Goal: Task Accomplishment & Management: Complete application form

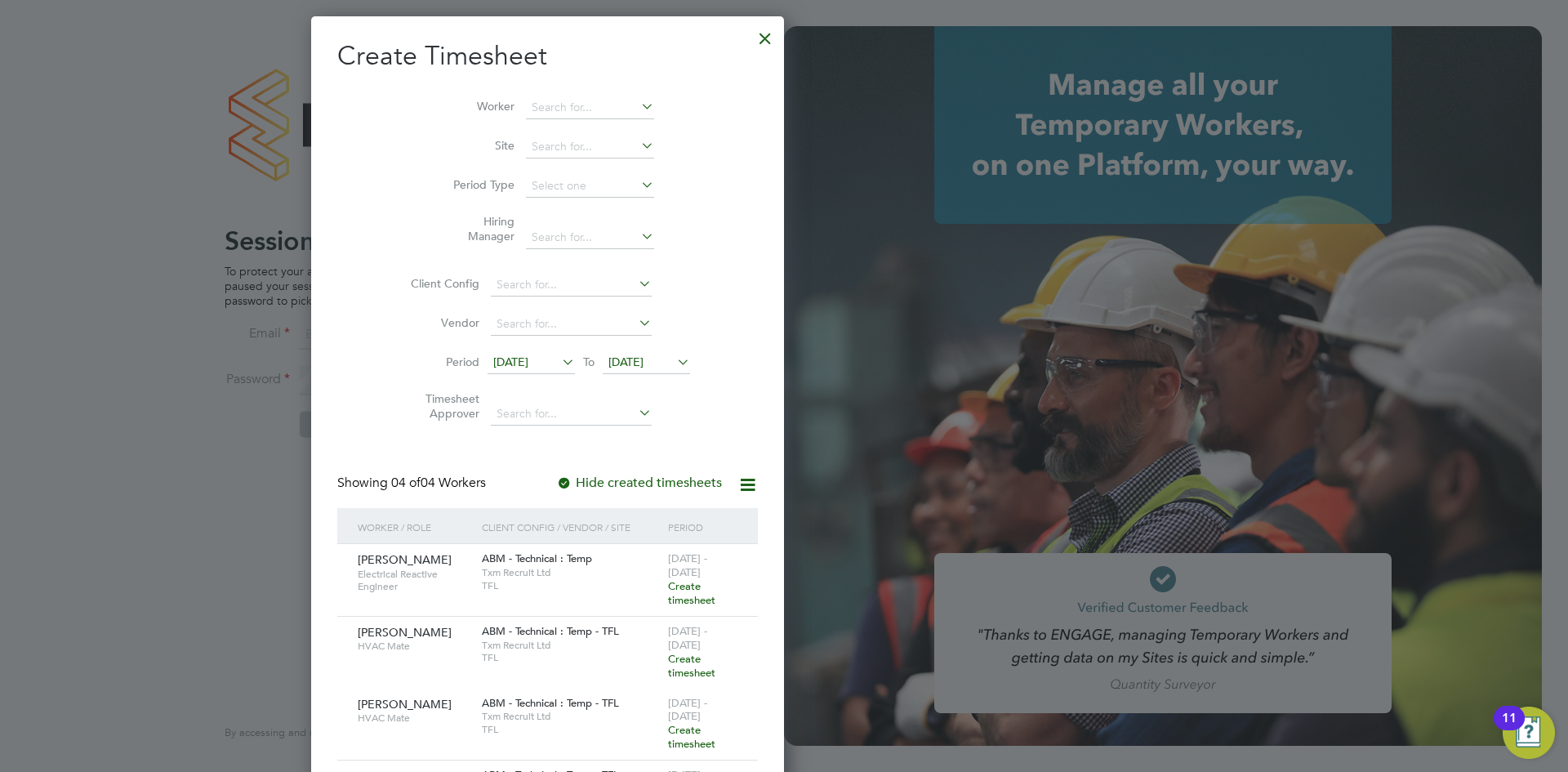
scroll to position [1289, 254]
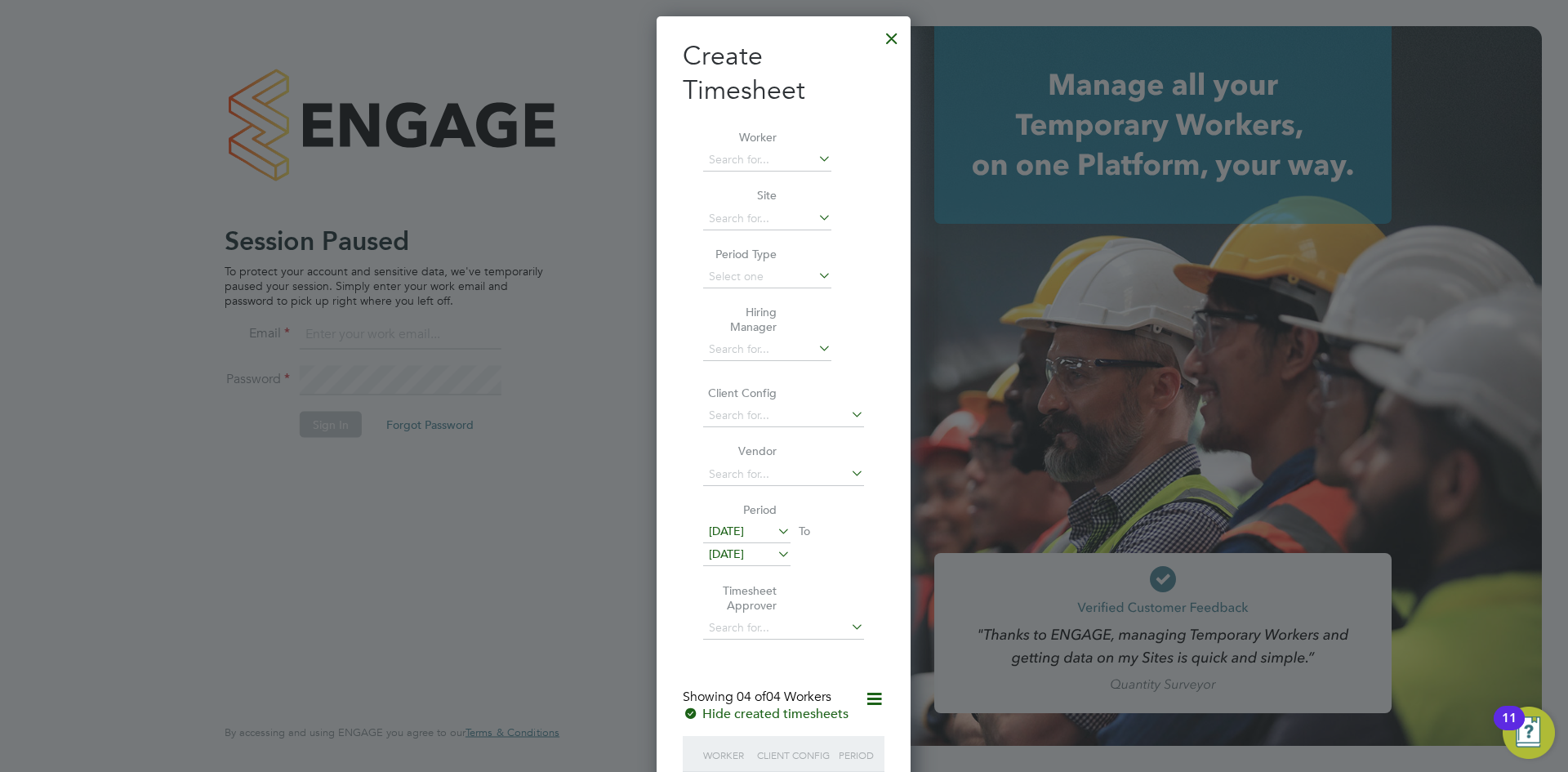
click at [895, 32] on div at bounding box center [892, 34] width 29 height 29
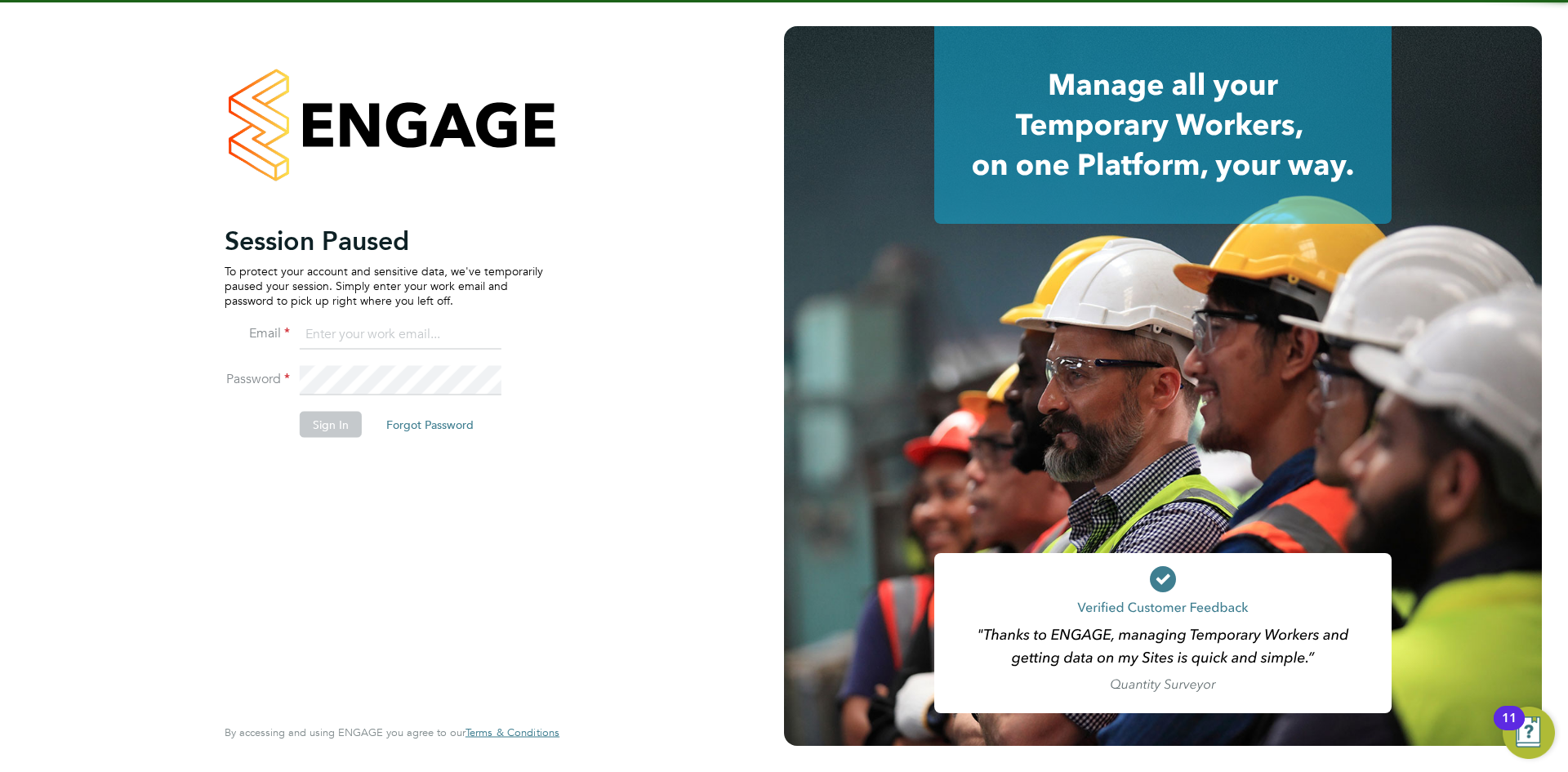
click at [345, 343] on input at bounding box center [400, 335] width 202 height 29
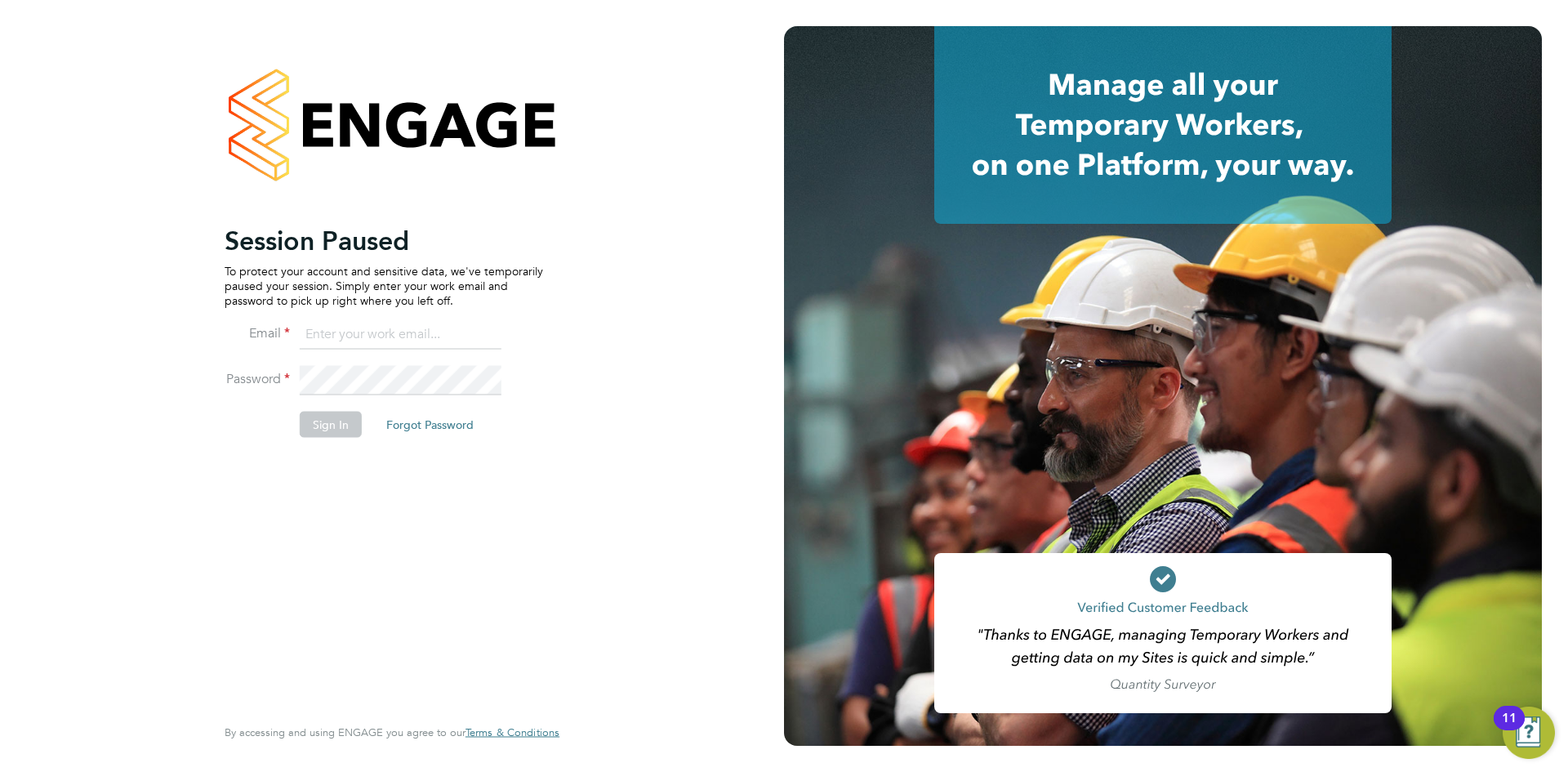
type input "[PERSON_NAME][EMAIL_ADDRESS][DOMAIN_NAME]"
click at [328, 421] on button "Sign In" at bounding box center [330, 424] width 62 height 26
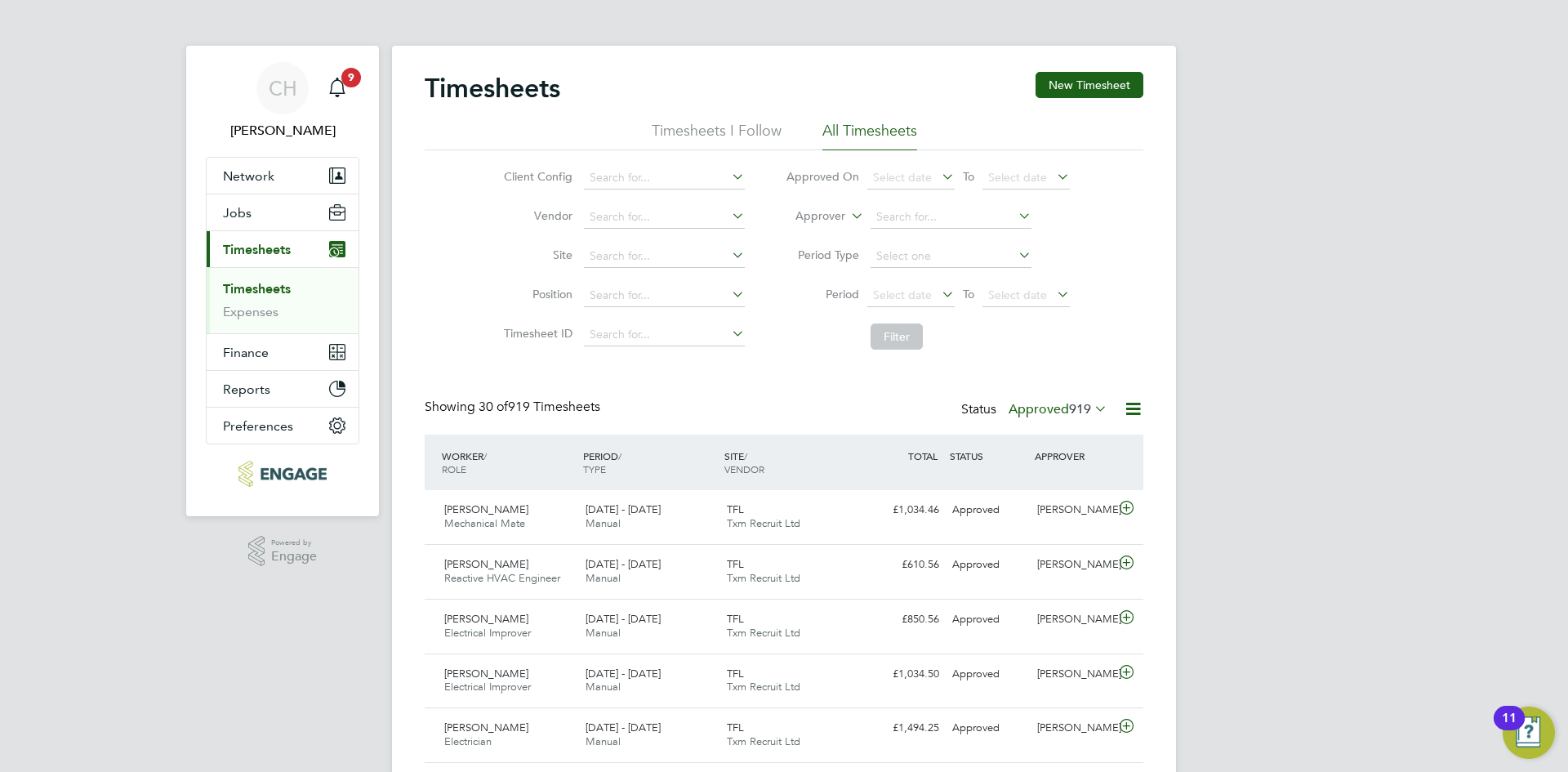
click at [1055, 414] on label "Approved 919" at bounding box center [1057, 409] width 99 height 17
click at [1048, 475] on li "Submitted" at bounding box center [1037, 483] width 75 height 23
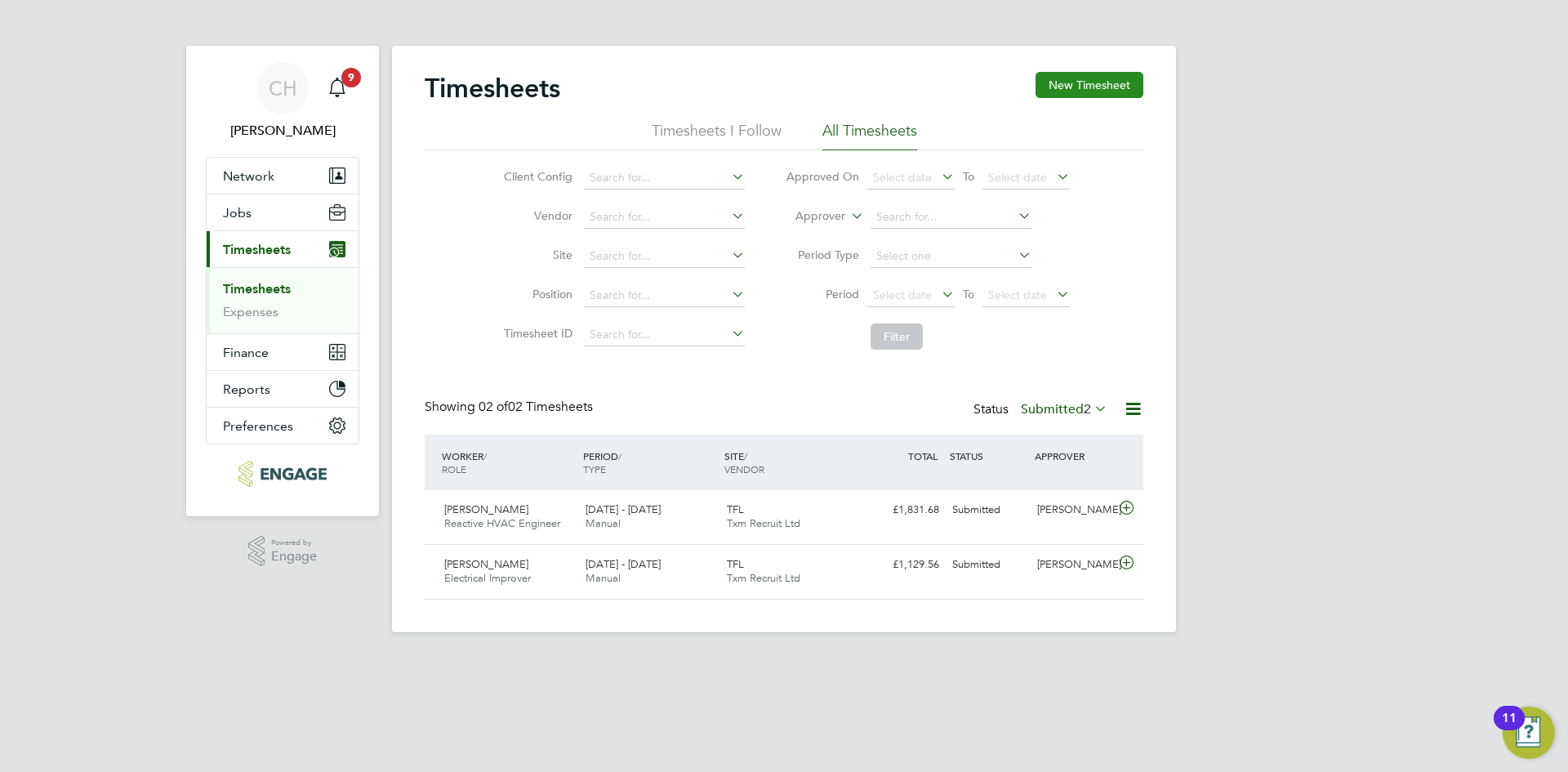
click at [1110, 72] on button "New Timesheet" at bounding box center [1090, 84] width 108 height 26
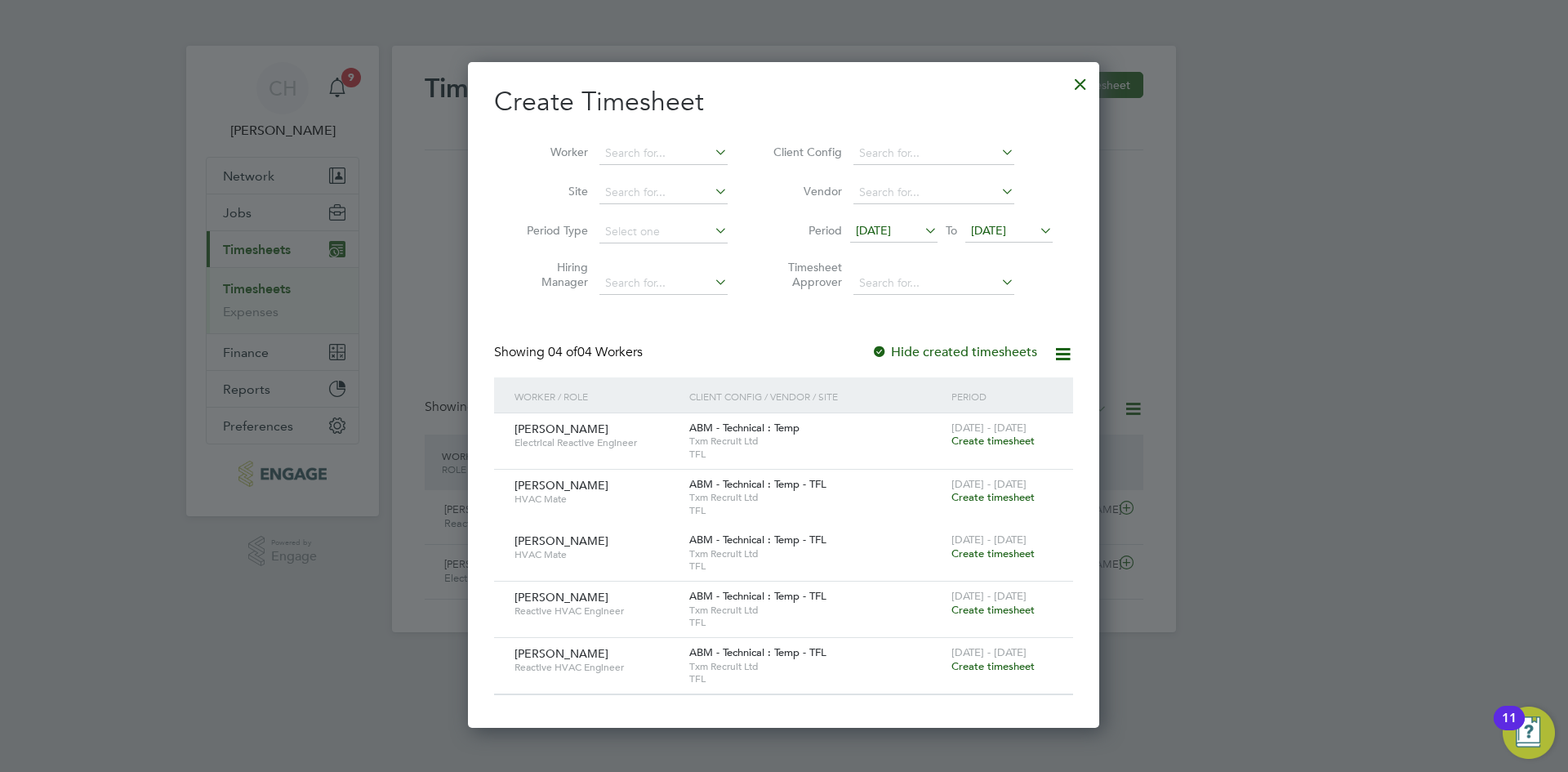
click at [998, 612] on span "Create timesheet" at bounding box center [993, 610] width 83 height 14
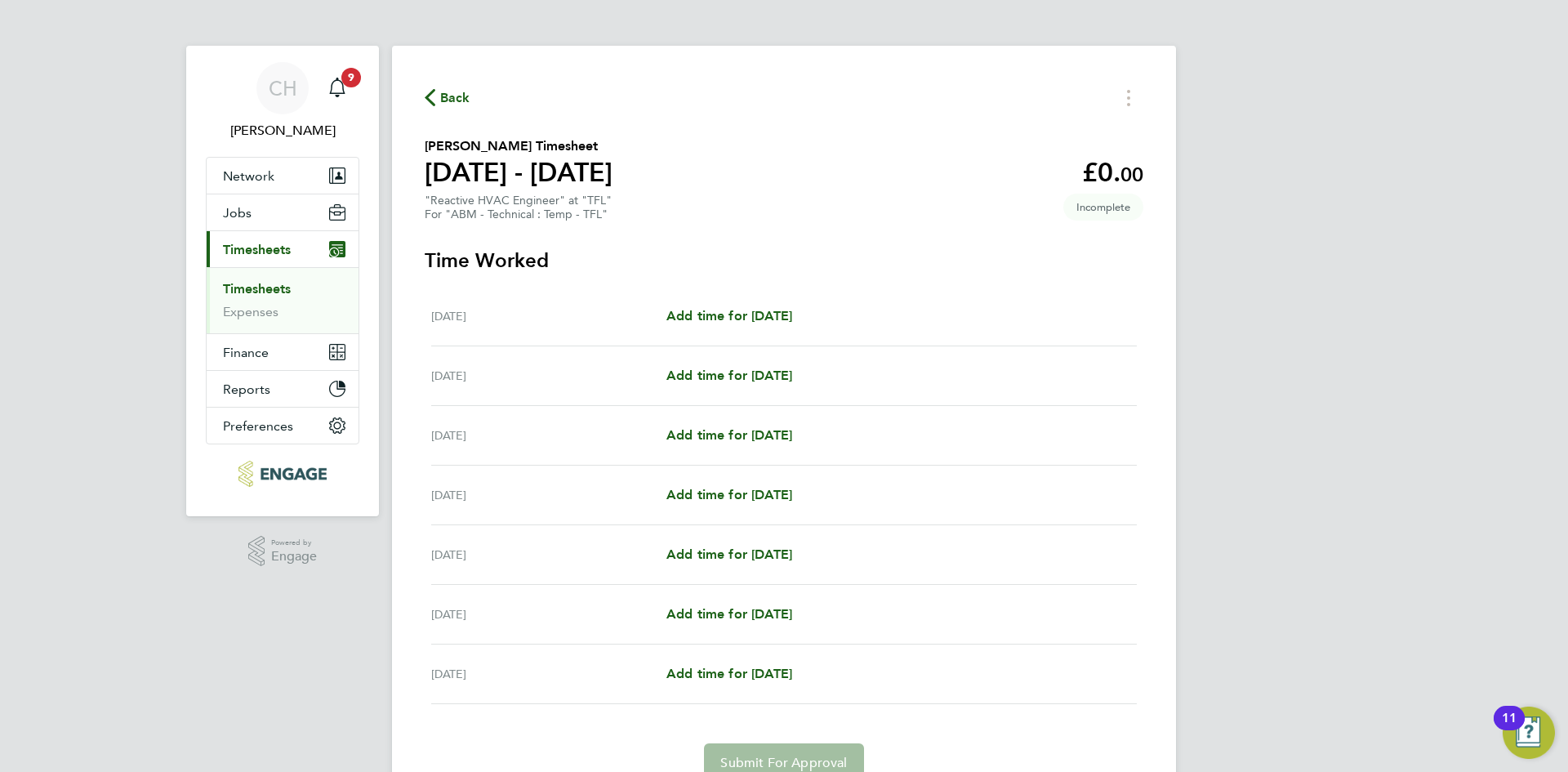
click at [263, 254] on span "Timesheets" at bounding box center [256, 250] width 67 height 16
click at [264, 176] on span "Network" at bounding box center [248, 176] width 52 height 16
click at [286, 252] on span "Timesheets" at bounding box center [256, 250] width 67 height 16
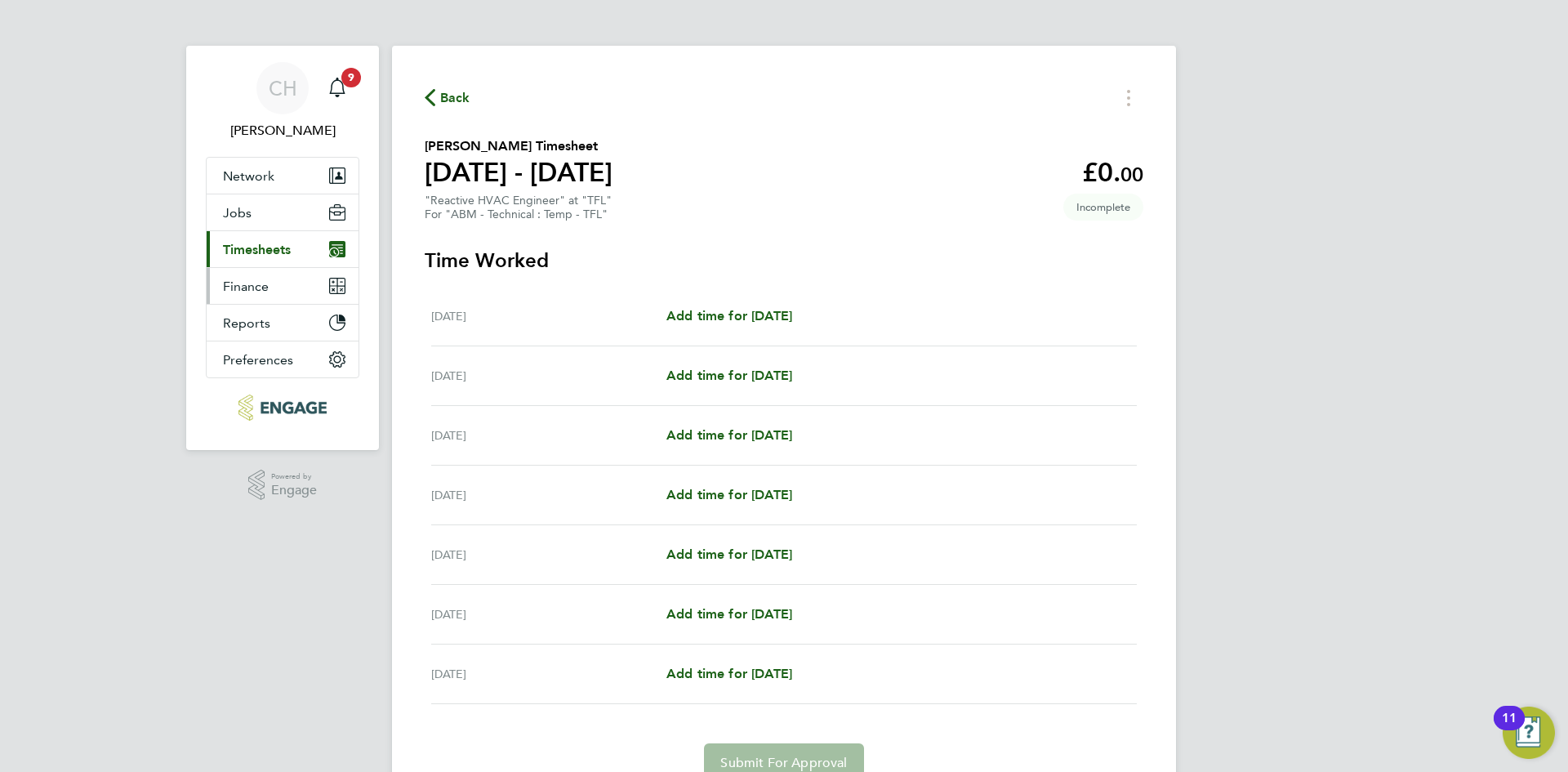
click at [273, 287] on button "Finance" at bounding box center [282, 286] width 152 height 36
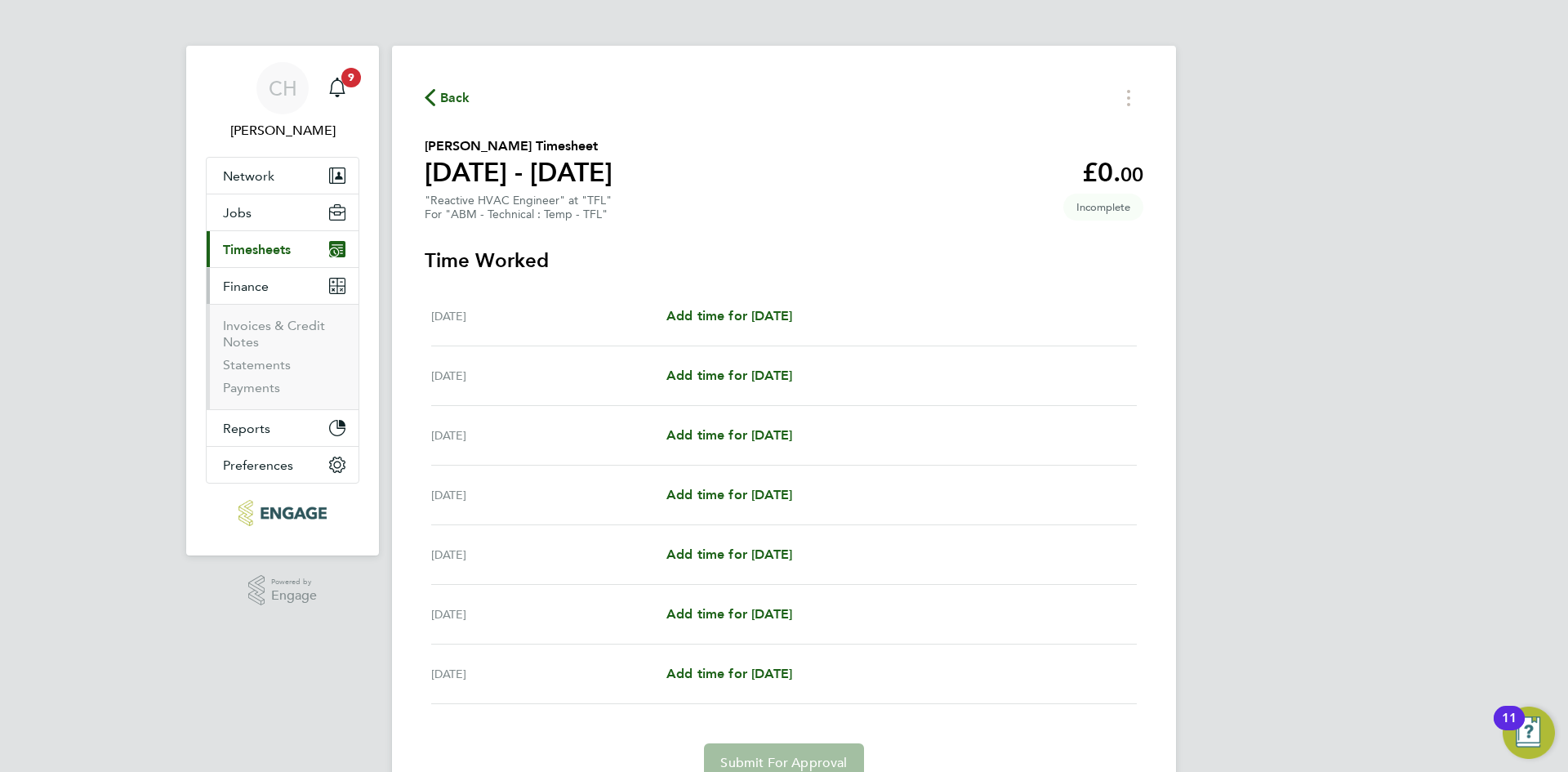
click at [253, 284] on span "Finance" at bounding box center [246, 287] width 46 height 16
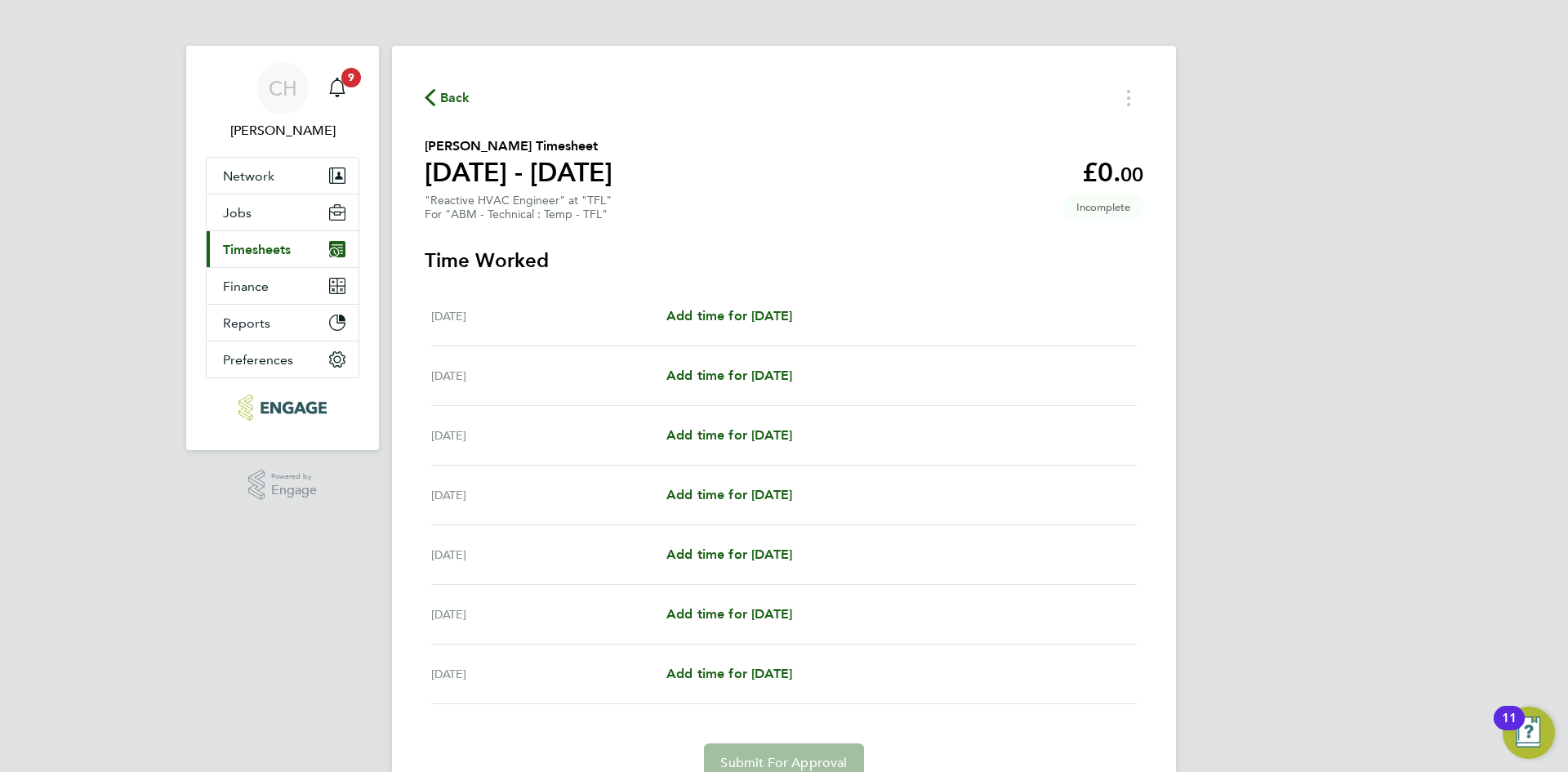
click at [257, 253] on span "Timesheets" at bounding box center [256, 250] width 67 height 16
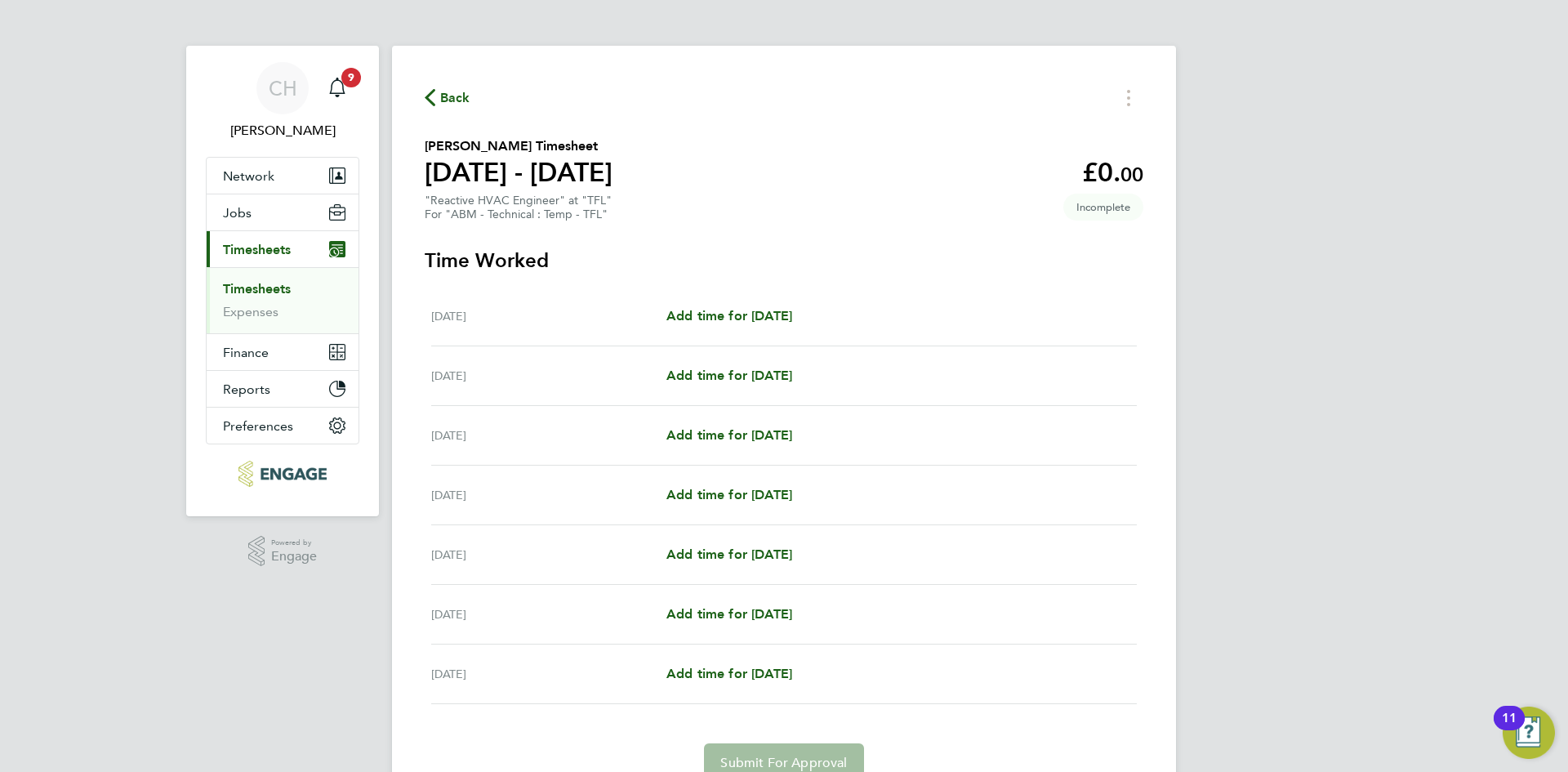
click at [252, 286] on link "Timesheets" at bounding box center [256, 289] width 67 height 16
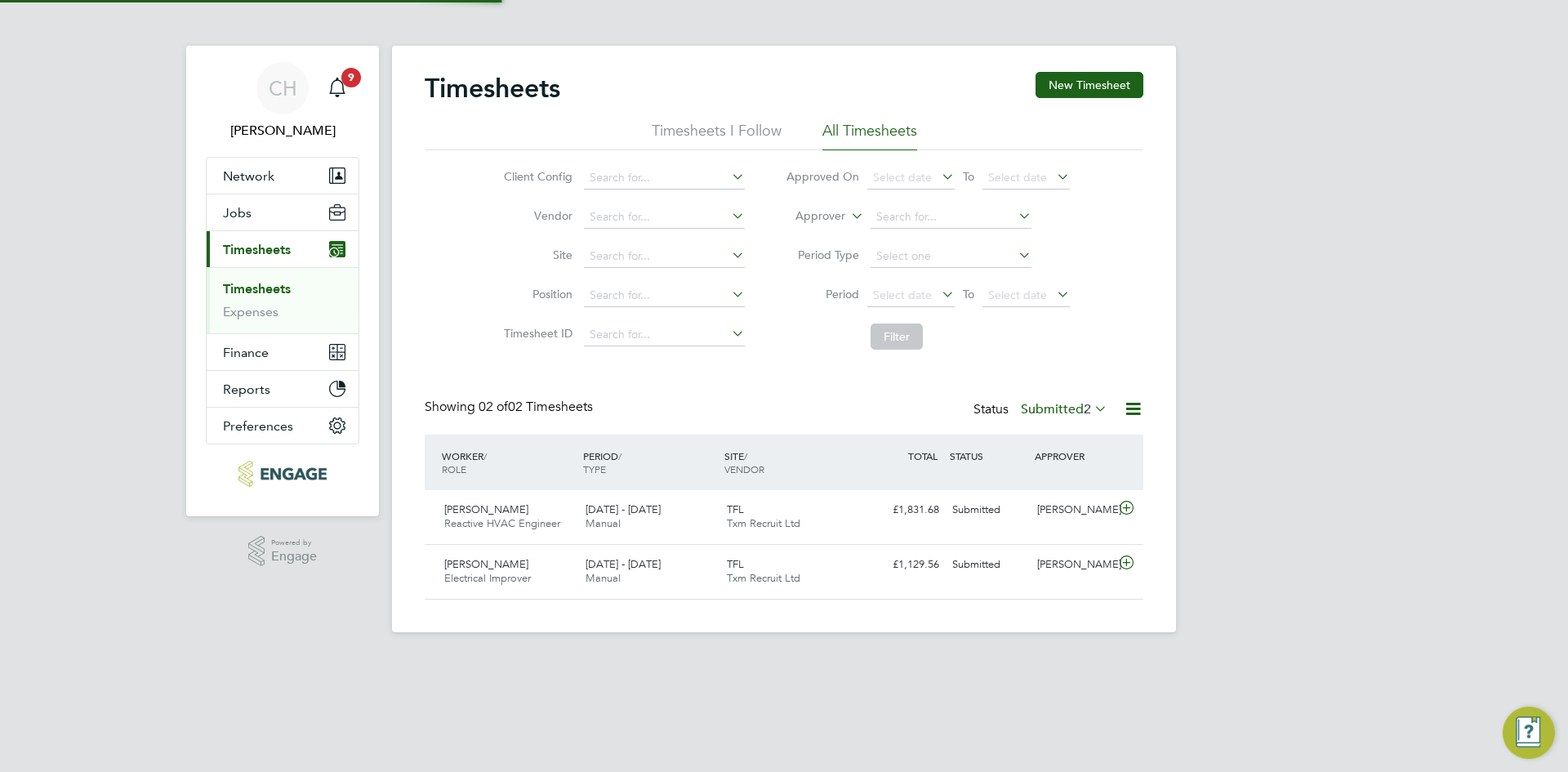
scroll to position [42, 142]
click at [1070, 91] on button "New Timesheet" at bounding box center [1090, 84] width 108 height 26
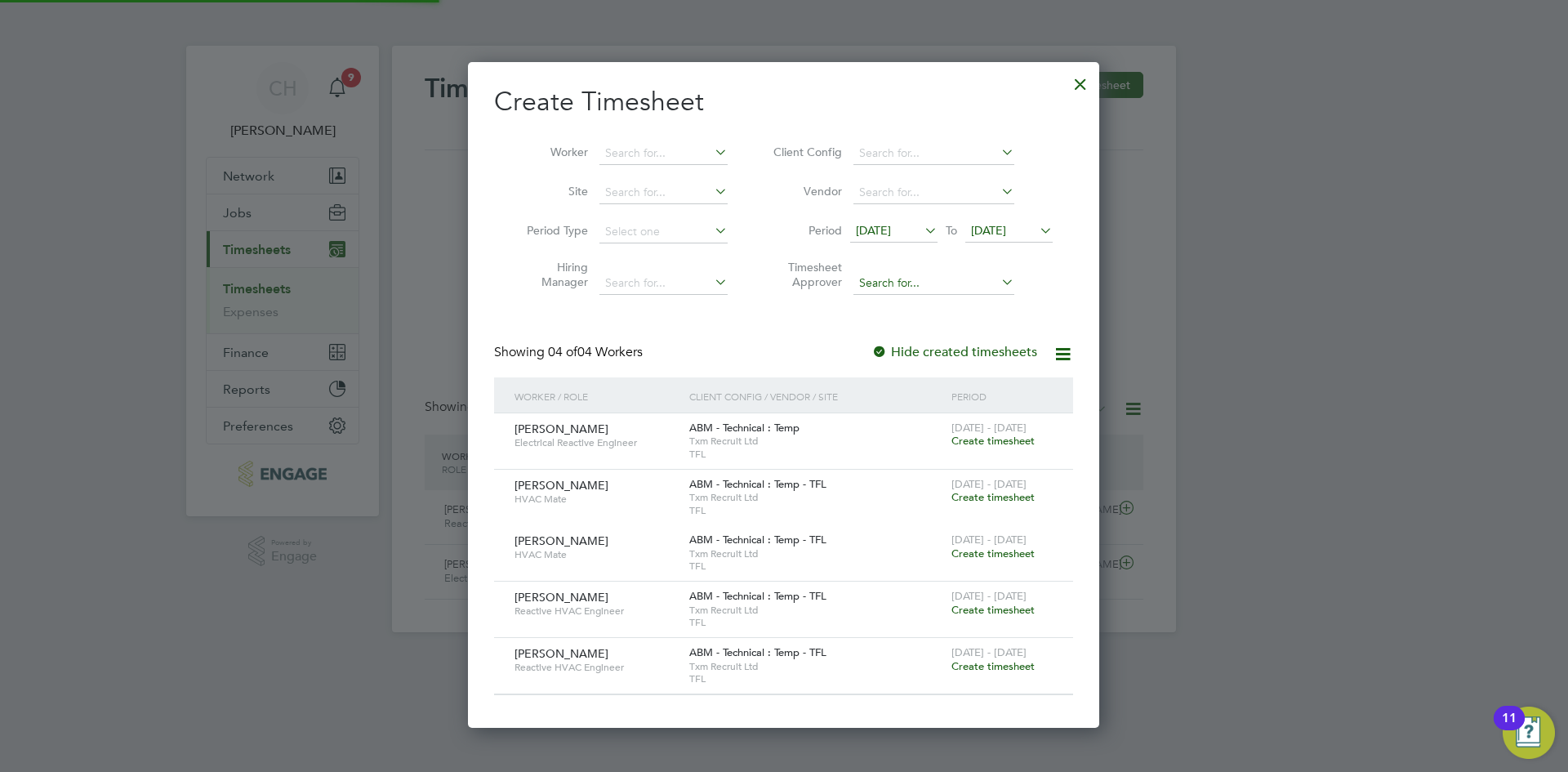
scroll to position [665, 632]
click at [1003, 609] on span "Create timesheet" at bounding box center [993, 610] width 83 height 14
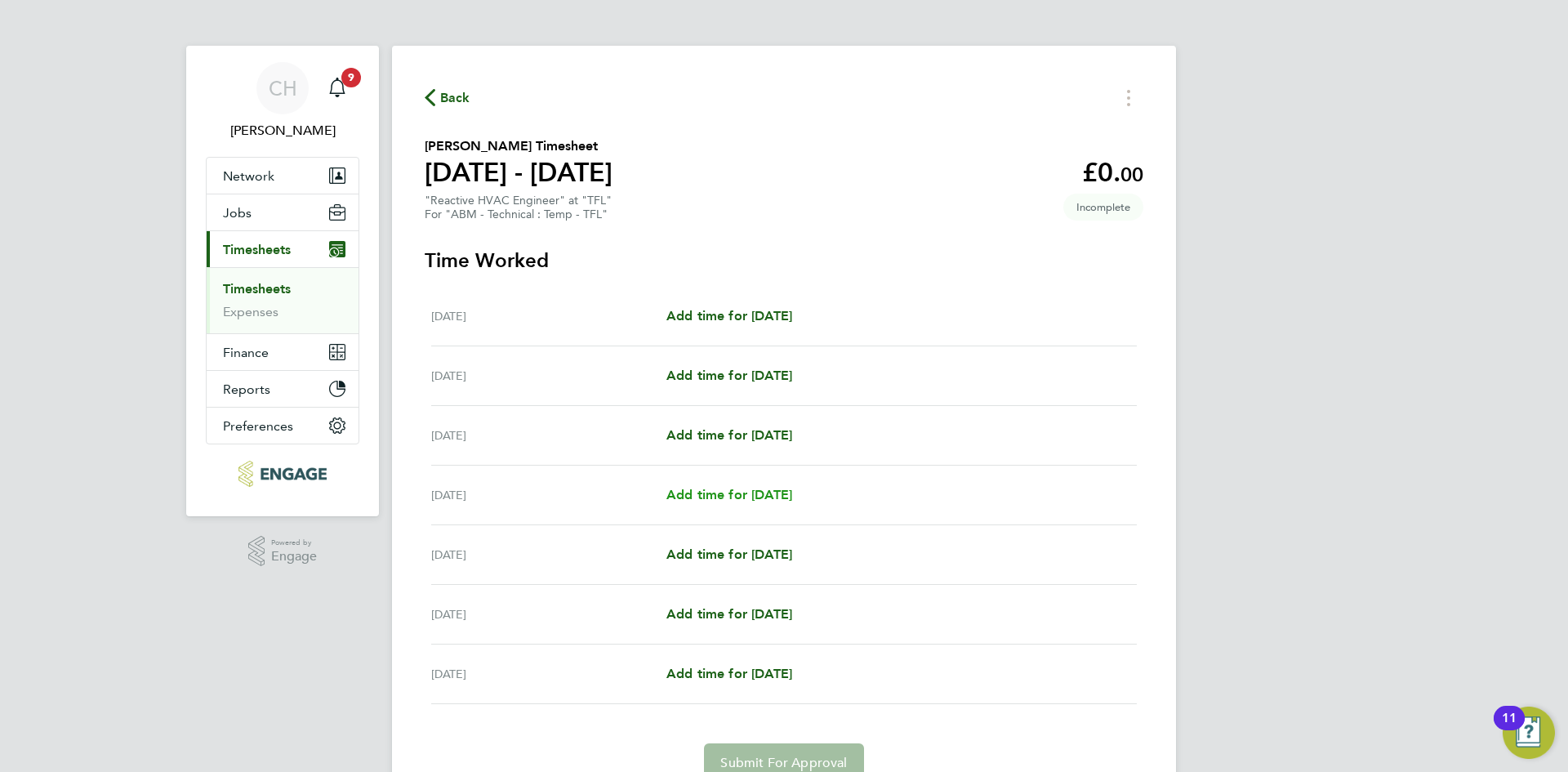
click at [720, 487] on span "Add time for Tue 19 Aug" at bounding box center [729, 495] width 126 height 16
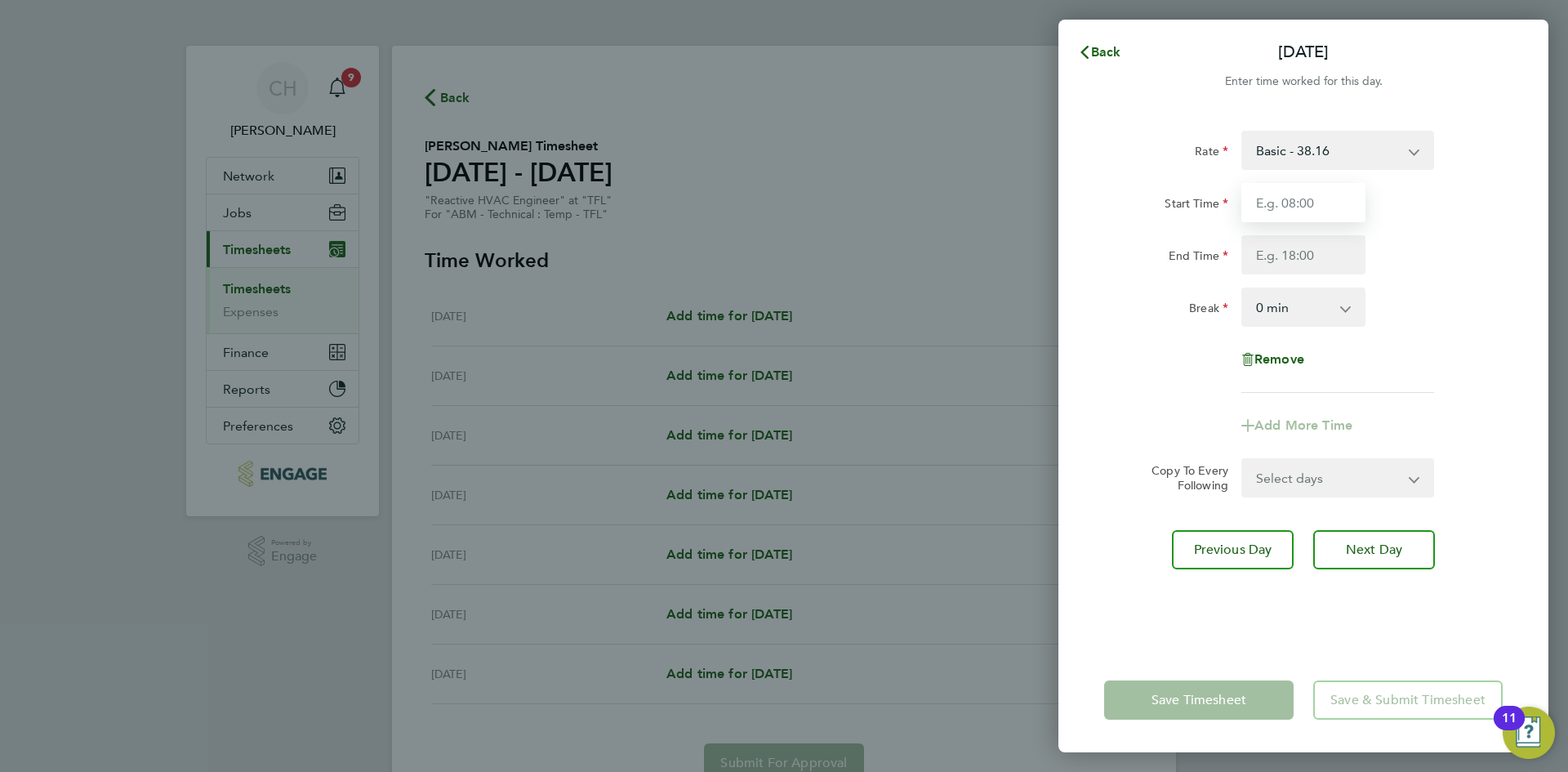
click at [1289, 185] on input "Start Time" at bounding box center [1303, 203] width 124 height 39
type input "06:00"
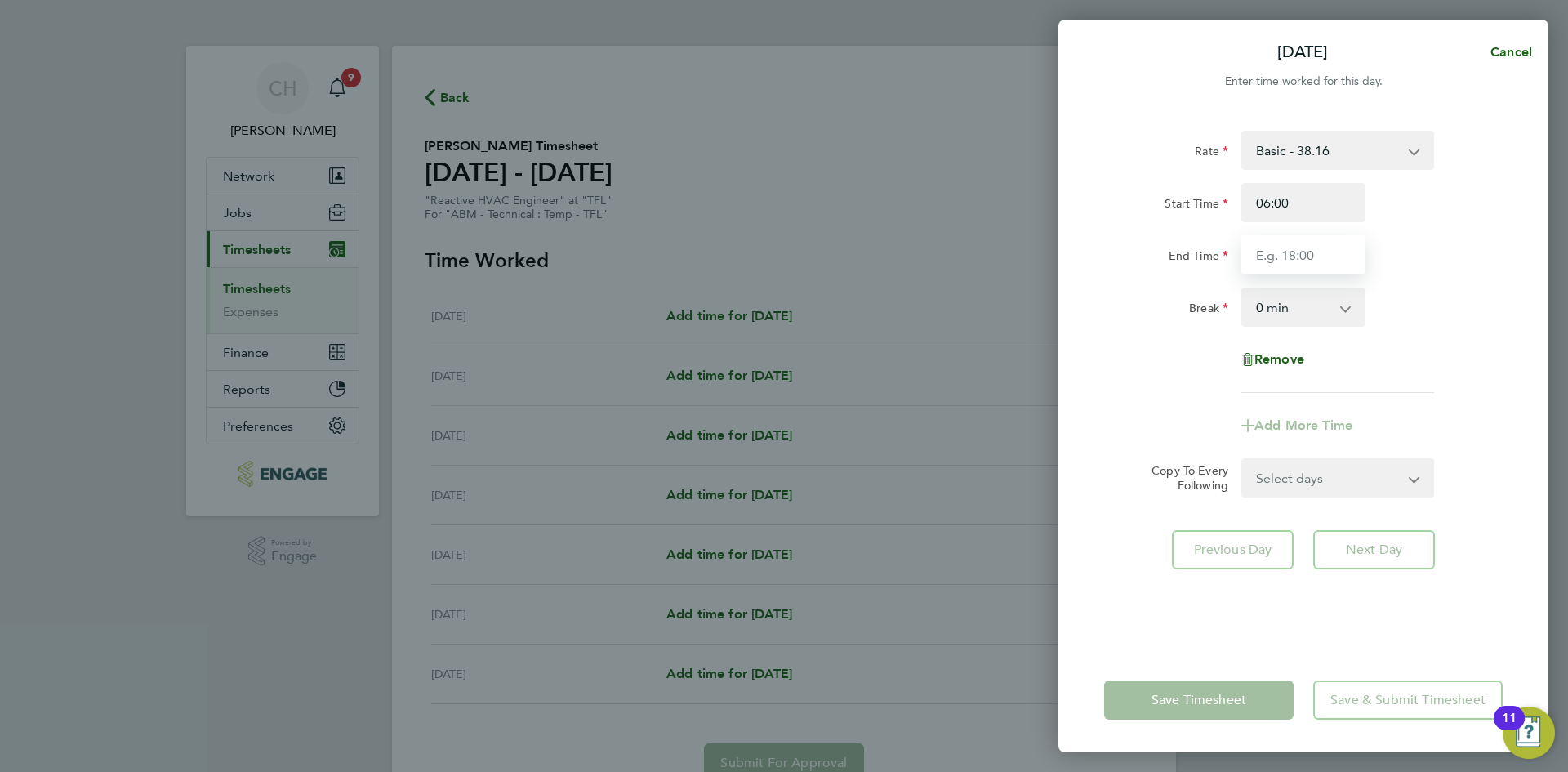
click at [1269, 253] on input "End Time" at bounding box center [1303, 254] width 124 height 39
type input "18:00"
drag, startPoint x: 1286, startPoint y: 293, endPoint x: 1287, endPoint y: 304, distance: 11.0
click at [1286, 293] on select "0 min 15 min 30 min 45 min 60 min 75 min 90 min" at bounding box center [1294, 307] width 102 height 36
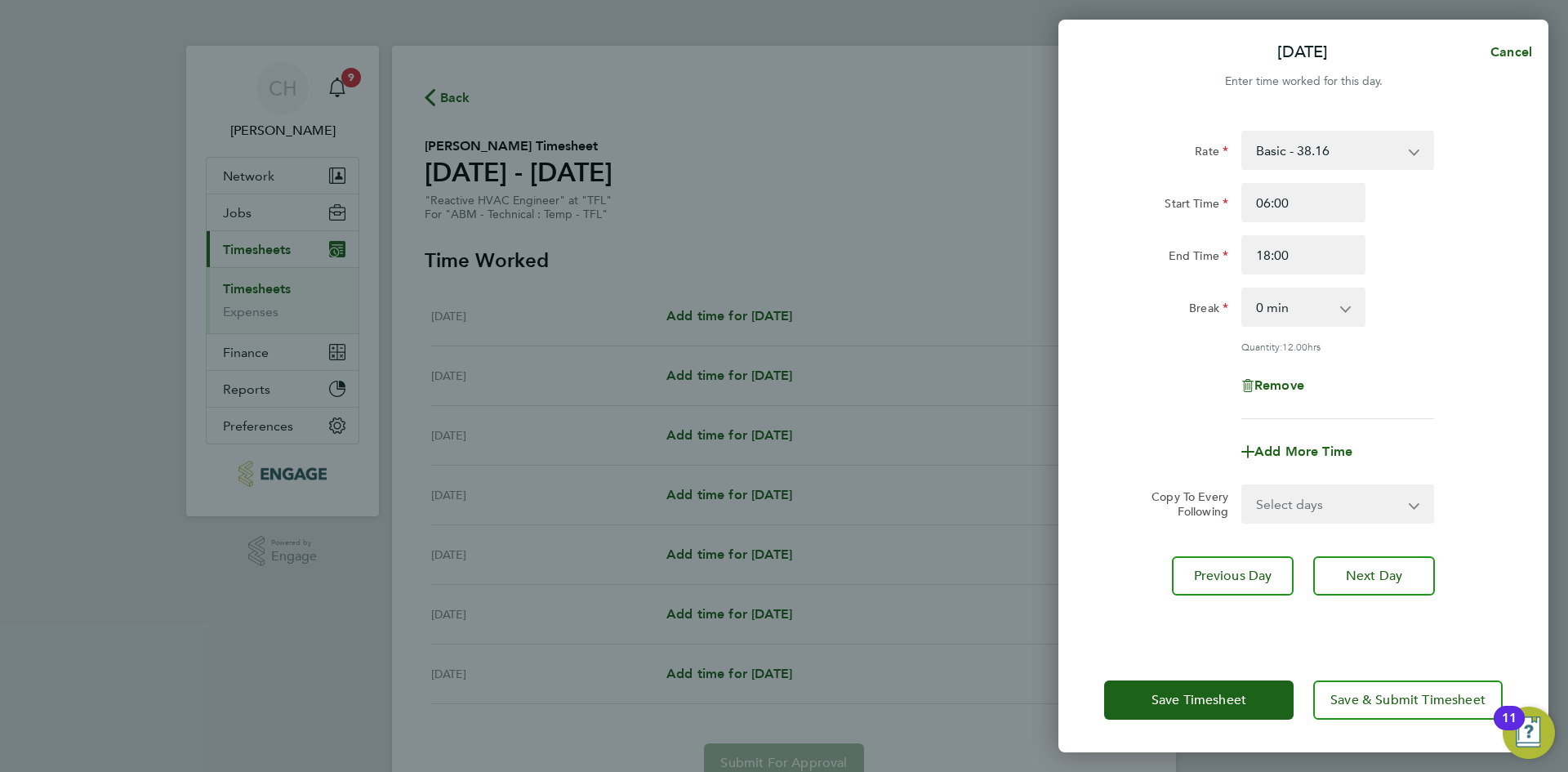
click at [1432, 266] on div "End Time 18:00" at bounding box center [1303, 254] width 412 height 39
click at [1181, 707] on span "Save Timesheet" at bounding box center [1198, 700] width 95 height 17
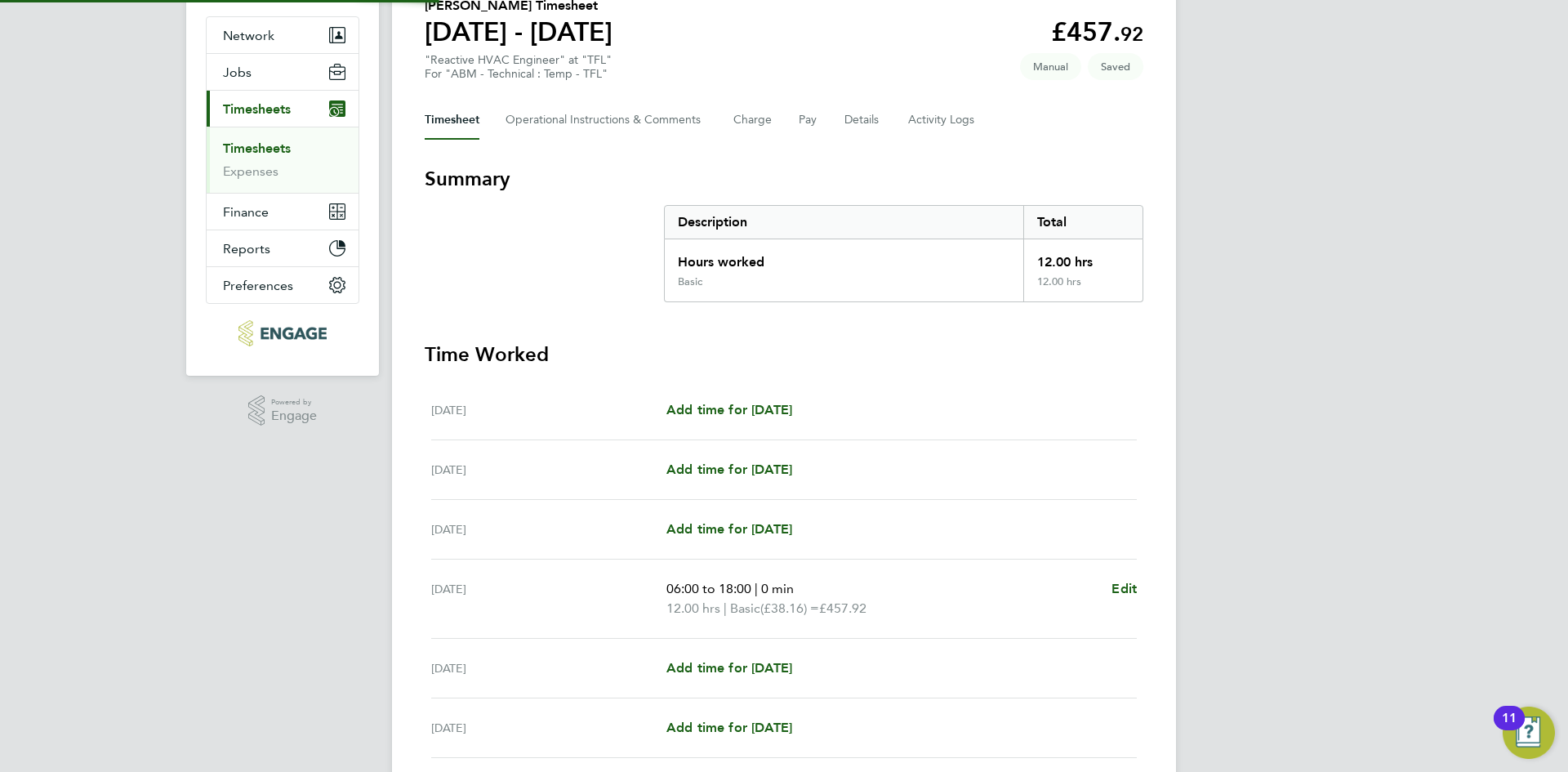
scroll to position [330, 0]
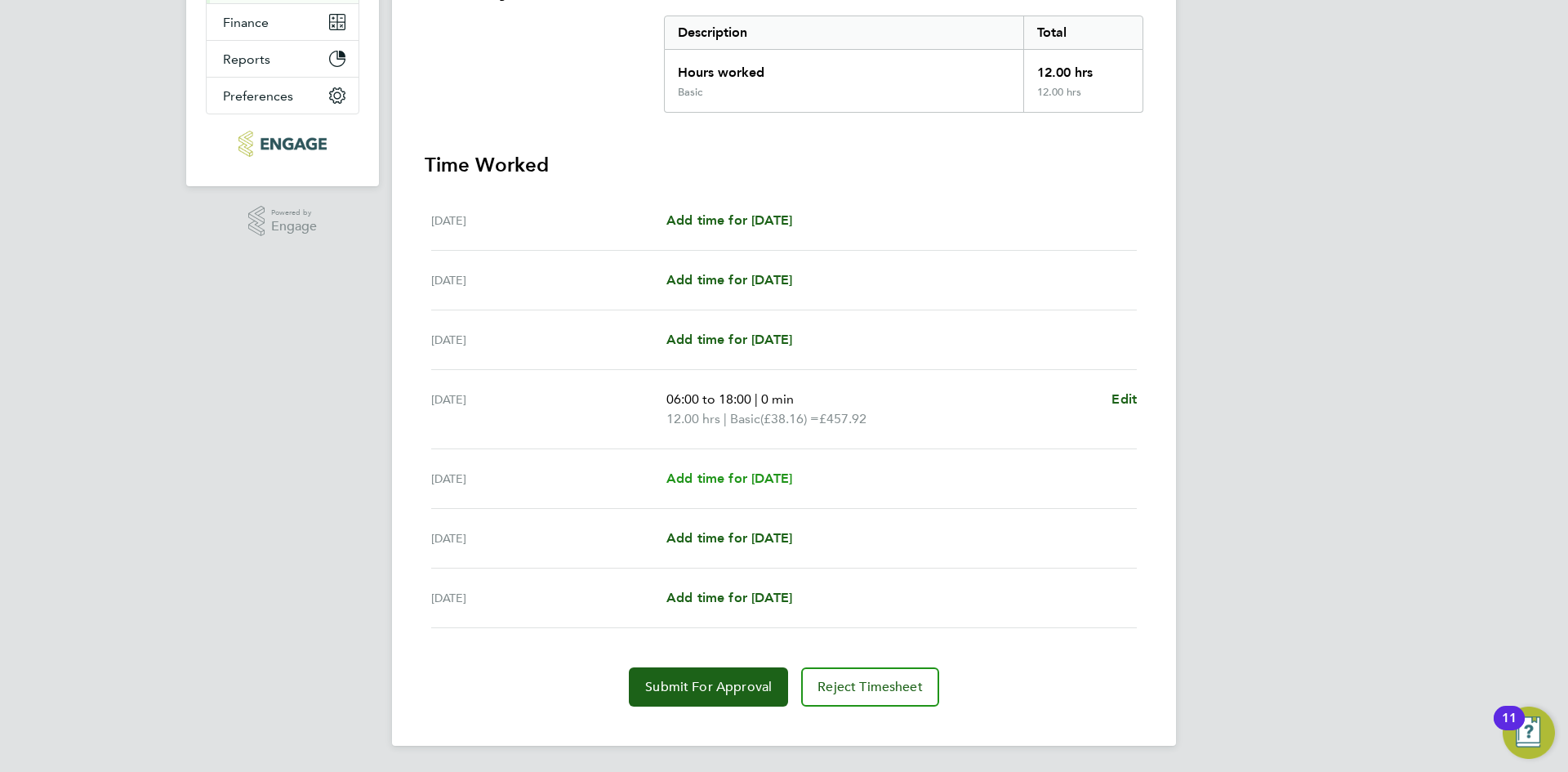
click at [767, 477] on span "Add time for Wed 20 Aug" at bounding box center [729, 478] width 126 height 16
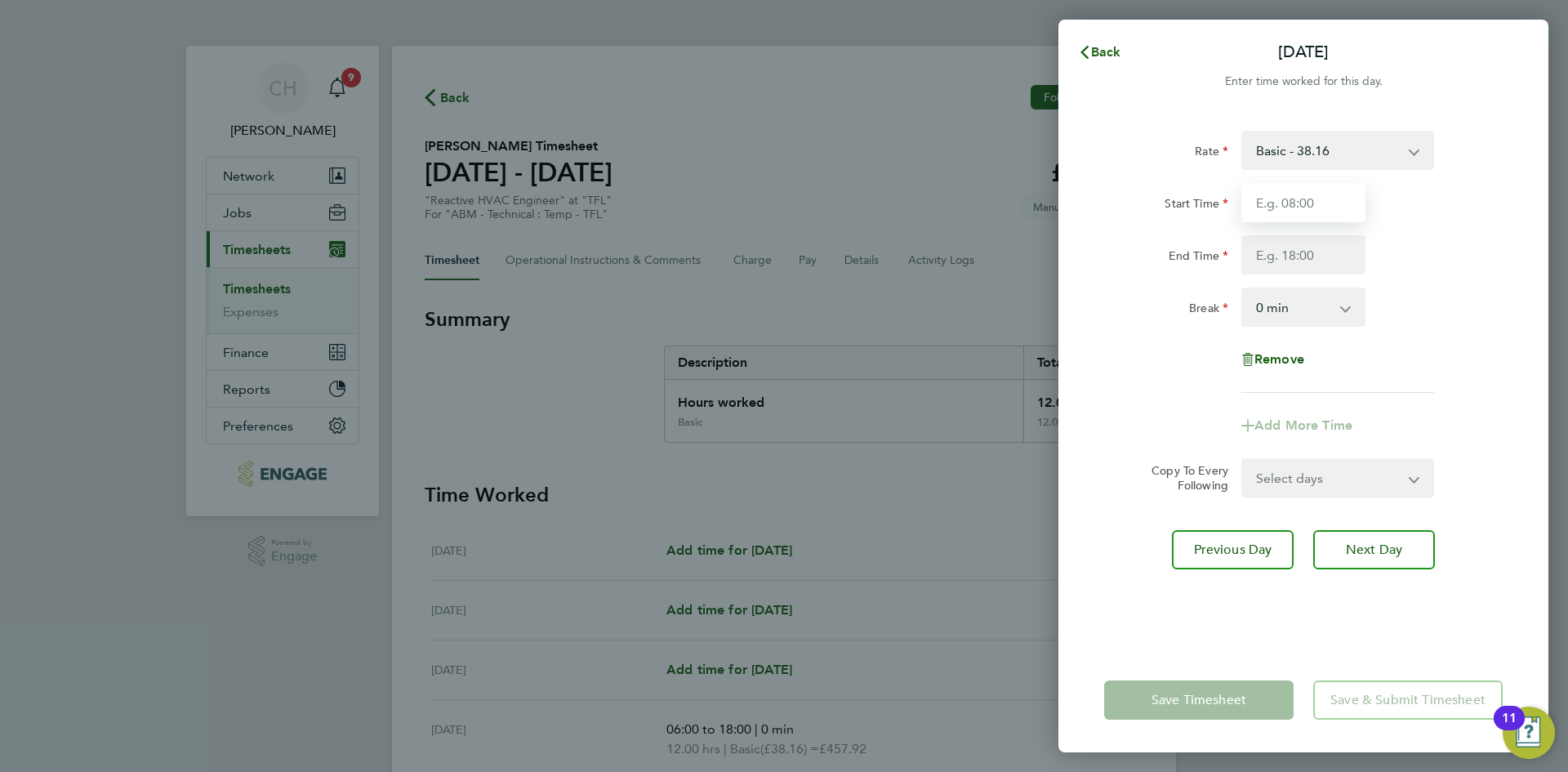
click at [1294, 212] on input "Start Time" at bounding box center [1303, 203] width 124 height 39
type input "06:00"
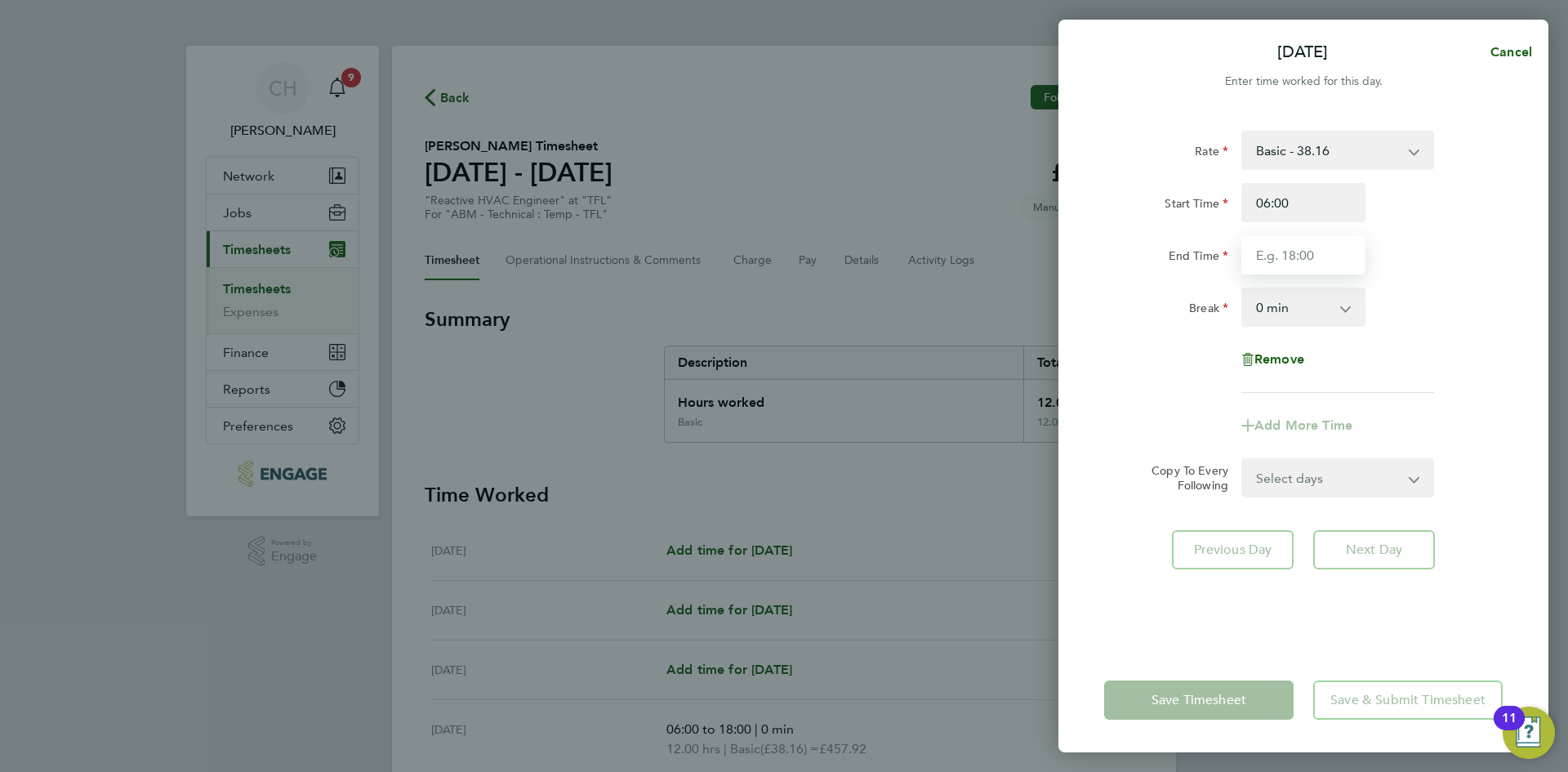
click at [1264, 259] on input "End Time" at bounding box center [1303, 254] width 124 height 39
type input "18:00"
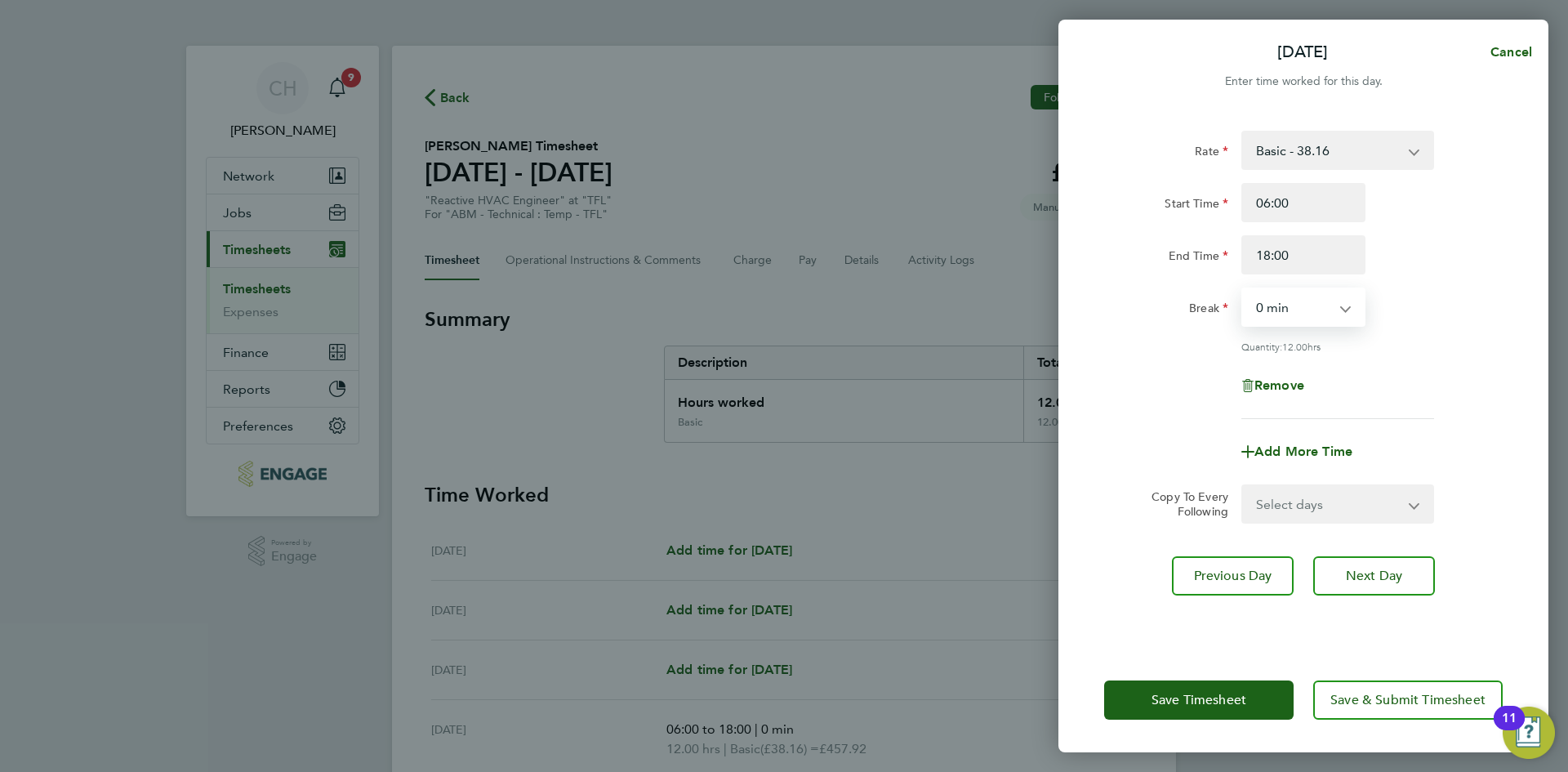
click at [1295, 314] on select "0 min 15 min 30 min 45 min 60 min 75 min 90 min" at bounding box center [1294, 307] width 102 height 36
click at [1469, 287] on div "Rate Basic - 38.16 Start Time 06:00 End Time 18:00 Break 0 min 15 min 30 min 45…" at bounding box center [1303, 275] width 398 height 289
click at [1160, 699] on span "Save Timesheet" at bounding box center [1198, 700] width 95 height 17
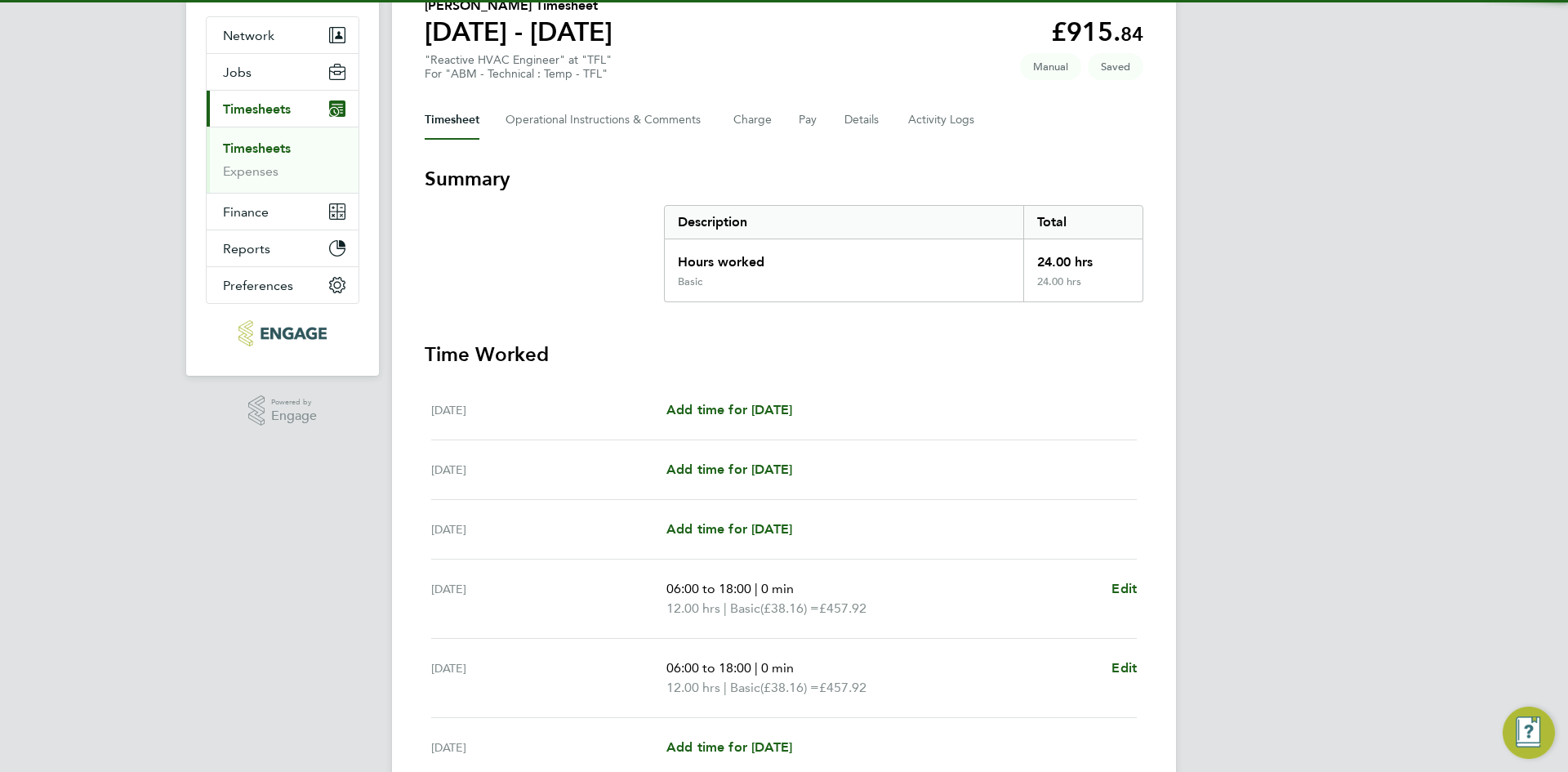
scroll to position [349, 0]
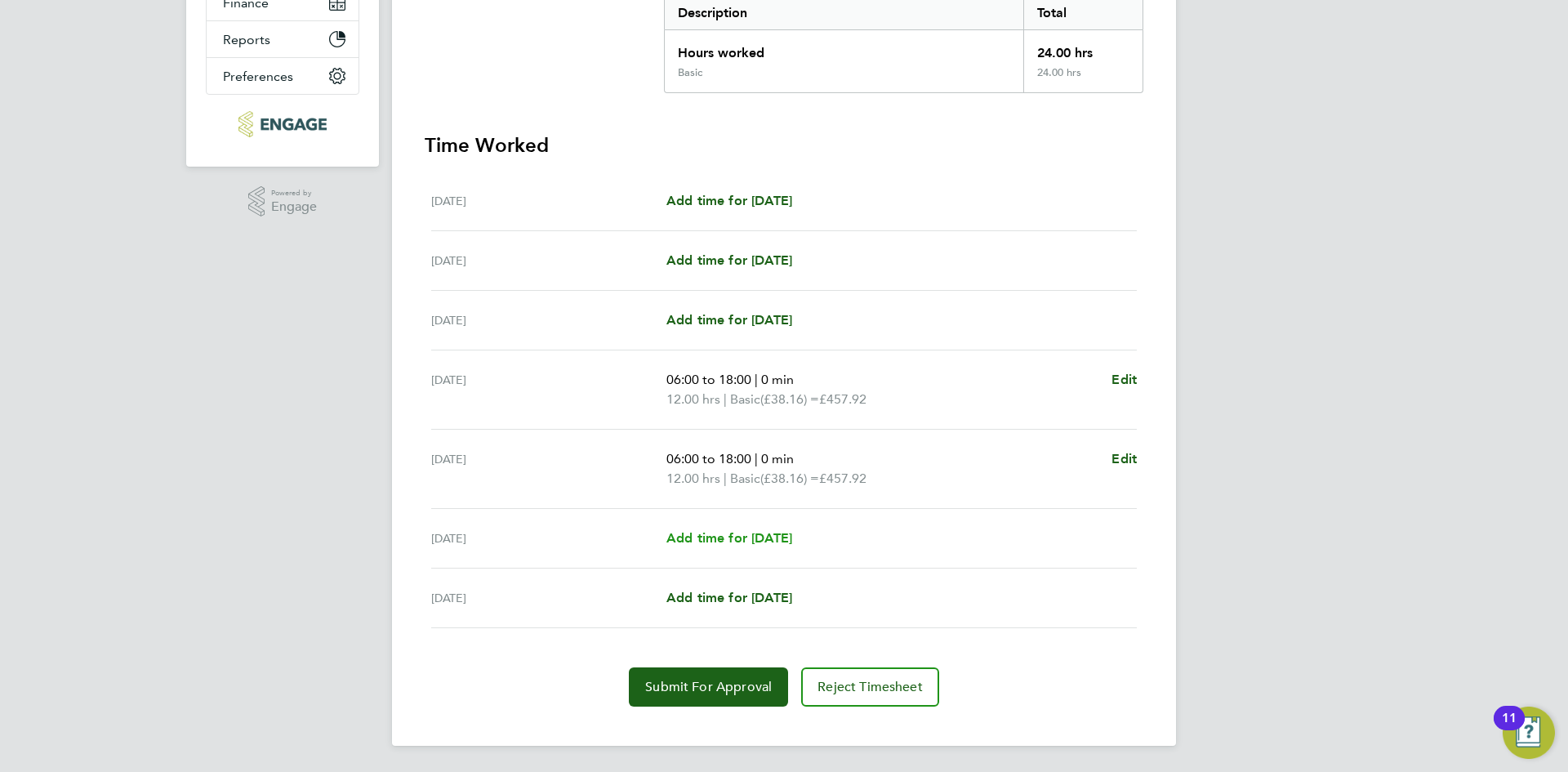
click at [727, 538] on span "Add time for Thu 21 Aug" at bounding box center [729, 538] width 126 height 16
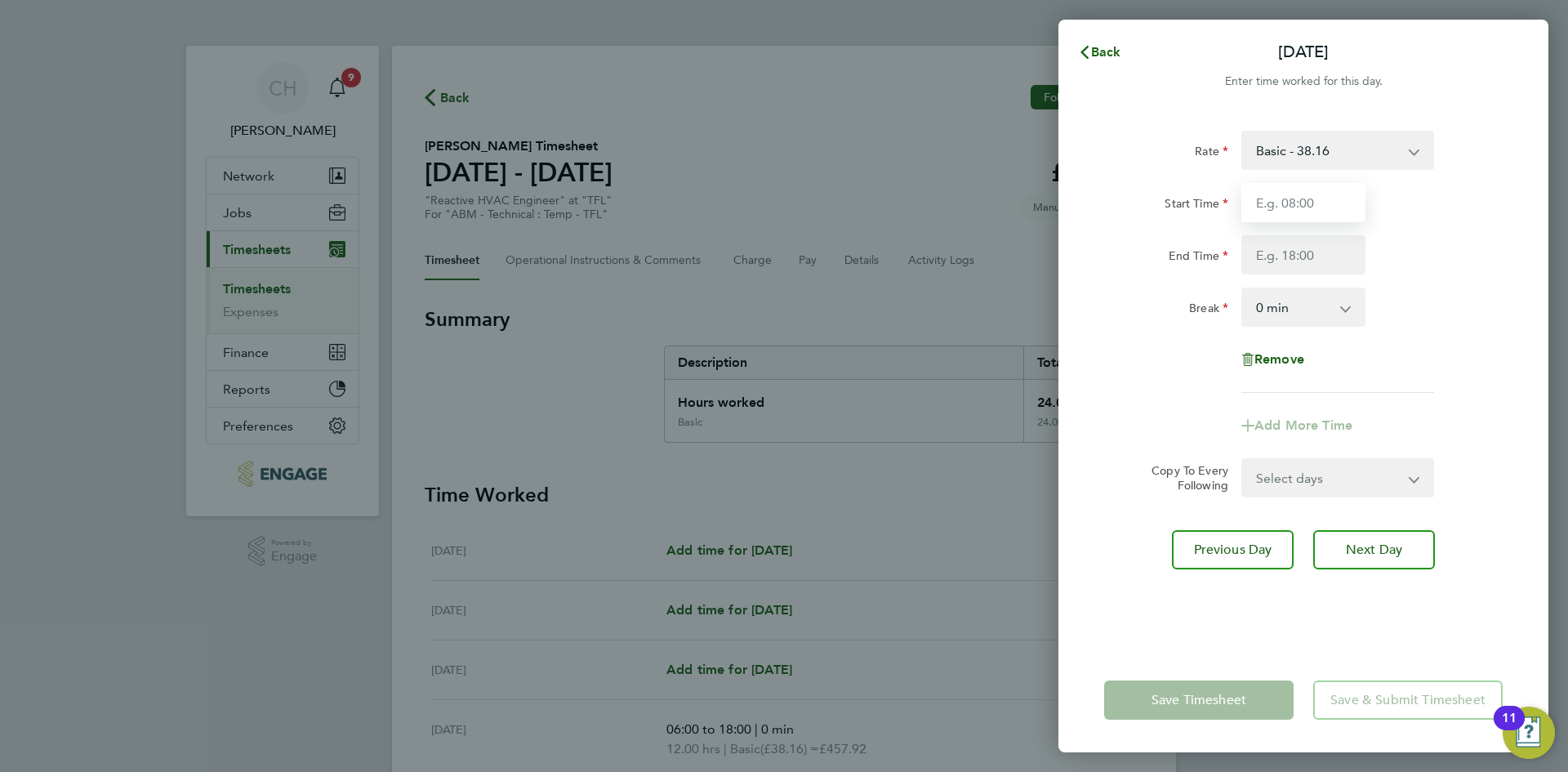
click at [1291, 211] on input "Start Time" at bounding box center [1303, 203] width 124 height 39
type input "06:00"
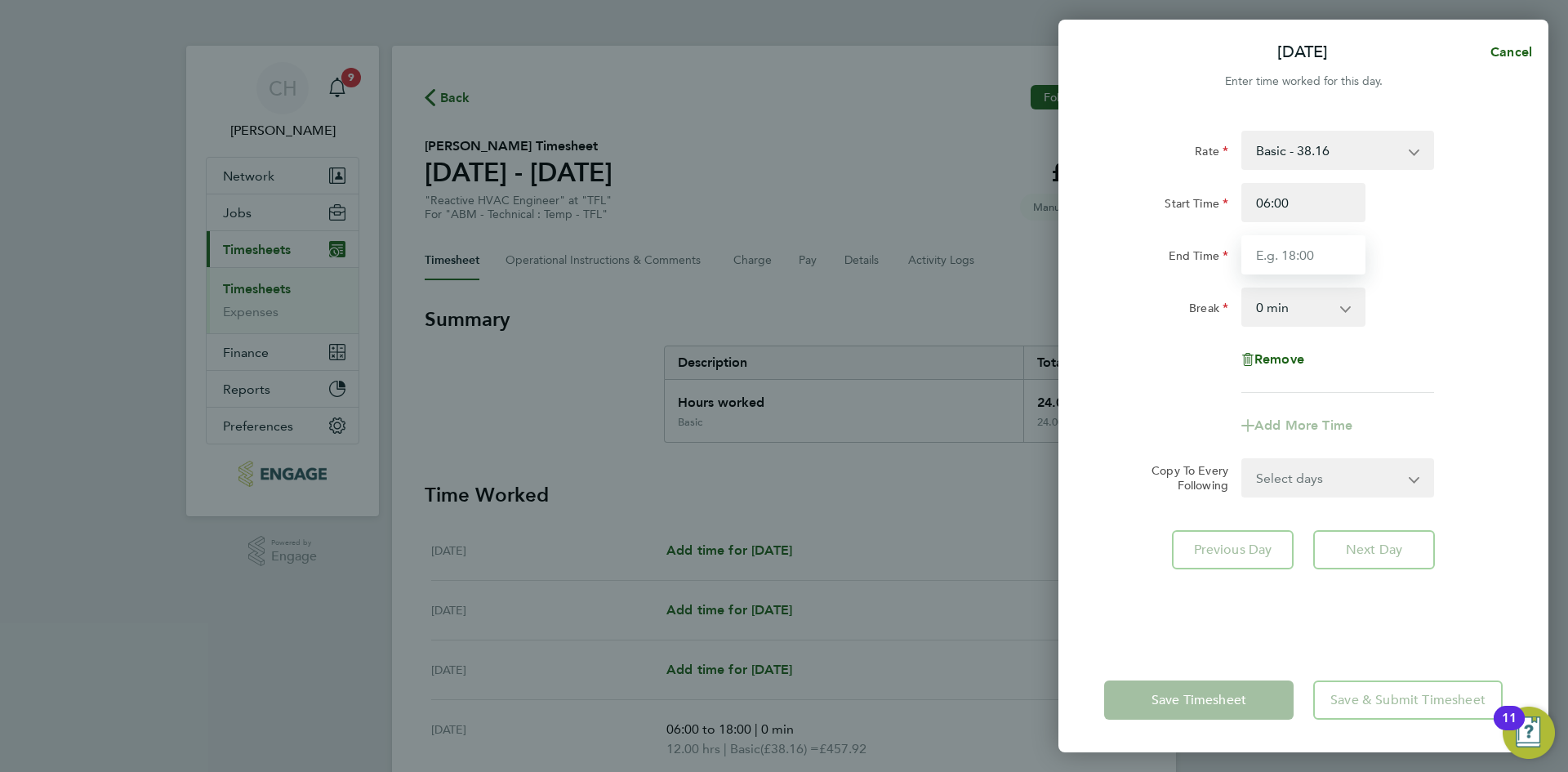
click at [1270, 264] on input "End Time" at bounding box center [1303, 254] width 124 height 39
type input "18:00"
click at [1203, 615] on div "Rate Basic - 38.16 Start Time 06:00 End Time 18:00 Break 0 min 15 min 30 min 45…" at bounding box center [1303, 380] width 490 height 537
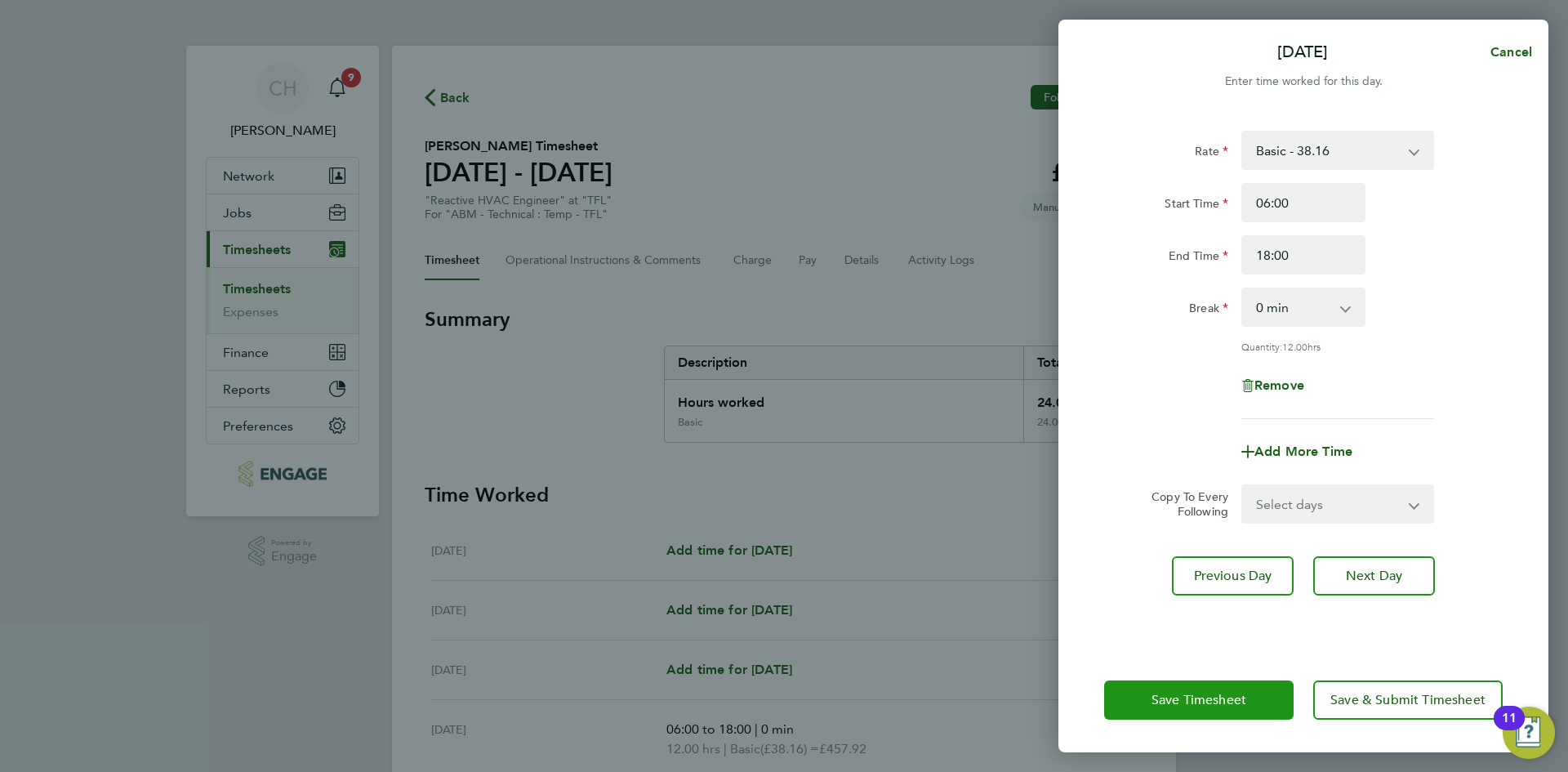
drag, startPoint x: 1193, startPoint y: 698, endPoint x: 1182, endPoint y: 696, distance: 11.2
click at [1192, 699] on span "Save Timesheet" at bounding box center [1198, 700] width 95 height 17
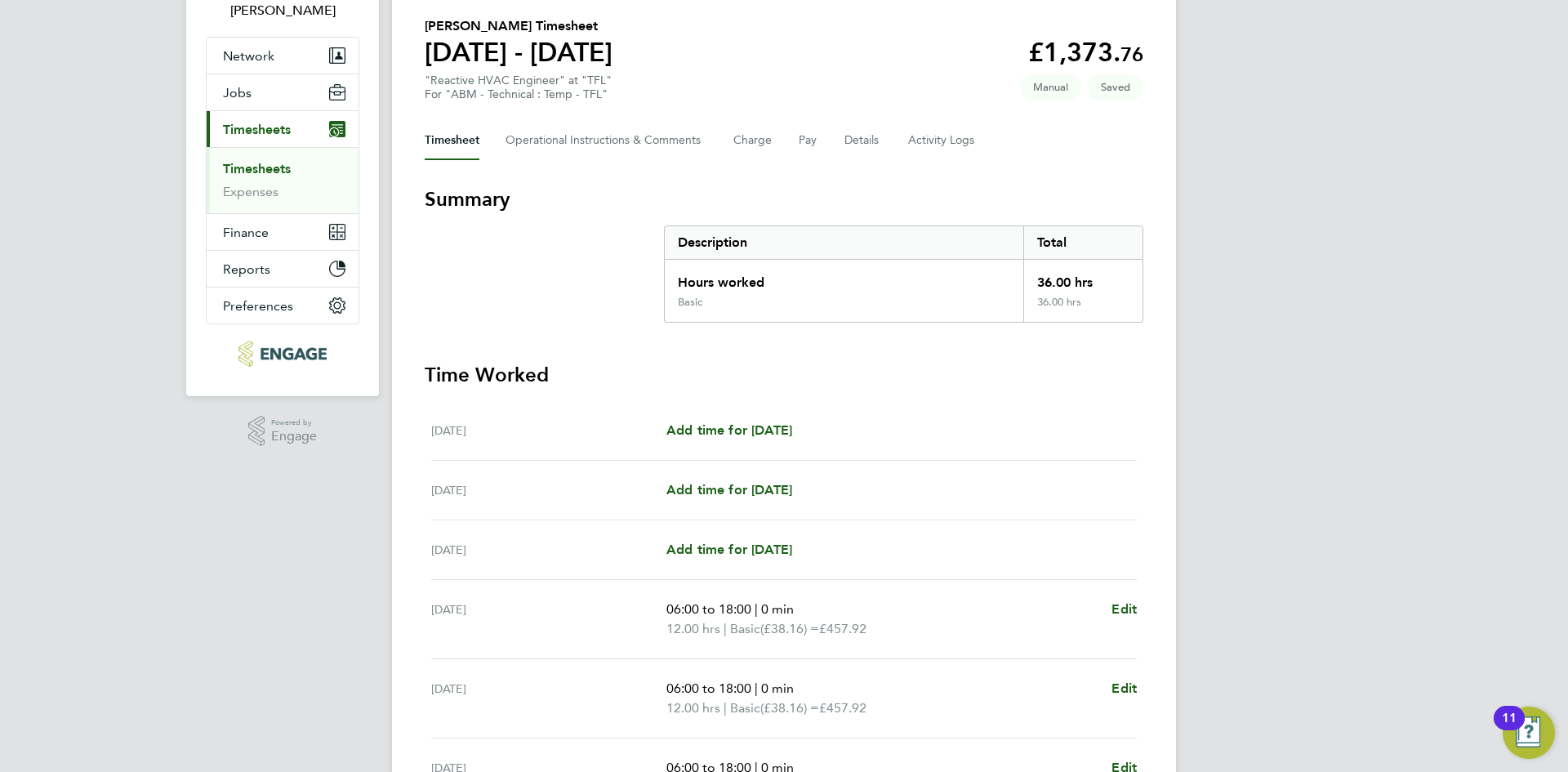
scroll to position [369, 0]
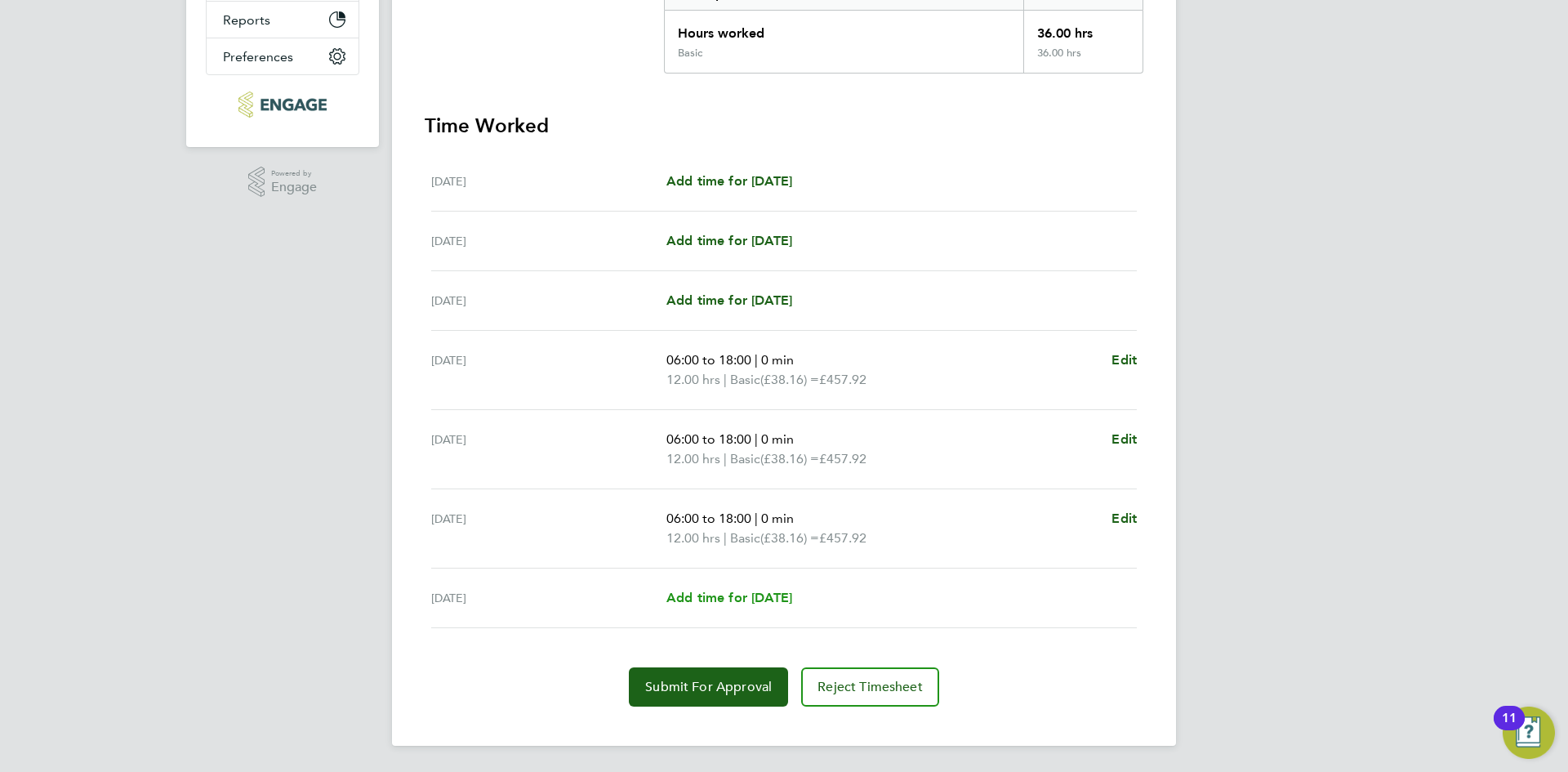
click at [737, 597] on span "Add time for Fri 22 Aug" at bounding box center [729, 598] width 126 height 16
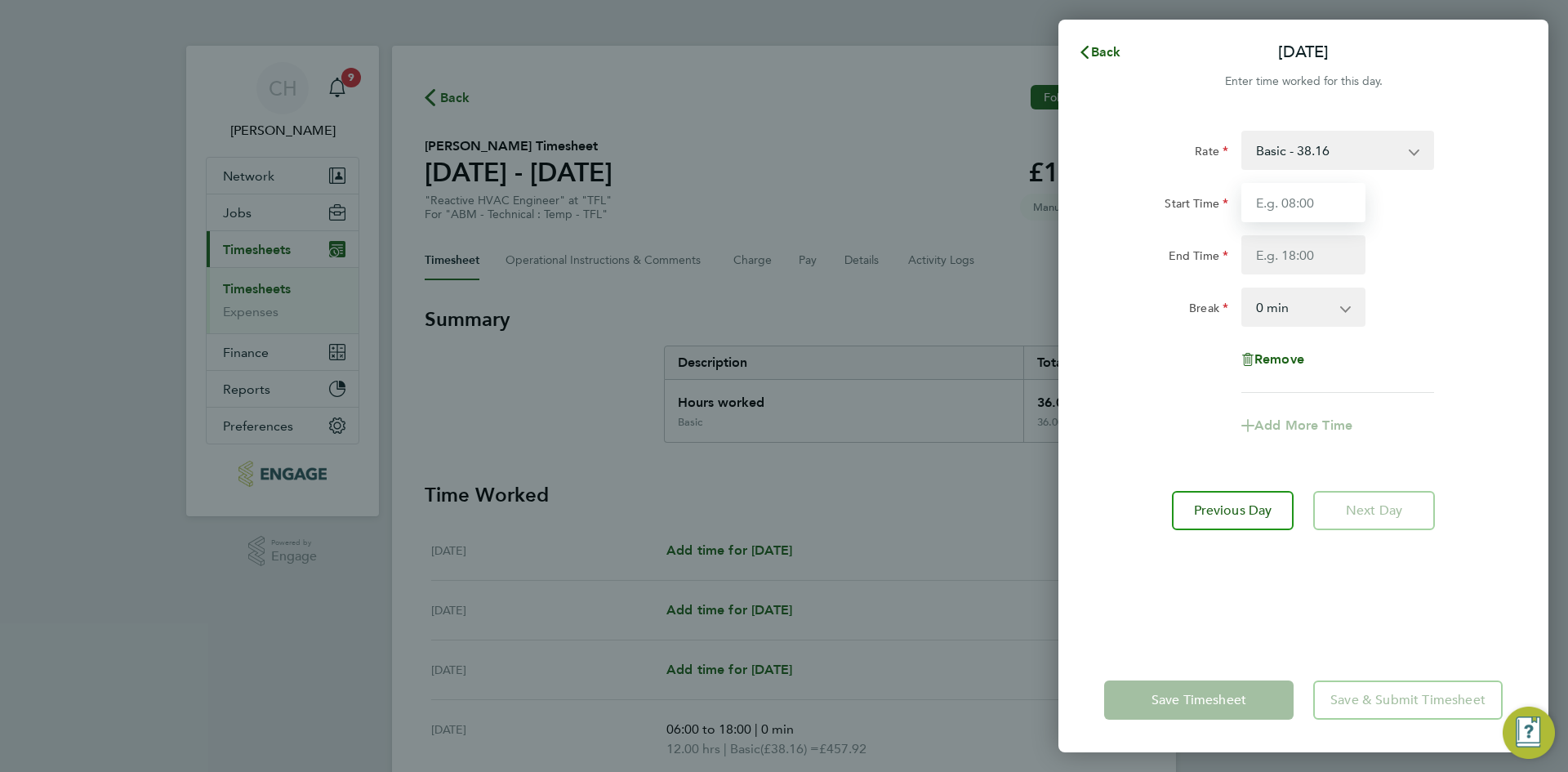
click at [1319, 196] on input "Start Time" at bounding box center [1303, 203] width 124 height 39
type input "06:00"
click at [1282, 253] on input "End Time" at bounding box center [1303, 254] width 124 height 39
type input "18:00"
click at [1243, 579] on div "Rate Basic - 38.16 Start Time 06:00 End Time 18:00 Break 0 min 15 min 30 min 45…" at bounding box center [1303, 380] width 490 height 537
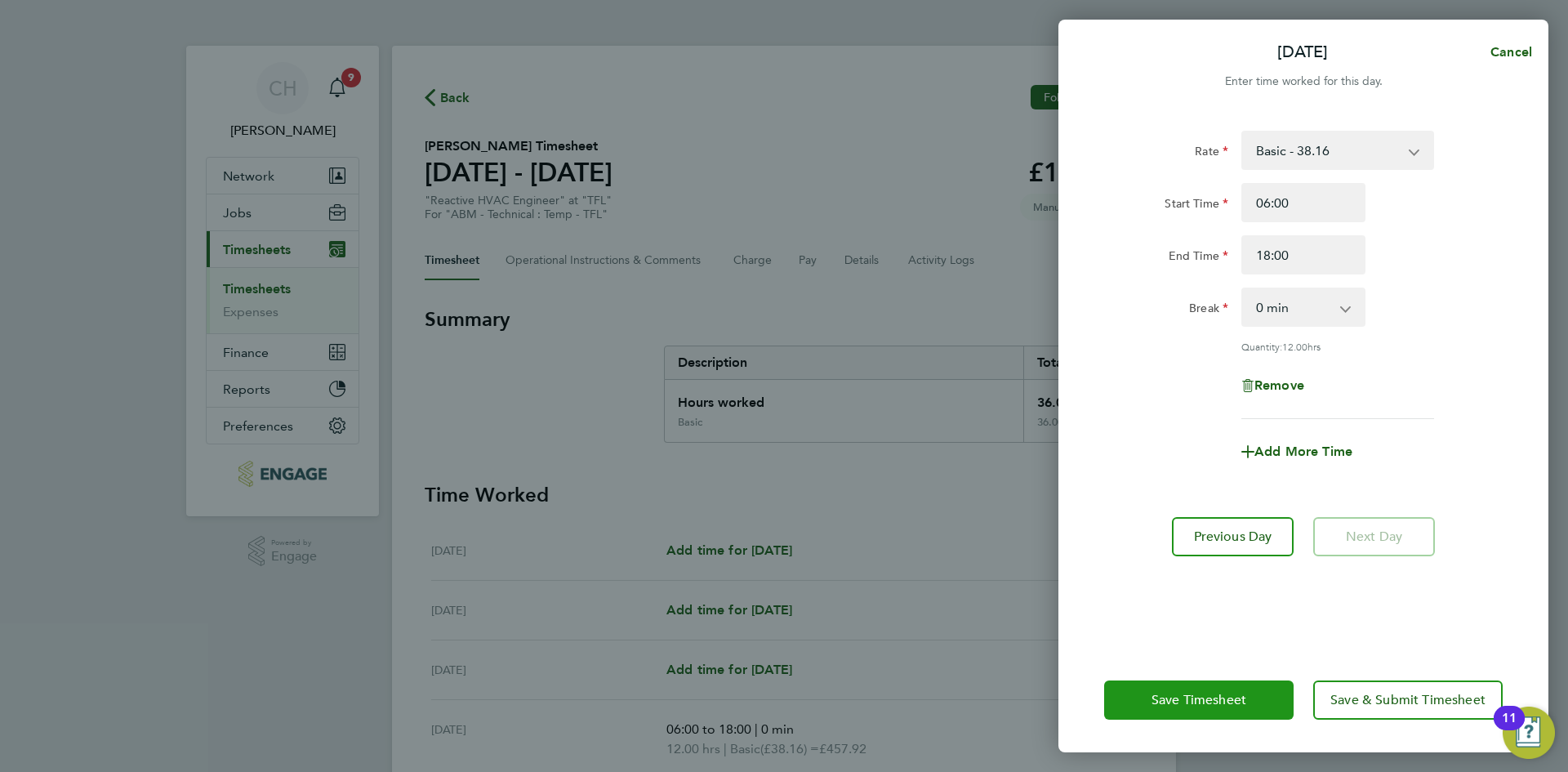
click at [1169, 696] on span "Save Timesheet" at bounding box center [1198, 700] width 95 height 17
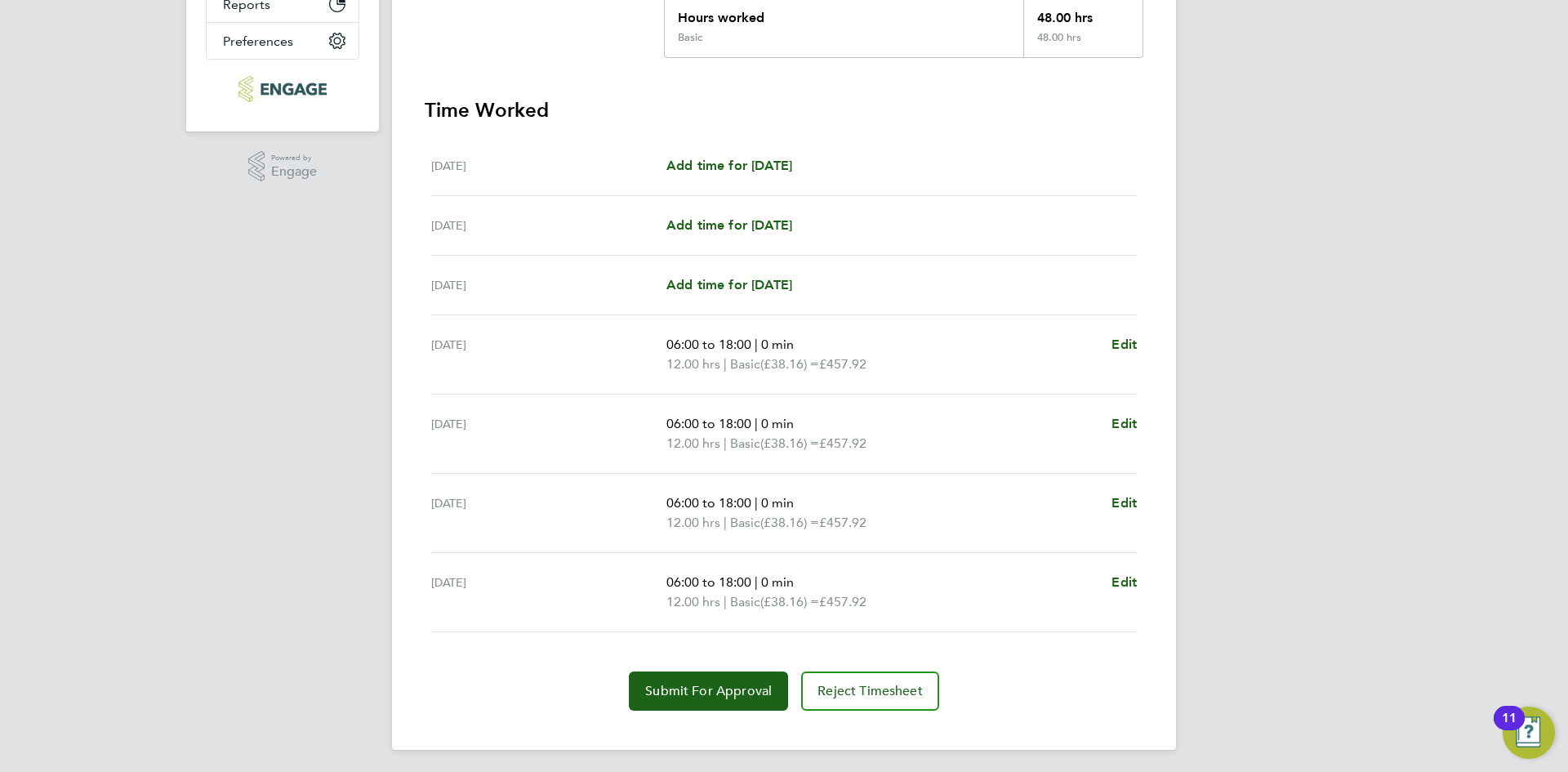
scroll to position [388, 0]
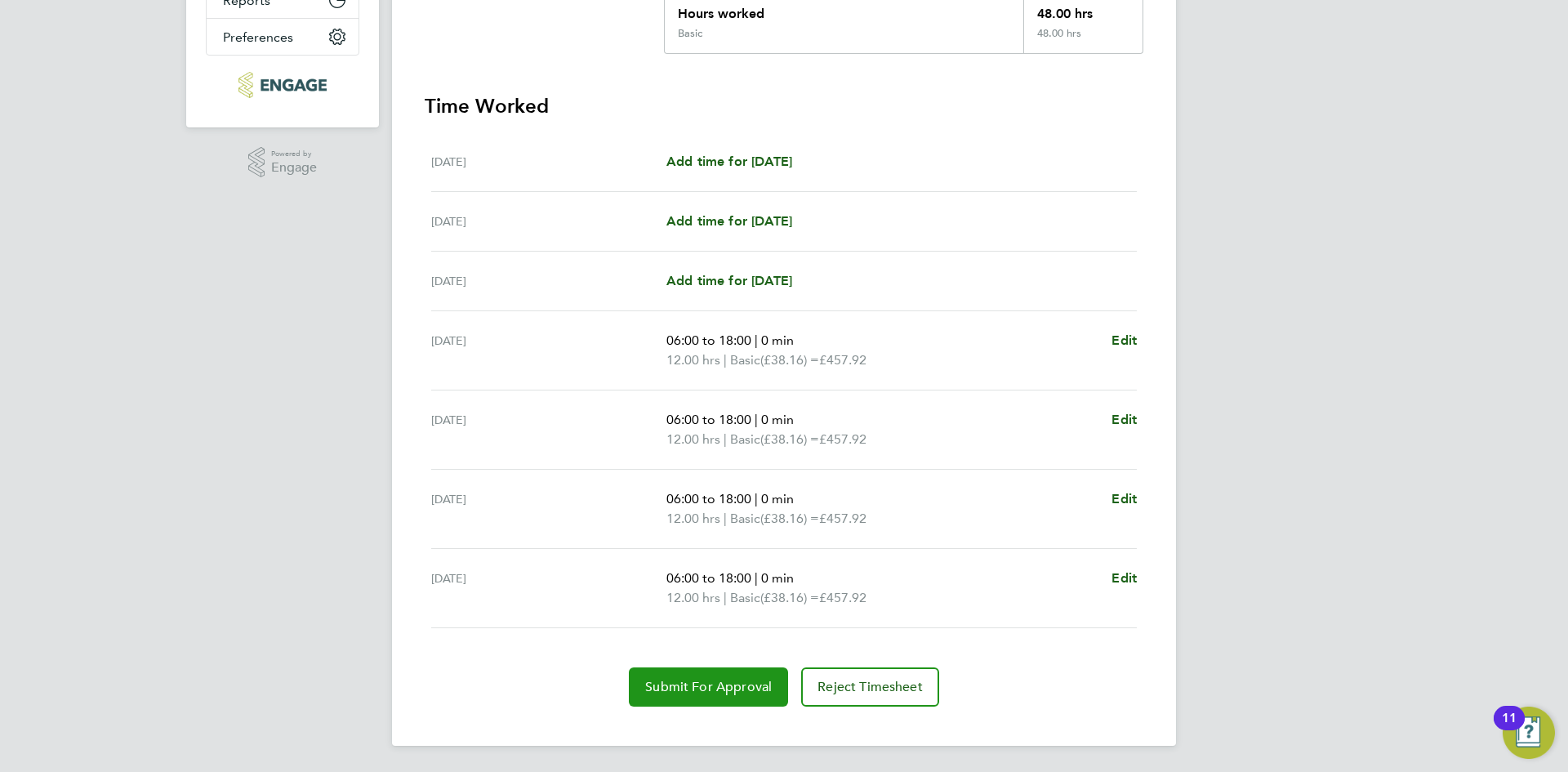
click at [720, 680] on span "Submit For Approval" at bounding box center [708, 687] width 126 height 17
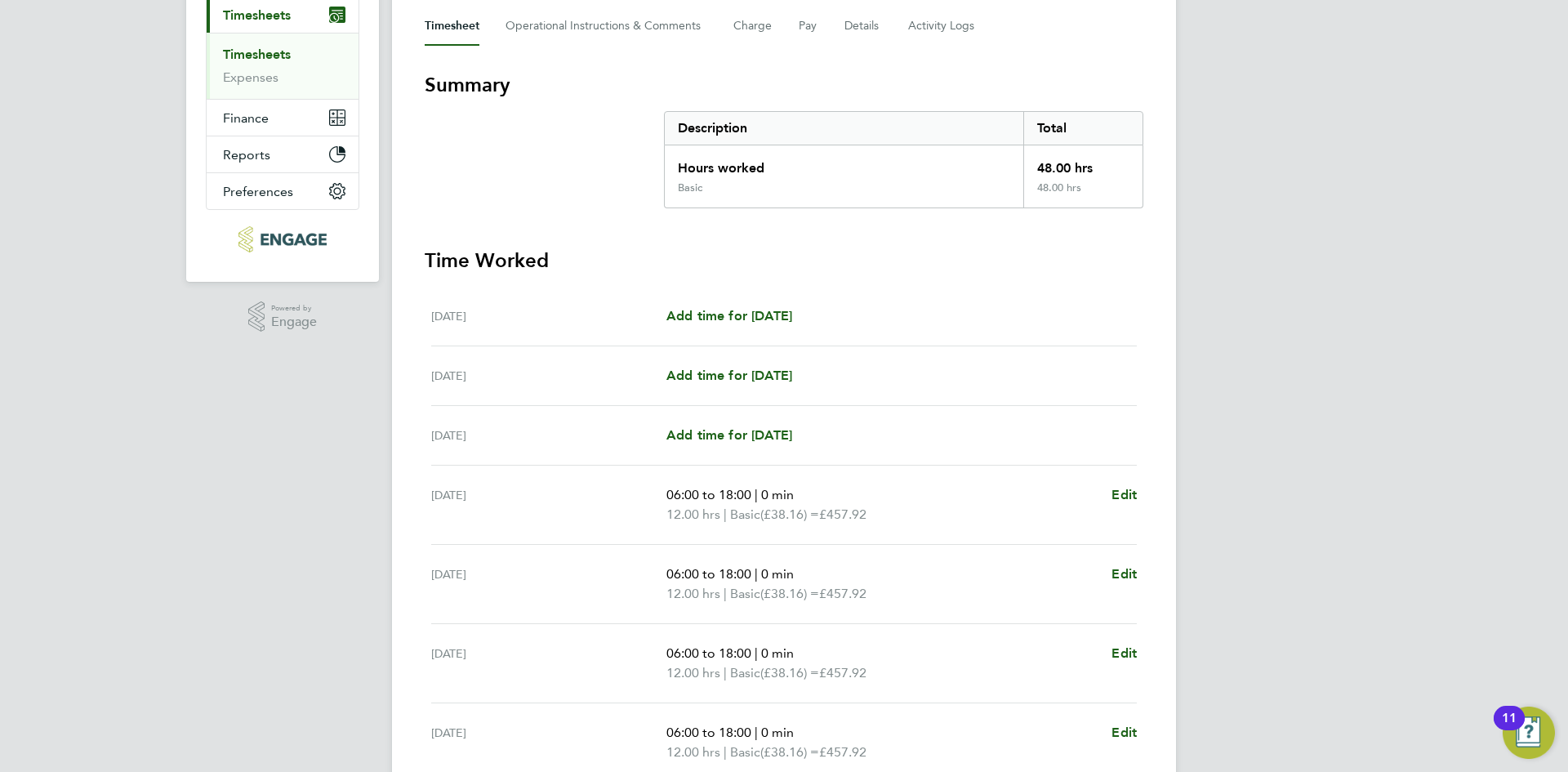
scroll to position [0, 0]
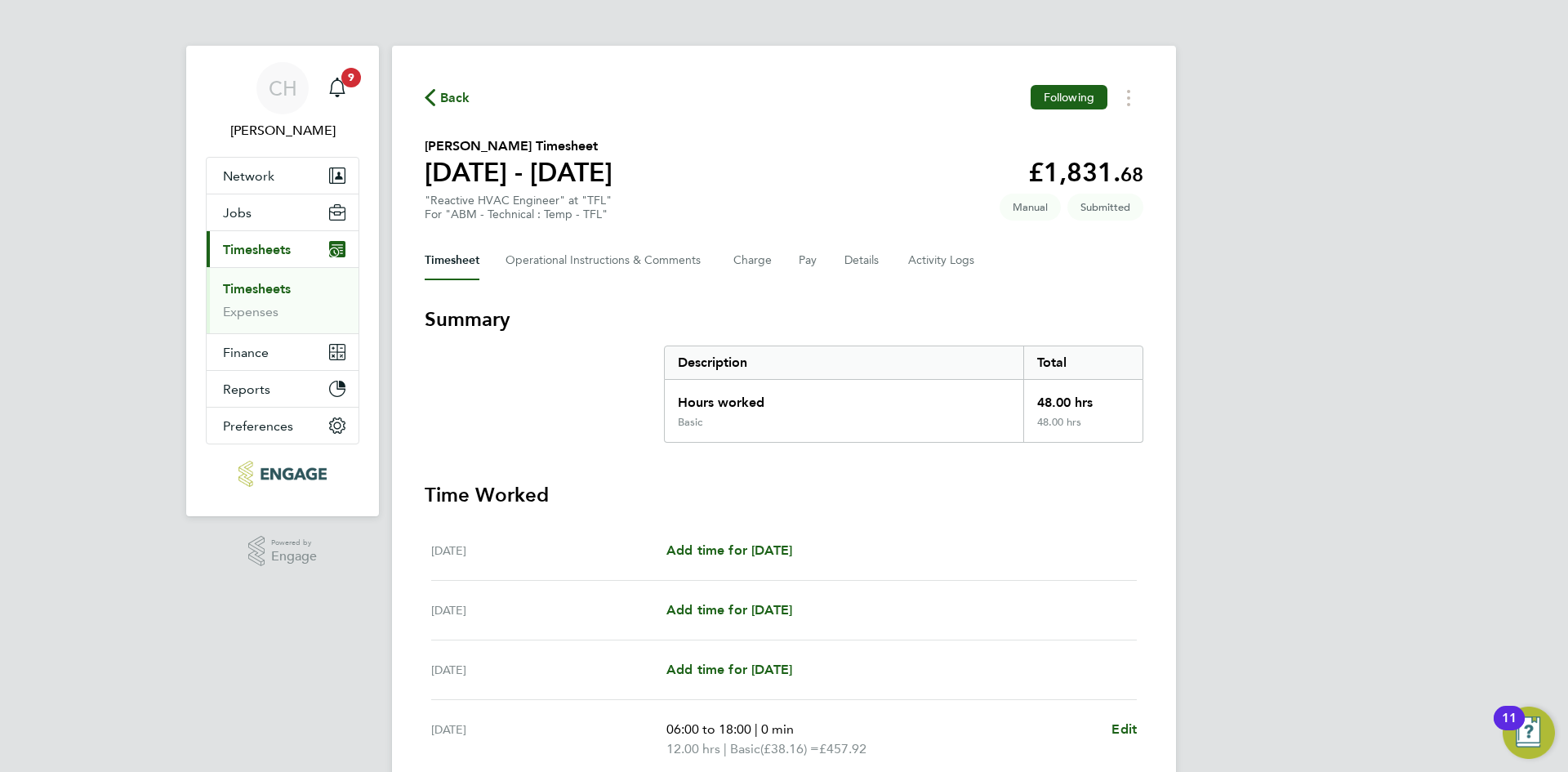
click at [260, 292] on link "Timesheets" at bounding box center [256, 289] width 67 height 16
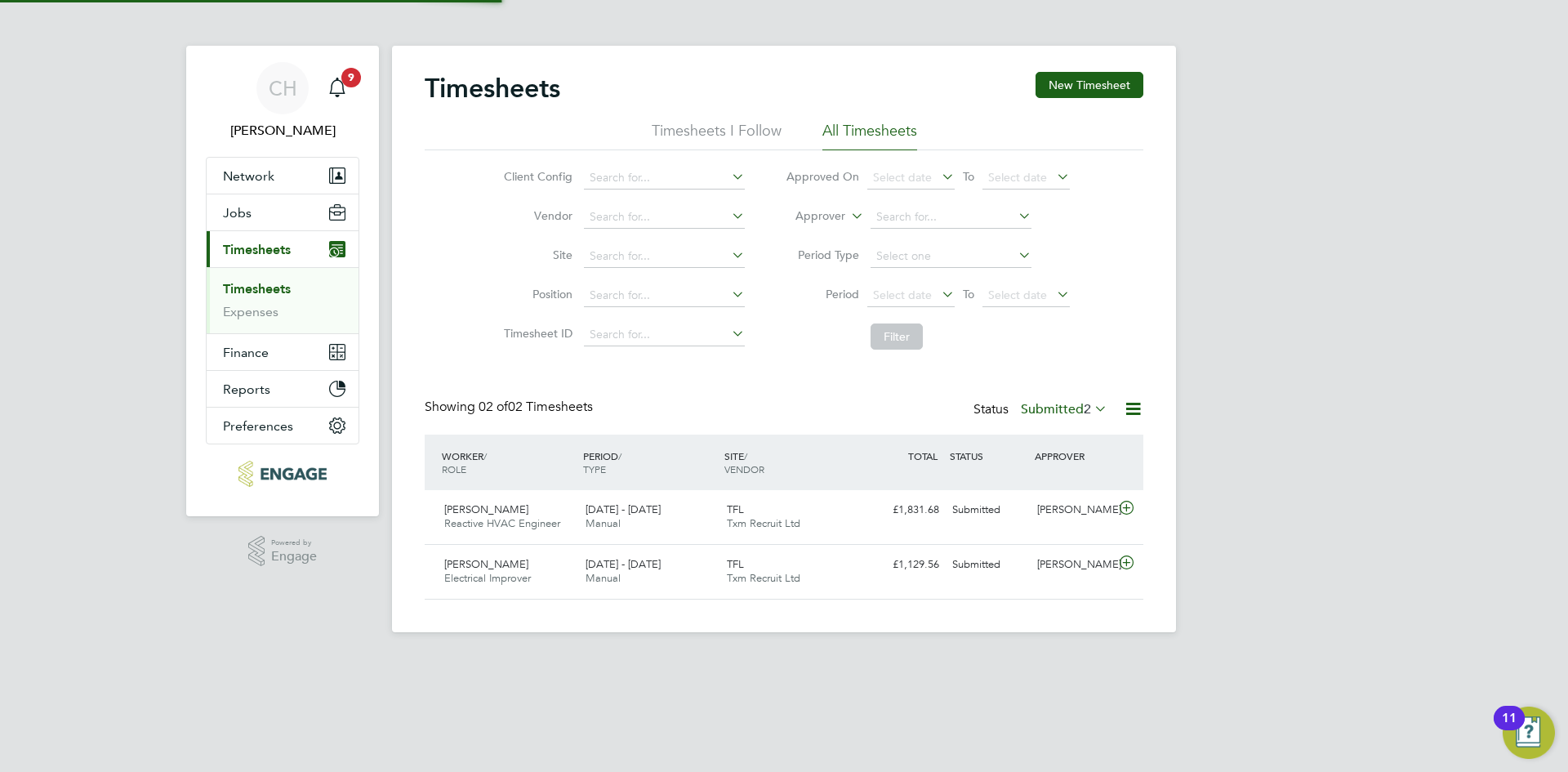
scroll to position [42, 142]
click at [1101, 92] on button "New Timesheet" at bounding box center [1090, 84] width 108 height 26
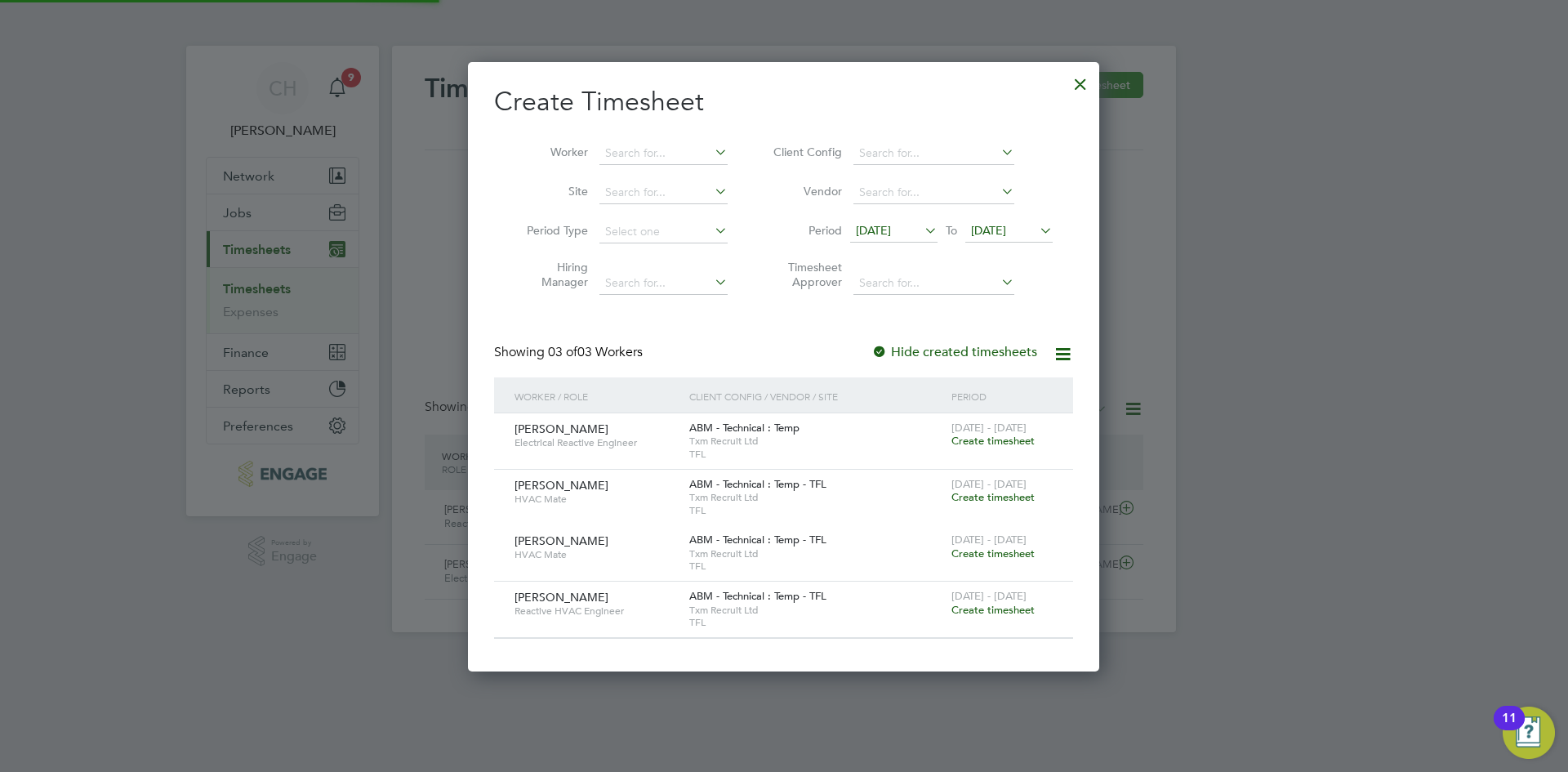
scroll to position [610, 632]
click at [1076, 85] on div at bounding box center [1081, 80] width 29 height 29
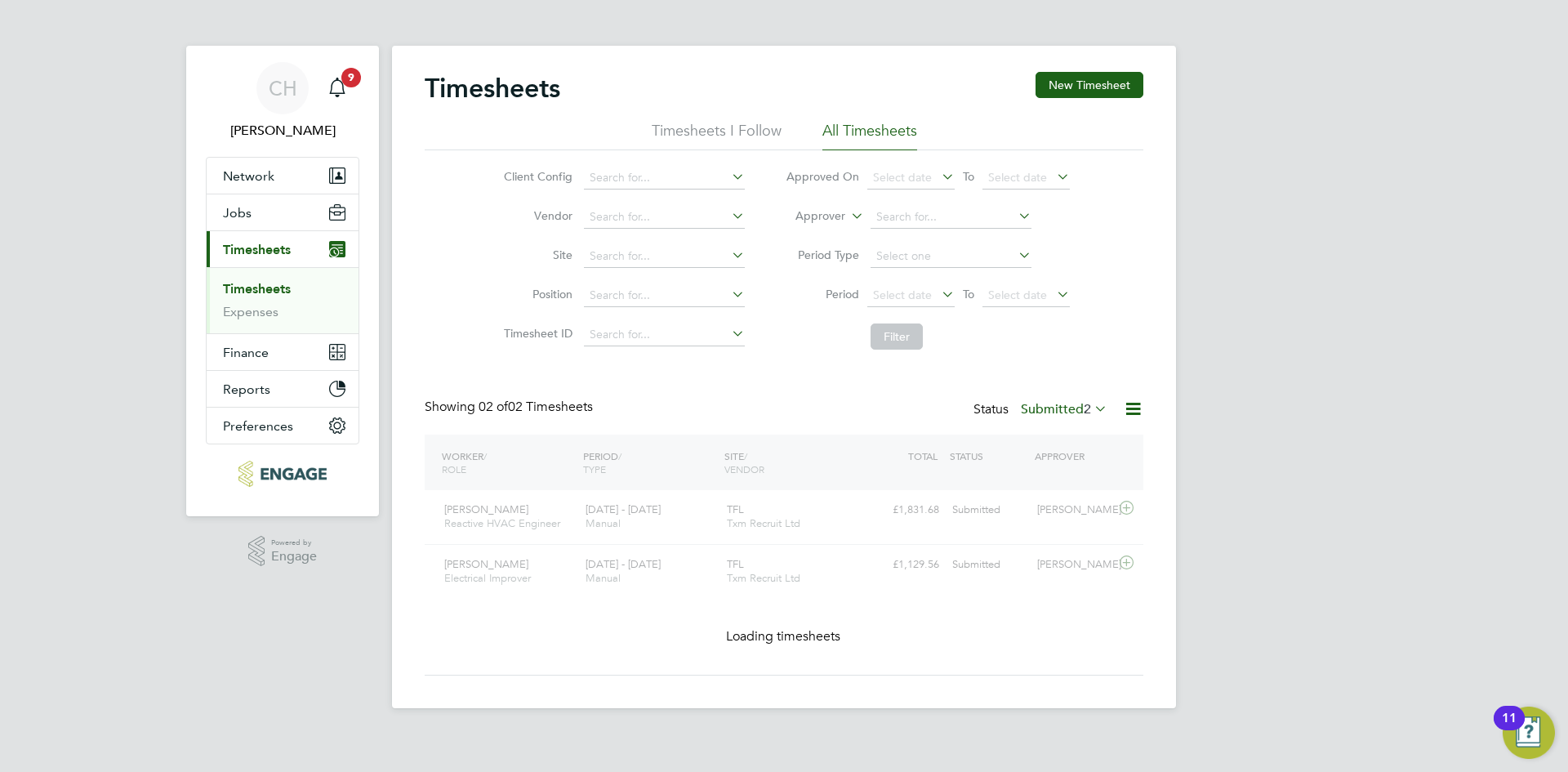
scroll to position [42, 142]
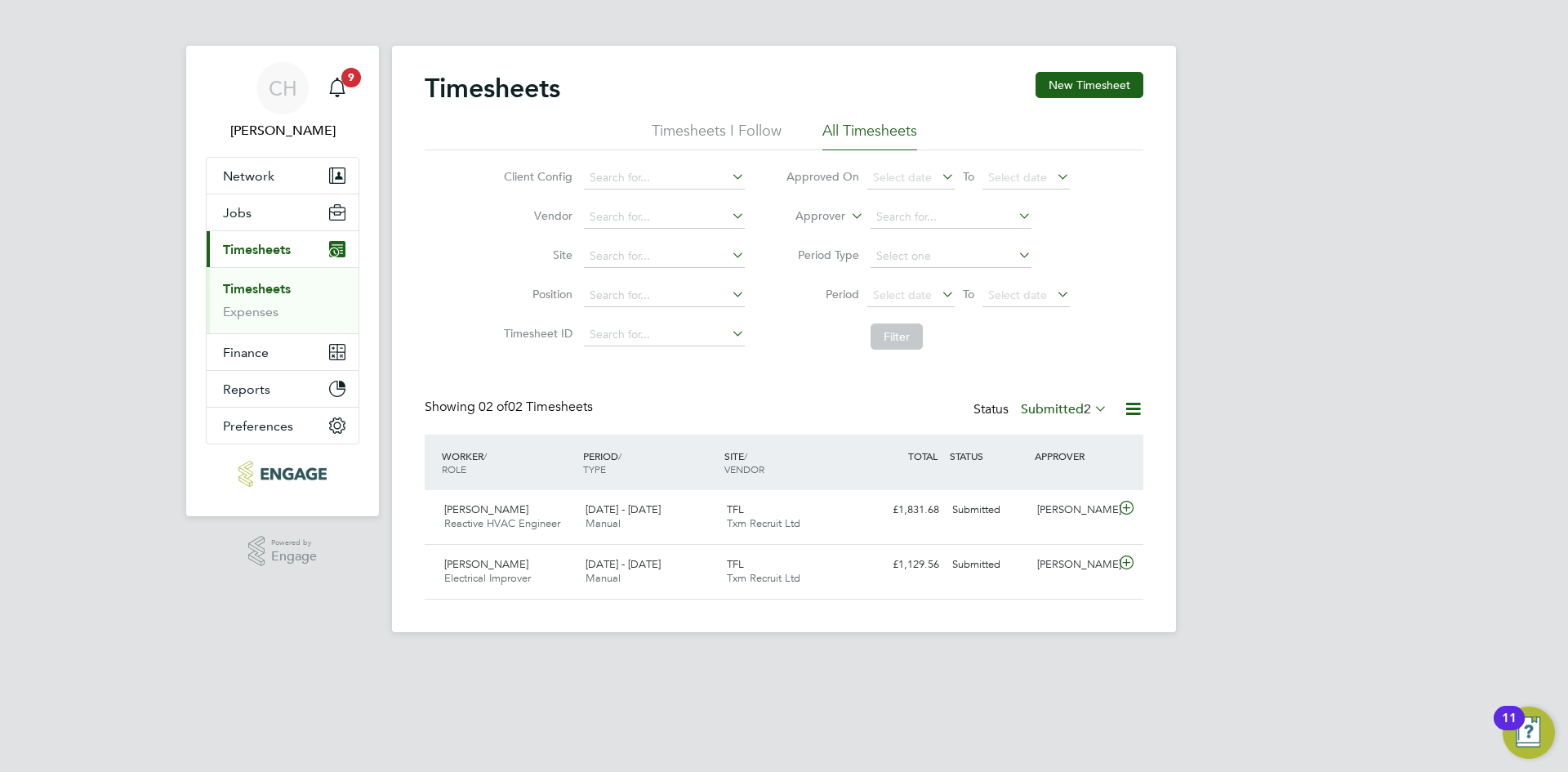
click at [1061, 412] on label "Submitted 2" at bounding box center [1064, 409] width 87 height 17
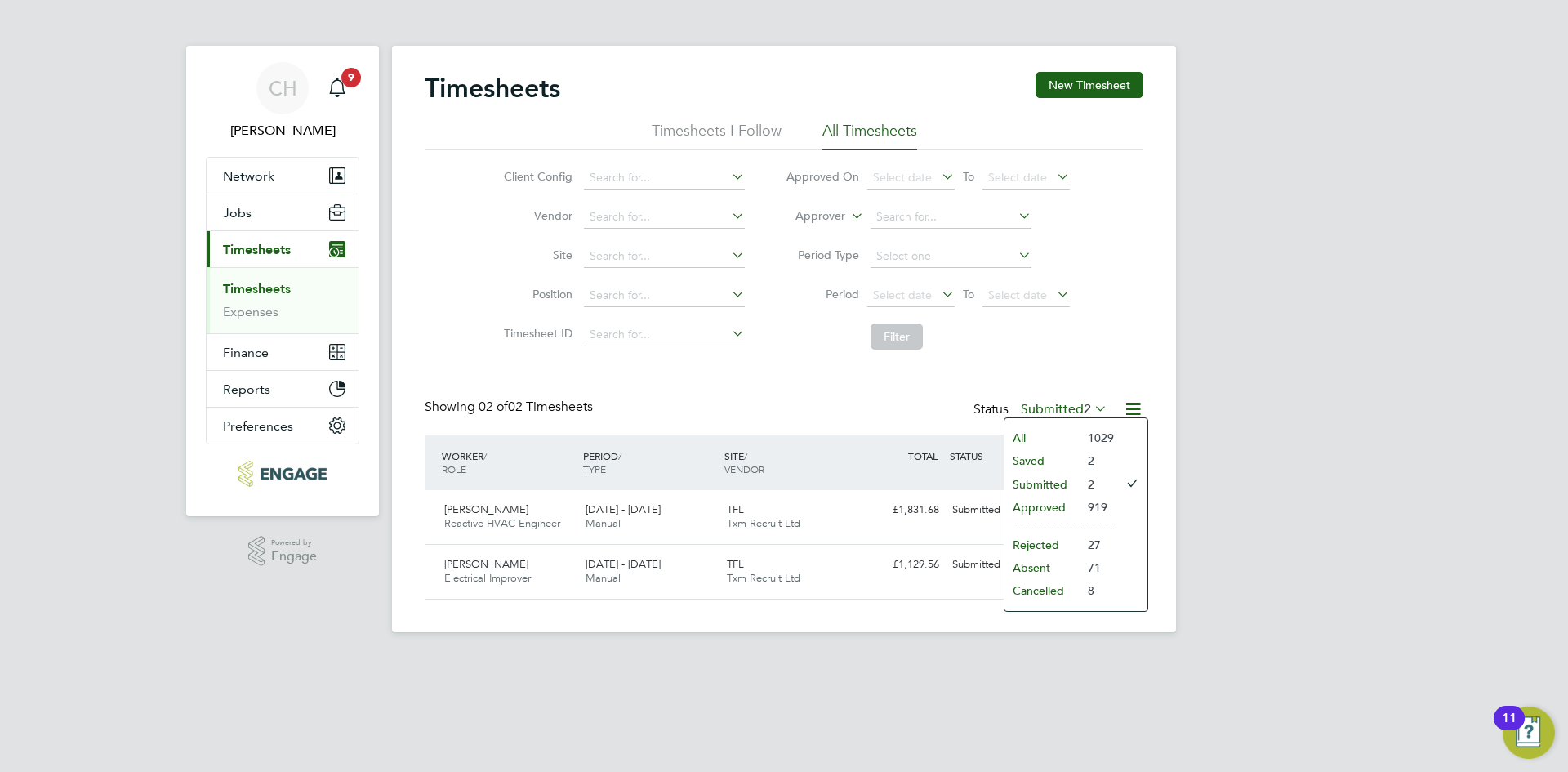
click at [1065, 504] on li "Approved" at bounding box center [1042, 507] width 75 height 23
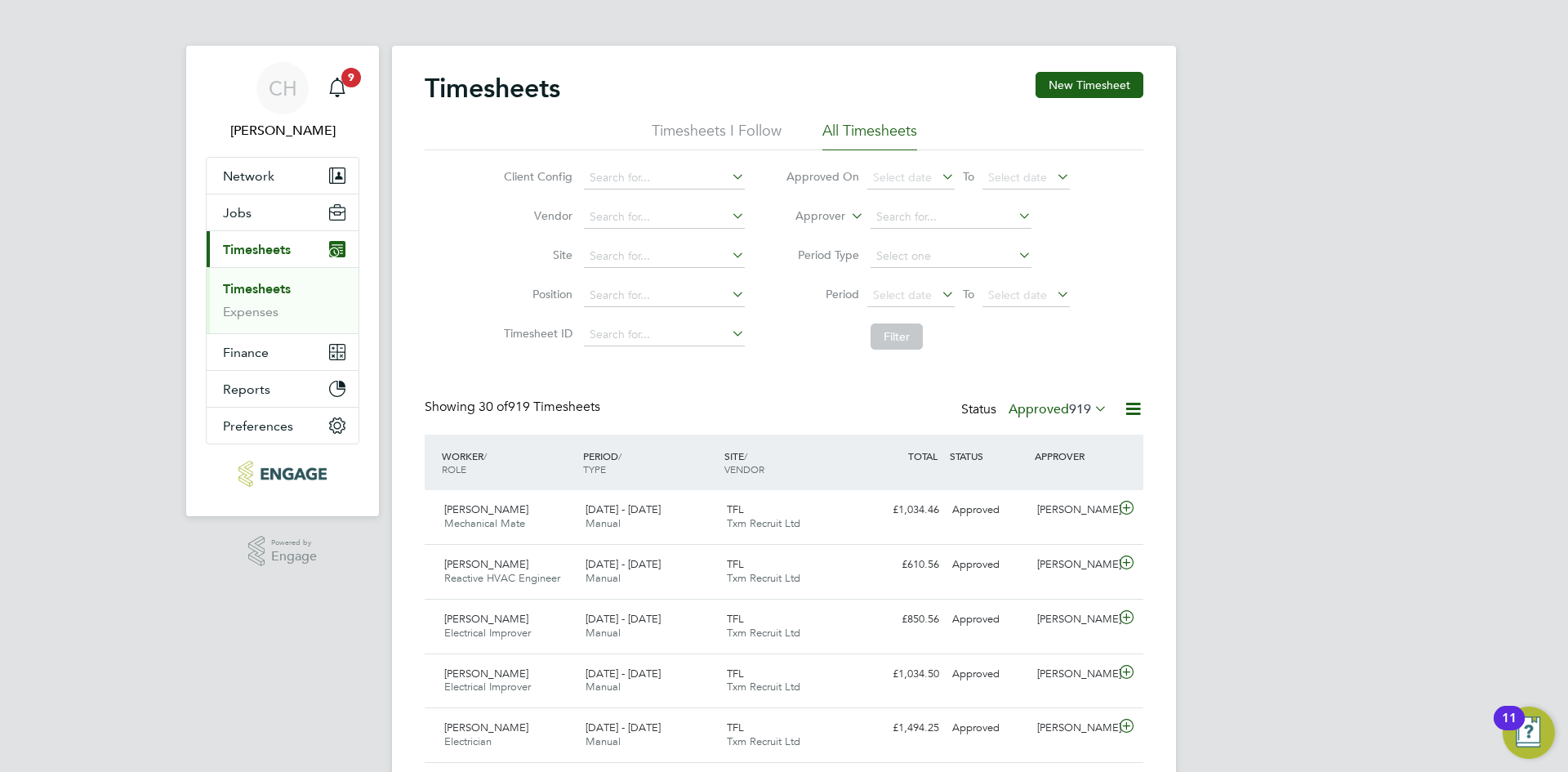
scroll to position [8, 8]
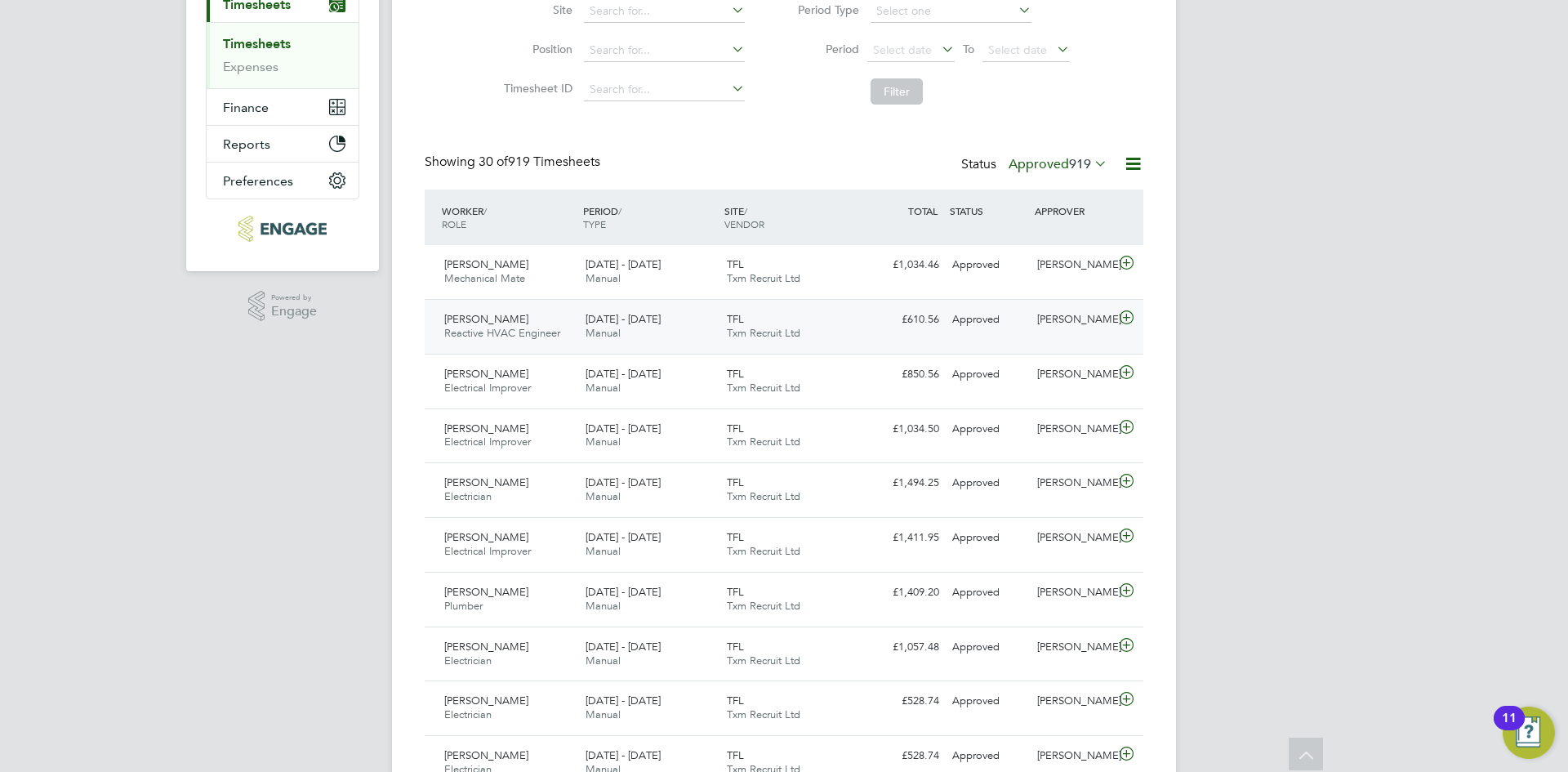
click at [1011, 321] on div "Approved" at bounding box center [988, 320] width 85 height 27
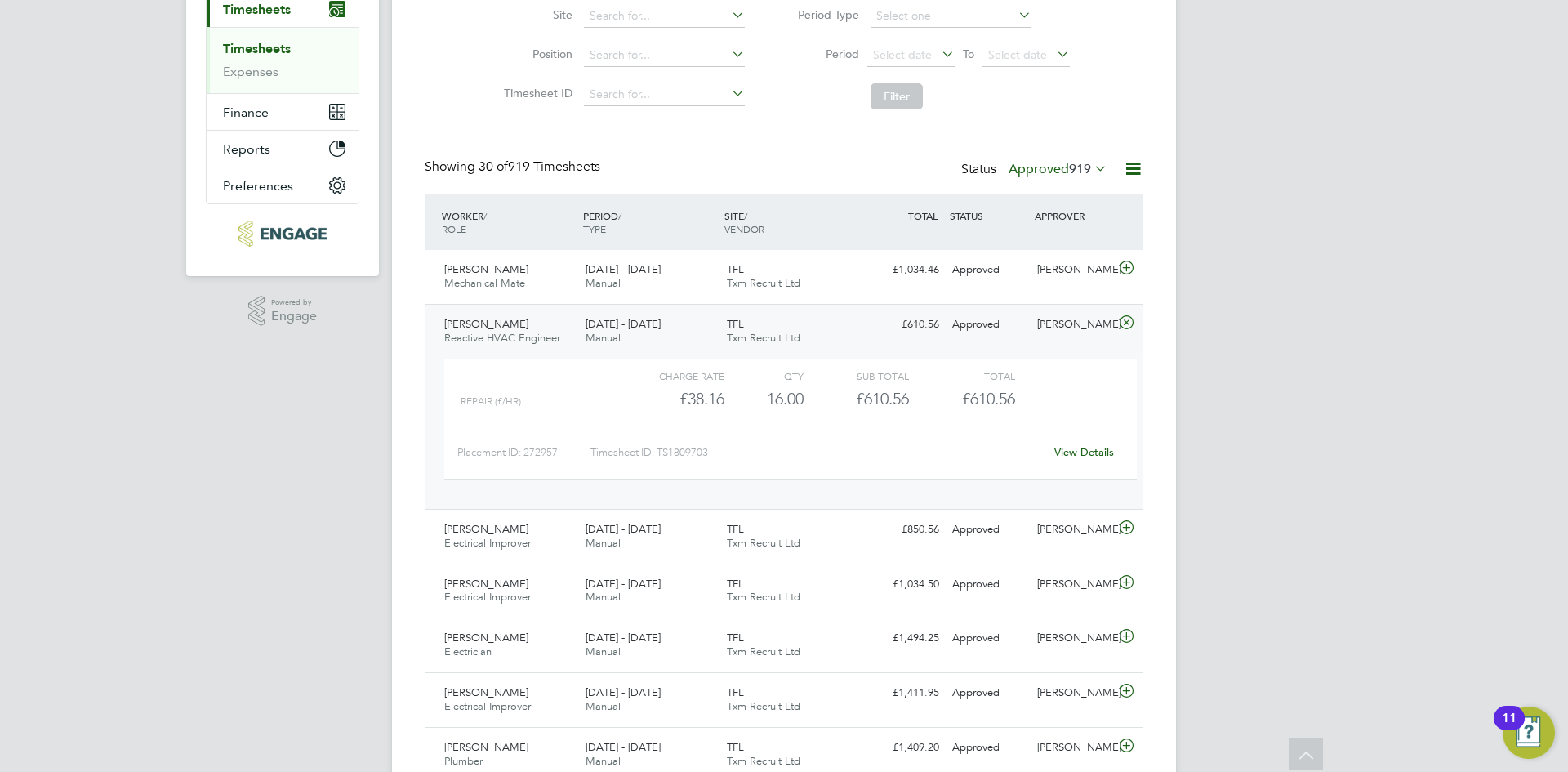
scroll to position [0, 0]
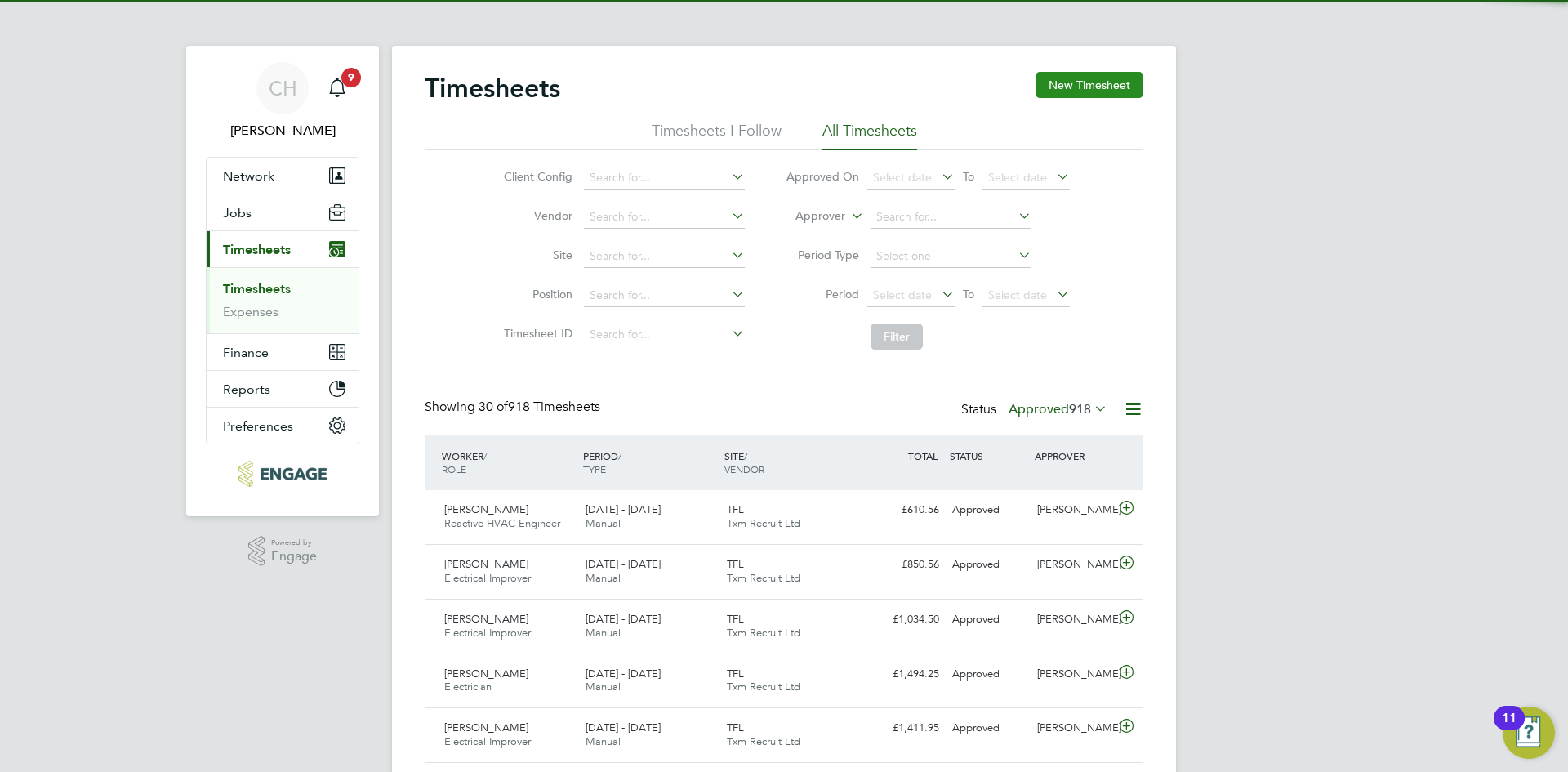
click at [1074, 83] on button "New Timesheet" at bounding box center [1090, 84] width 108 height 26
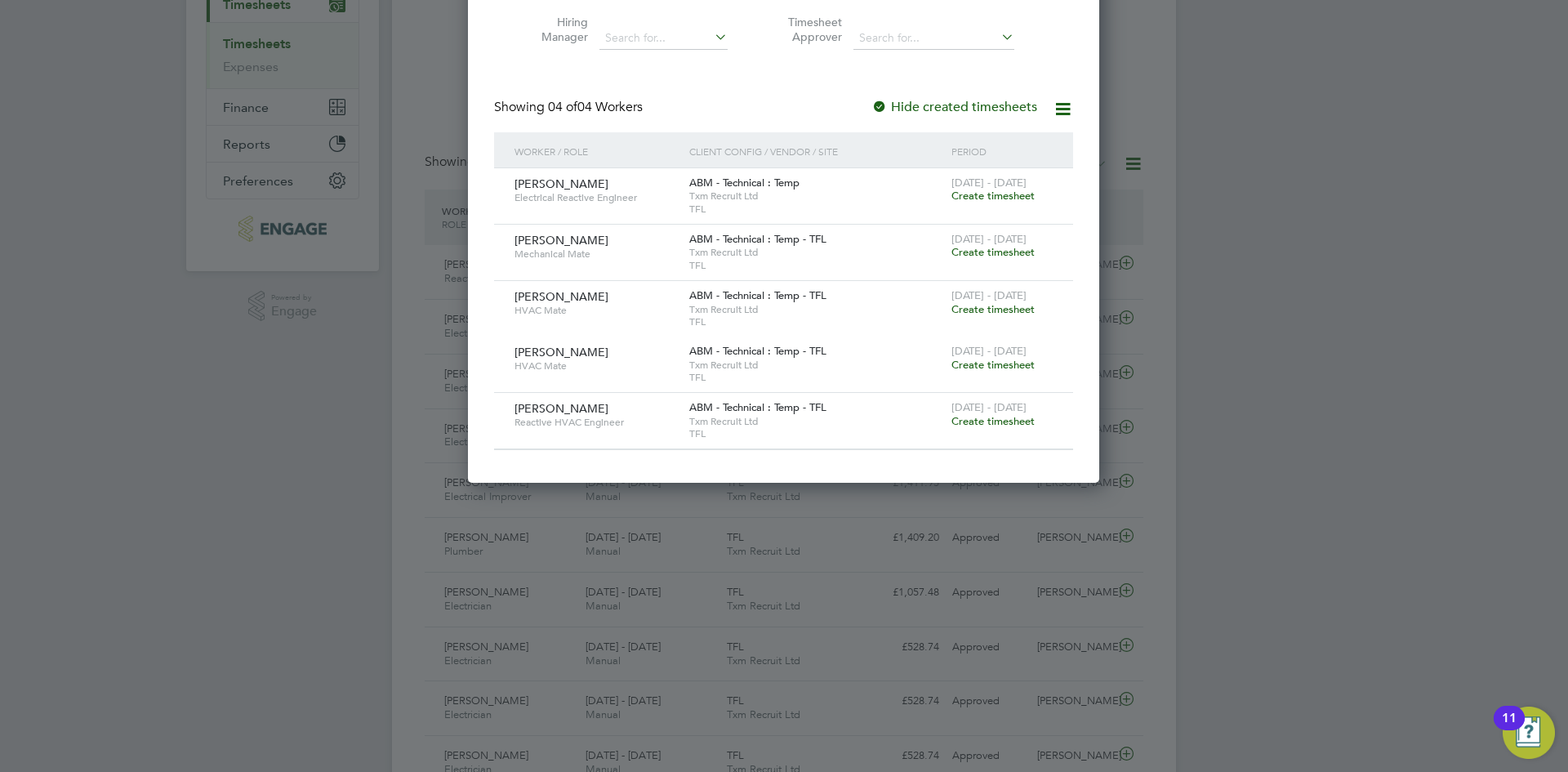
click at [986, 253] on span "Create timesheet" at bounding box center [993, 251] width 83 height 14
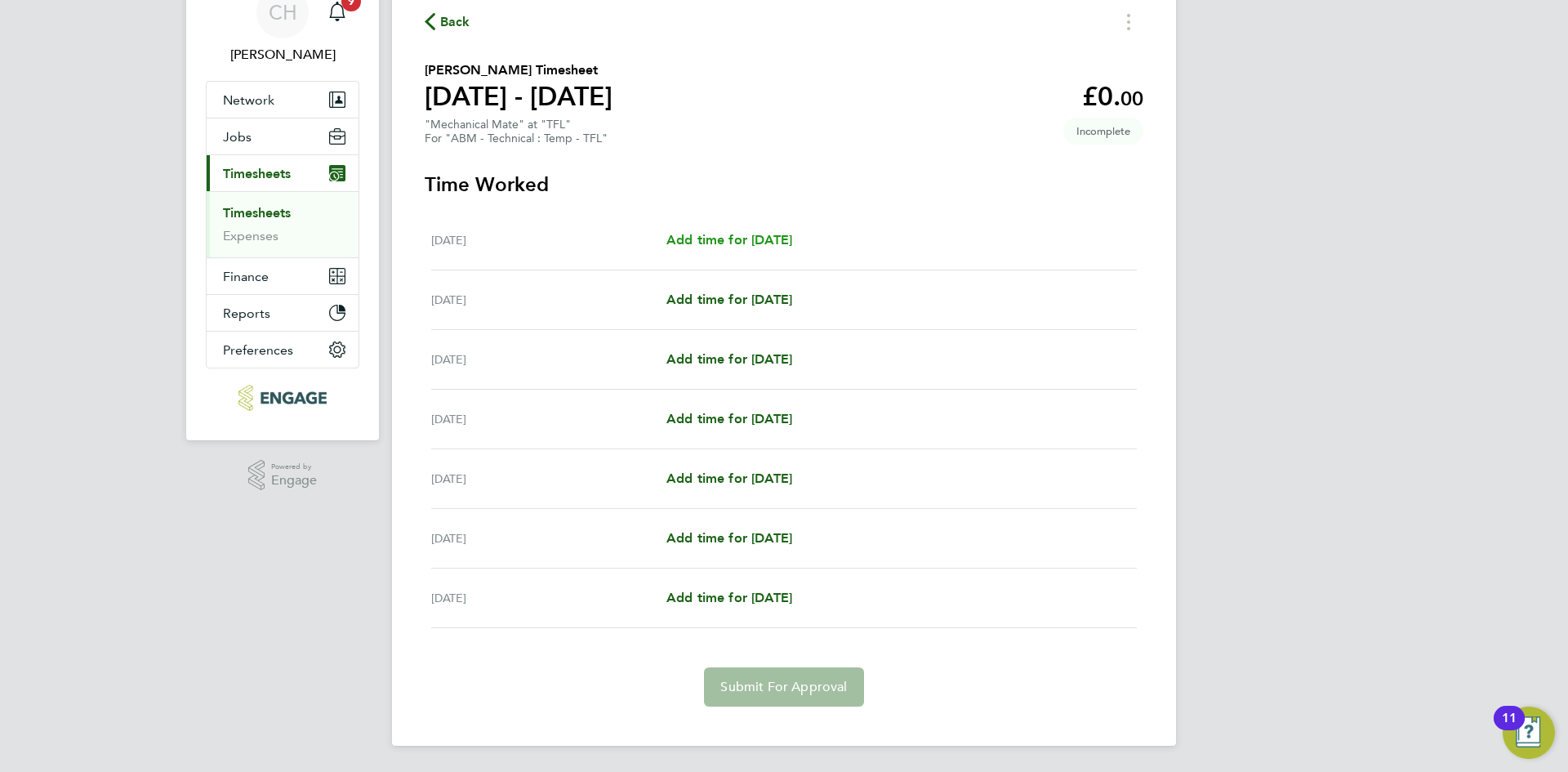
click at [714, 235] on span "Add time for [DATE]" at bounding box center [729, 240] width 126 height 16
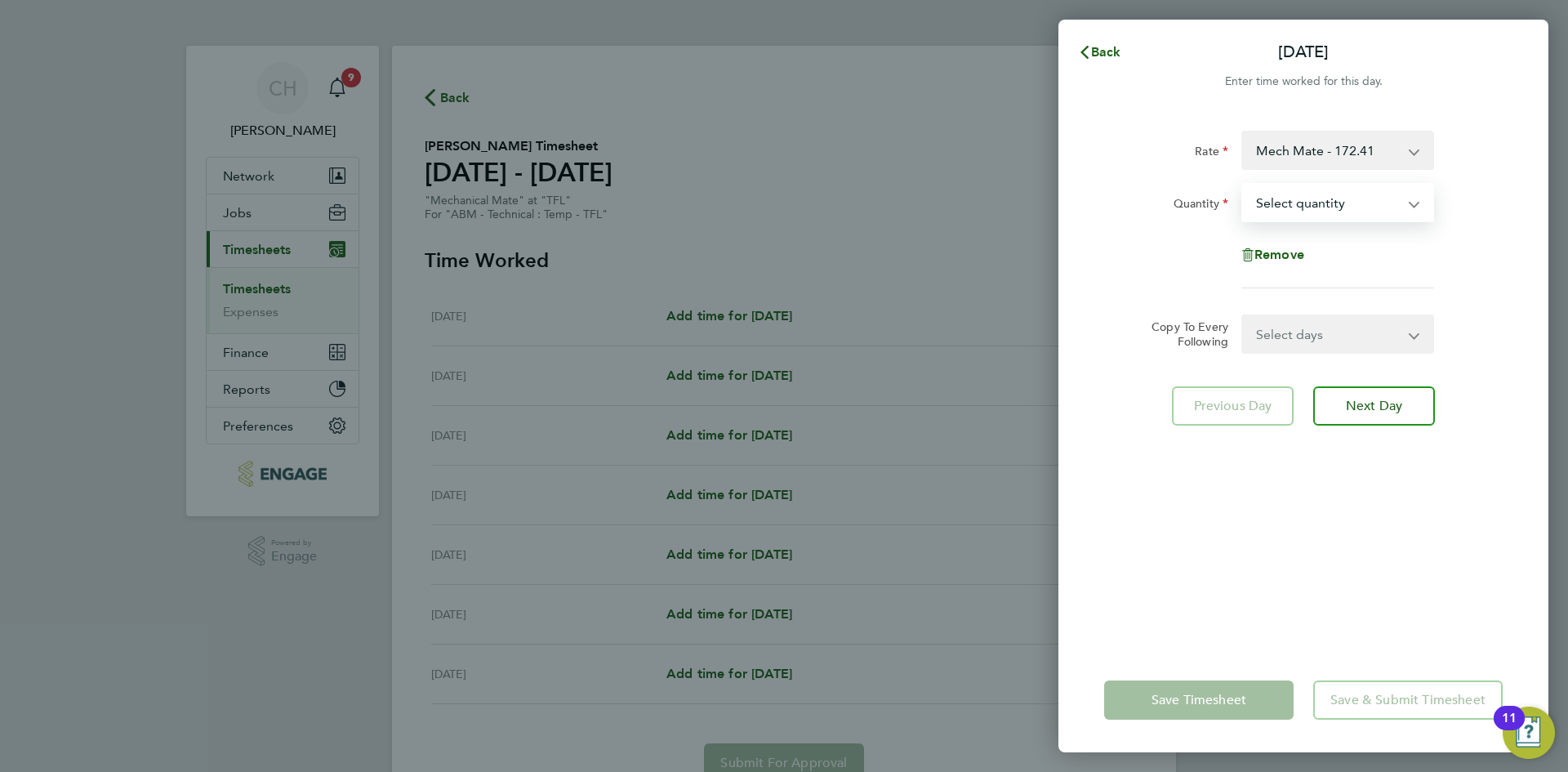
click at [1324, 200] on select "Select quantity 0.5 1" at bounding box center [1328, 203] width 170 height 36
click at [277, 131] on div "Back Mon 18 Aug Enter time worked for this day. Rate Mech Mate - 172.41 x.1.5 -…" at bounding box center [784, 386] width 1568 height 772
click at [1333, 202] on select "Select quantity 0.5 1" at bounding box center [1328, 203] width 170 height 36
click at [1243, 185] on select "Select quantity 0.5 1" at bounding box center [1328, 203] width 170 height 36
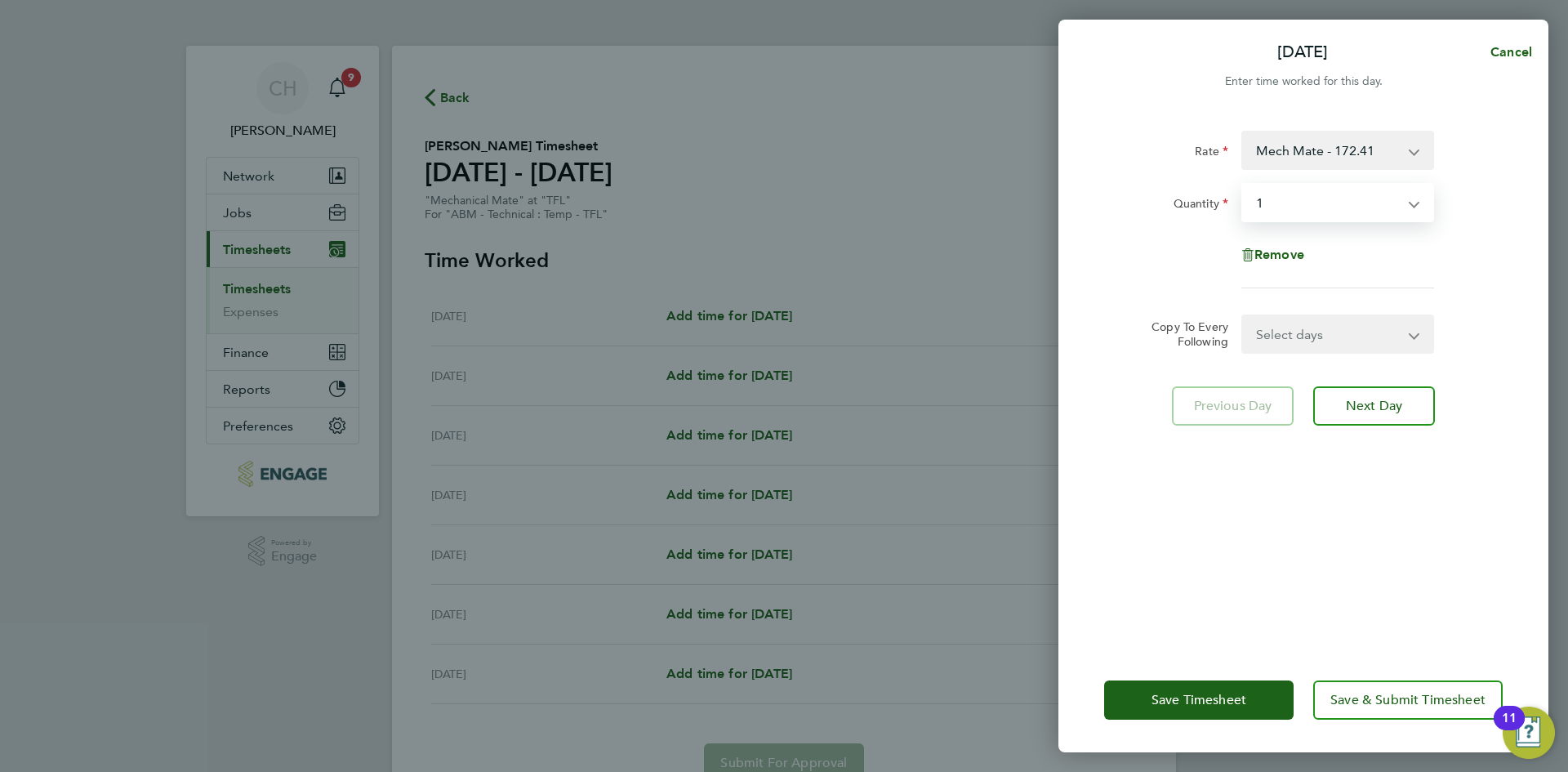
click at [1314, 204] on select "Select quantity 0.5 1" at bounding box center [1328, 203] width 170 height 36
select select "0.5"
click at [1243, 185] on select "Select quantity 0.5 1" at bounding box center [1328, 203] width 170 height 36
click at [1302, 213] on select "Select quantity 0.5 1" at bounding box center [1328, 203] width 170 height 36
click at [1243, 185] on select "Select quantity 0.5 1" at bounding box center [1328, 203] width 170 height 36
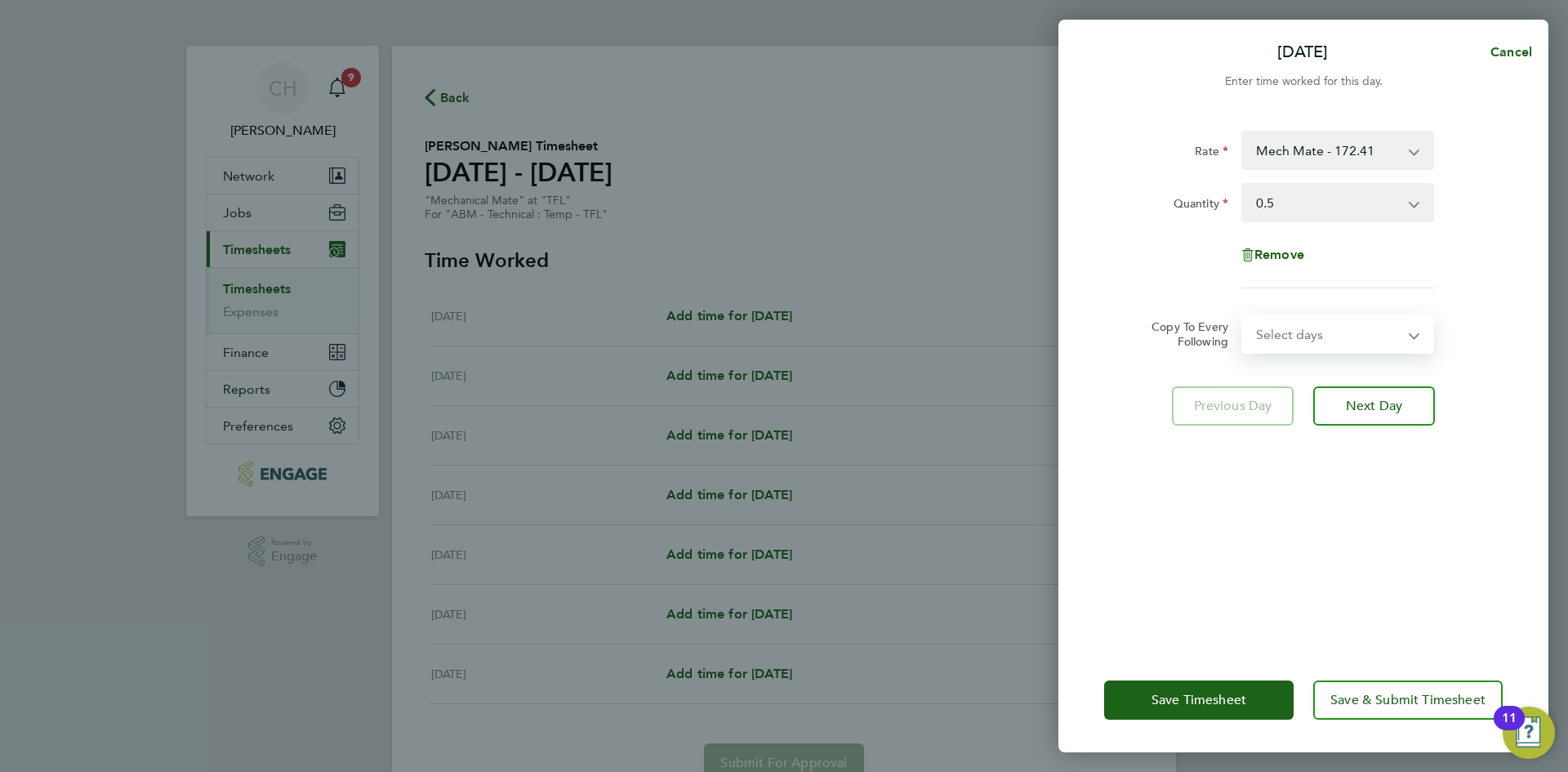
click at [1293, 323] on select "Select days Day Weekday (Mon-Fri) Weekend (Sat-Sun) [DATE] [DATE] [DATE] [DATE]…" at bounding box center [1328, 334] width 171 height 36
click at [1511, 49] on span "Cancel" at bounding box center [1509, 52] width 47 height 16
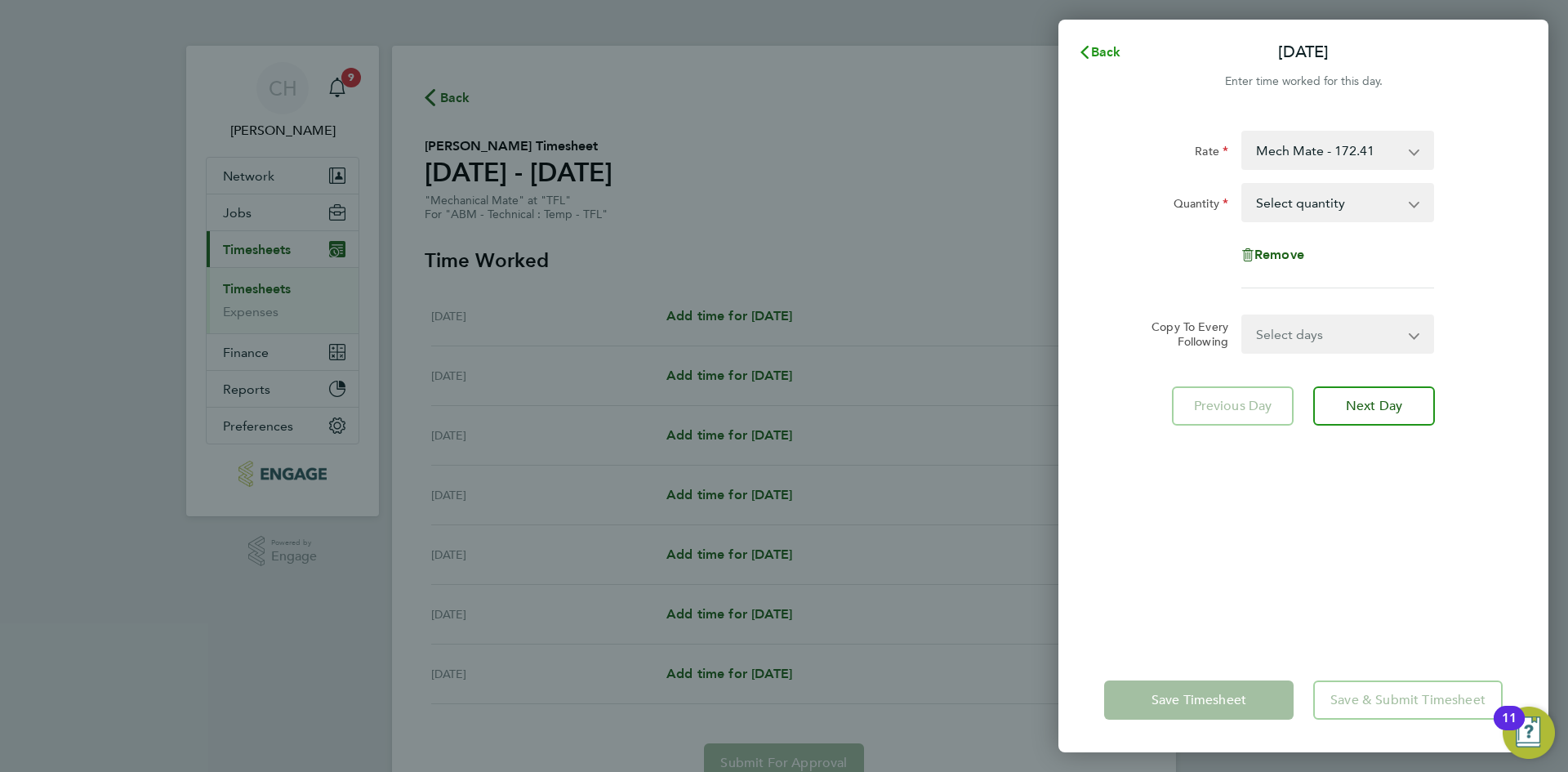
click at [1113, 48] on span "Back" at bounding box center [1105, 52] width 30 height 16
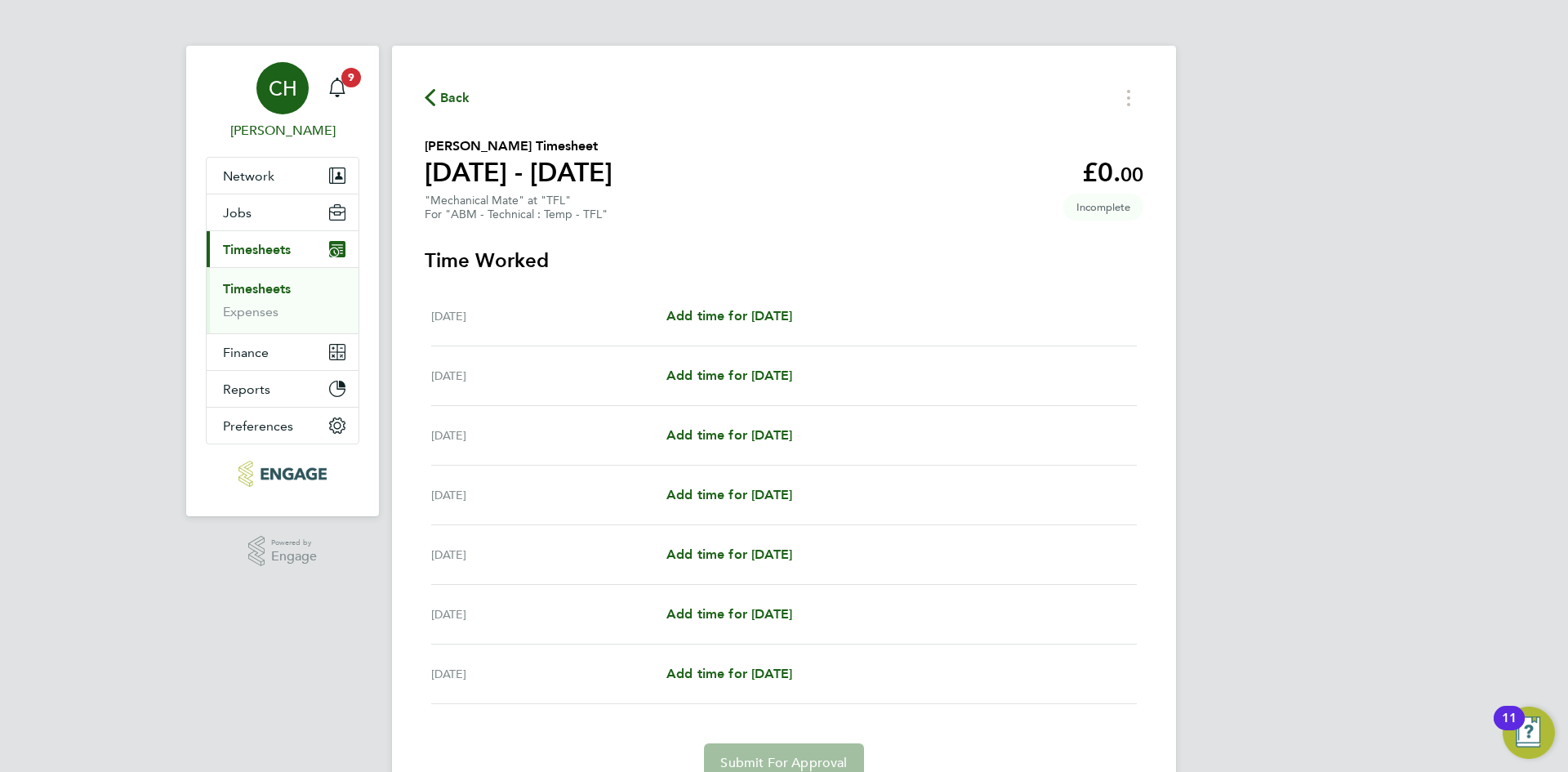
click at [301, 126] on span "[PERSON_NAME]" at bounding box center [282, 131] width 154 height 20
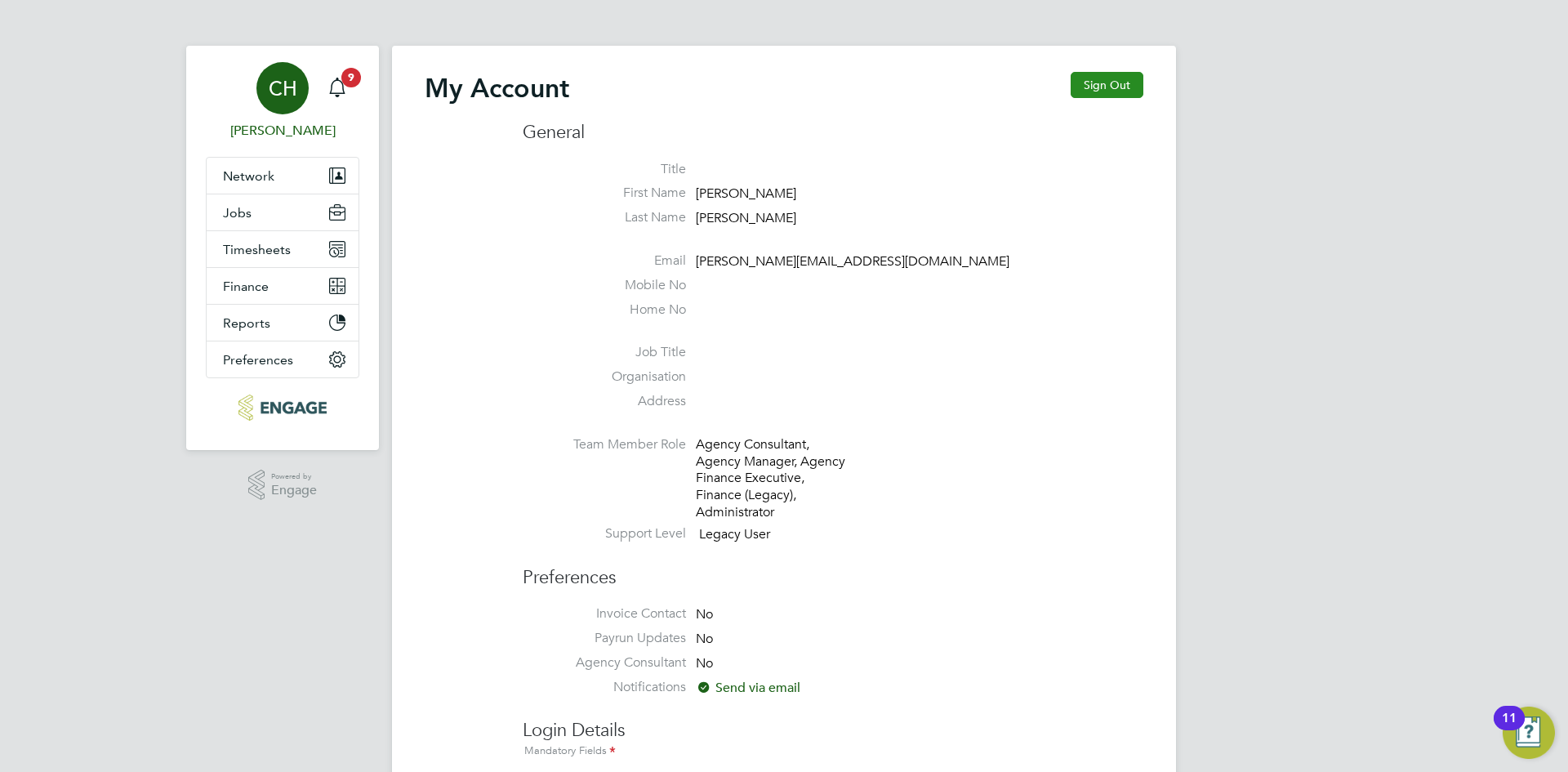
click at [1106, 85] on button "Sign Out" at bounding box center [1107, 84] width 72 height 26
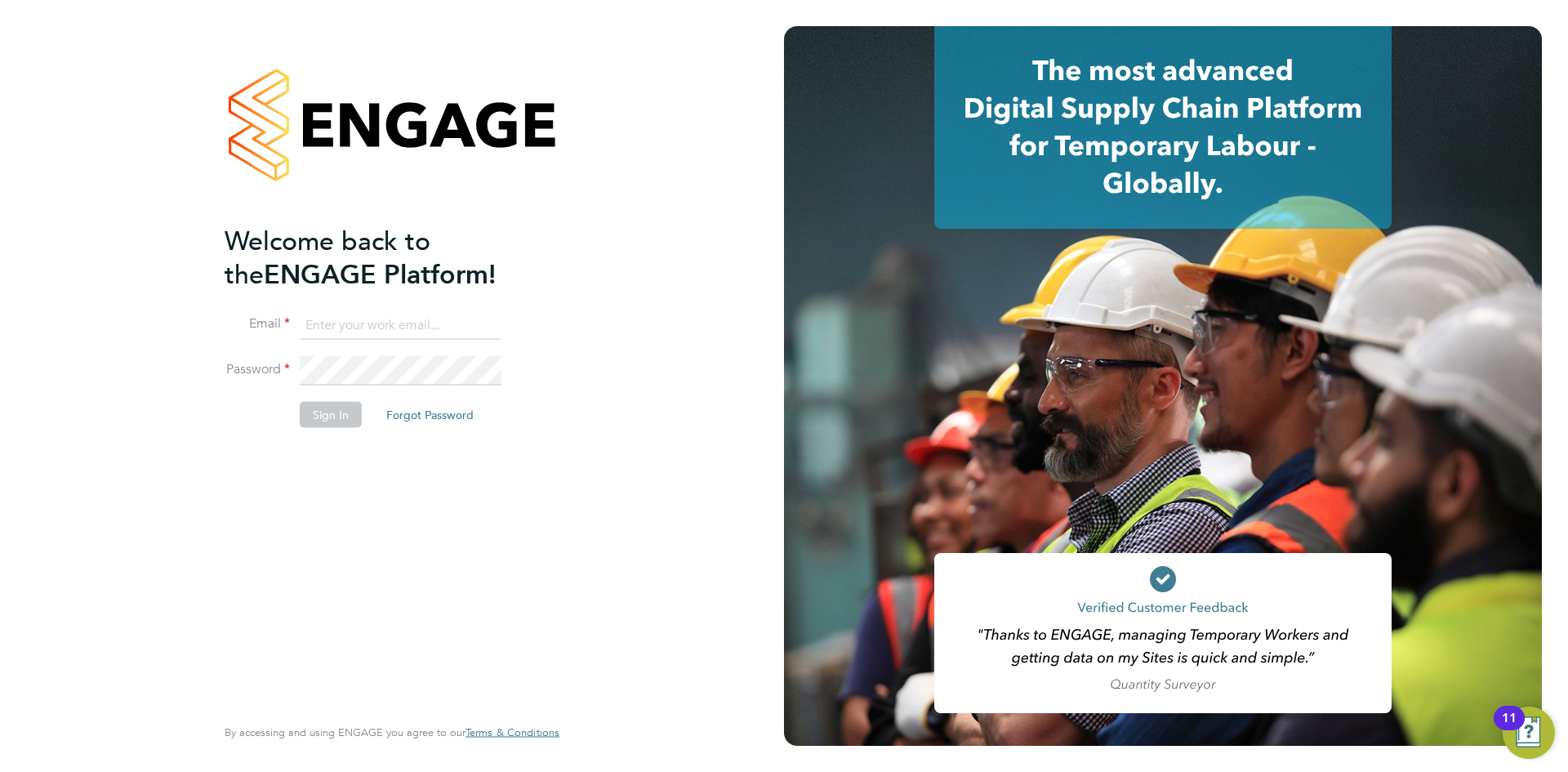
click at [381, 311] on input at bounding box center [400, 325] width 202 height 29
type input "chloe.harding@txmrecruit.co.uk"
click at [334, 408] on button "Sign In" at bounding box center [330, 415] width 62 height 26
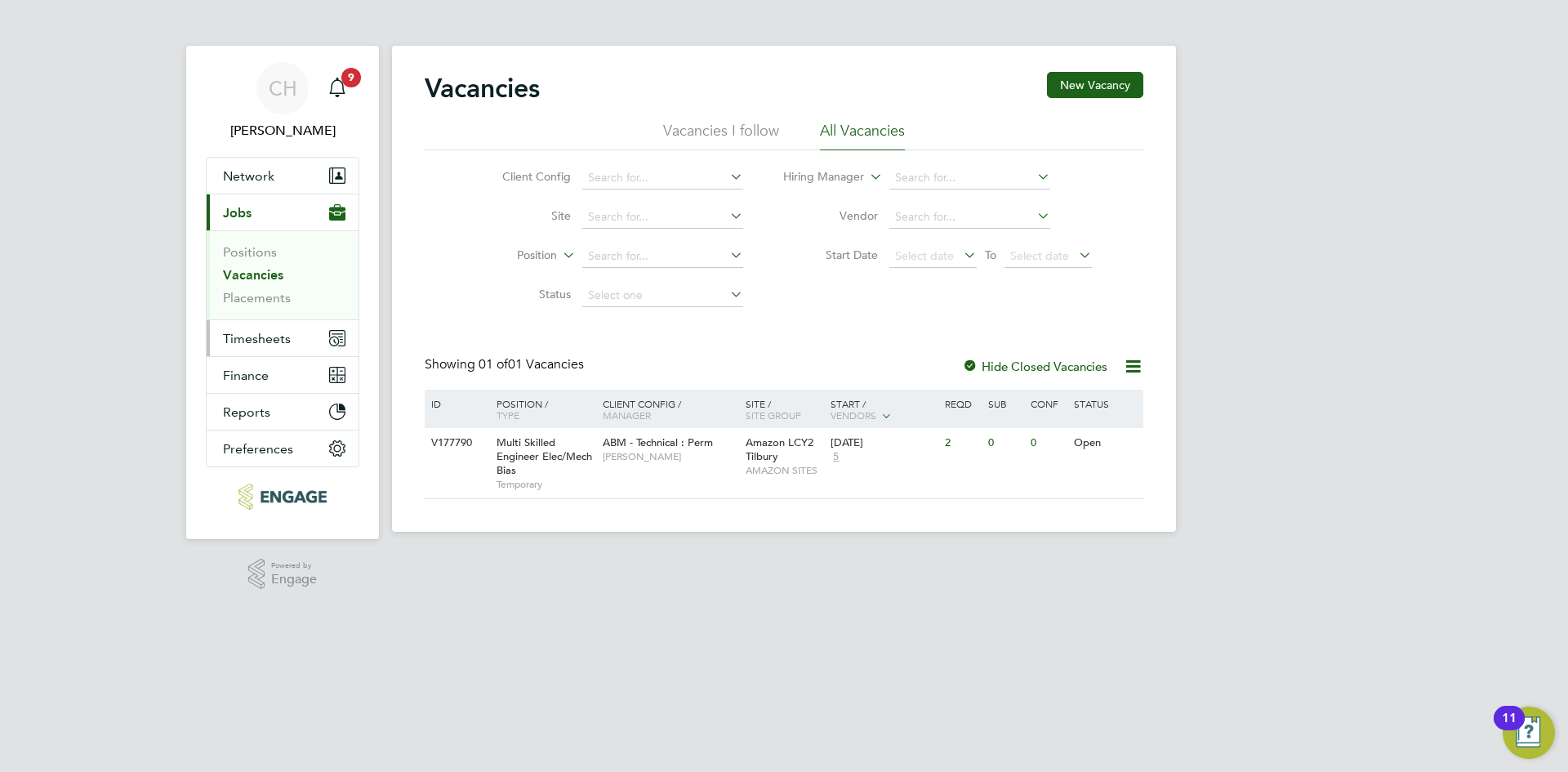
click at [260, 340] on span "Timesheets" at bounding box center [256, 339] width 67 height 16
click at [837, 457] on span "5" at bounding box center [835, 457] width 11 height 14
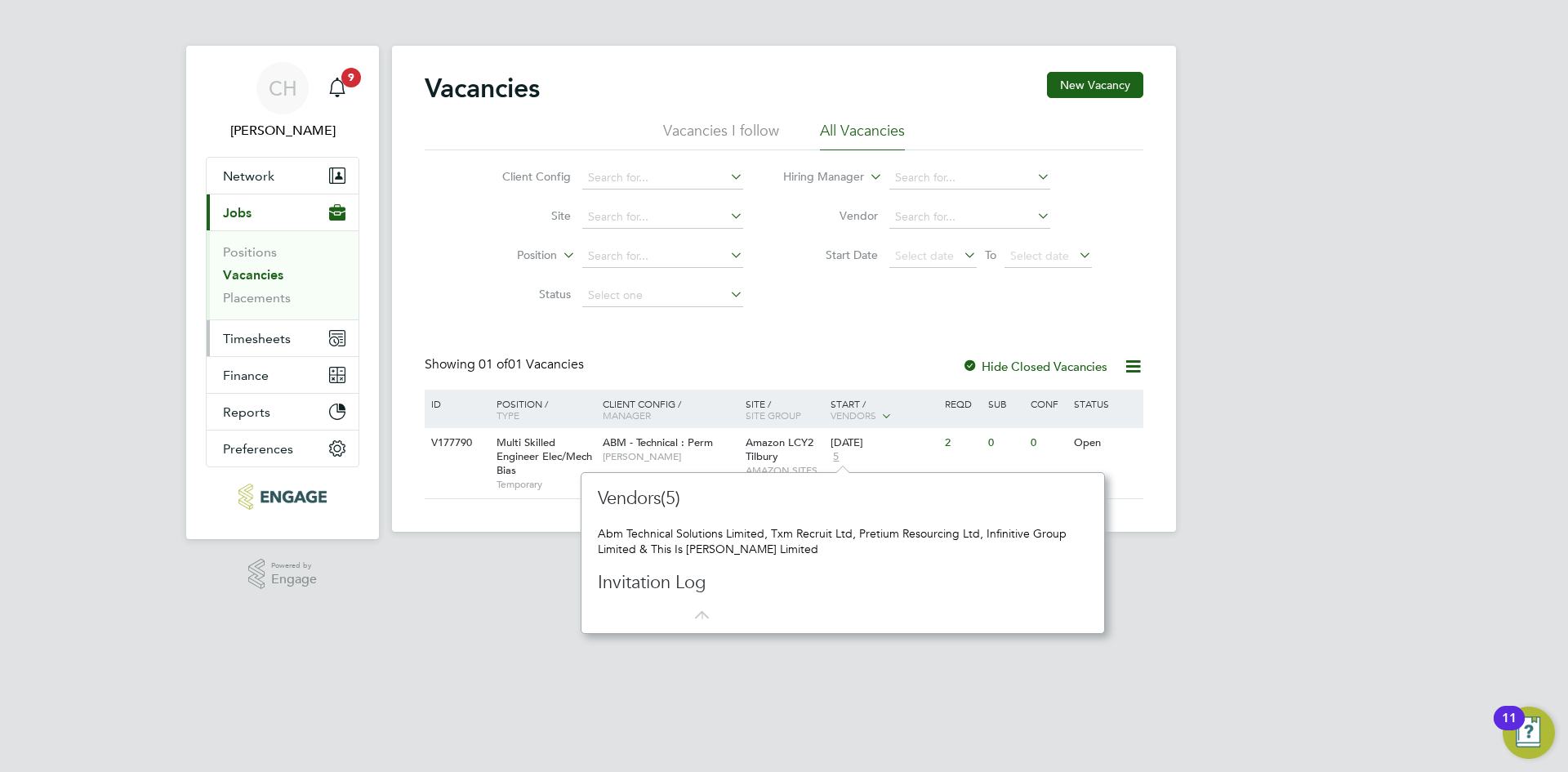
click at [245, 333] on span "Timesheets" at bounding box center [256, 339] width 67 height 16
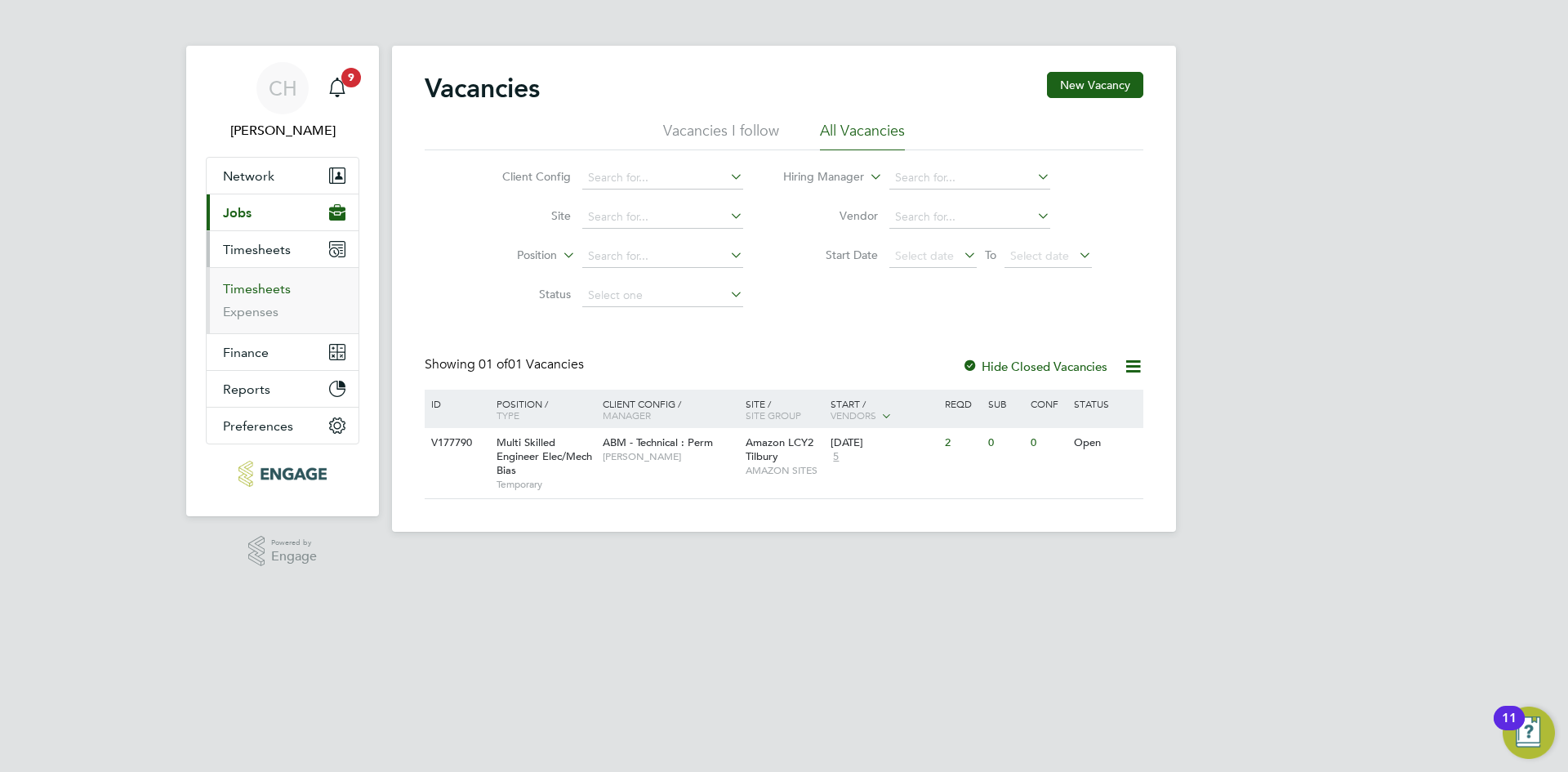
click at [255, 289] on link "Timesheets" at bounding box center [256, 289] width 67 height 16
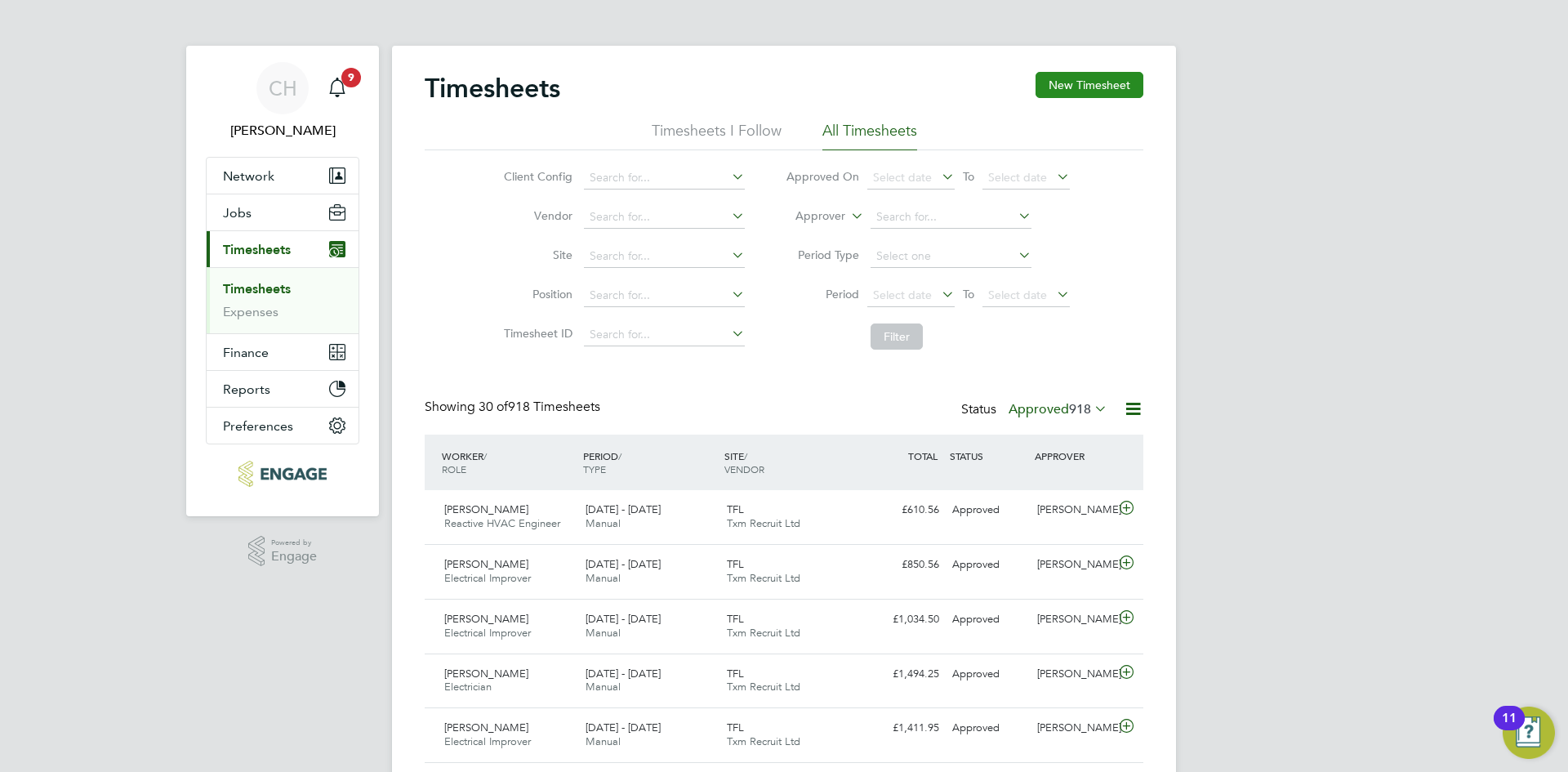
click at [1085, 81] on button "New Timesheet" at bounding box center [1090, 84] width 108 height 26
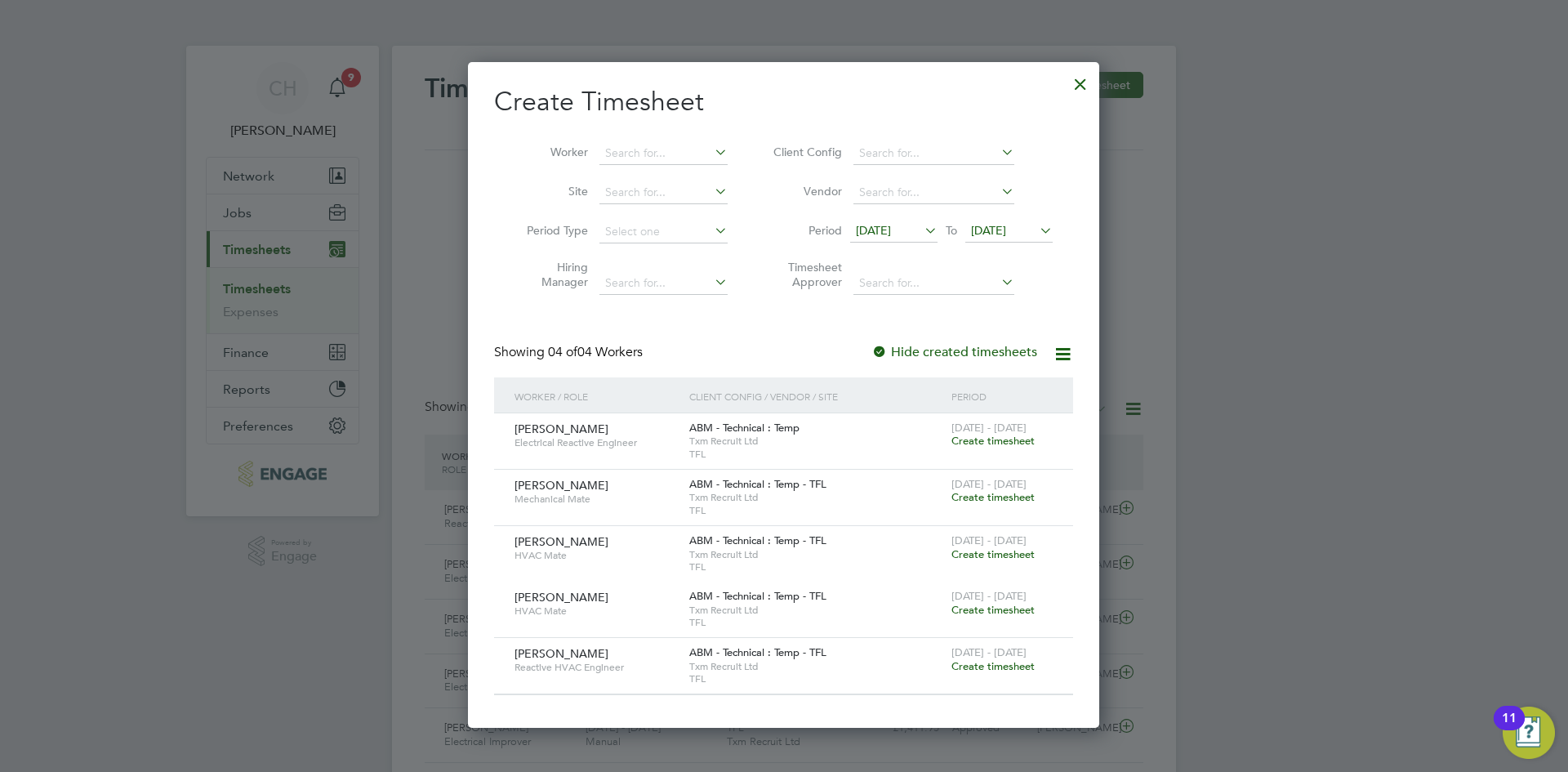
click at [991, 497] on span "Create timesheet" at bounding box center [993, 497] width 83 height 14
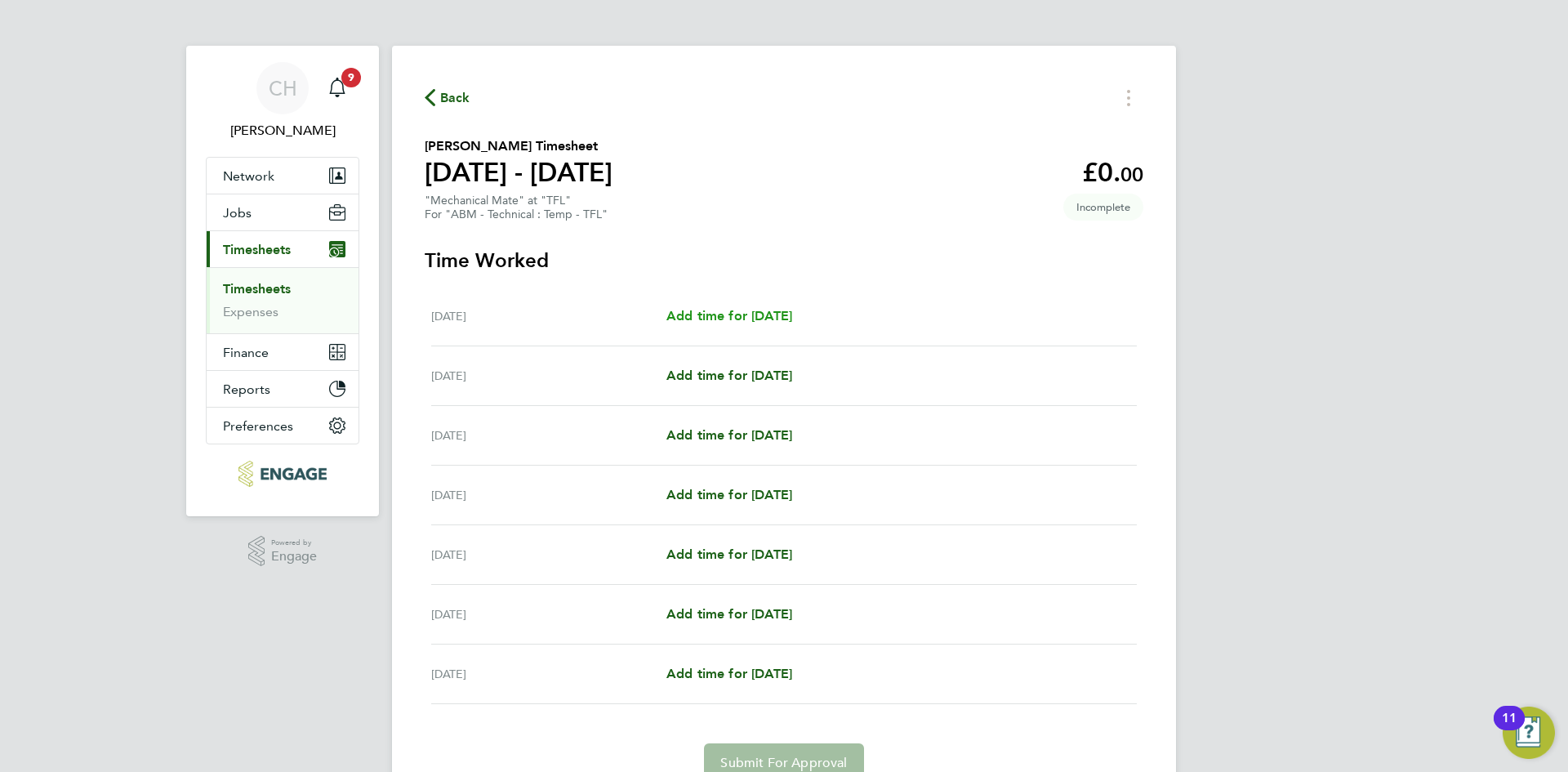
click at [735, 314] on span "Add time for Mon 18 Aug" at bounding box center [729, 316] width 126 height 16
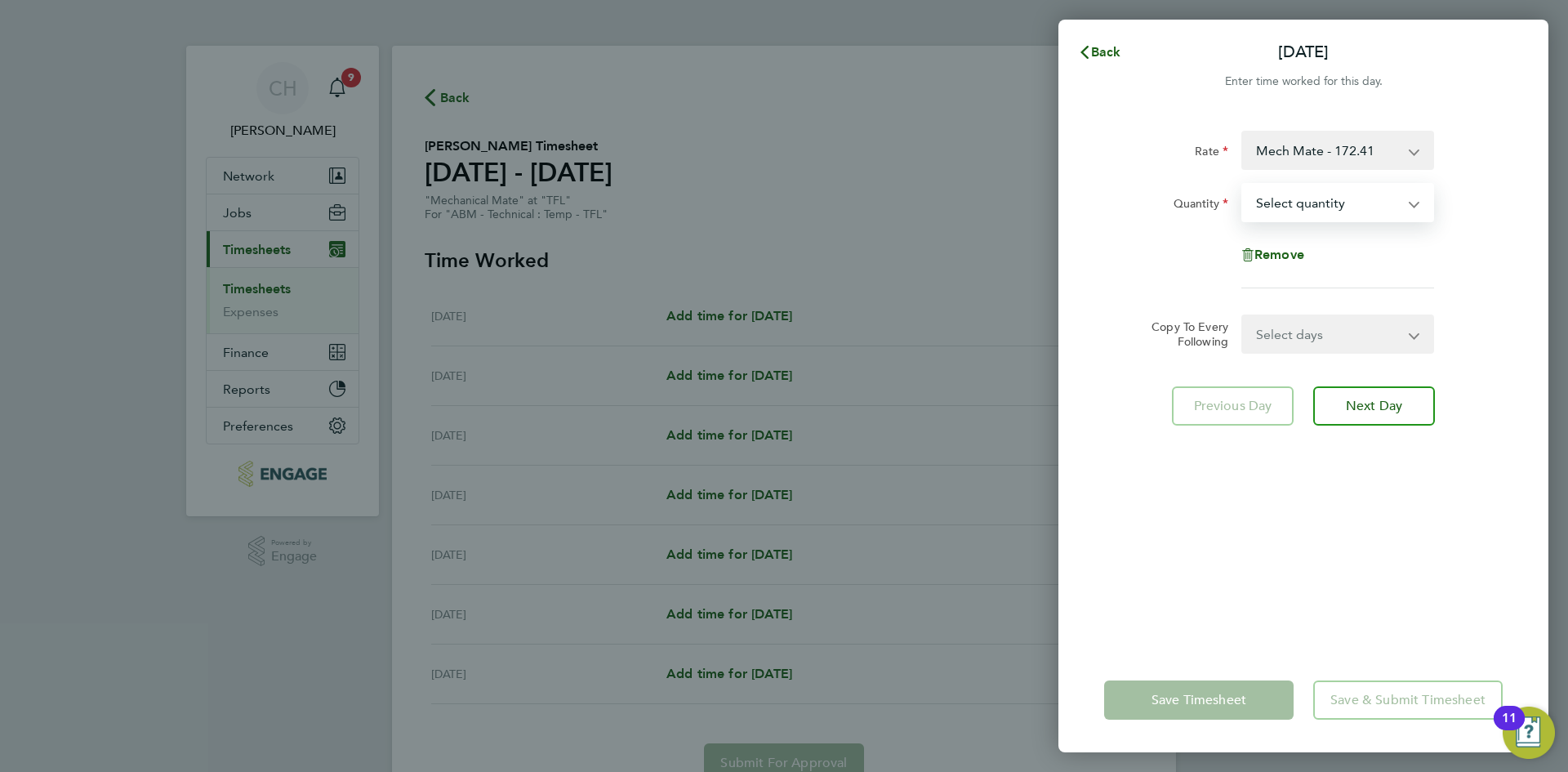
click at [1314, 199] on select "Select quantity 0.5 1" at bounding box center [1328, 203] width 170 height 36
click at [1415, 142] on app-icon-cross-button at bounding box center [1422, 150] width 20 height 36
click at [1413, 156] on app-icon-cross-button at bounding box center [1422, 150] width 20 height 36
click at [1417, 149] on app-icon-cross-button at bounding box center [1422, 150] width 20 height 36
click at [1411, 160] on select "Mech Mate - 172.41 x.1.5 - 258.62" at bounding box center [1328, 150] width 170 height 36
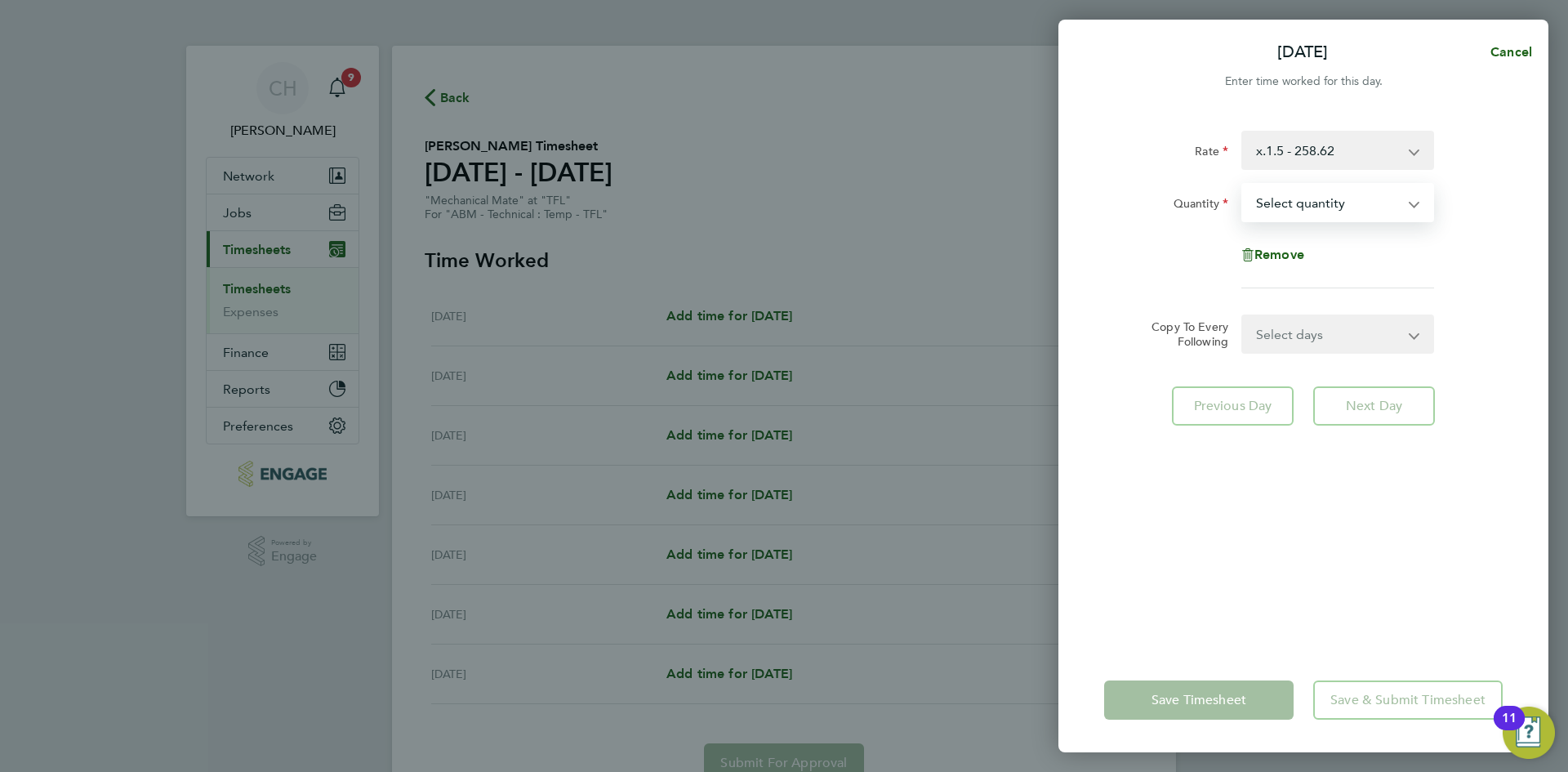
drag, startPoint x: 1408, startPoint y: 165, endPoint x: 1348, endPoint y: 201, distance: 70.0
click at [1348, 201] on select "Select quantity 0.5 1" at bounding box center [1328, 203] width 170 height 36
click at [1393, 131] on div "x.1.5 - 258.62 Mech Mate - 172.41" at bounding box center [1337, 151] width 193 height 39
click at [1363, 155] on select "x.1.5 - 258.62 Mech Mate - 172.41" at bounding box center [1328, 150] width 170 height 36
click at [1275, 213] on select "Select quantity 0.5 1" at bounding box center [1328, 203] width 170 height 36
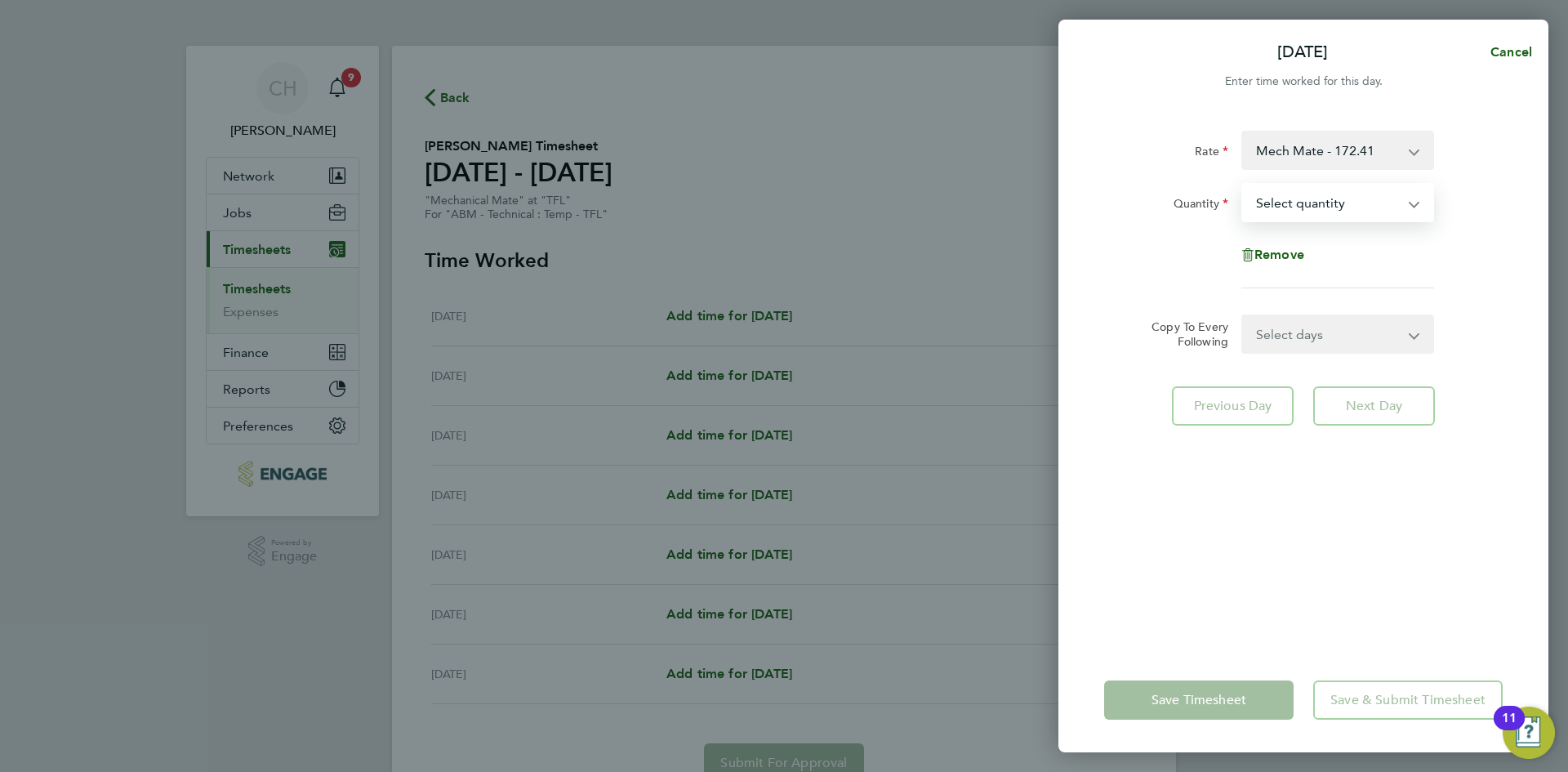
select select "1"
click at [1243, 185] on select "Select quantity 0.5 1" at bounding box center [1328, 203] width 170 height 36
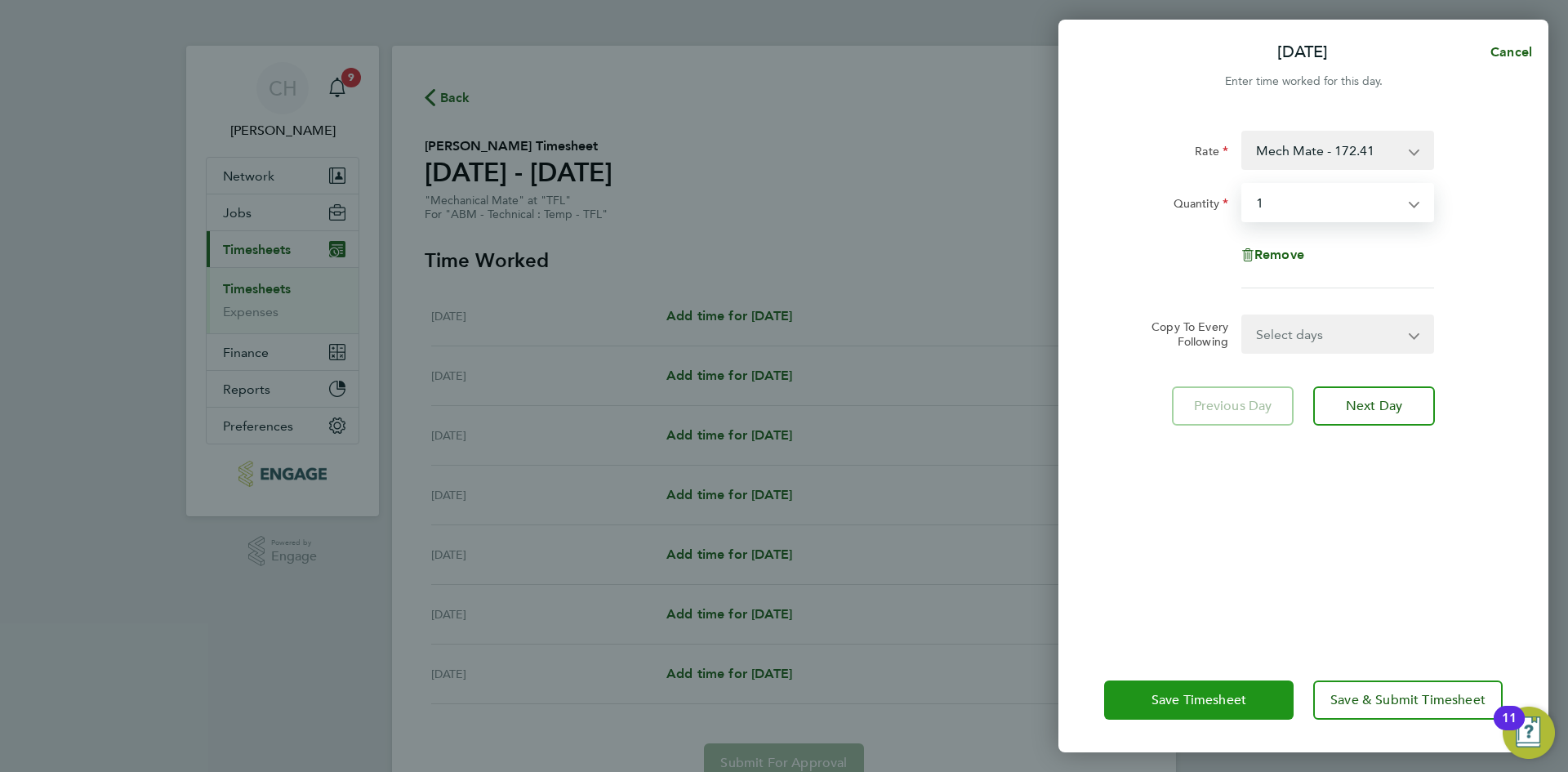
click at [1170, 715] on button "Save Timesheet" at bounding box center [1199, 700] width 190 height 39
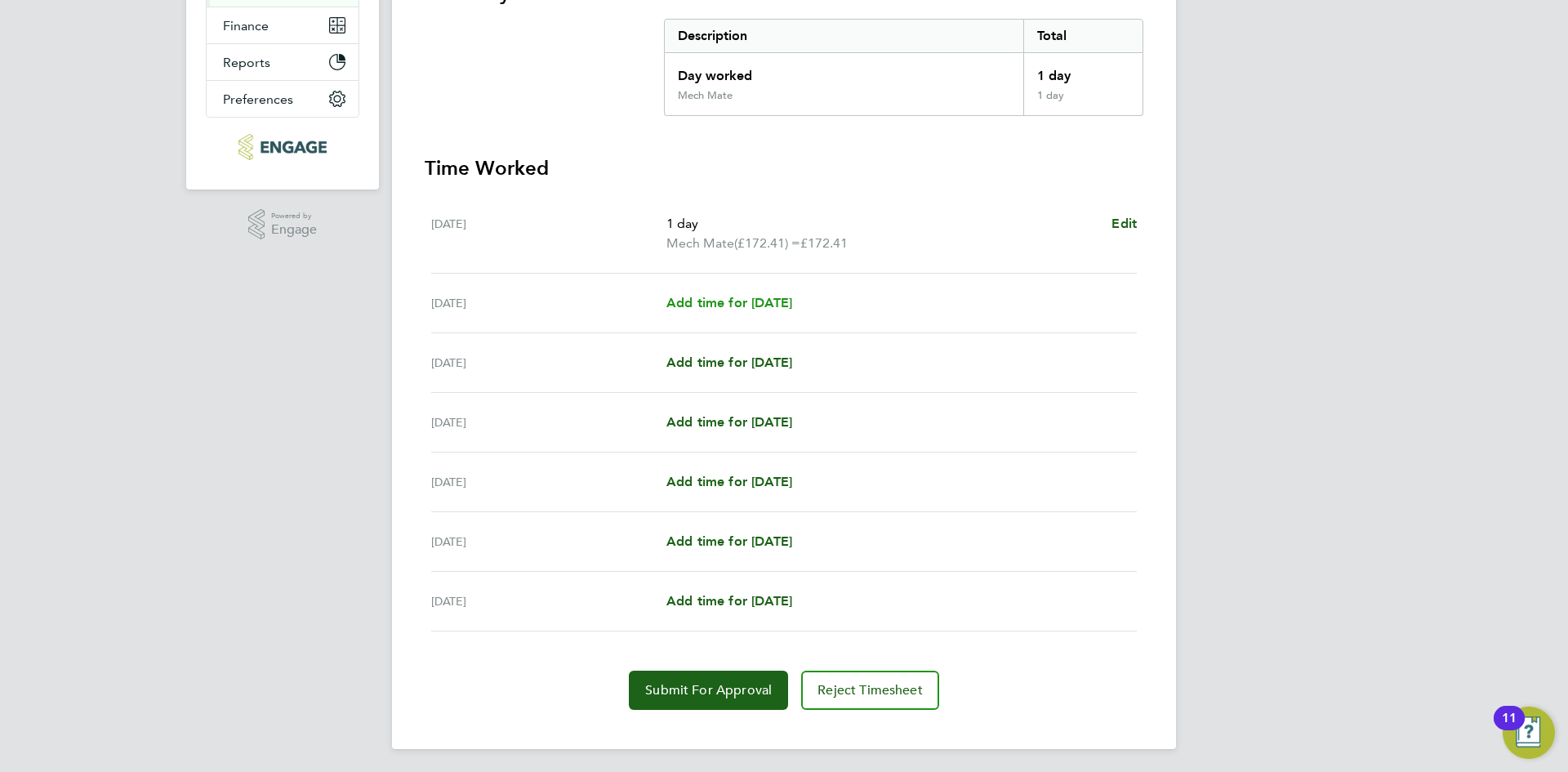
click at [759, 299] on span "Add time for Tue 19 Aug" at bounding box center [729, 302] width 126 height 16
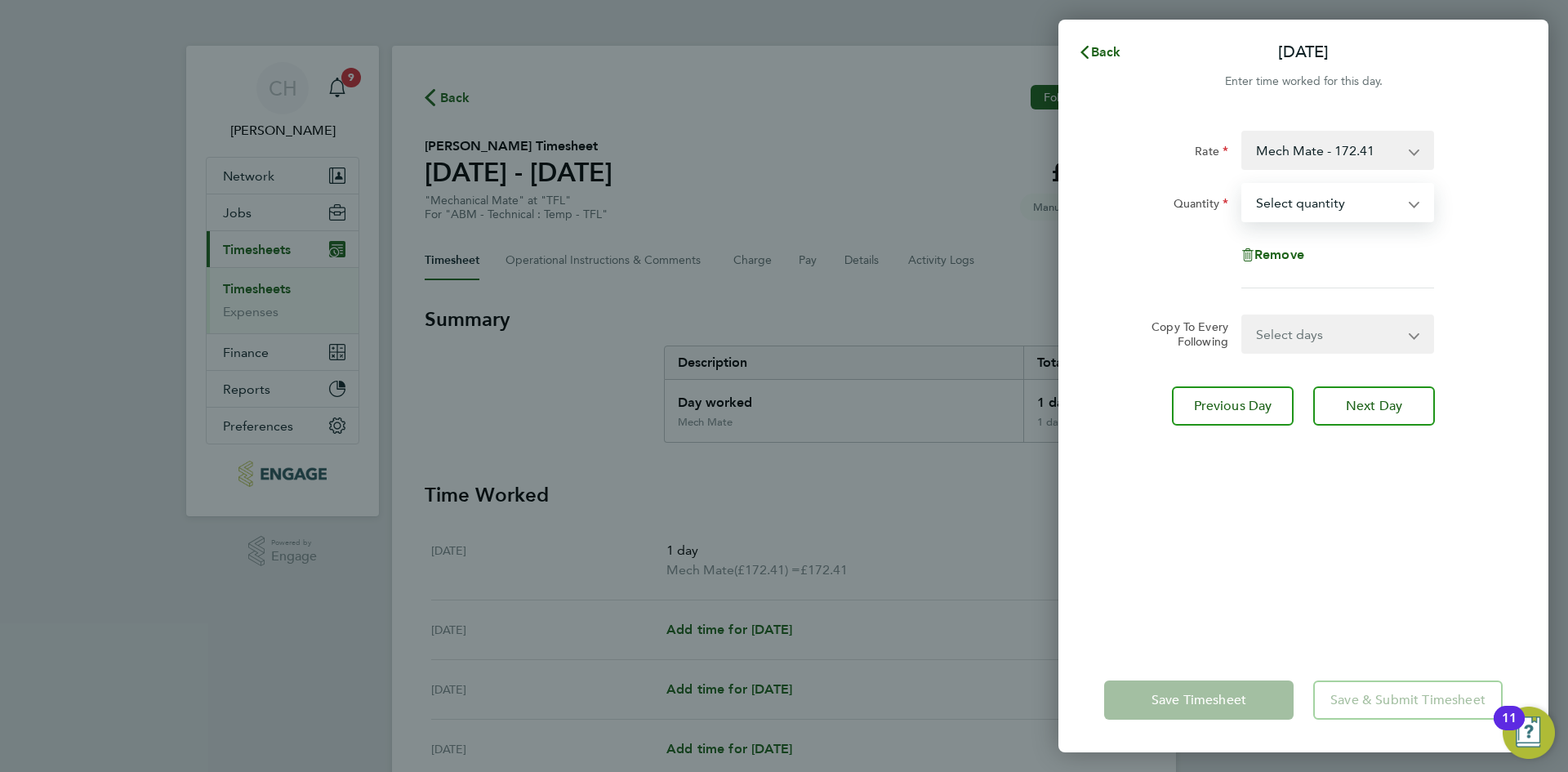
drag, startPoint x: 1284, startPoint y: 204, endPoint x: 1287, endPoint y: 216, distance: 12.4
click at [1284, 204] on select "Select quantity 0.5 1" at bounding box center [1328, 203] width 170 height 36
select select "1"
click at [1243, 185] on select "Select quantity 0.5 1" at bounding box center [1328, 203] width 170 height 36
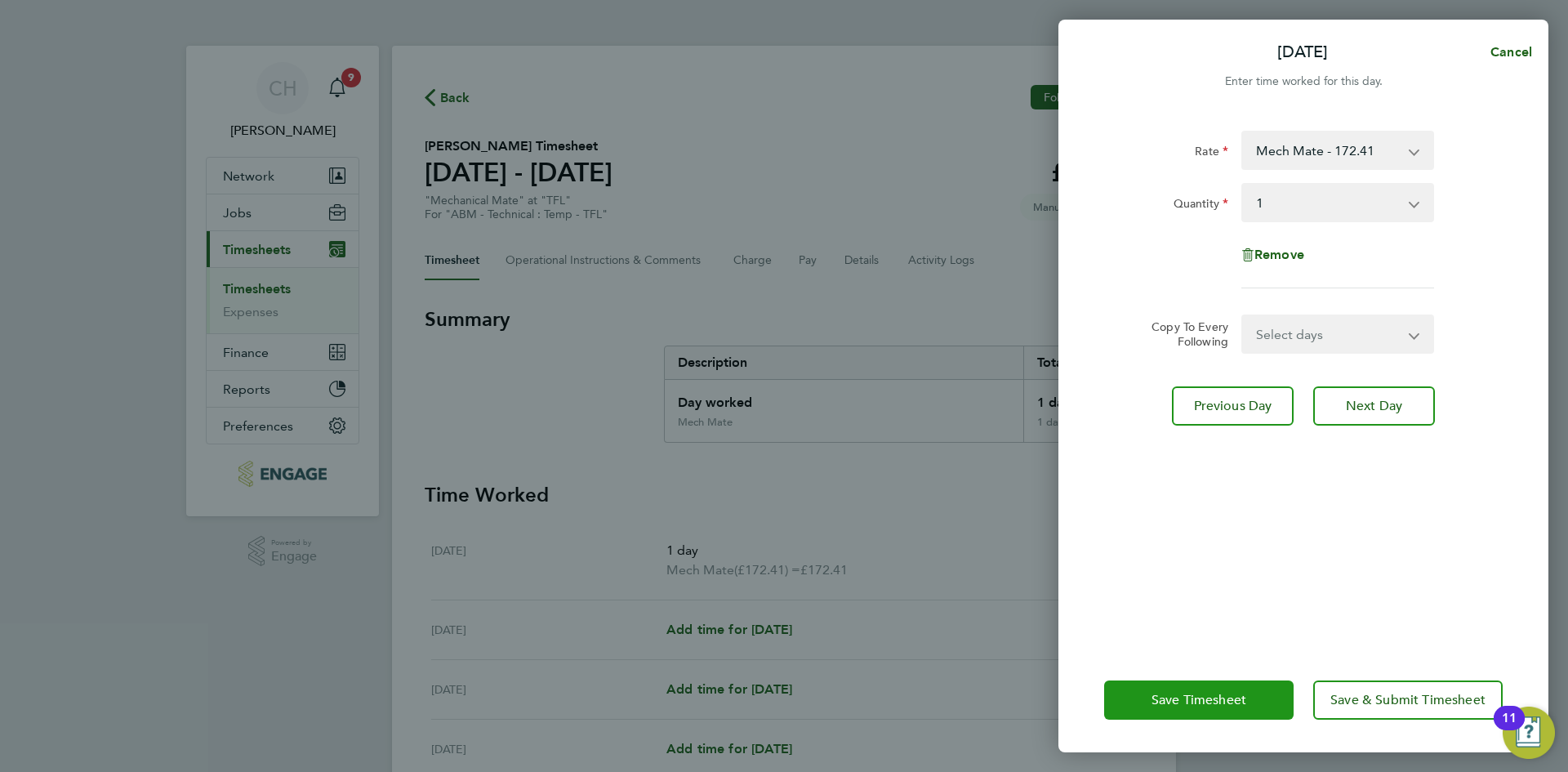
click at [1171, 696] on span "Save Timesheet" at bounding box center [1198, 700] width 95 height 17
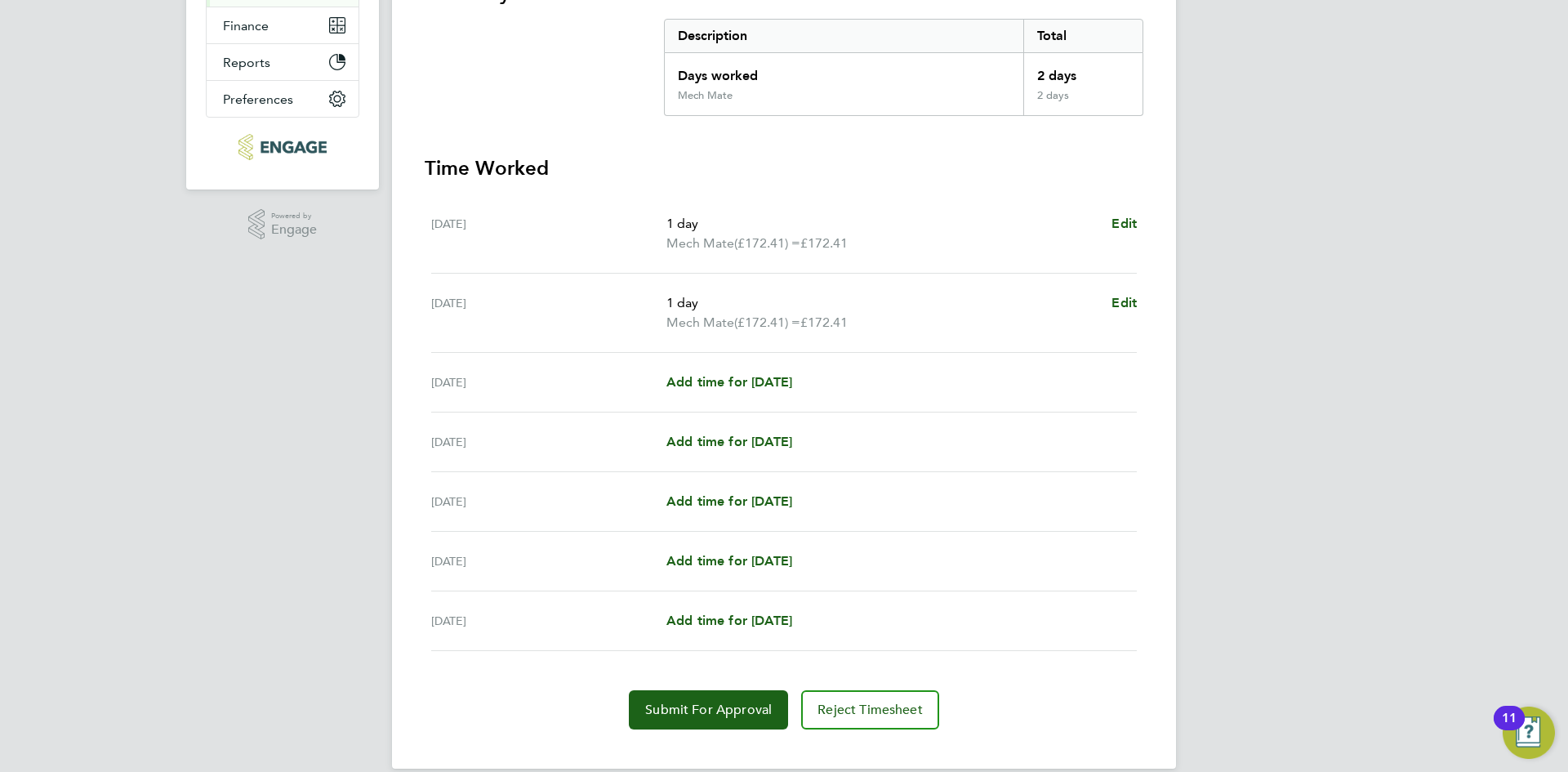
click at [733, 369] on div "Wed 20 Aug Add time for Wed 20 Aug Add time for Wed 20 Aug" at bounding box center [784, 383] width 705 height 60
click at [737, 379] on span "Add time for Wed 20 Aug" at bounding box center [729, 382] width 126 height 16
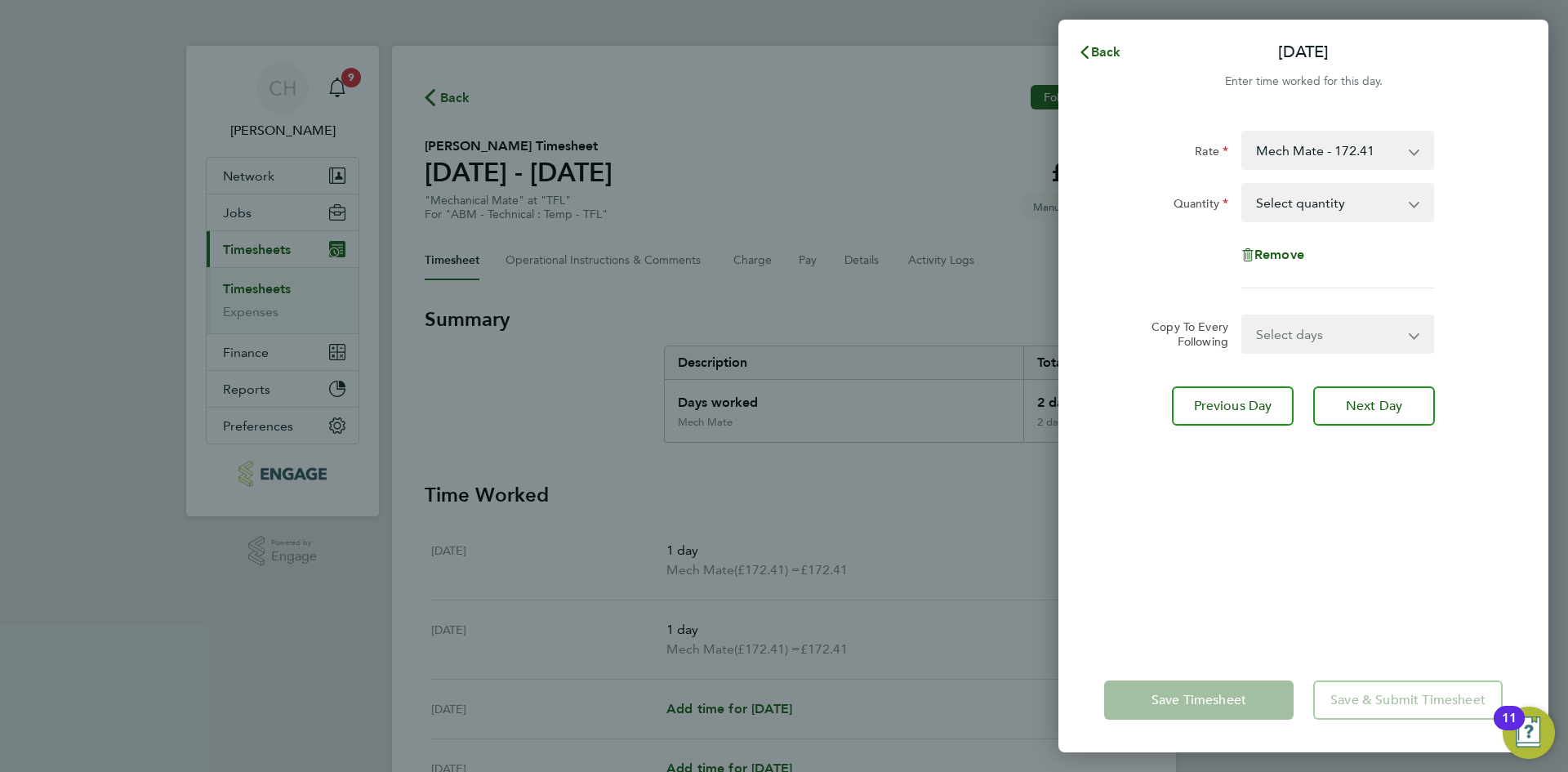
click at [1290, 185] on select "Select quantity 0.5 1" at bounding box center [1328, 203] width 170 height 36
select select "1"
click at [1243, 185] on select "Select quantity 0.5 1" at bounding box center [1328, 203] width 170 height 36
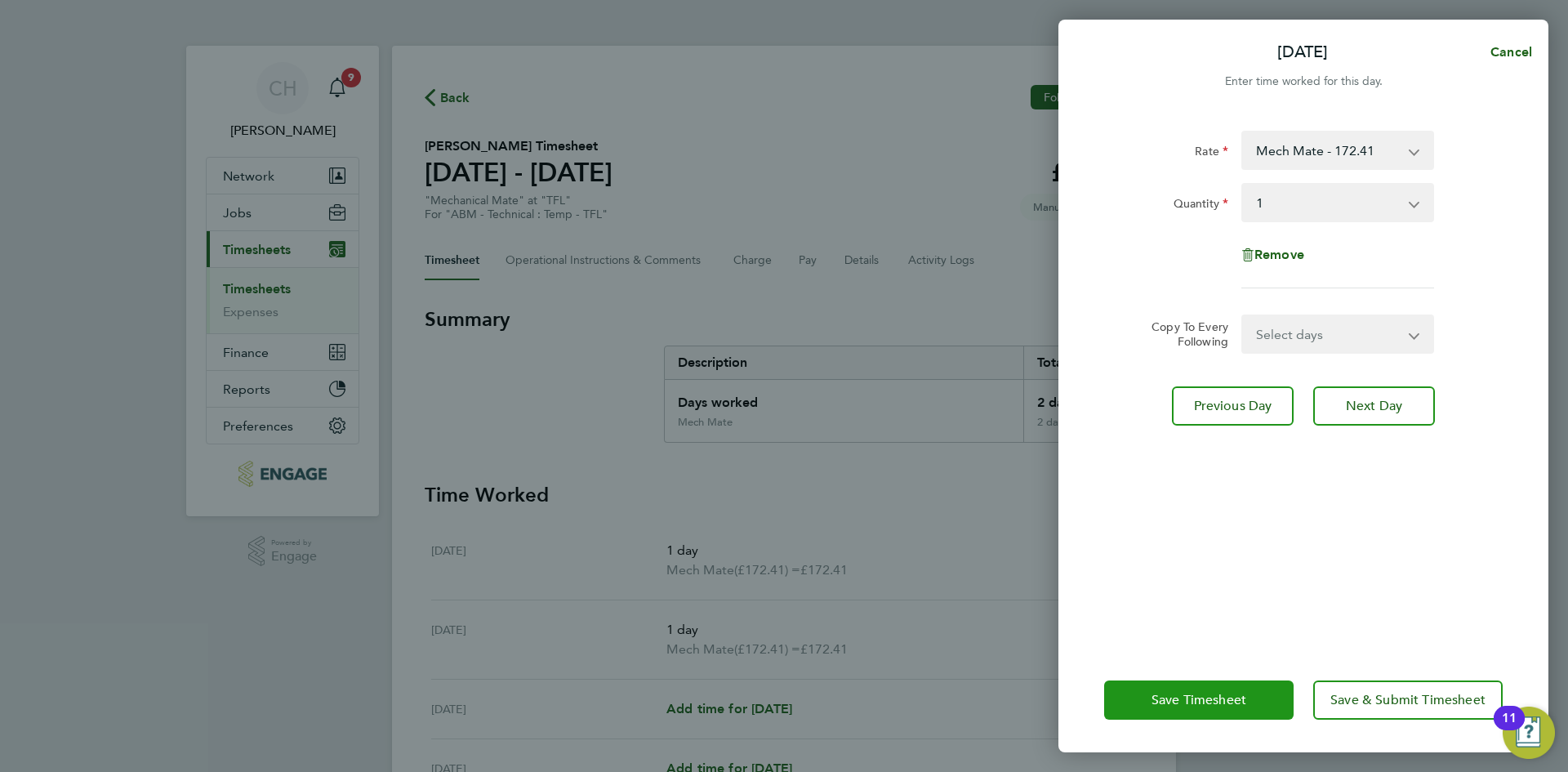
click at [1215, 700] on span "Save Timesheet" at bounding box center [1198, 700] width 95 height 17
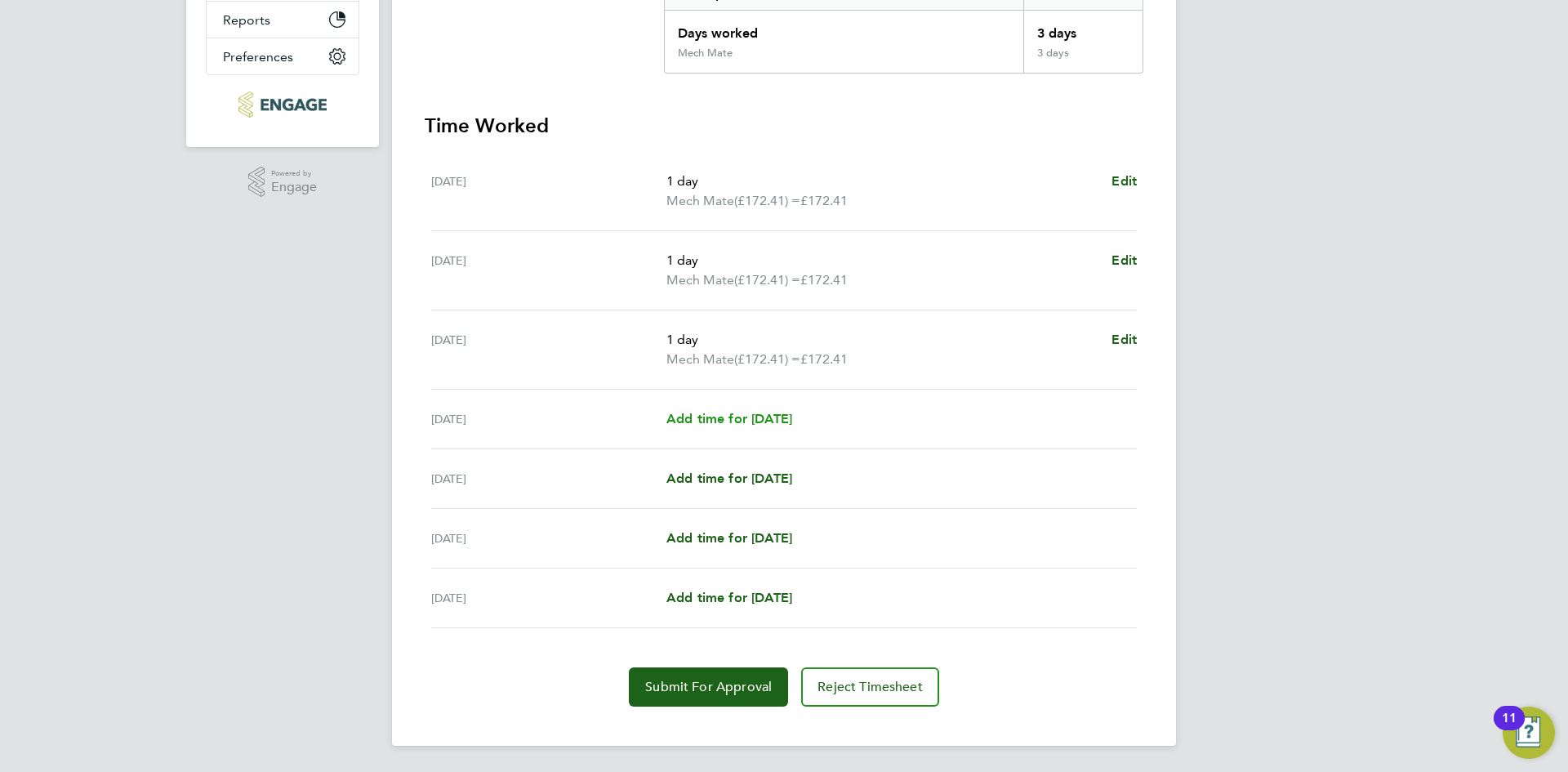
click at [727, 426] on span "Add time for Thu 21 Aug" at bounding box center [729, 419] width 126 height 16
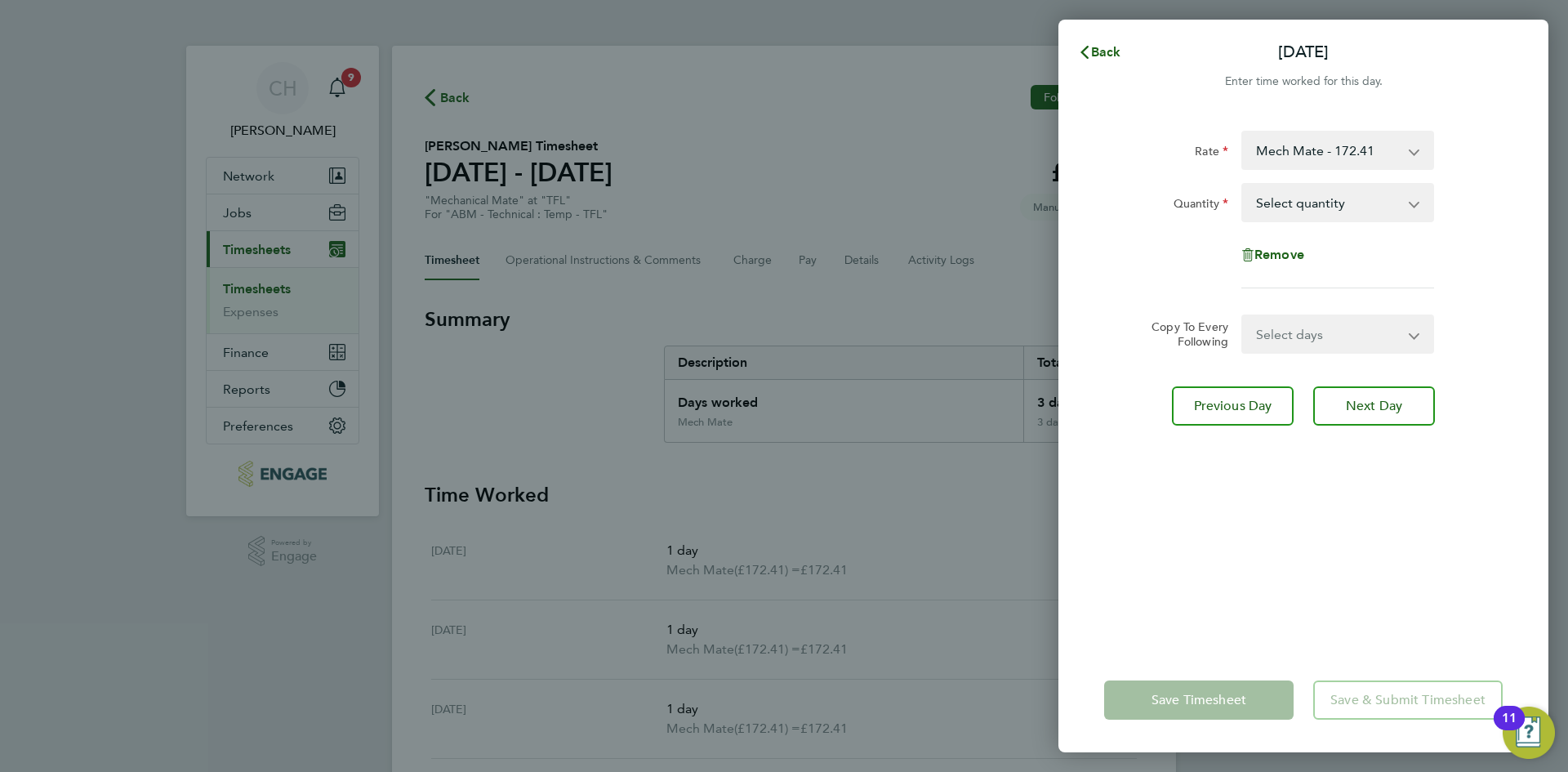
drag, startPoint x: 1259, startPoint y: 197, endPoint x: 1259, endPoint y: 215, distance: 18.0
click at [1259, 211] on select "Select quantity 0.5 1" at bounding box center [1328, 203] width 170 height 36
select select "1"
click at [1243, 185] on select "Select quantity 0.5 1" at bounding box center [1328, 203] width 170 height 36
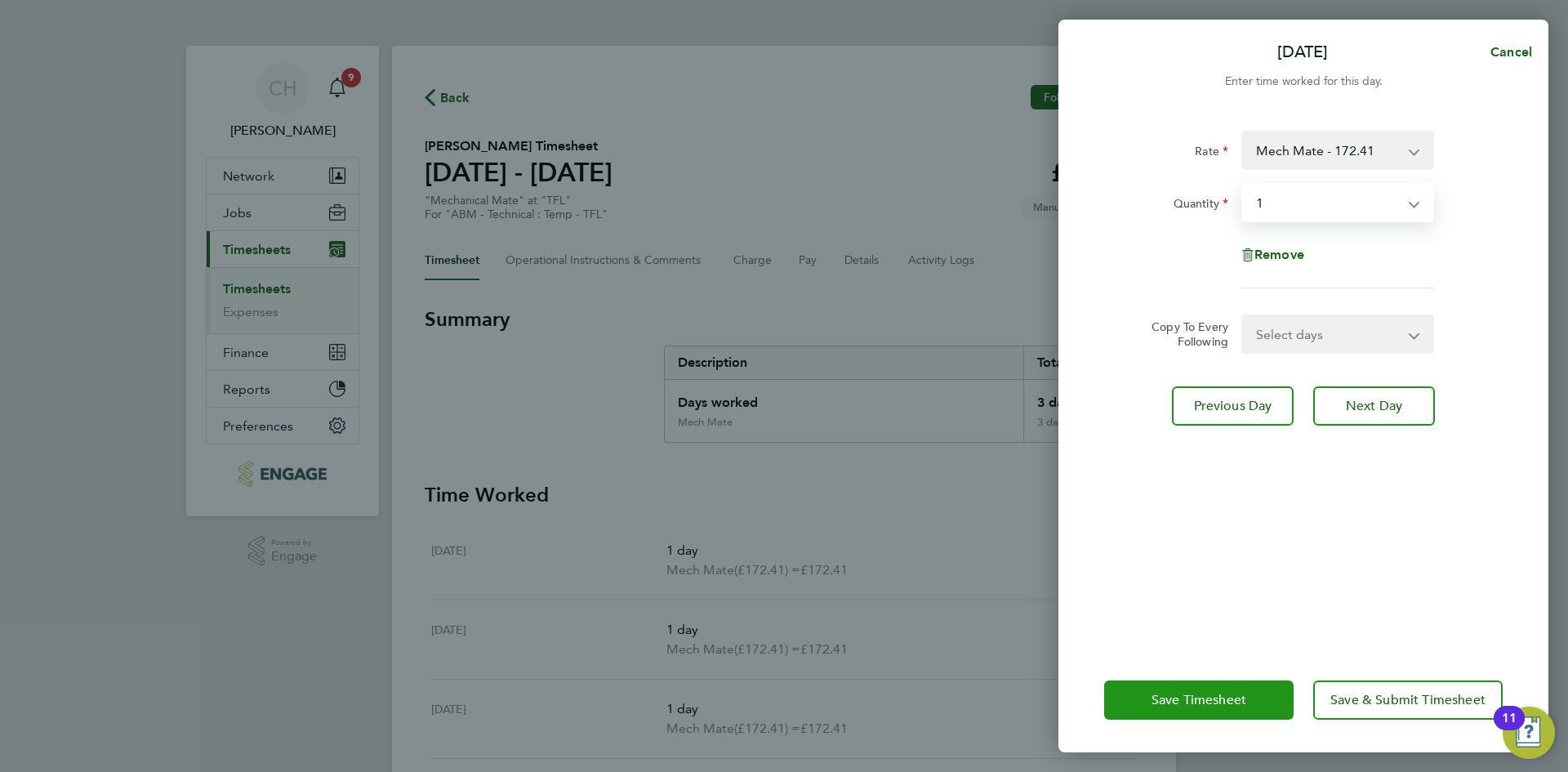
click at [1166, 694] on button "Save Timesheet" at bounding box center [1199, 700] width 190 height 39
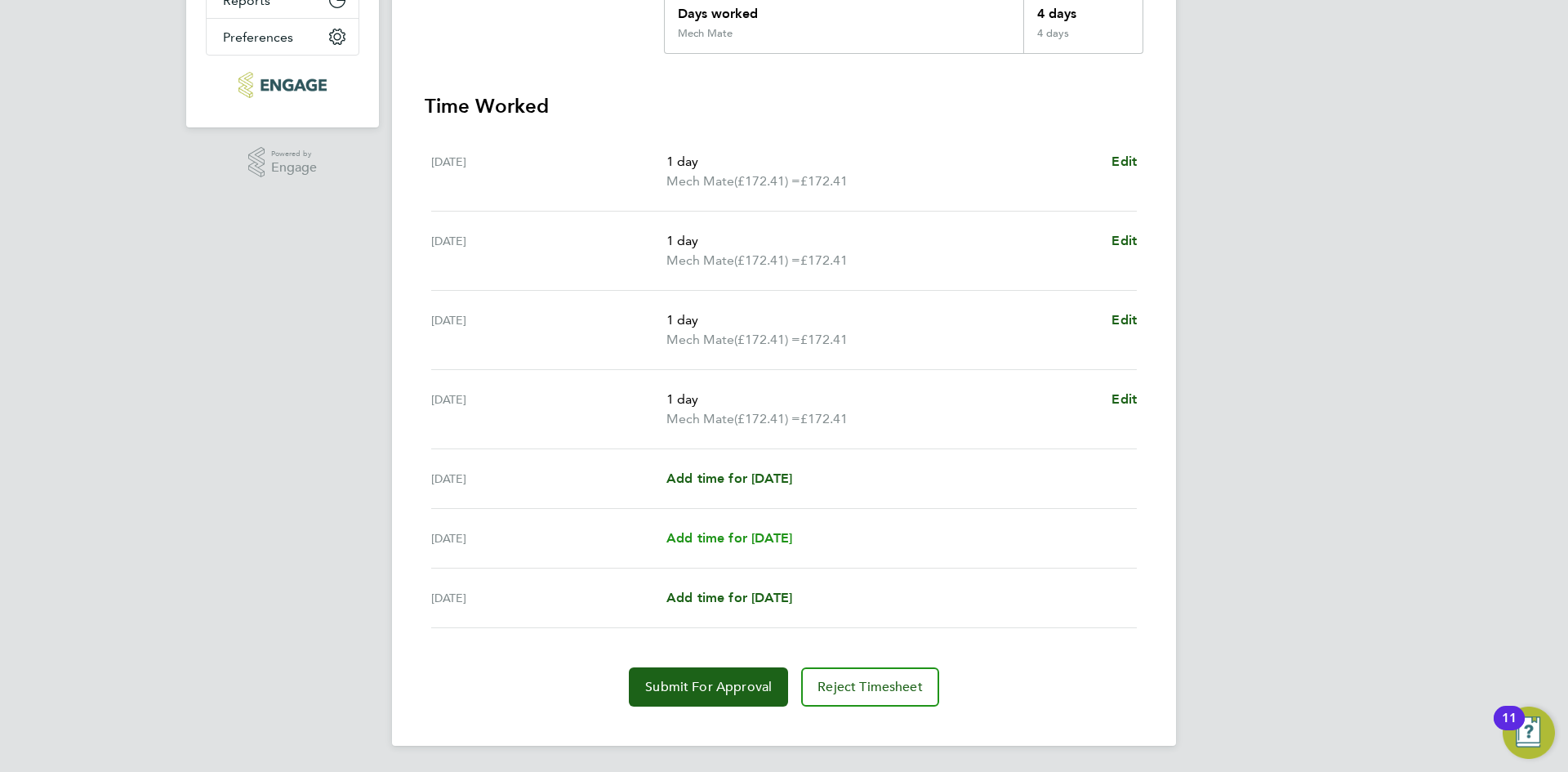
click at [734, 547] on link "Add time for Sat 23 Aug" at bounding box center [729, 538] width 126 height 20
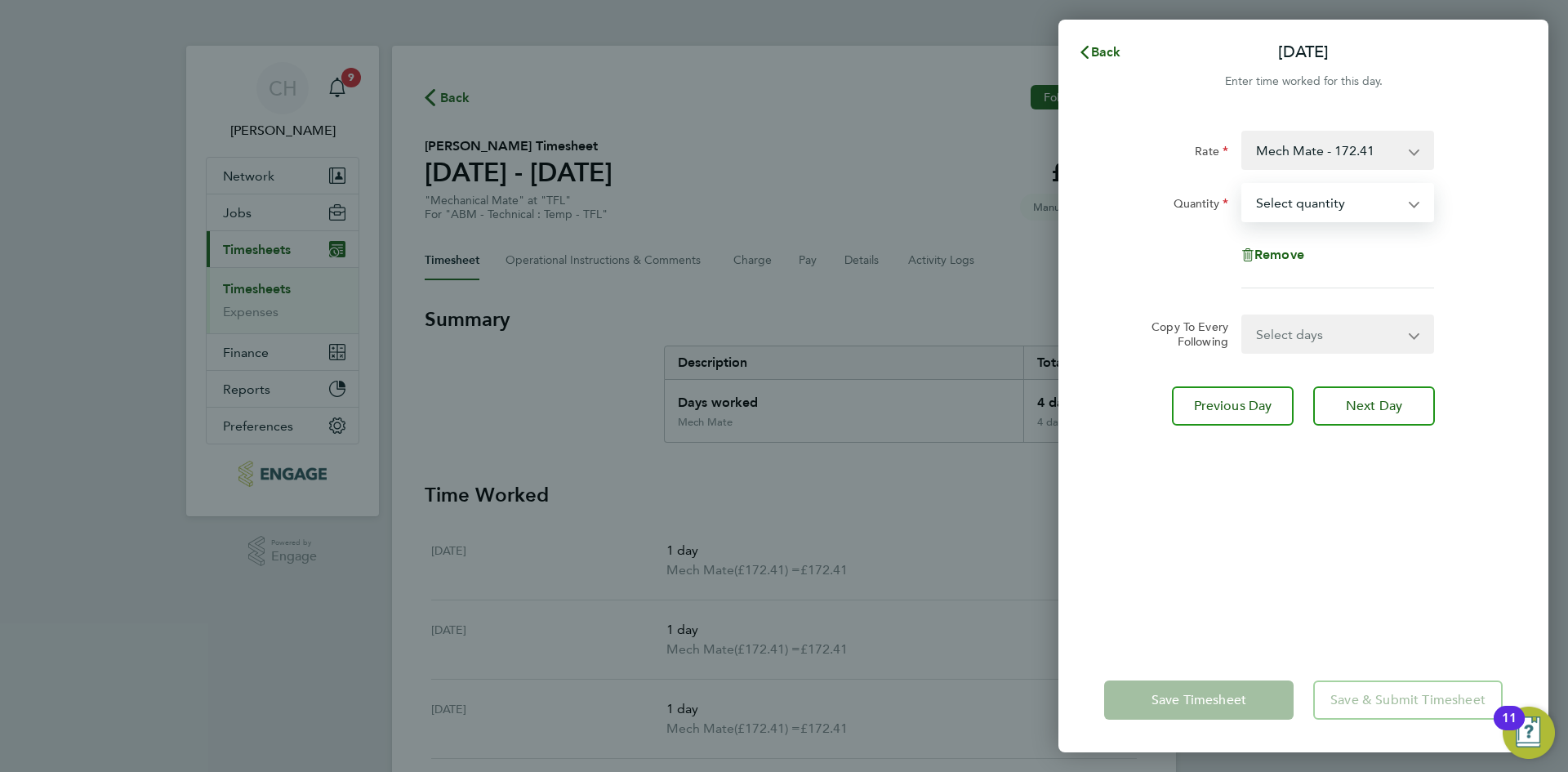
click at [1319, 220] on select "Select quantity 0.5 1" at bounding box center [1328, 203] width 170 height 36
click at [1295, 143] on select "Mech Mate - 172.41 x.1.5 - 258.62" at bounding box center [1328, 150] width 170 height 36
click at [1300, 210] on select "Select quantity 0.5 1" at bounding box center [1328, 203] width 170 height 36
select select "1"
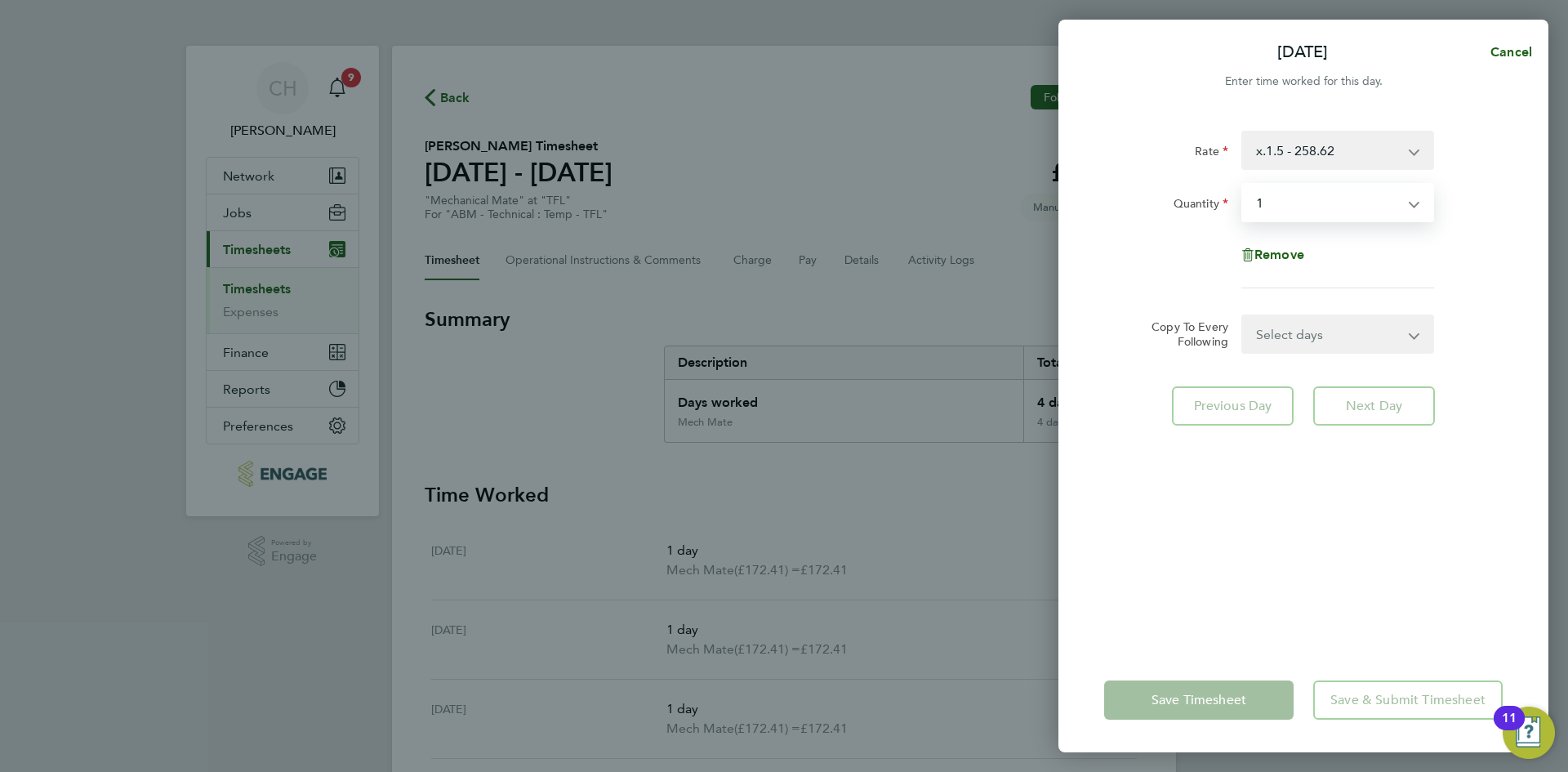
click at [1243, 185] on select "Select quantity 0.5 1" at bounding box center [1328, 203] width 170 height 36
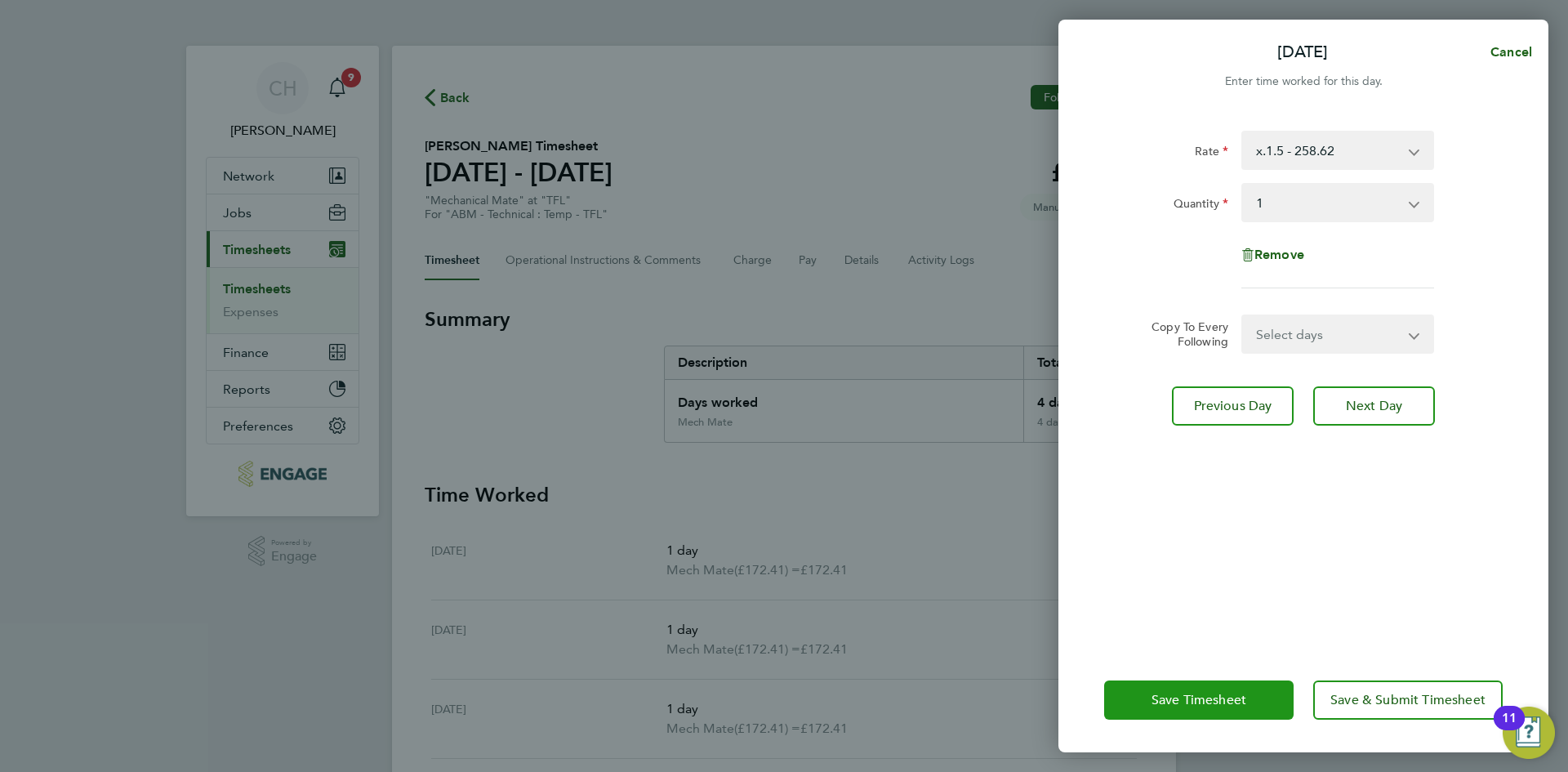
click at [1227, 705] on span "Save Timesheet" at bounding box center [1198, 700] width 95 height 17
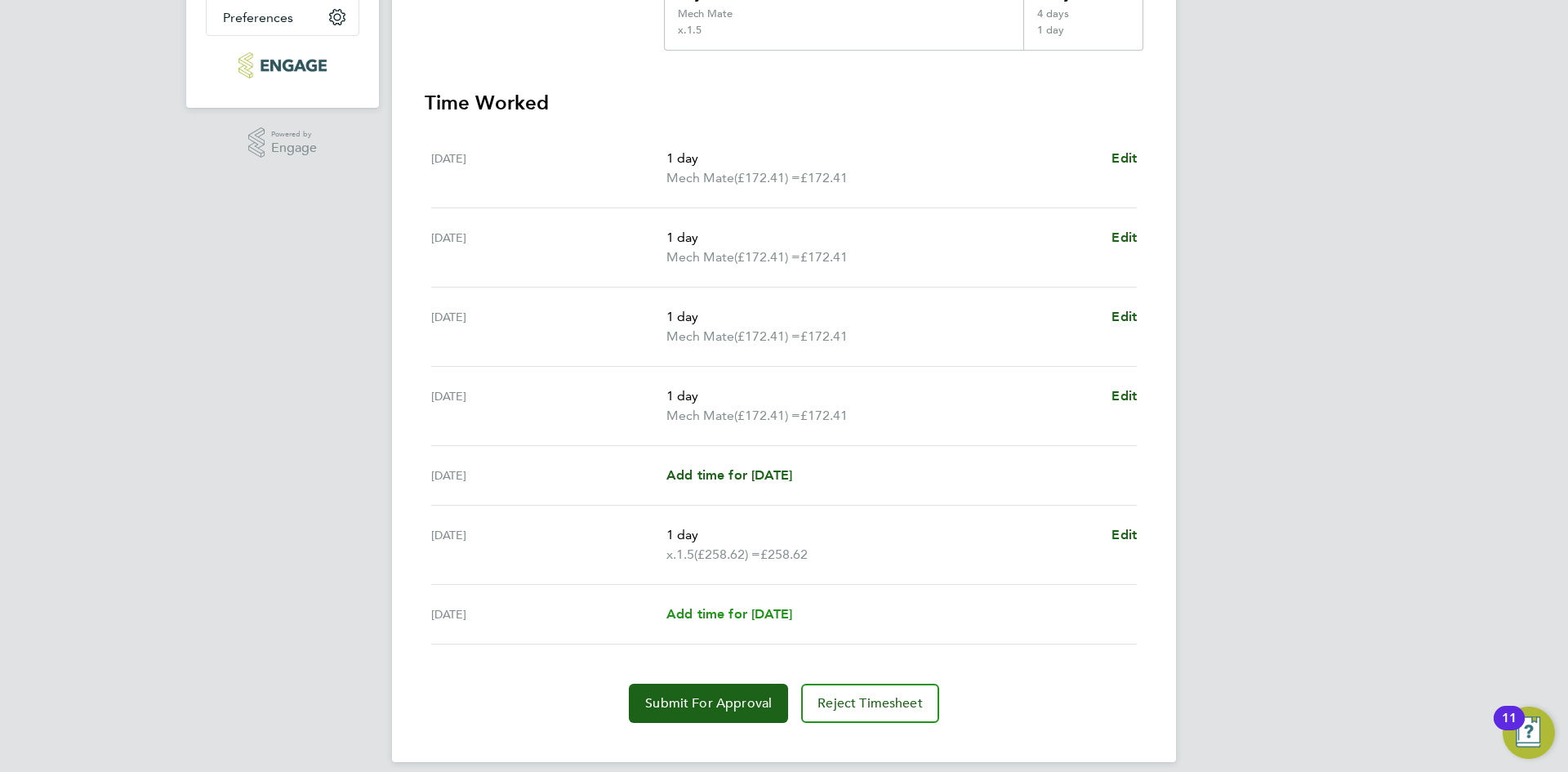
click at [739, 618] on span "Add time for Sun 24 Aug" at bounding box center [729, 614] width 126 height 16
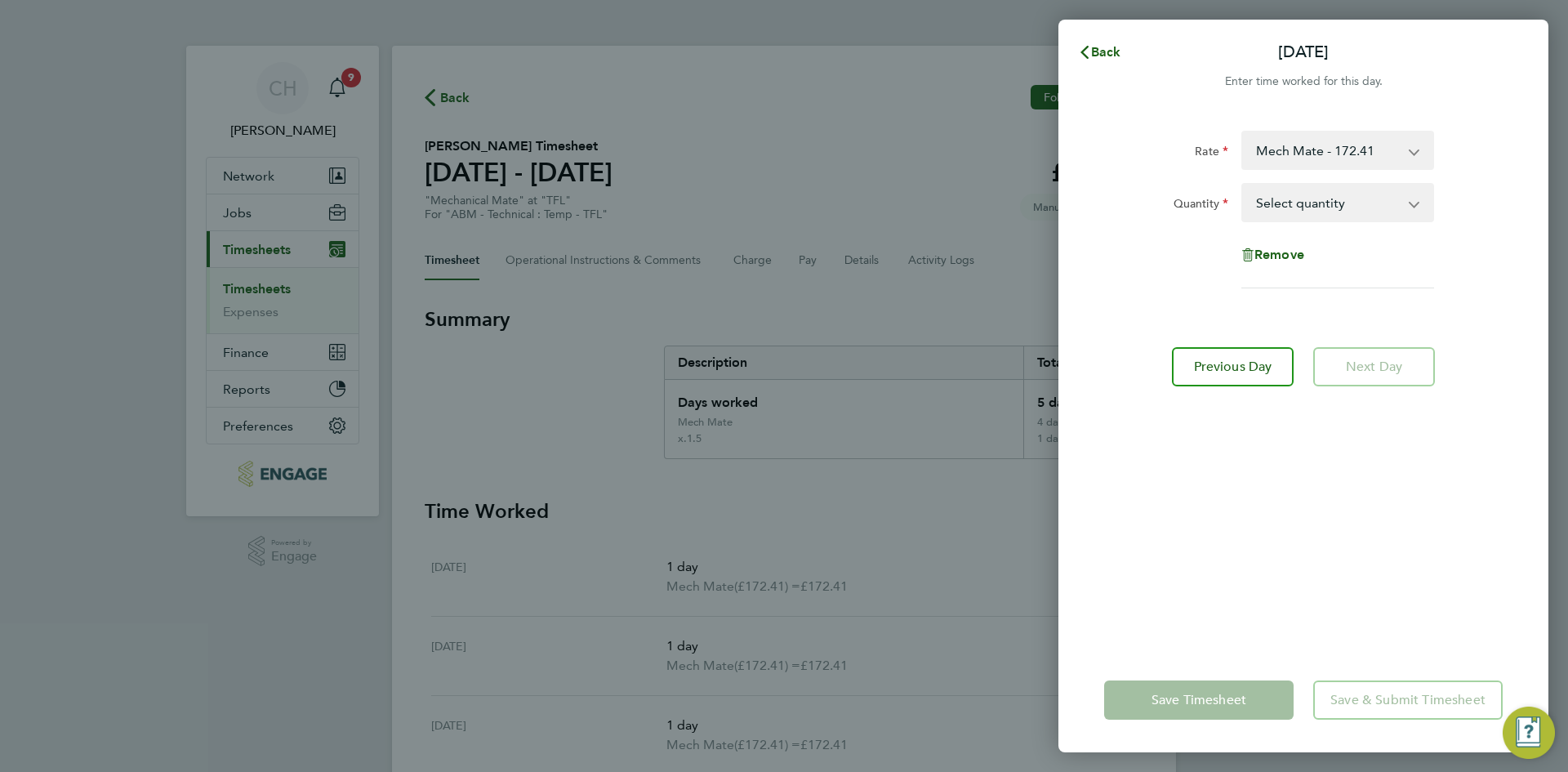
drag, startPoint x: 1310, startPoint y: 199, endPoint x: 1309, endPoint y: 217, distance: 18.0
click at [1310, 200] on select "Select quantity 0.5 1" at bounding box center [1328, 203] width 170 height 36
select select "1"
click at [1243, 185] on select "Select quantity 0.5 1" at bounding box center [1328, 203] width 170 height 36
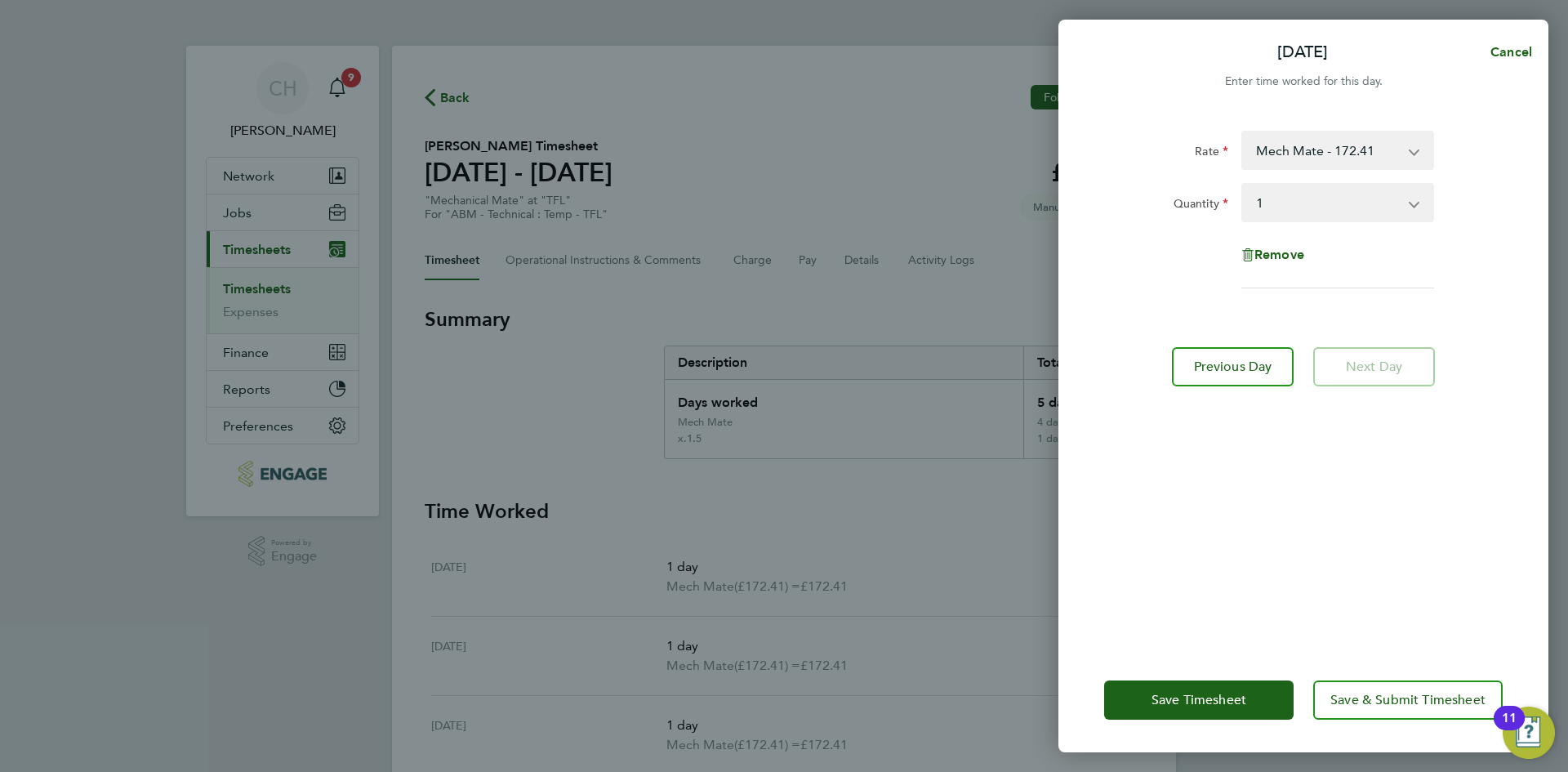
click at [1299, 124] on div "Rate Mech Mate - 172.41 x.1.5 - 258.62 Quantity Select quantity 0.5 1 Remove Pr…" at bounding box center [1303, 380] width 490 height 537
drag, startPoint x: 1299, startPoint y: 152, endPoint x: 1300, endPoint y: 165, distance: 13.0
click at [1300, 153] on select "Mech Mate - 172.41 x.1.5 - 258.62" at bounding box center [1328, 150] width 170 height 36
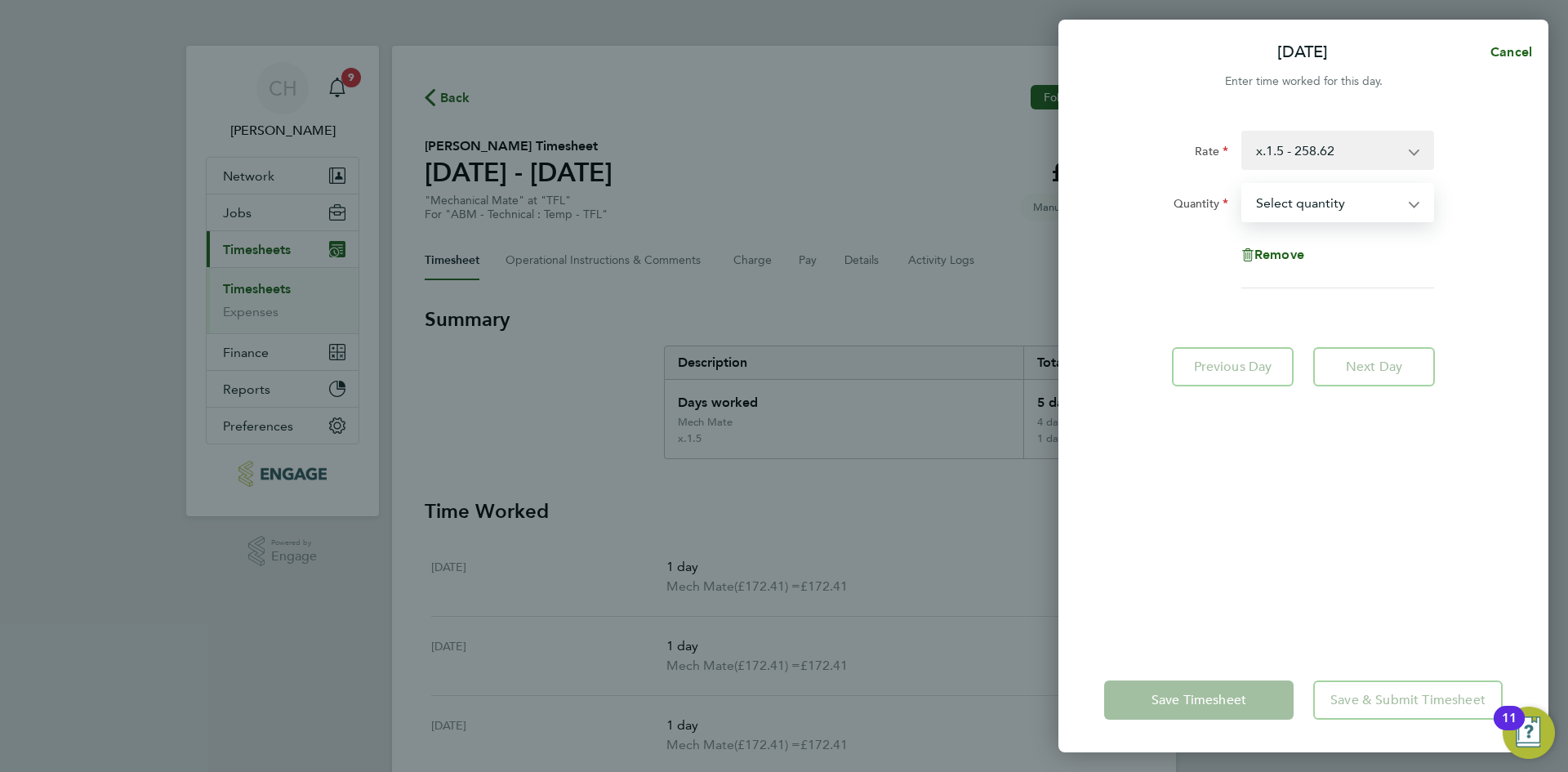
drag, startPoint x: 1311, startPoint y: 191, endPoint x: 1317, endPoint y: 219, distance: 28.6
click at [1312, 191] on select "Select quantity 0.5 1" at bounding box center [1328, 203] width 170 height 36
select select "1"
click at [1243, 185] on select "Select quantity 0.5 1" at bounding box center [1328, 203] width 170 height 36
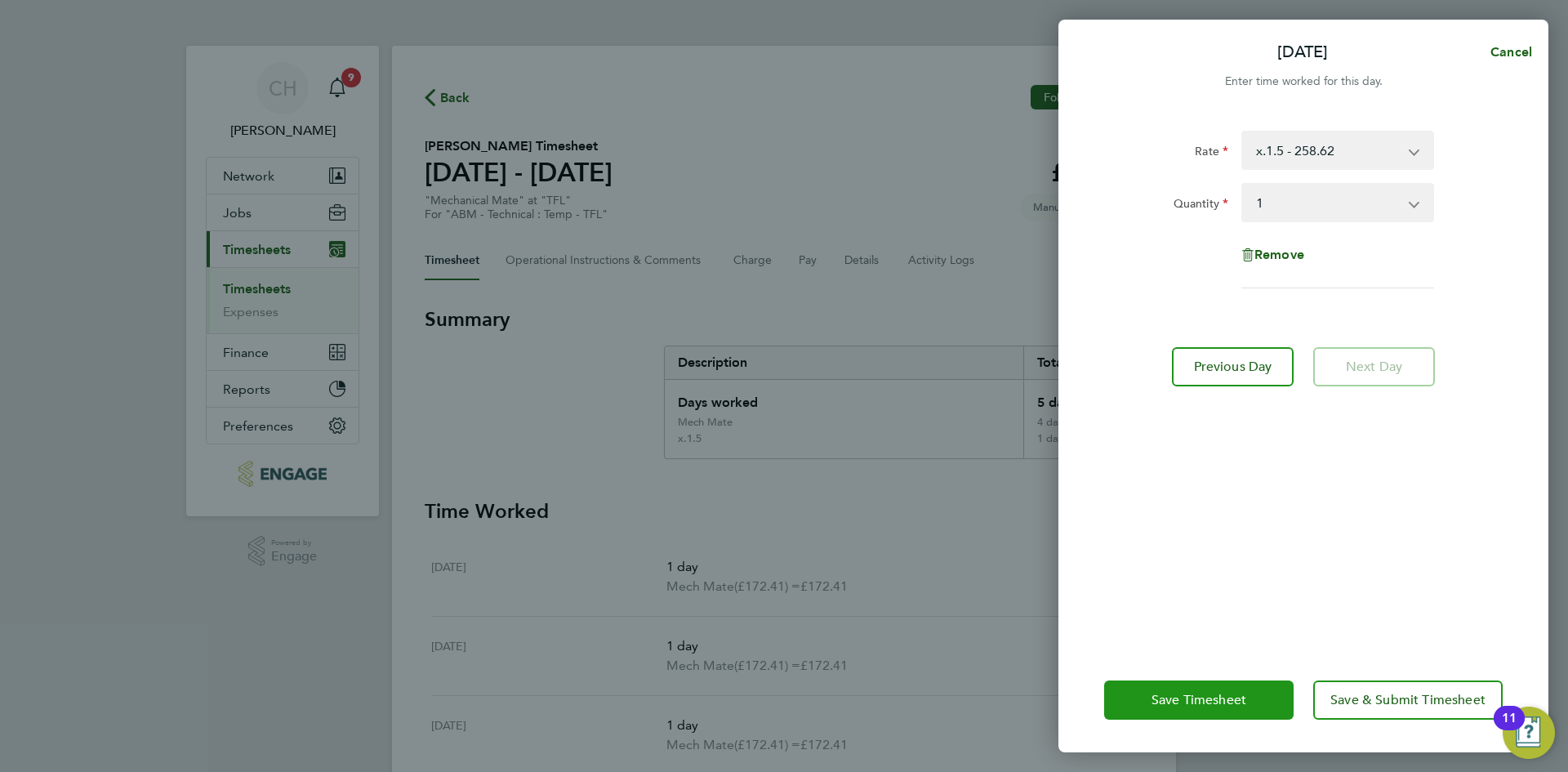
click at [1176, 701] on span "Save Timesheet" at bounding box center [1198, 700] width 95 height 17
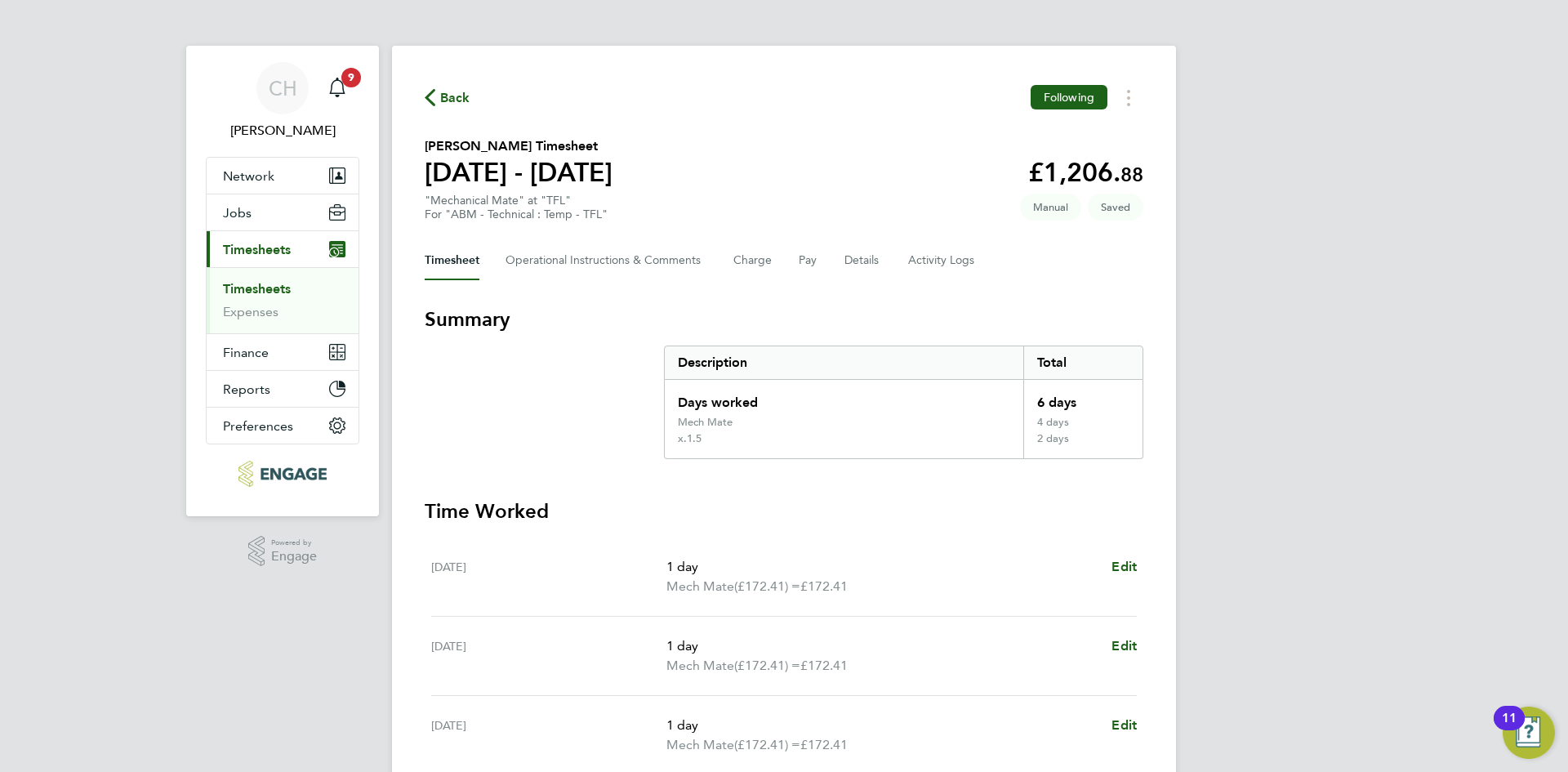
click at [260, 290] on link "Timesheets" at bounding box center [256, 289] width 67 height 16
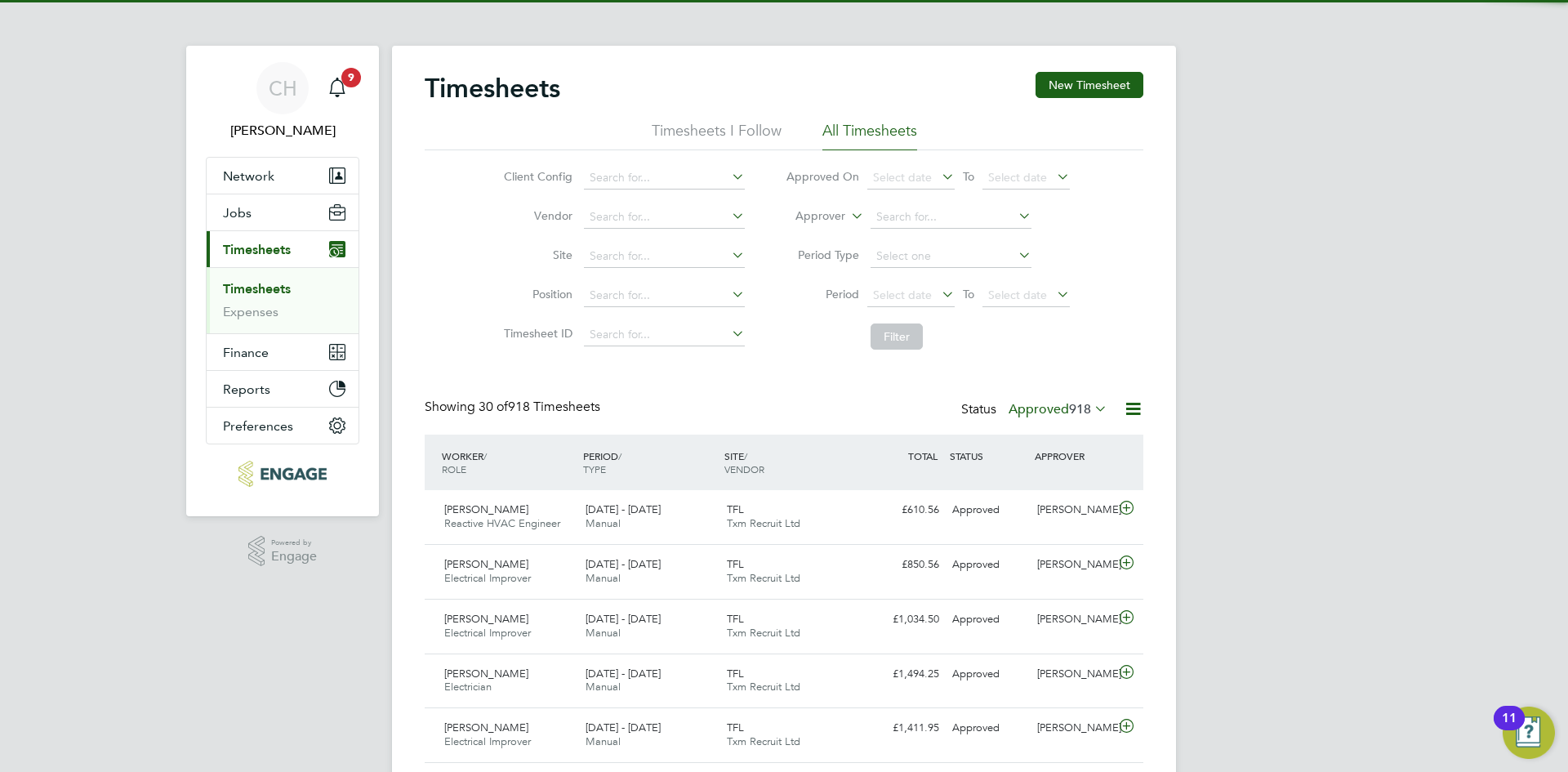
scroll to position [42, 142]
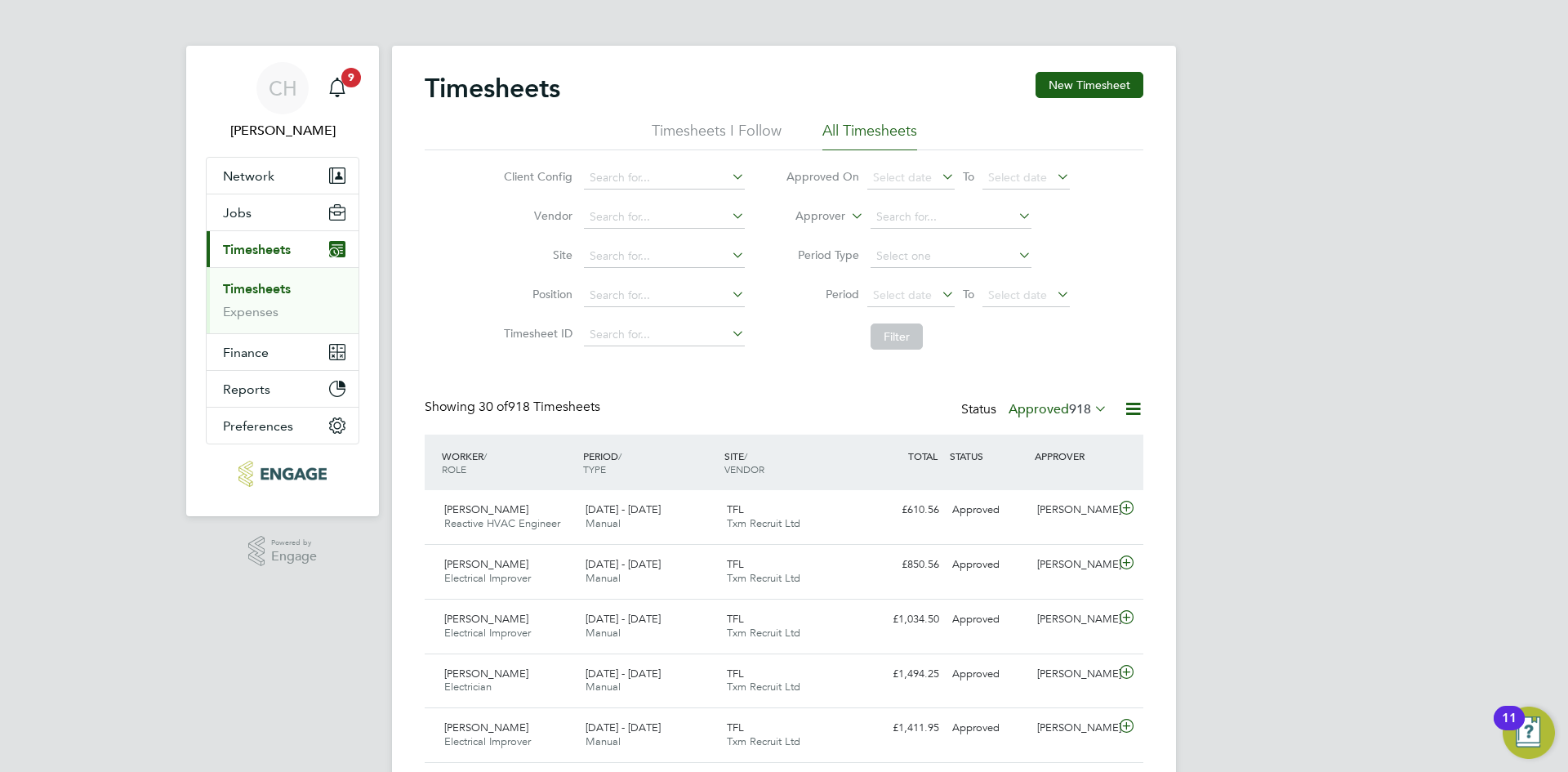
click at [1064, 410] on label "Approved 918" at bounding box center [1057, 409] width 99 height 17
click at [1056, 481] on li "Submitted" at bounding box center [1037, 483] width 75 height 23
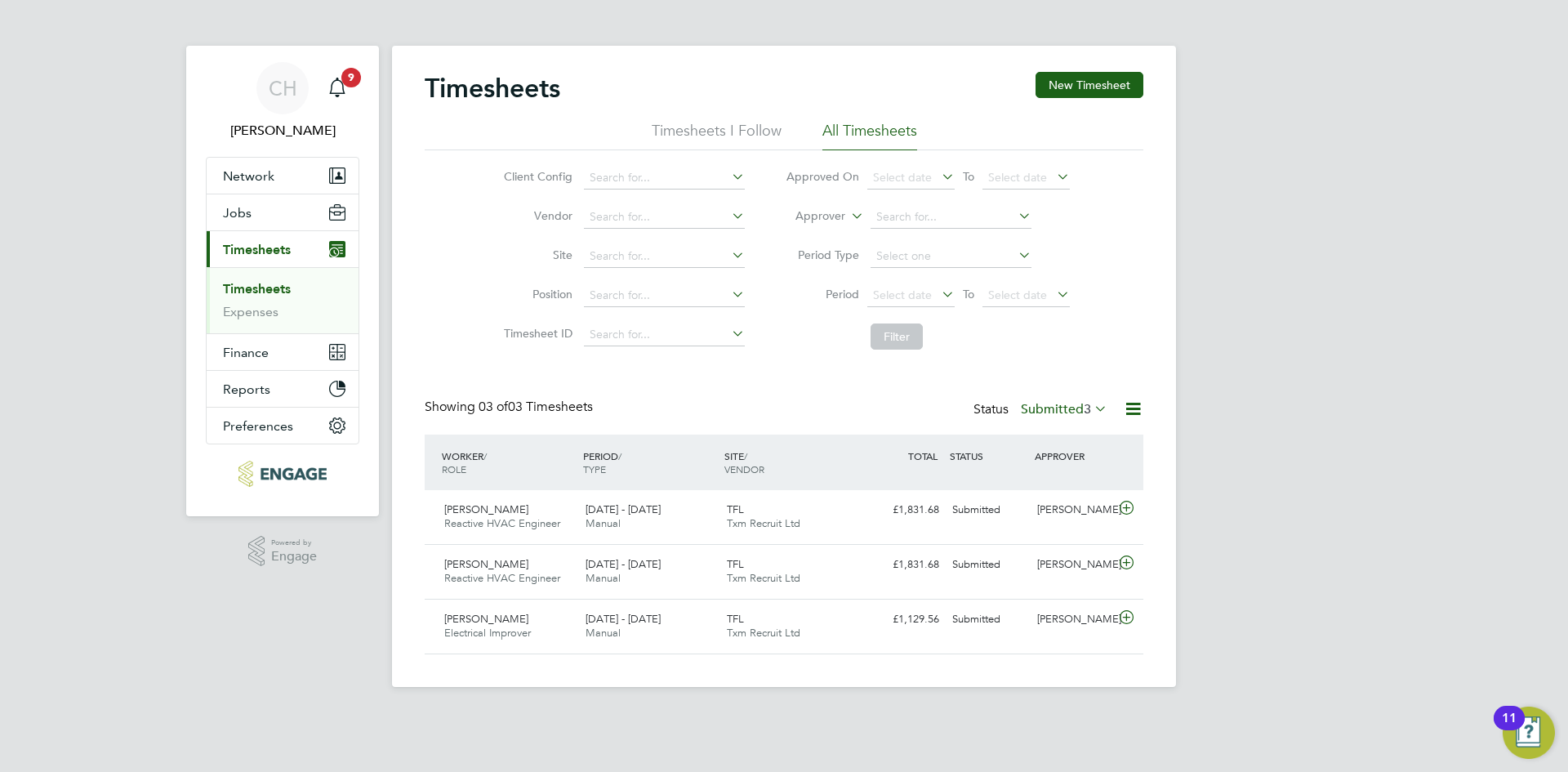
click at [1069, 405] on label "Submitted 3" at bounding box center [1064, 409] width 87 height 17
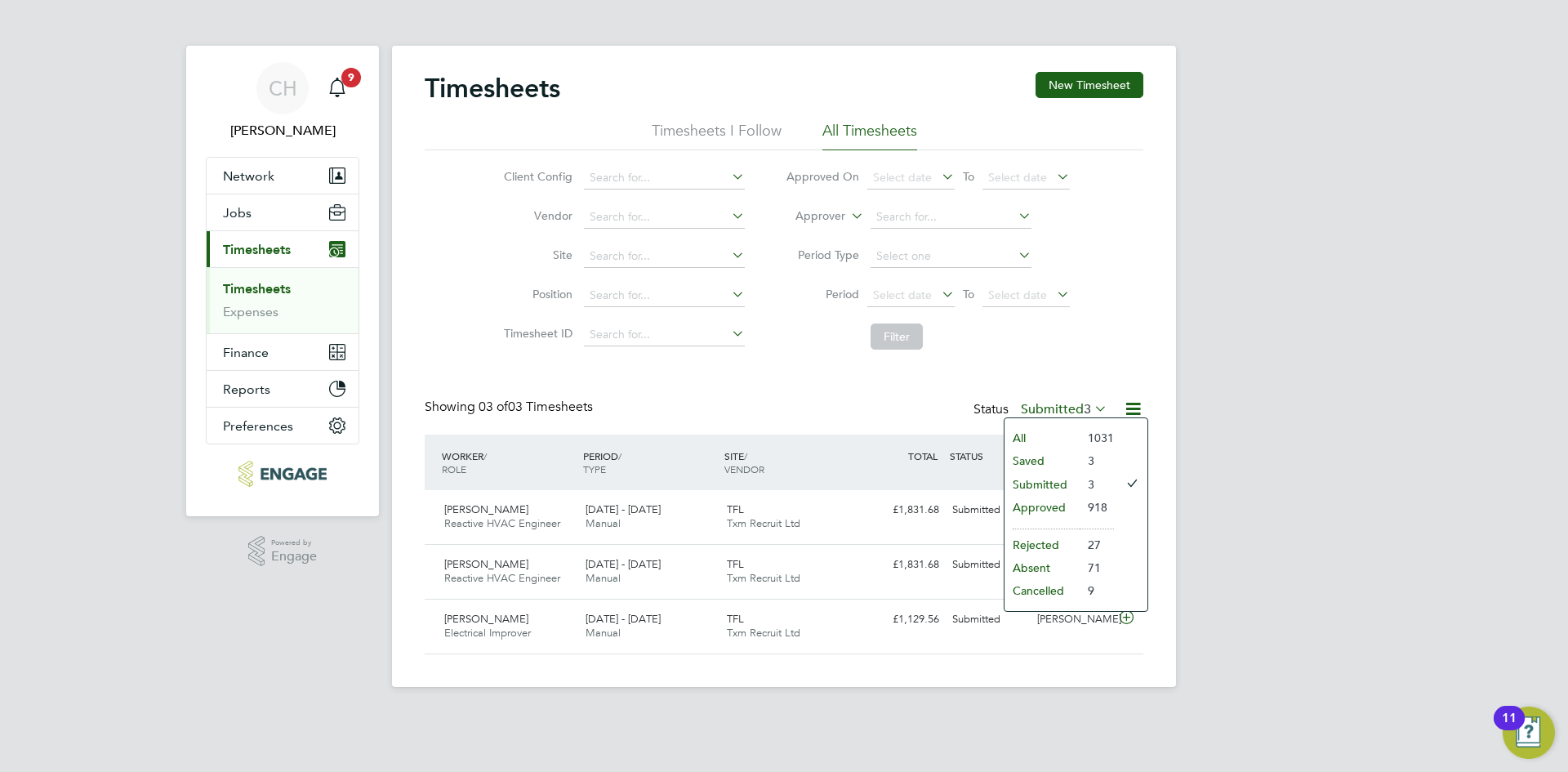
click at [1053, 507] on li "Approved" at bounding box center [1042, 507] width 75 height 23
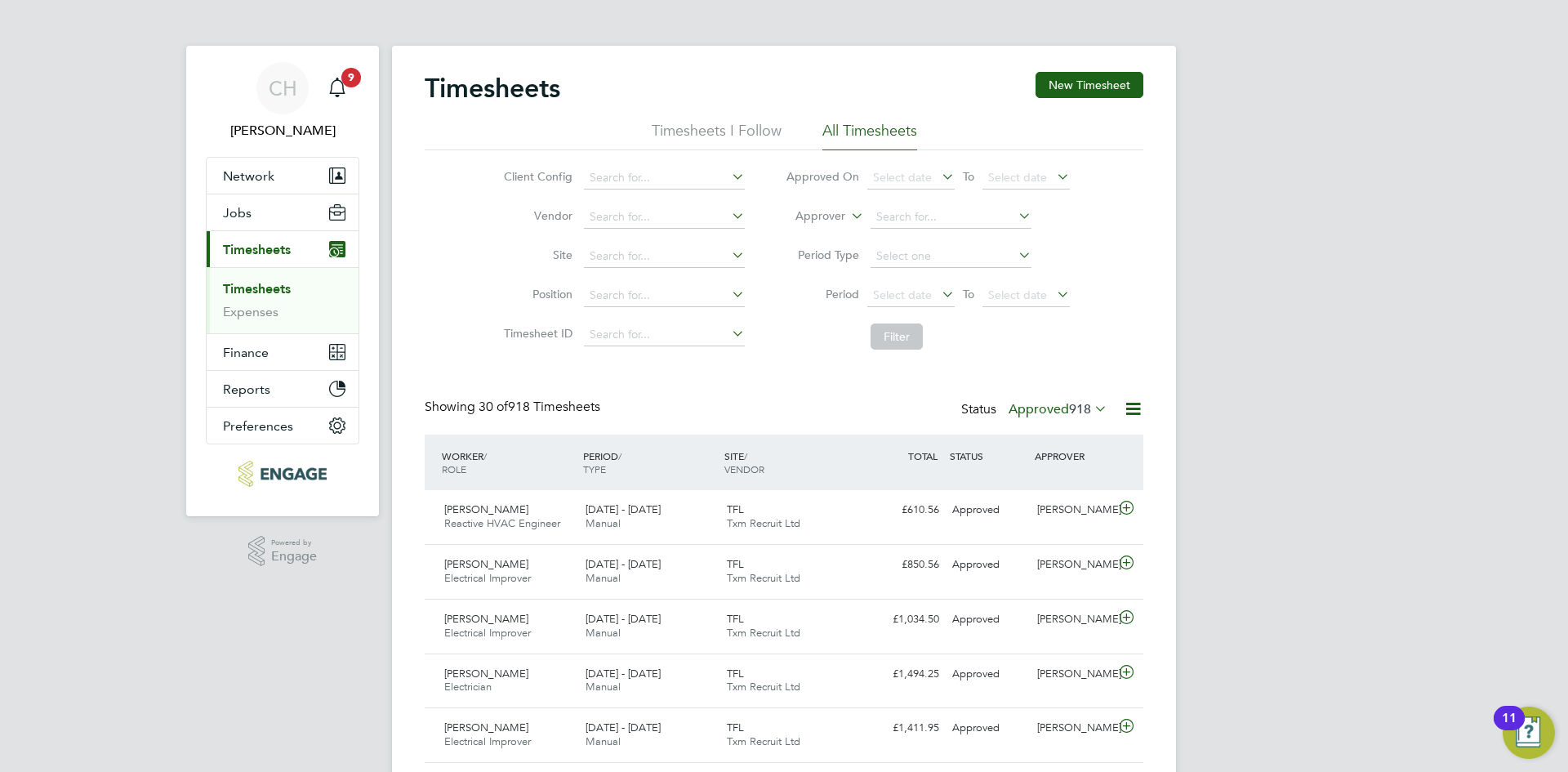
click at [1056, 413] on label "Approved 918" at bounding box center [1057, 409] width 99 height 17
click at [1048, 458] on li "Saved" at bounding box center [1037, 460] width 75 height 23
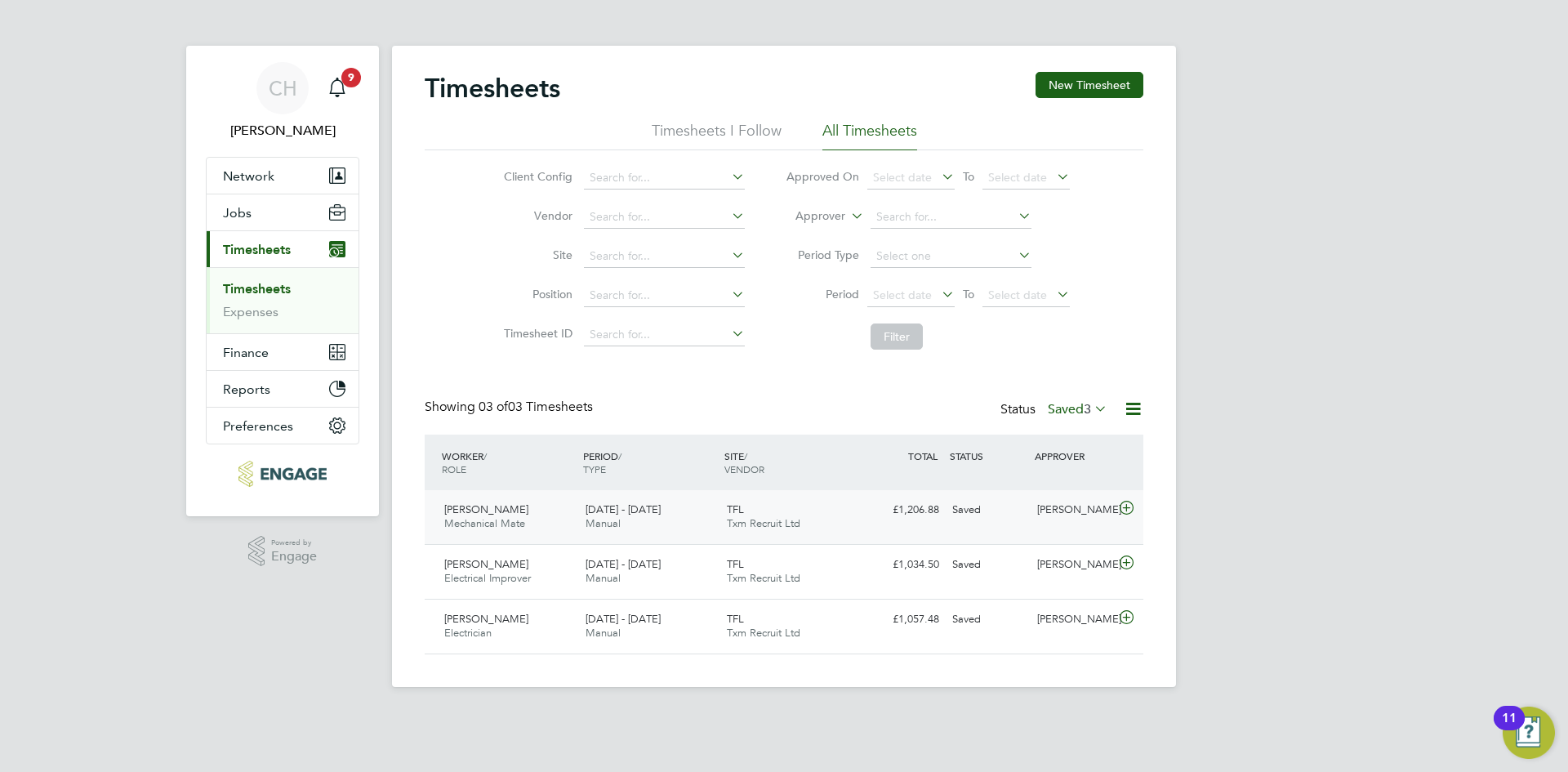
click at [1041, 512] on div "[PERSON_NAME]" at bounding box center [1073, 511] width 85 height 27
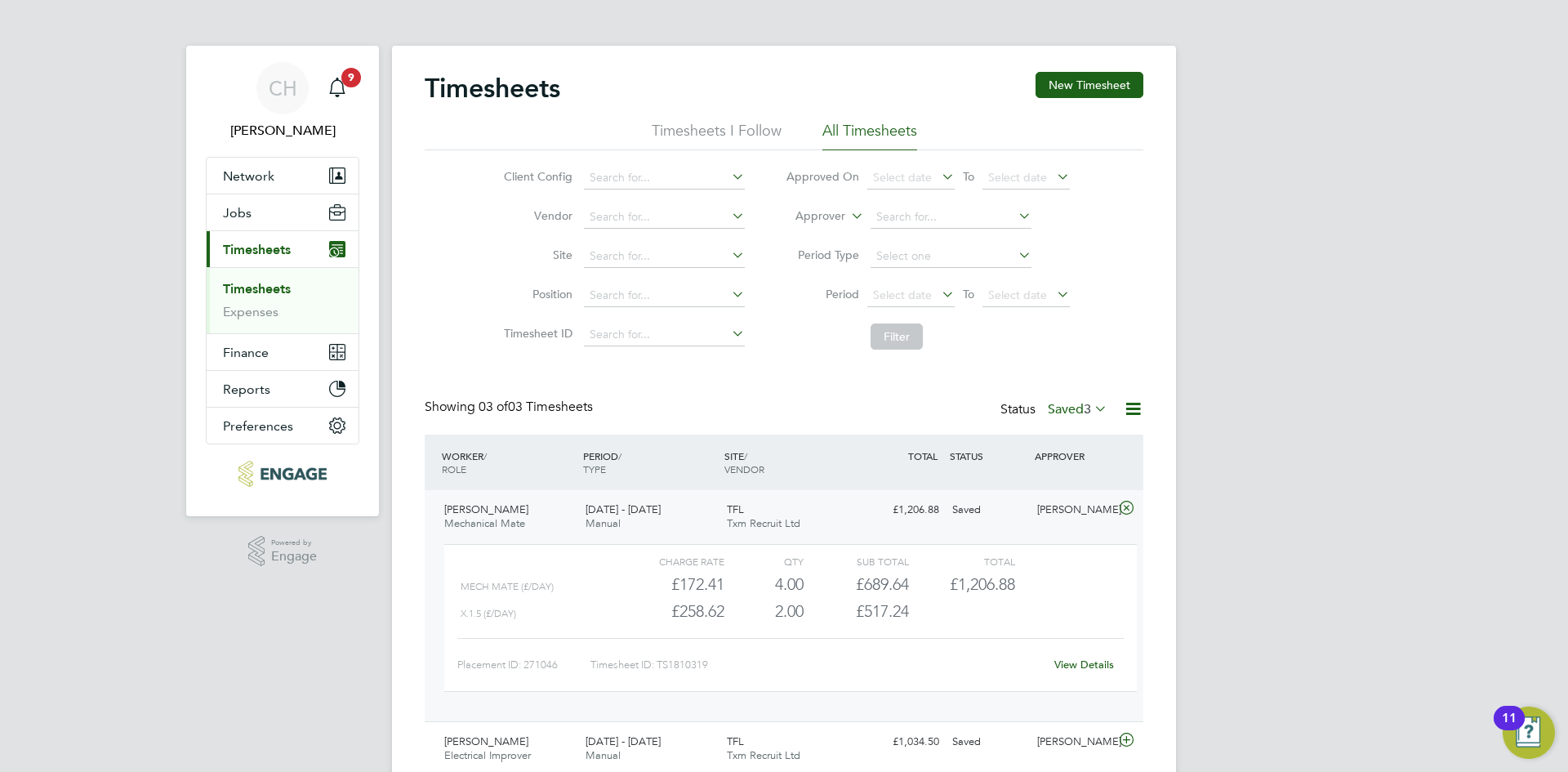
click at [1083, 662] on link "View Details" at bounding box center [1084, 664] width 60 height 14
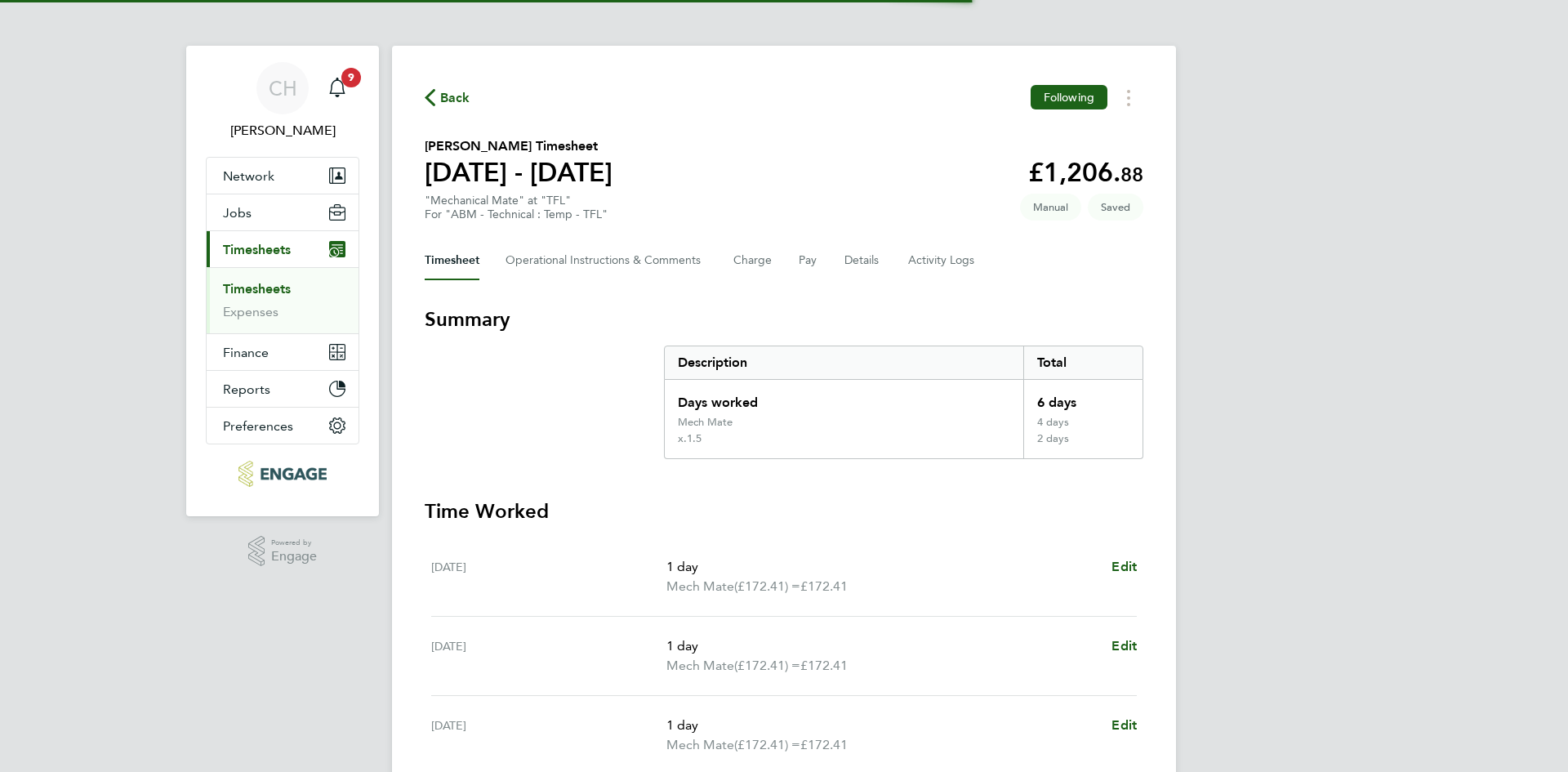
scroll to position [444, 0]
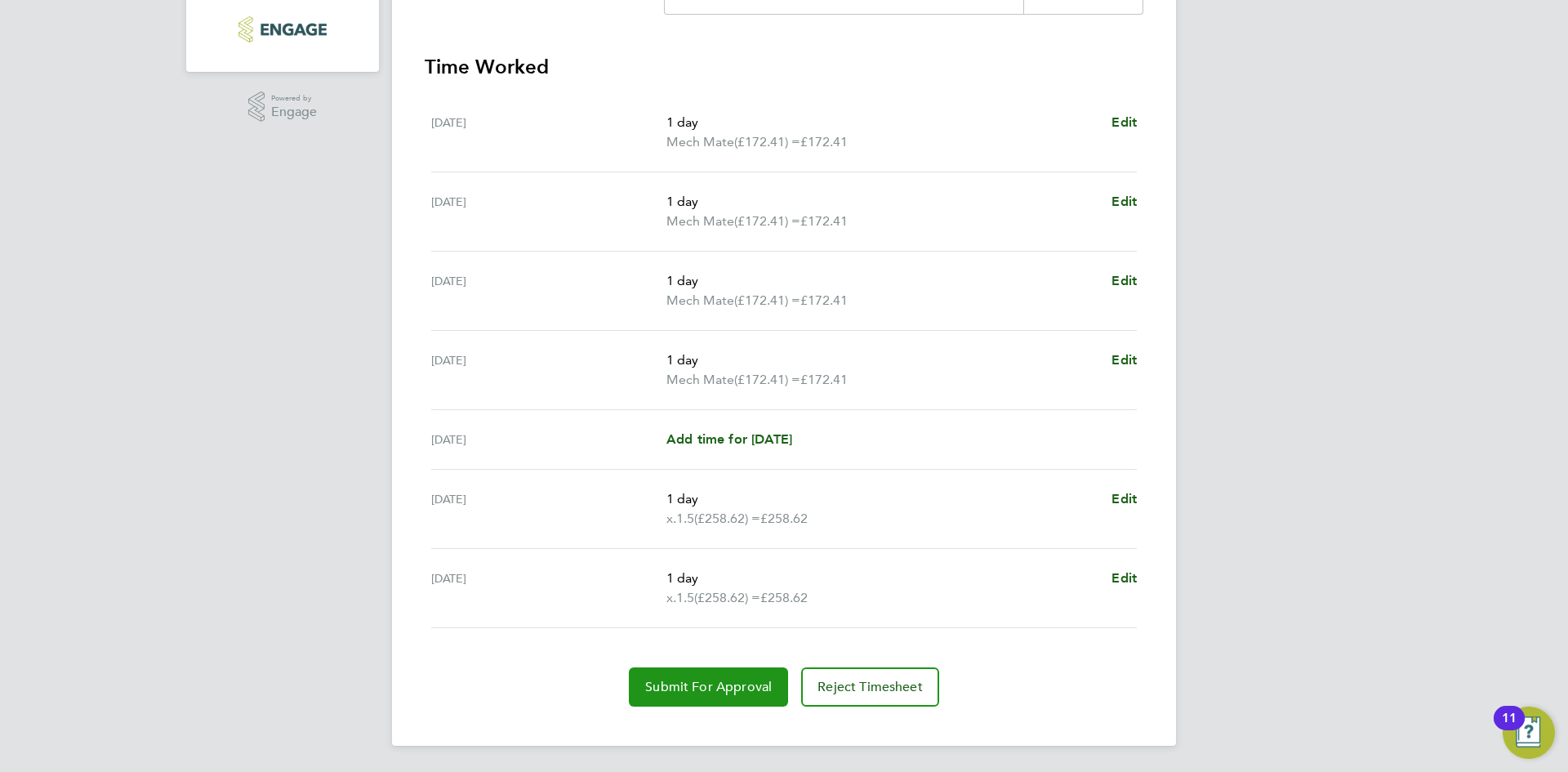
click at [742, 684] on span "Submit For Approval" at bounding box center [708, 687] width 126 height 17
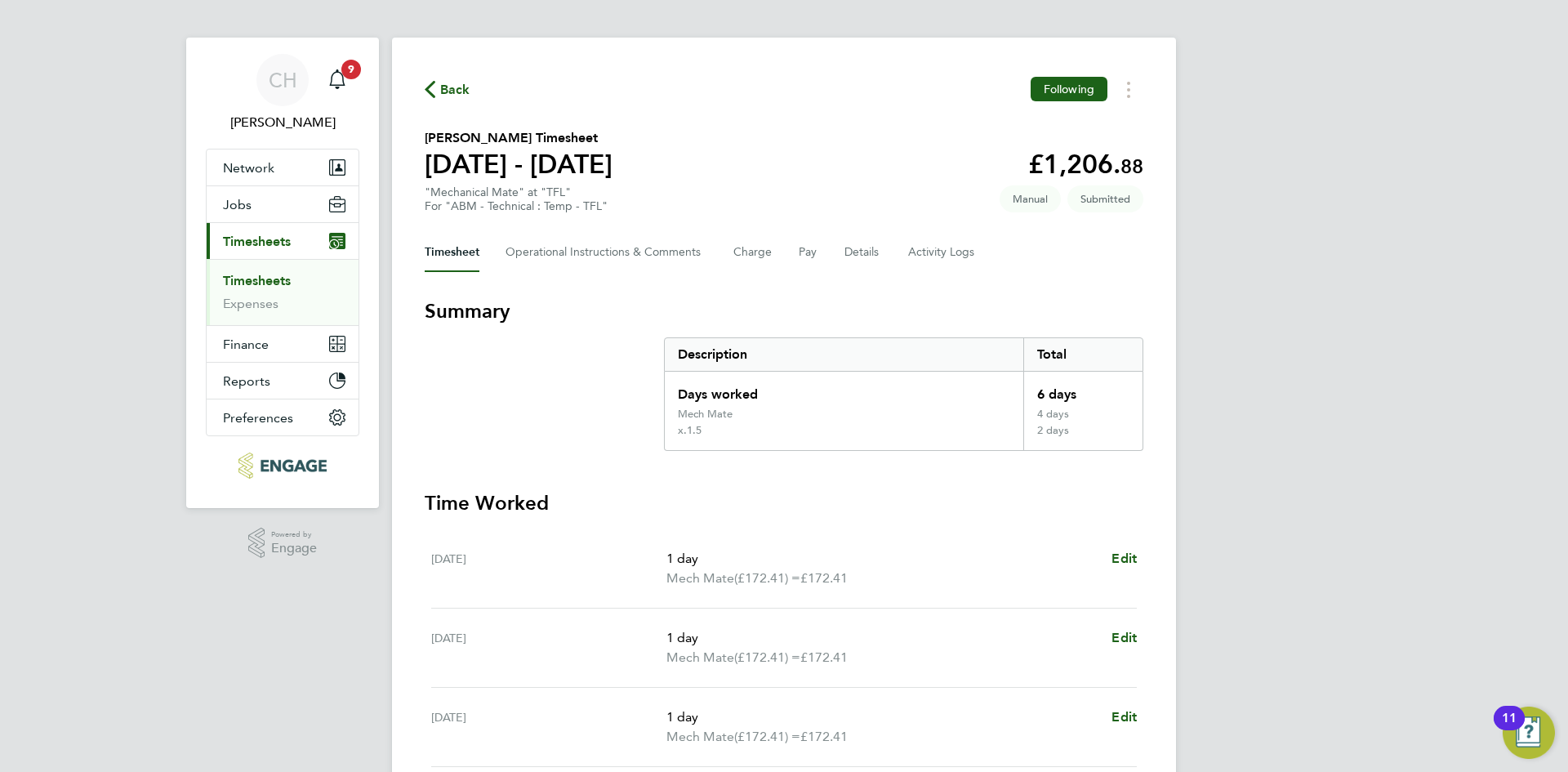
scroll to position [0, 0]
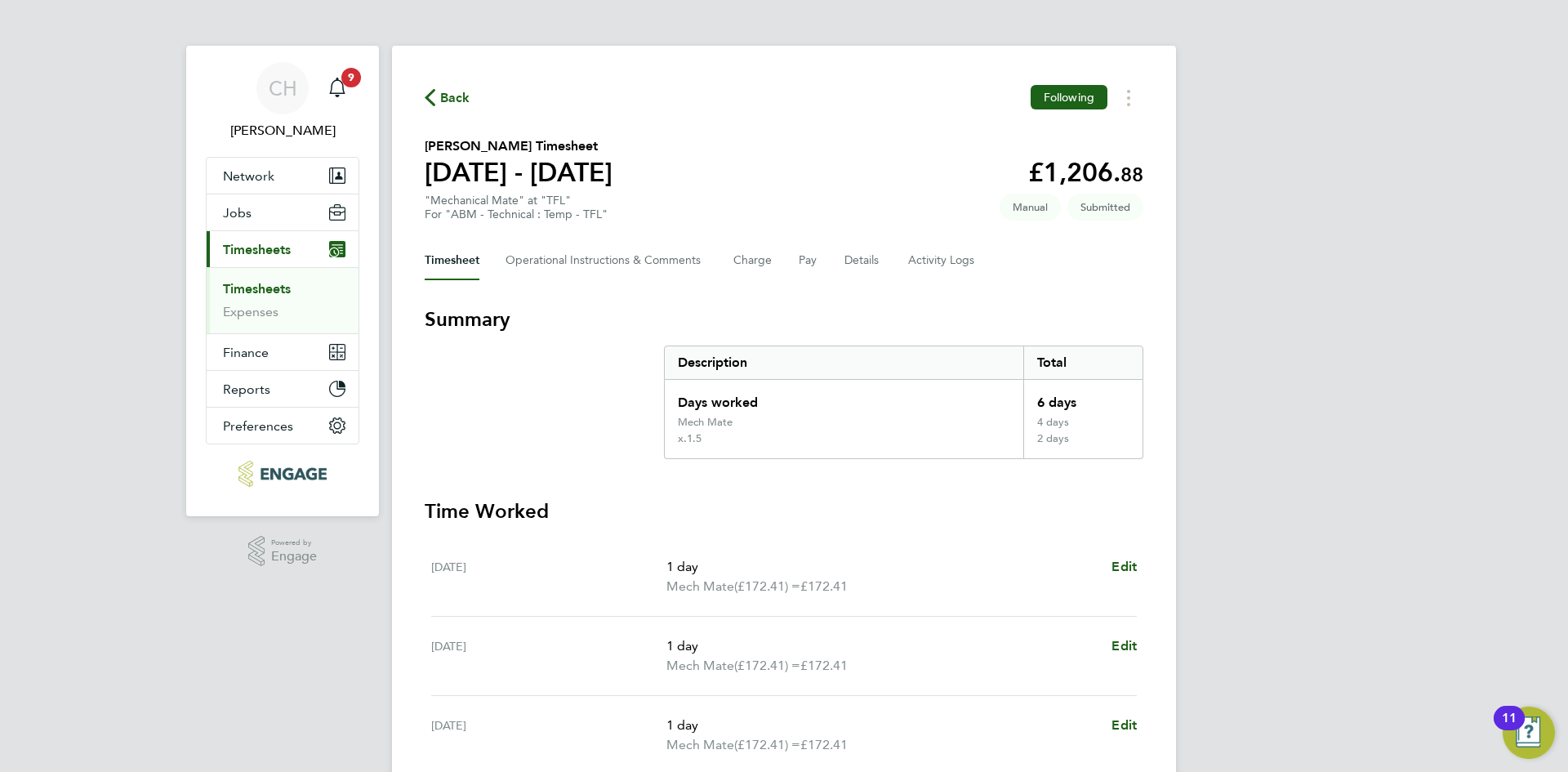
click at [260, 281] on link "Timesheets" at bounding box center [256, 289] width 67 height 16
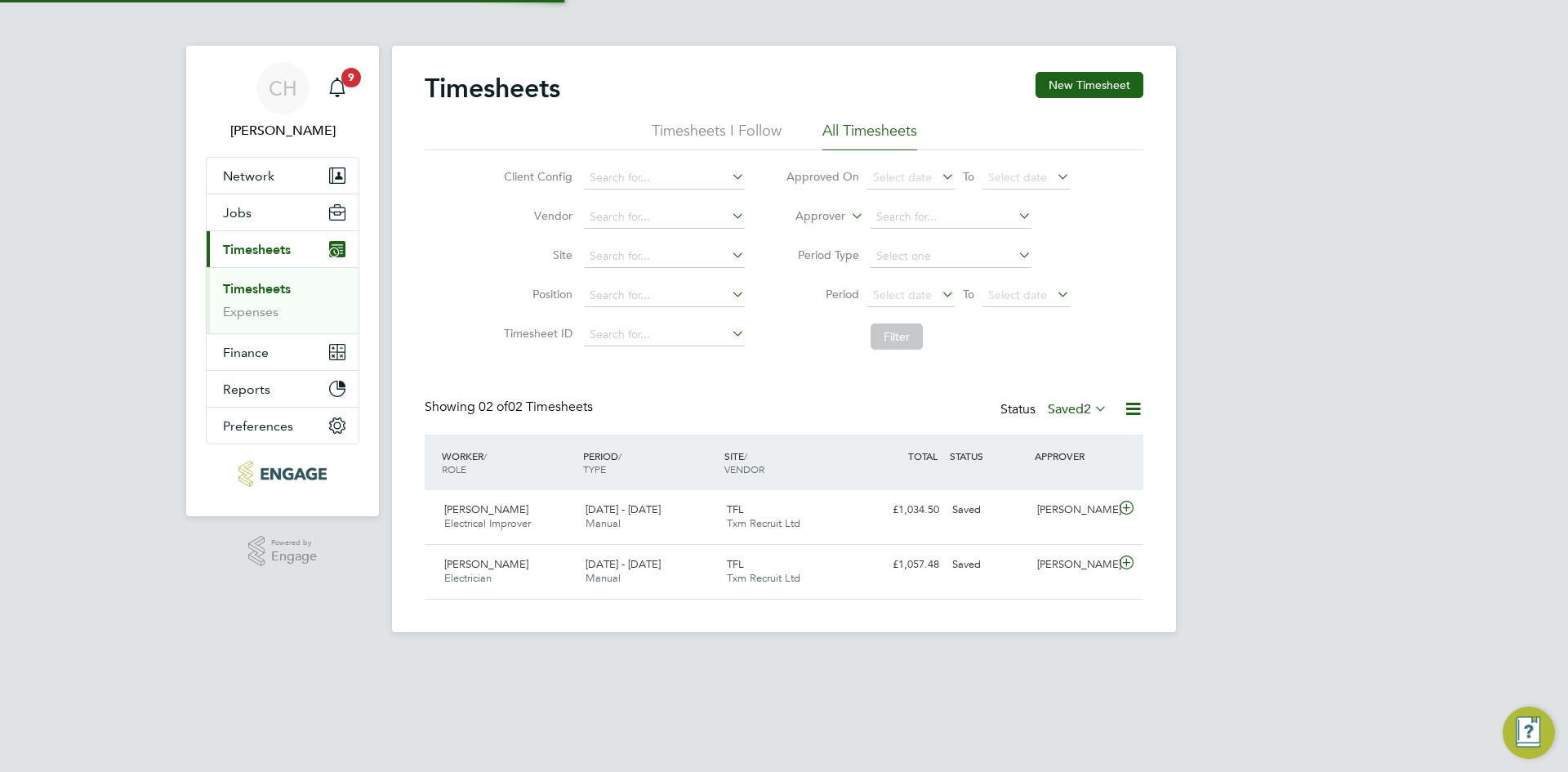
scroll to position [42, 142]
click at [1133, 409] on icon at bounding box center [1133, 408] width 21 height 21
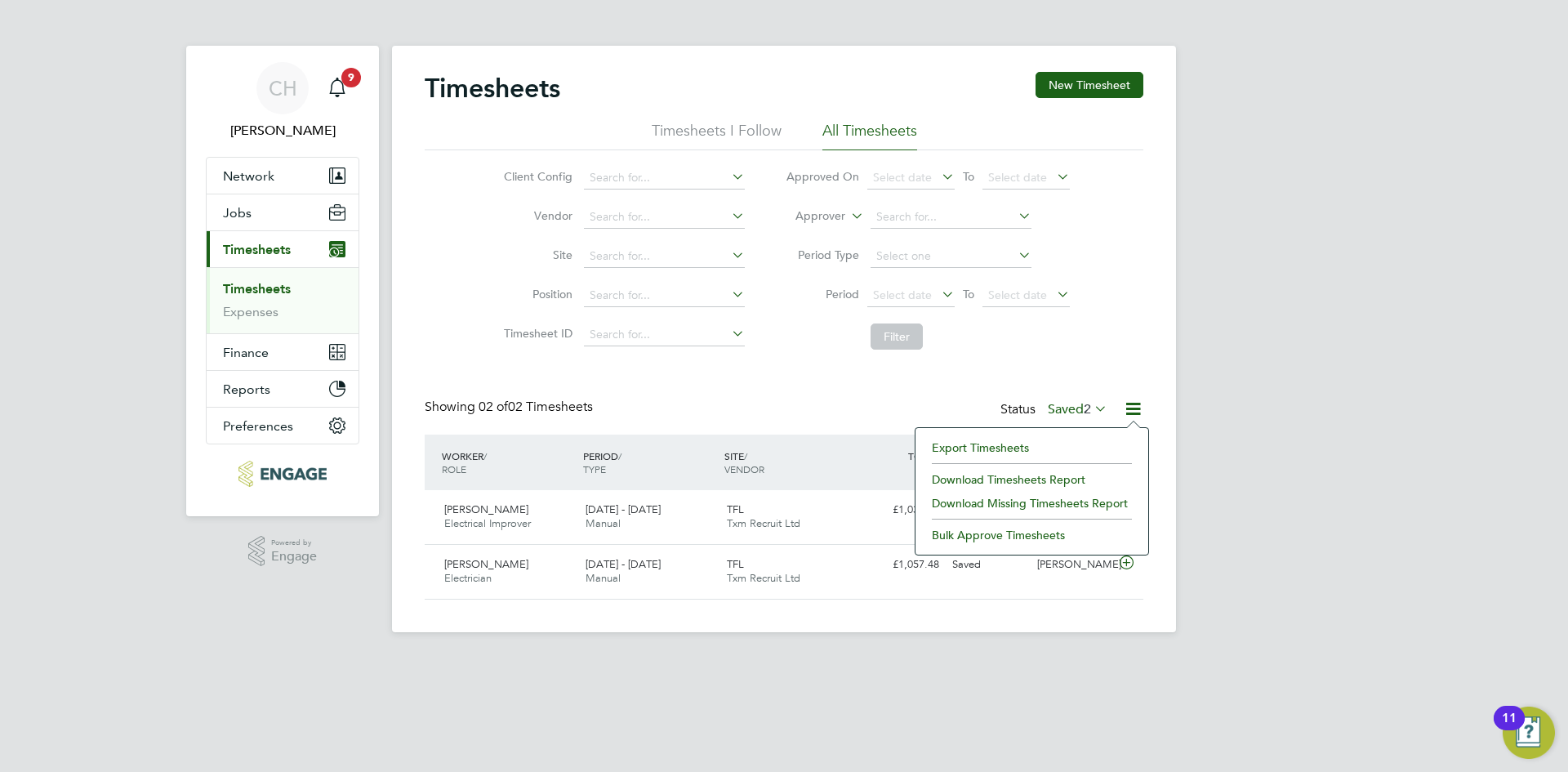
click at [1081, 357] on li "Filter" at bounding box center [927, 336] width 325 height 42
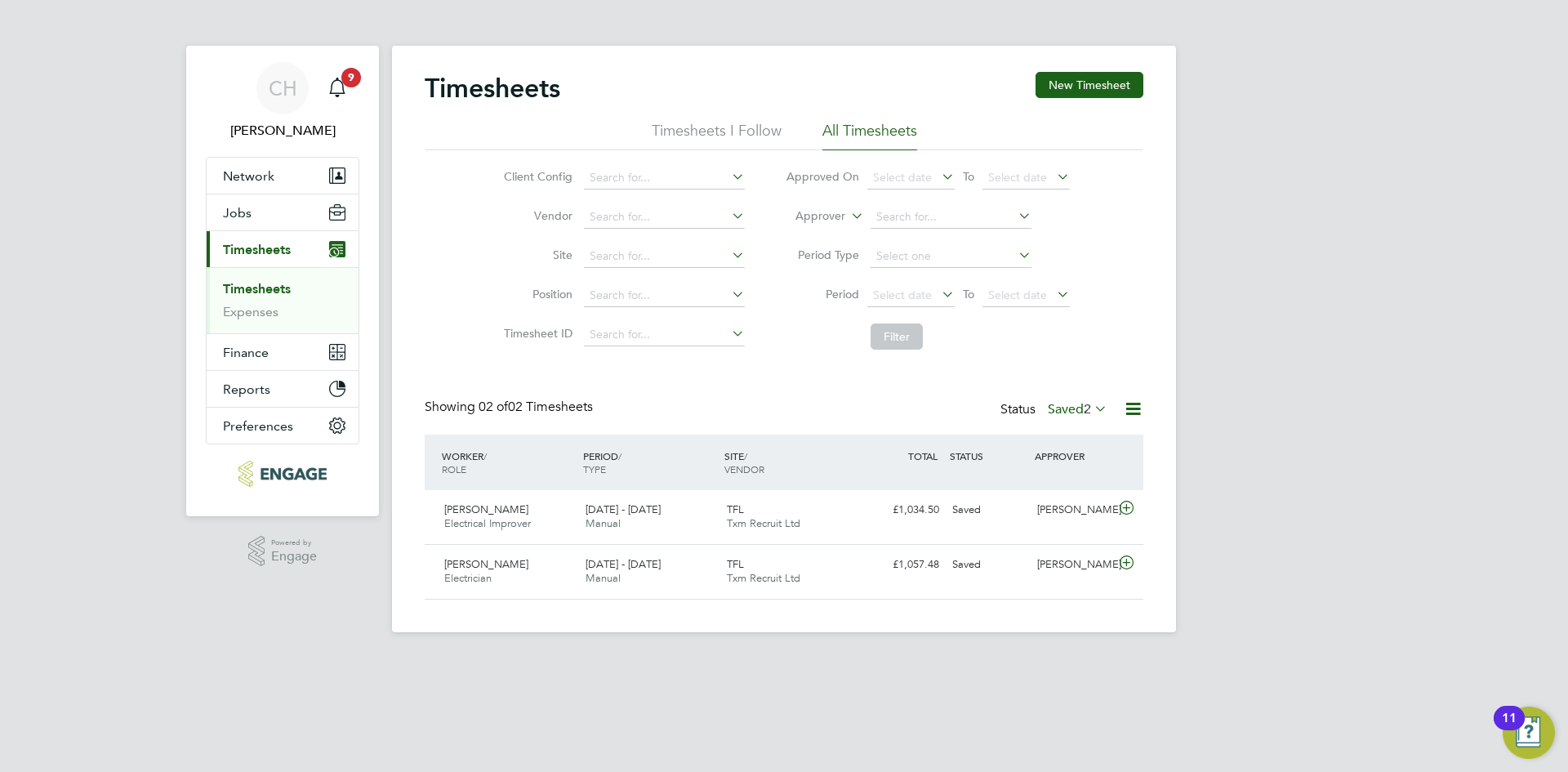
click at [1084, 398] on div "Status Saved 2" at bounding box center [1055, 409] width 111 height 23
click at [1084, 407] on span "2" at bounding box center [1088, 409] width 8 height 17
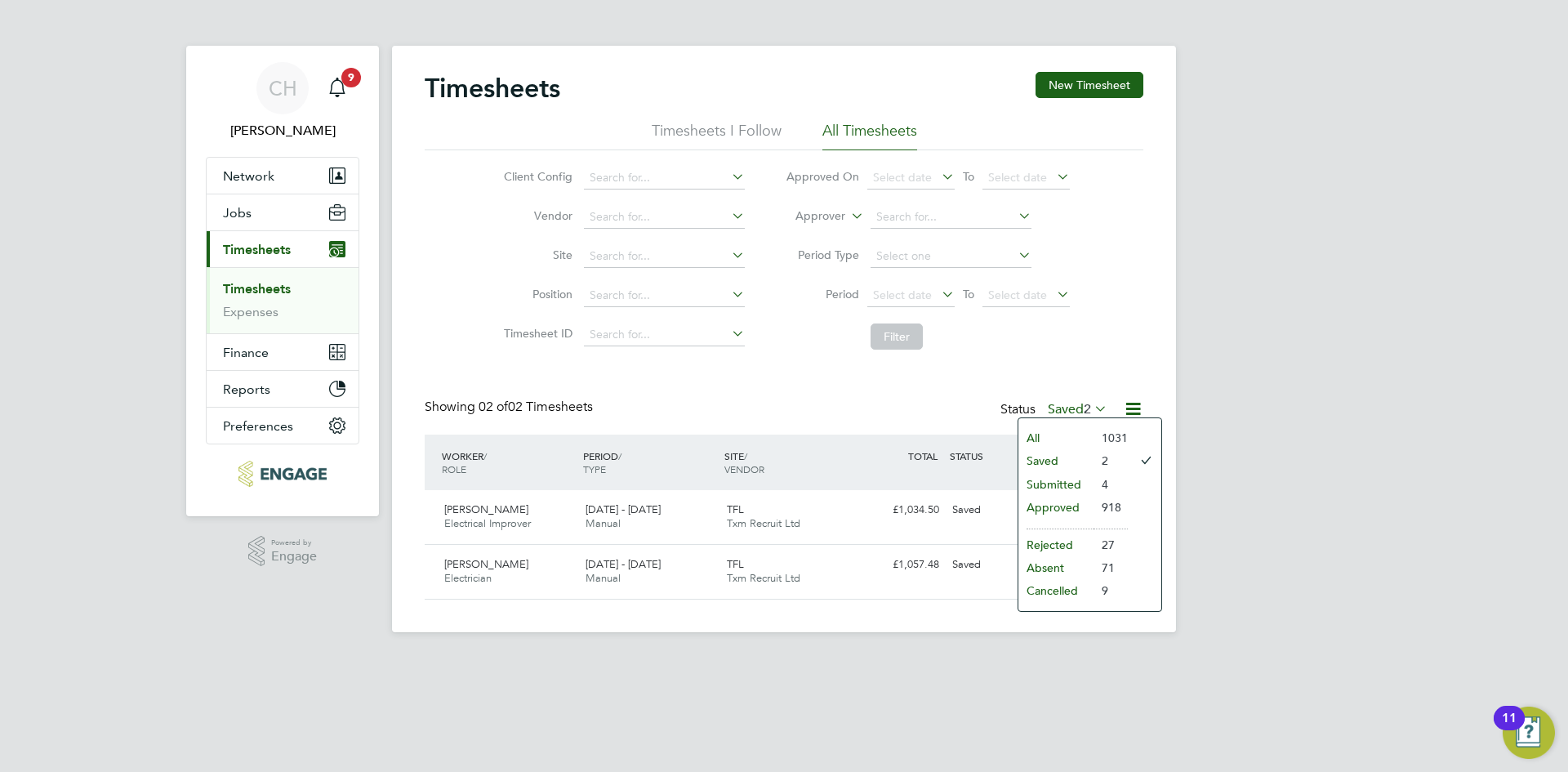
click at [1067, 484] on li "Submitted" at bounding box center [1055, 483] width 75 height 23
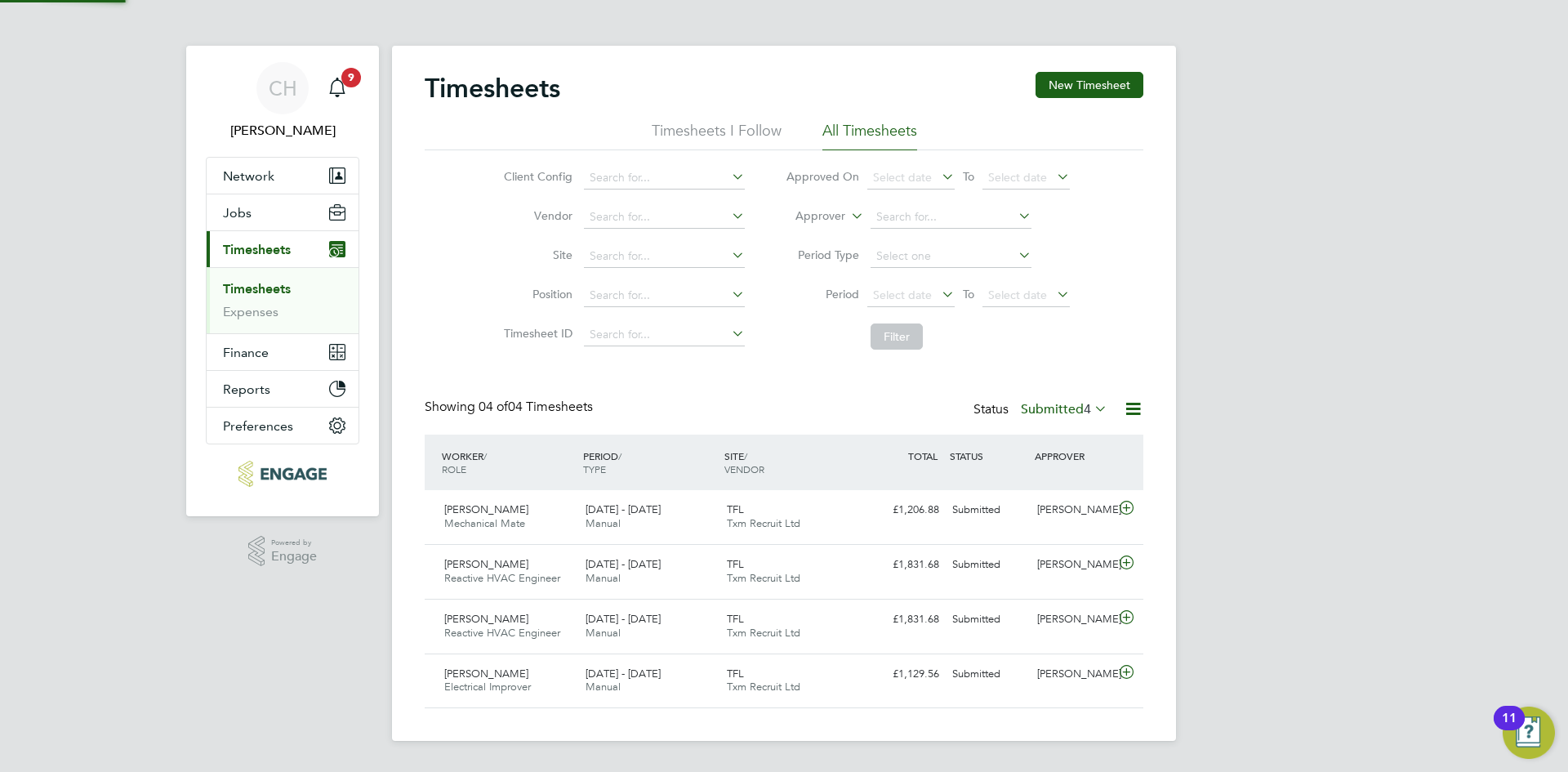
scroll to position [0, 0]
click at [273, 308] on link "Expenses" at bounding box center [250, 312] width 56 height 16
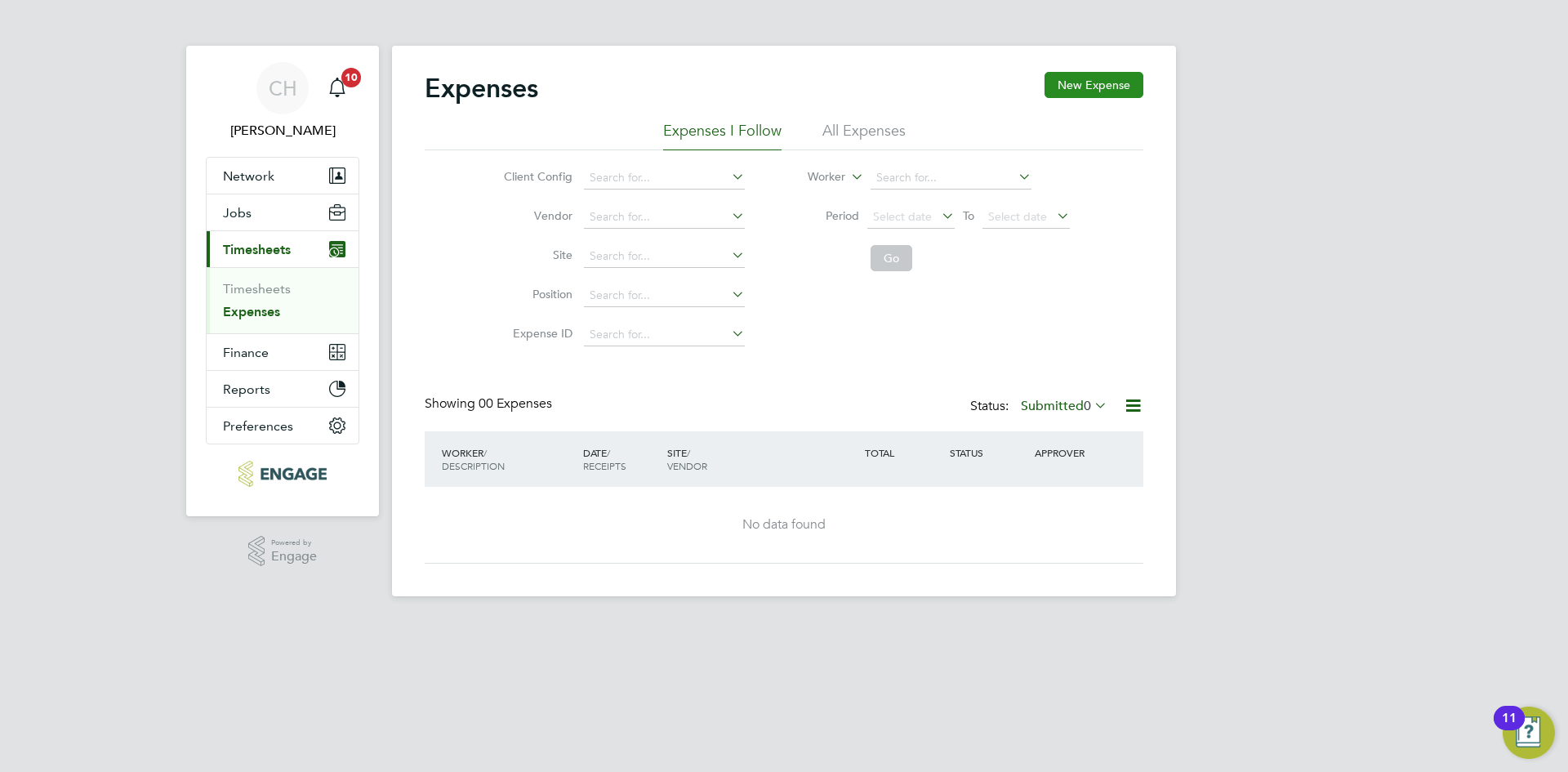
click at [1095, 75] on button "New Expense" at bounding box center [1094, 84] width 99 height 26
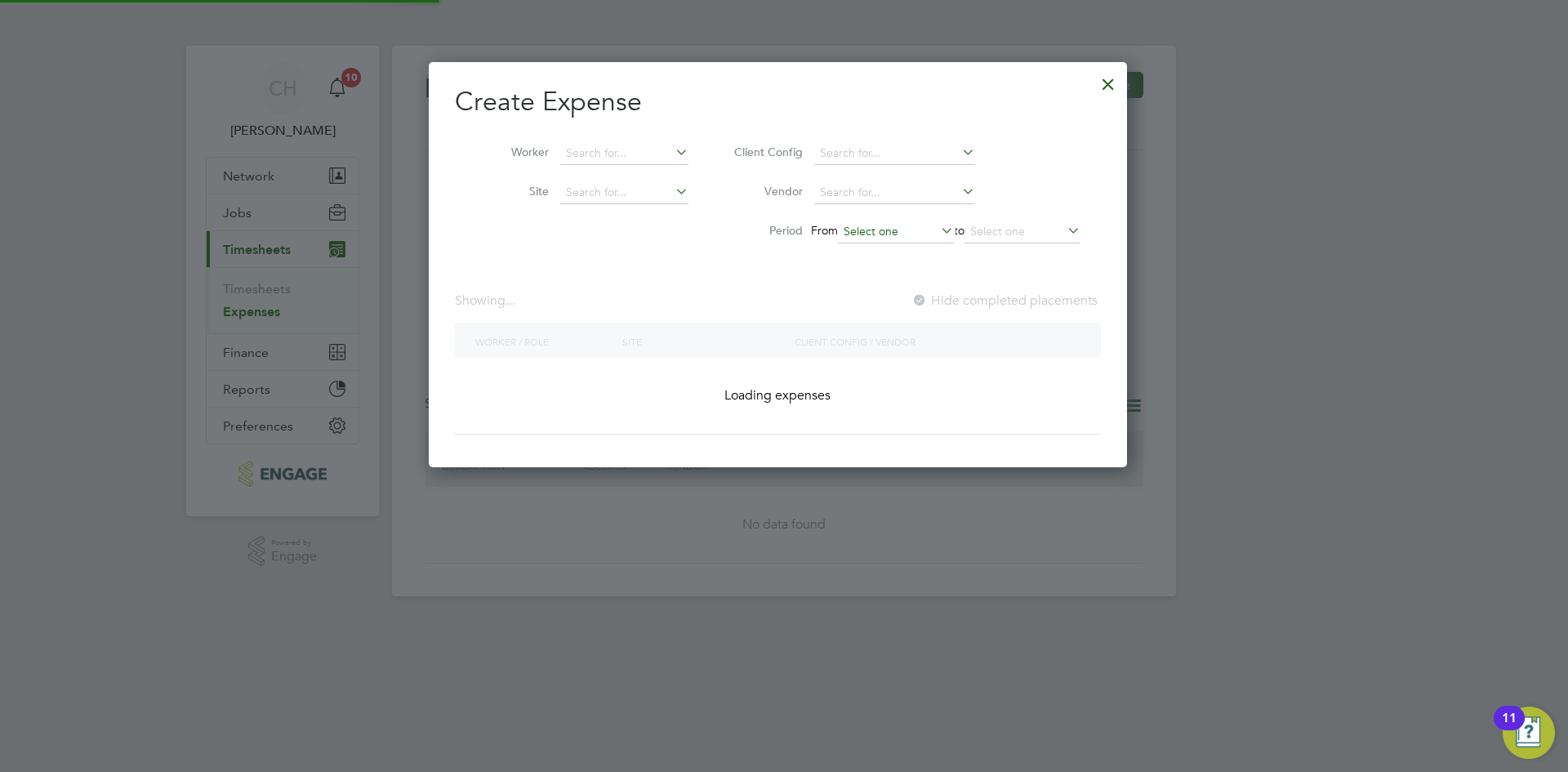
scroll to position [405, 711]
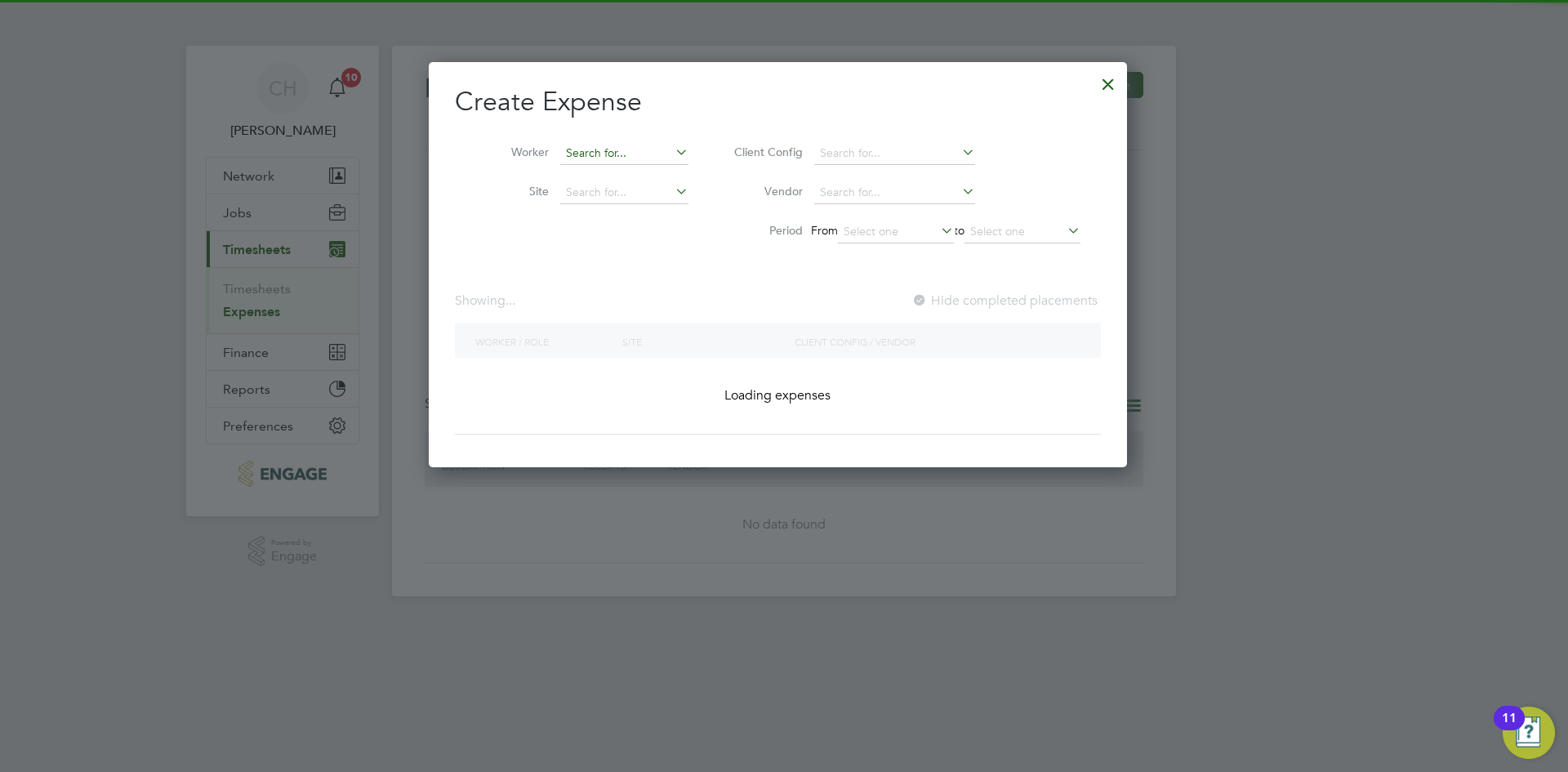
click at [637, 146] on input at bounding box center [624, 153] width 128 height 23
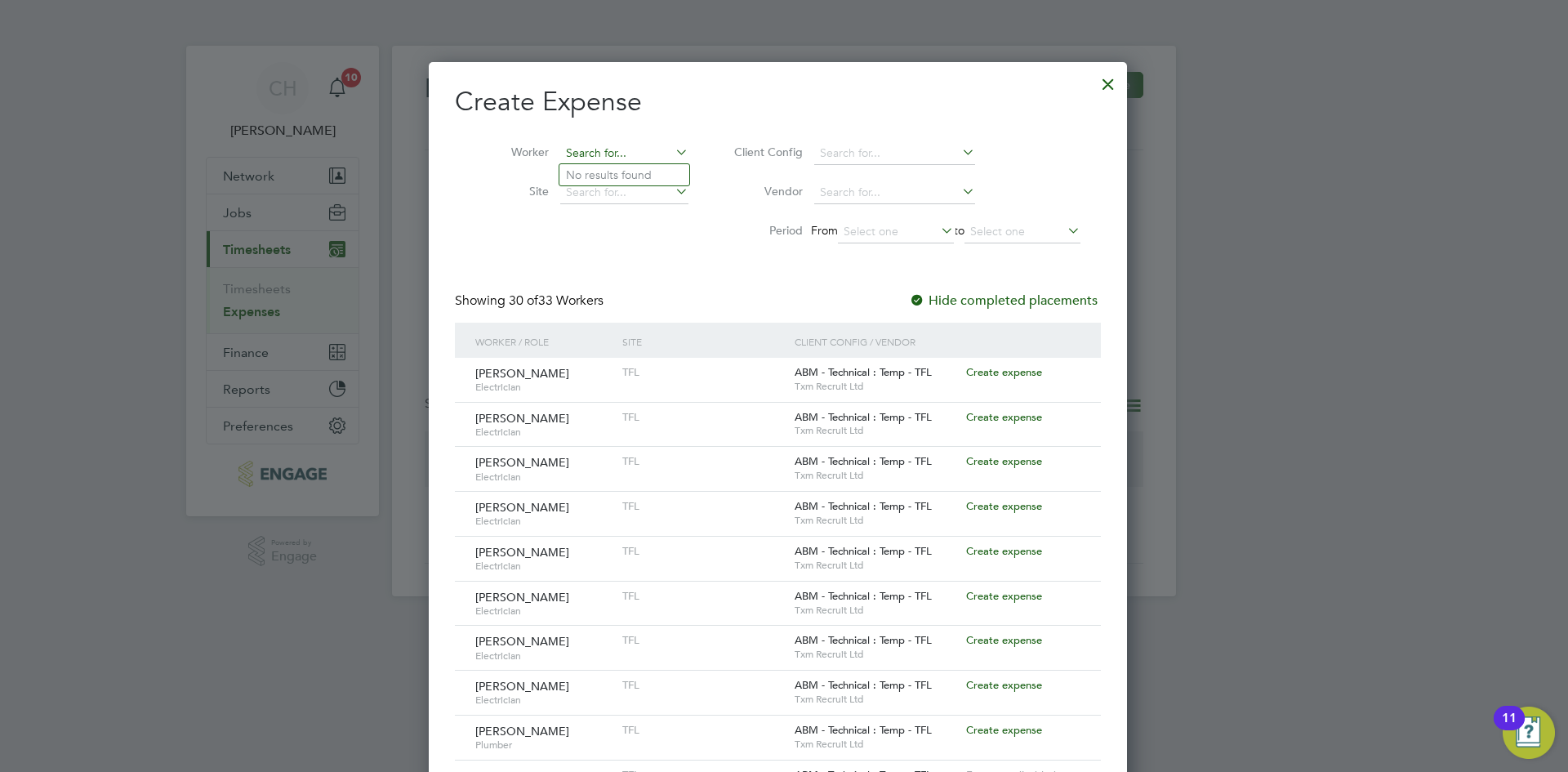
scroll to position [45, 151]
click at [628, 177] on li "Jerome Richards" at bounding box center [660, 175] width 202 height 23
type input "[PERSON_NAME]"
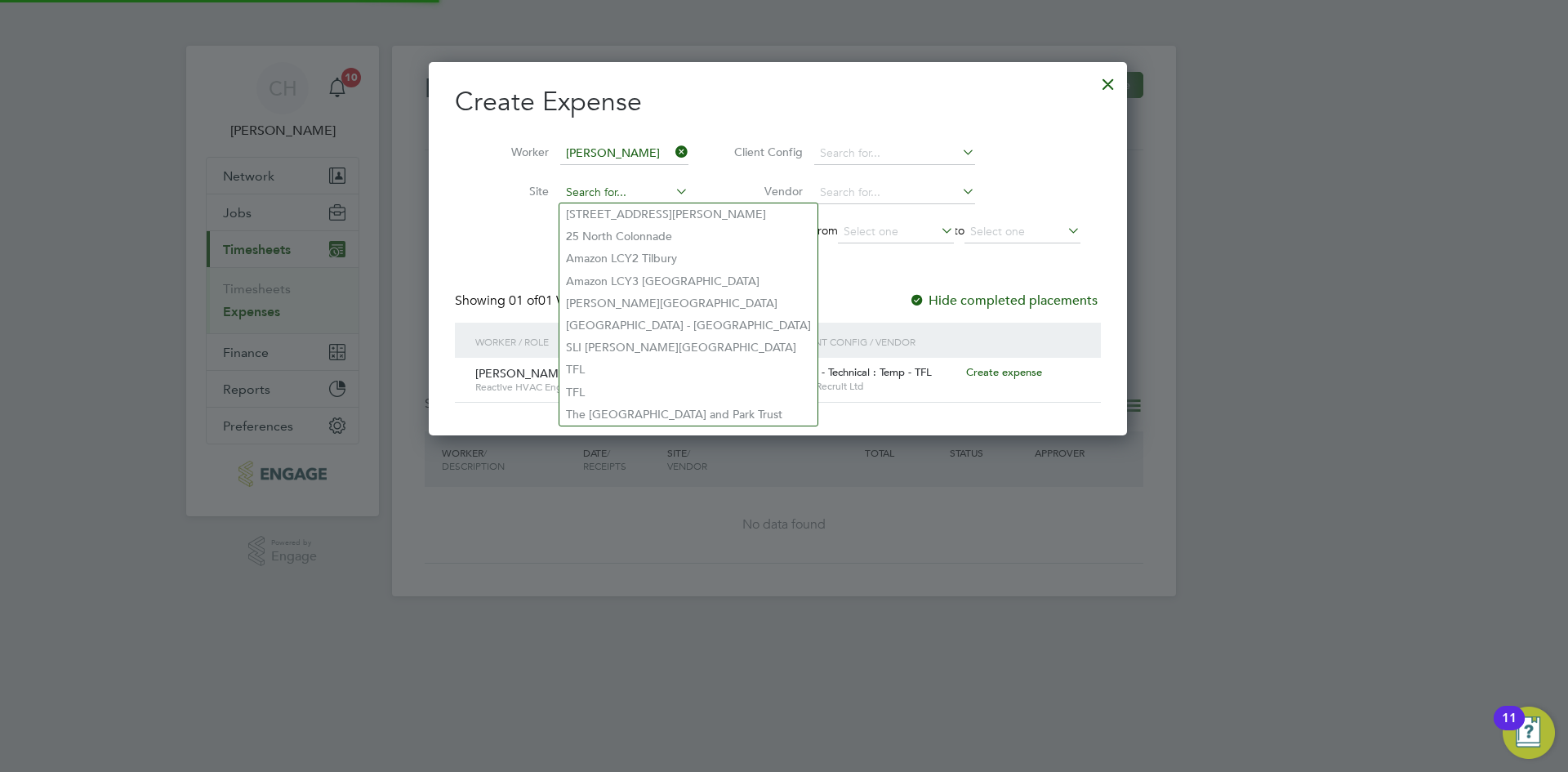
click at [619, 192] on input at bounding box center [624, 192] width 128 height 23
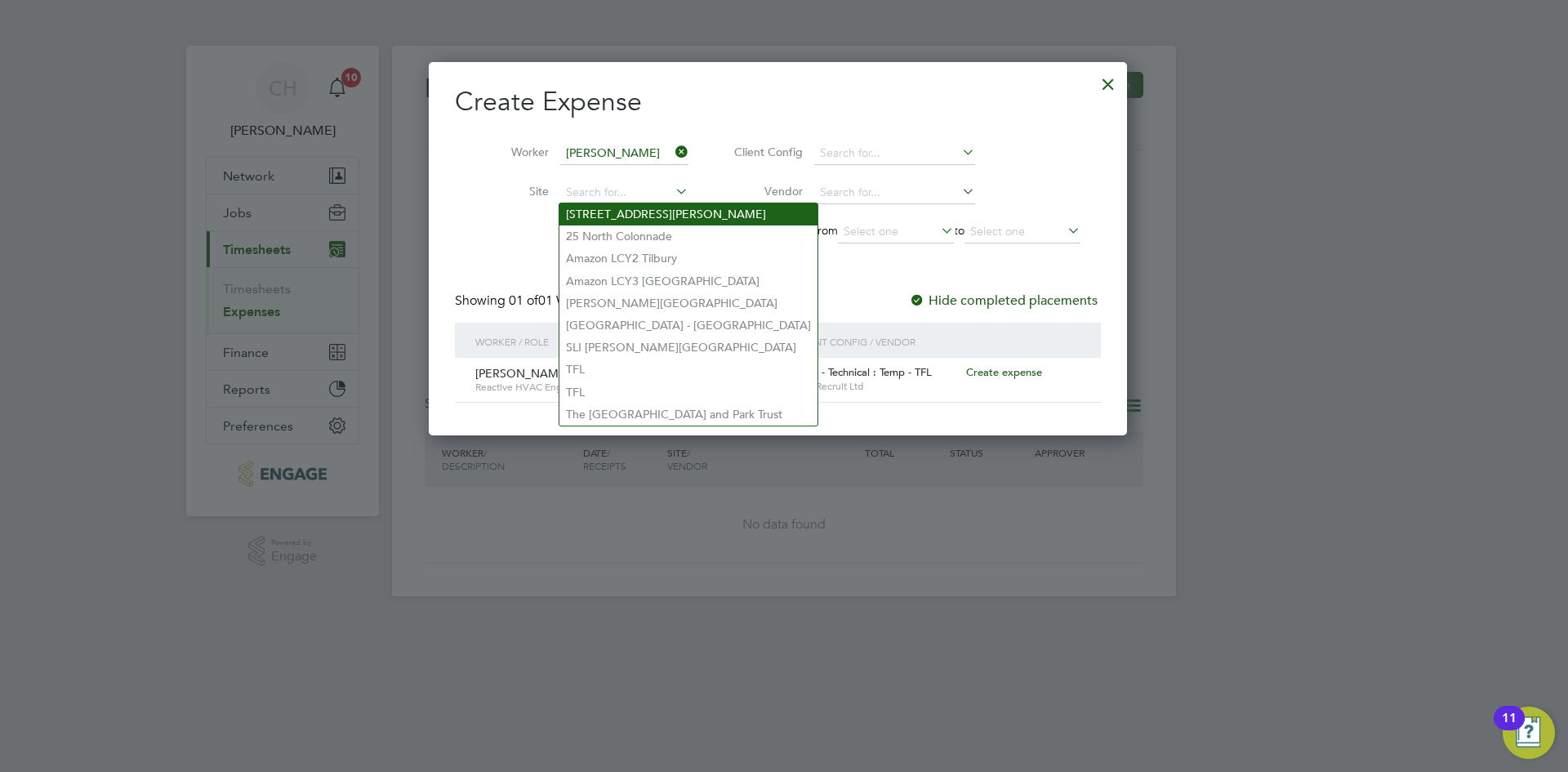
click at [662, 219] on li "15 Mandela Way" at bounding box center [689, 214] width 258 height 23
type input "15 Mandela Way"
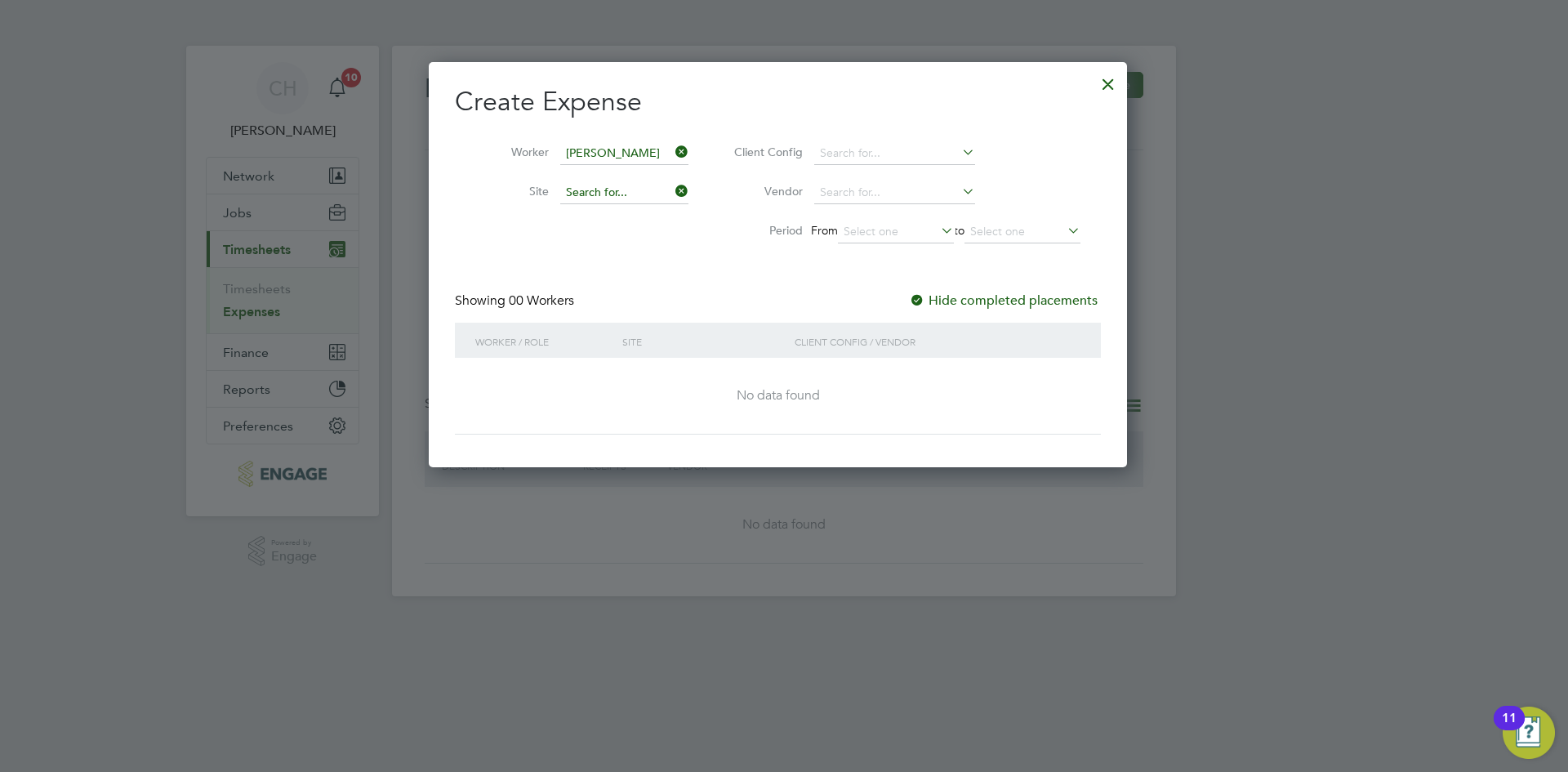
click at [608, 197] on input at bounding box center [624, 192] width 128 height 23
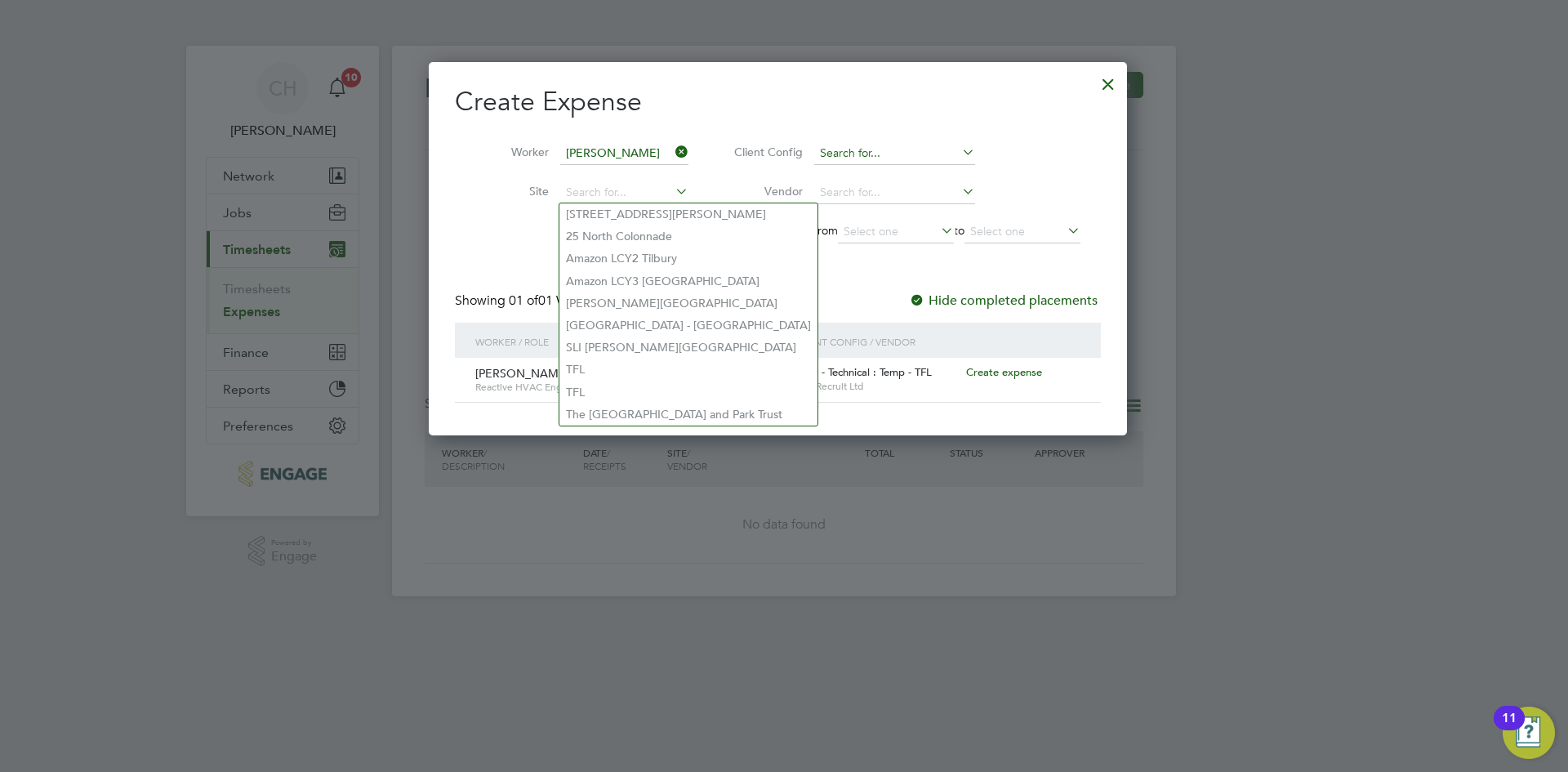
click at [883, 153] on input at bounding box center [894, 153] width 160 height 23
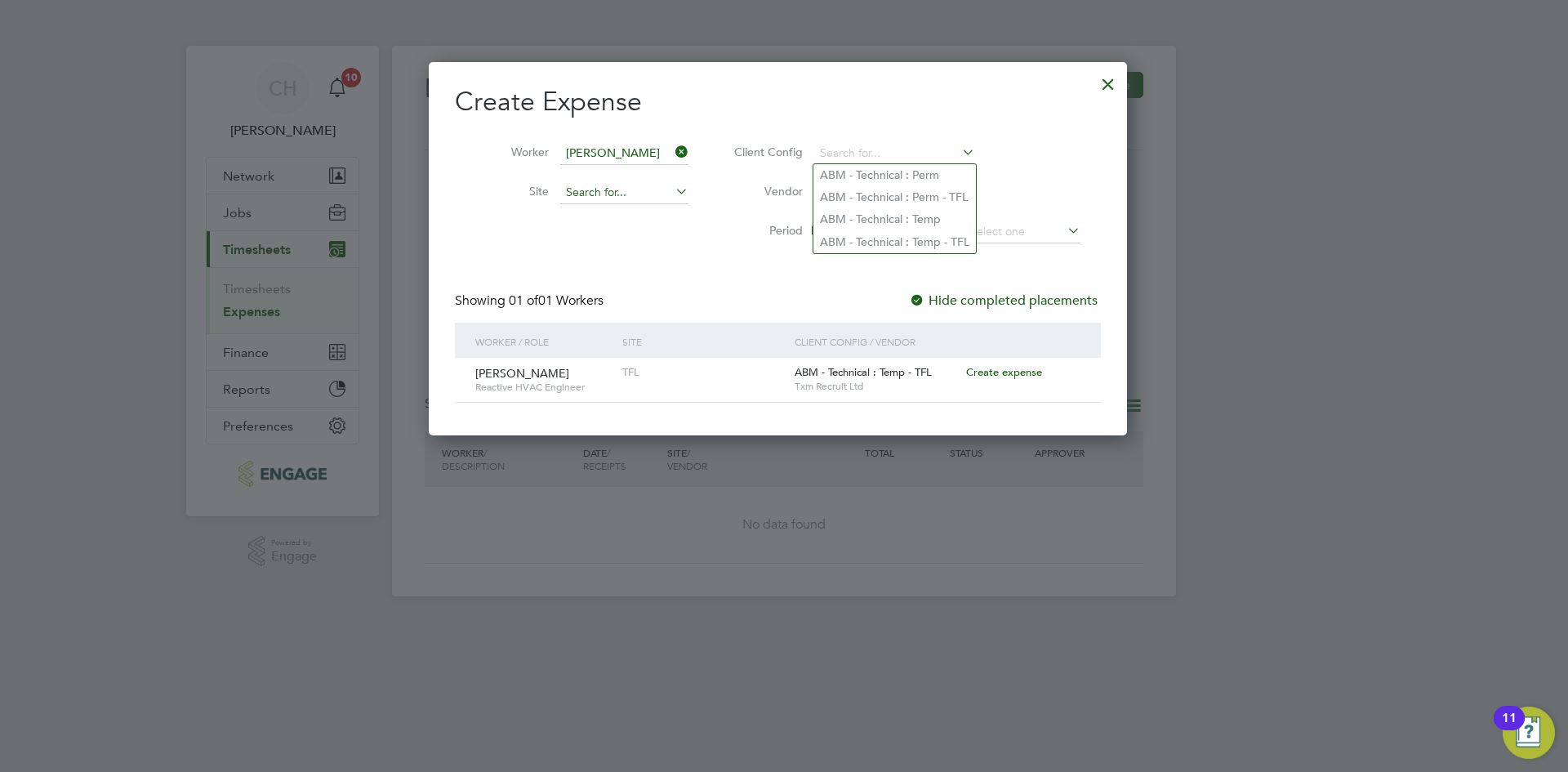
click at [622, 187] on input at bounding box center [624, 192] width 128 height 23
click at [639, 217] on li "15 Mandela Way" at bounding box center [689, 214] width 258 height 23
type input "15 Mandela Way"
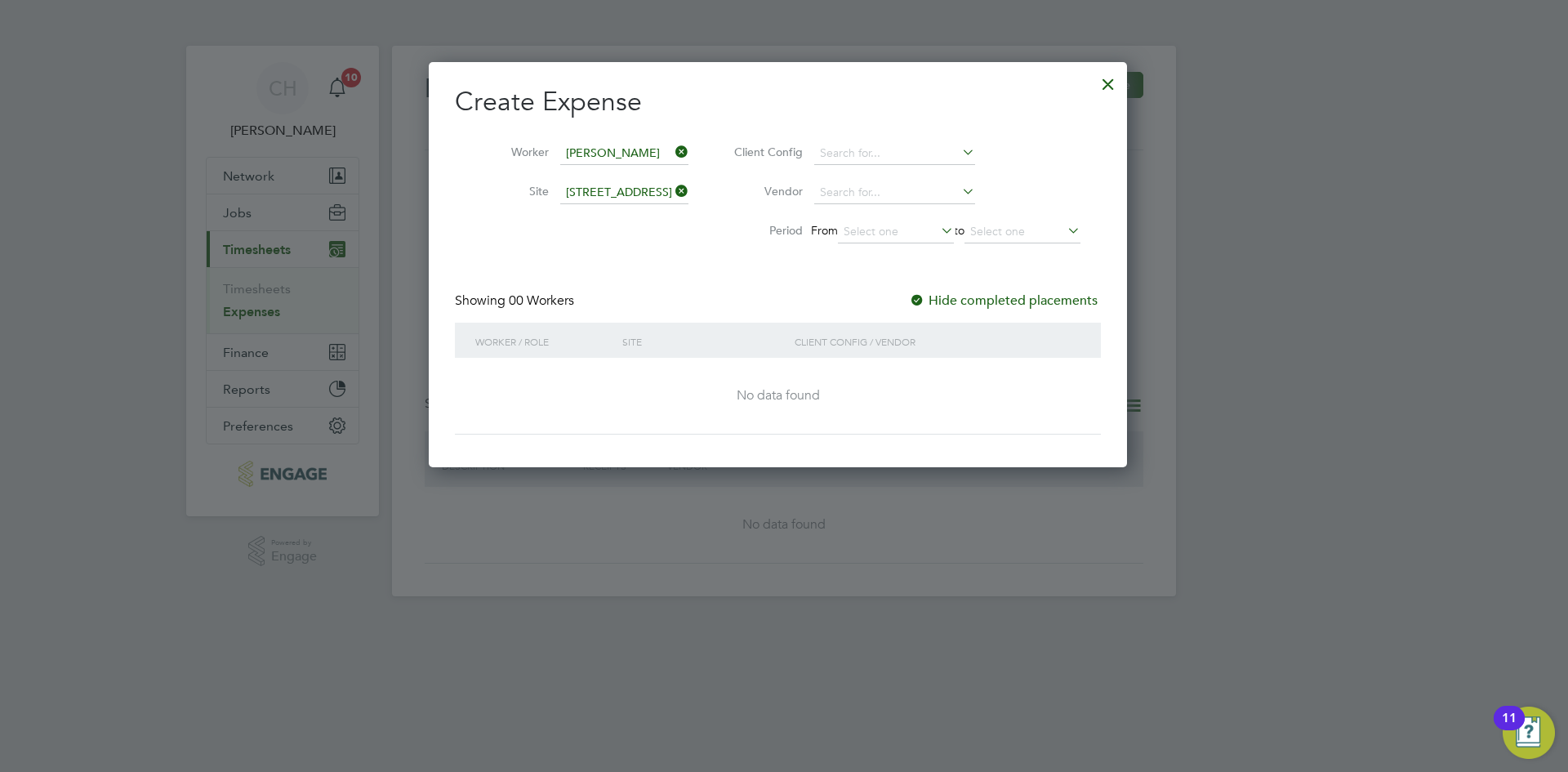
click at [743, 206] on li "Vendor" at bounding box center [905, 193] width 392 height 39
click at [876, 146] on input at bounding box center [894, 153] width 160 height 23
click at [928, 239] on li "ABM - Technical : Temp - TFL" at bounding box center [895, 242] width 162 height 23
type input "ABM - Technical : Temp - TFL"
click at [898, 191] on input at bounding box center [894, 192] width 160 height 23
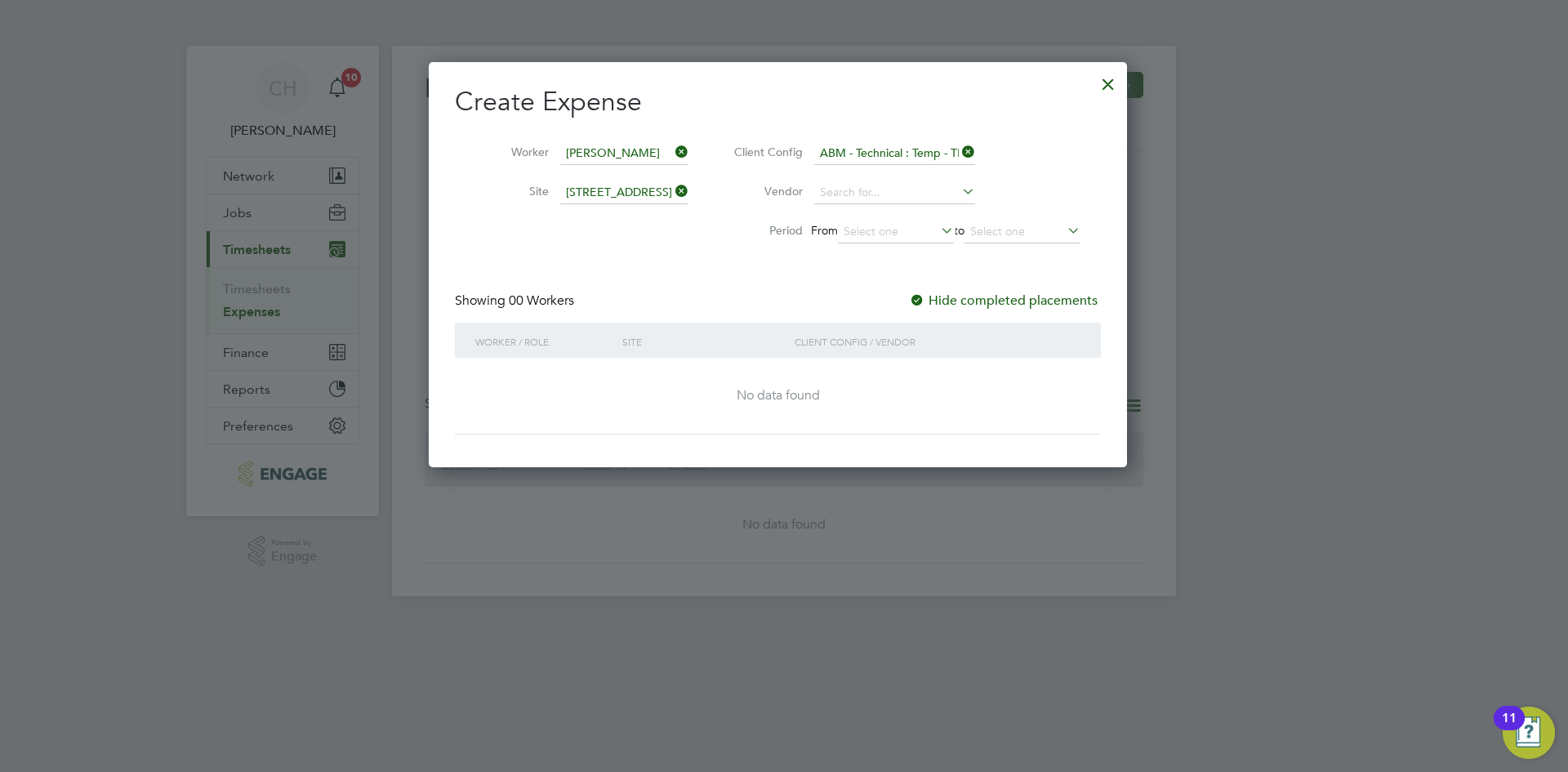
click at [959, 191] on icon at bounding box center [959, 191] width 0 height 23
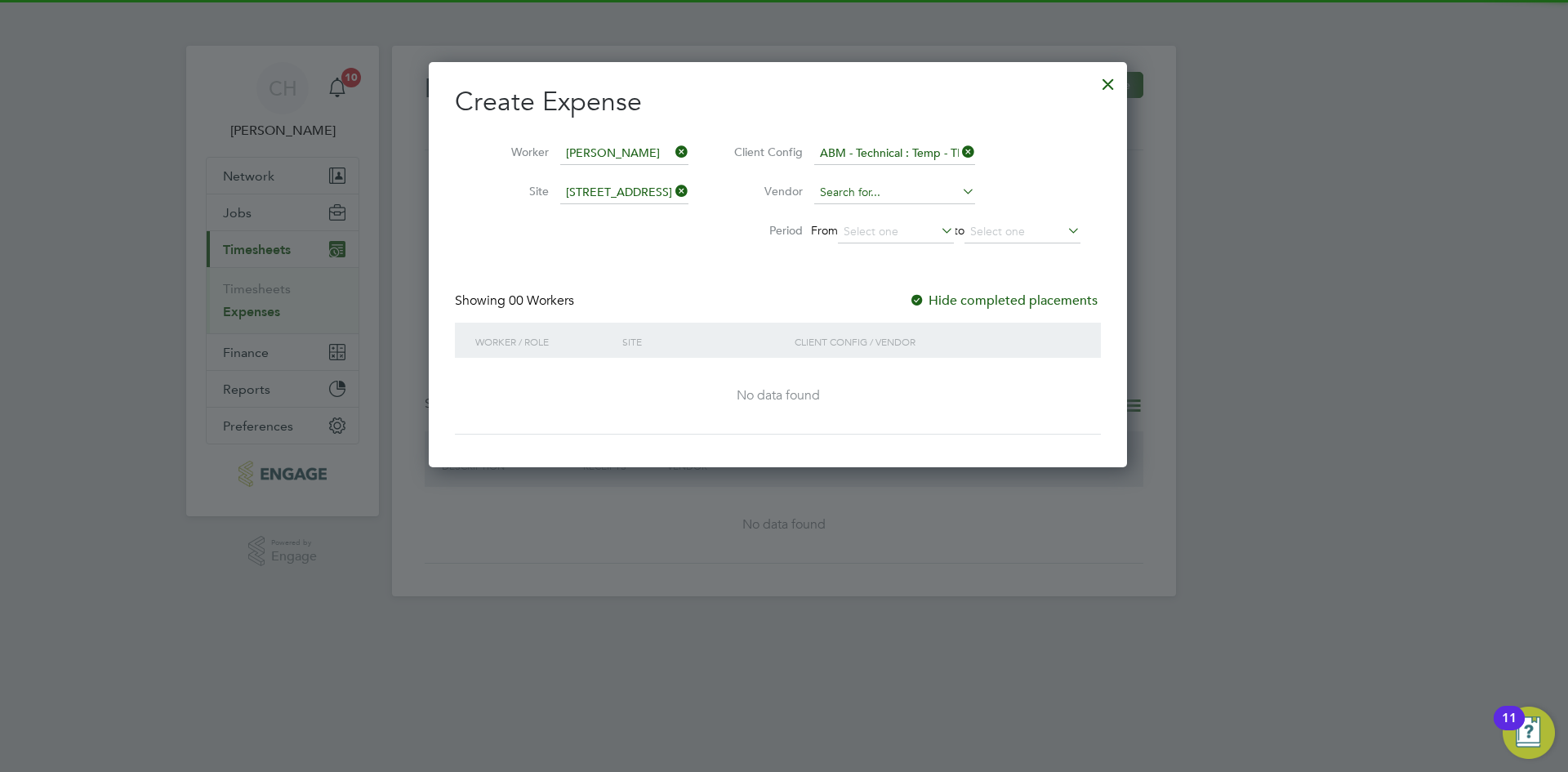
click at [909, 204] on input at bounding box center [894, 192] width 160 height 23
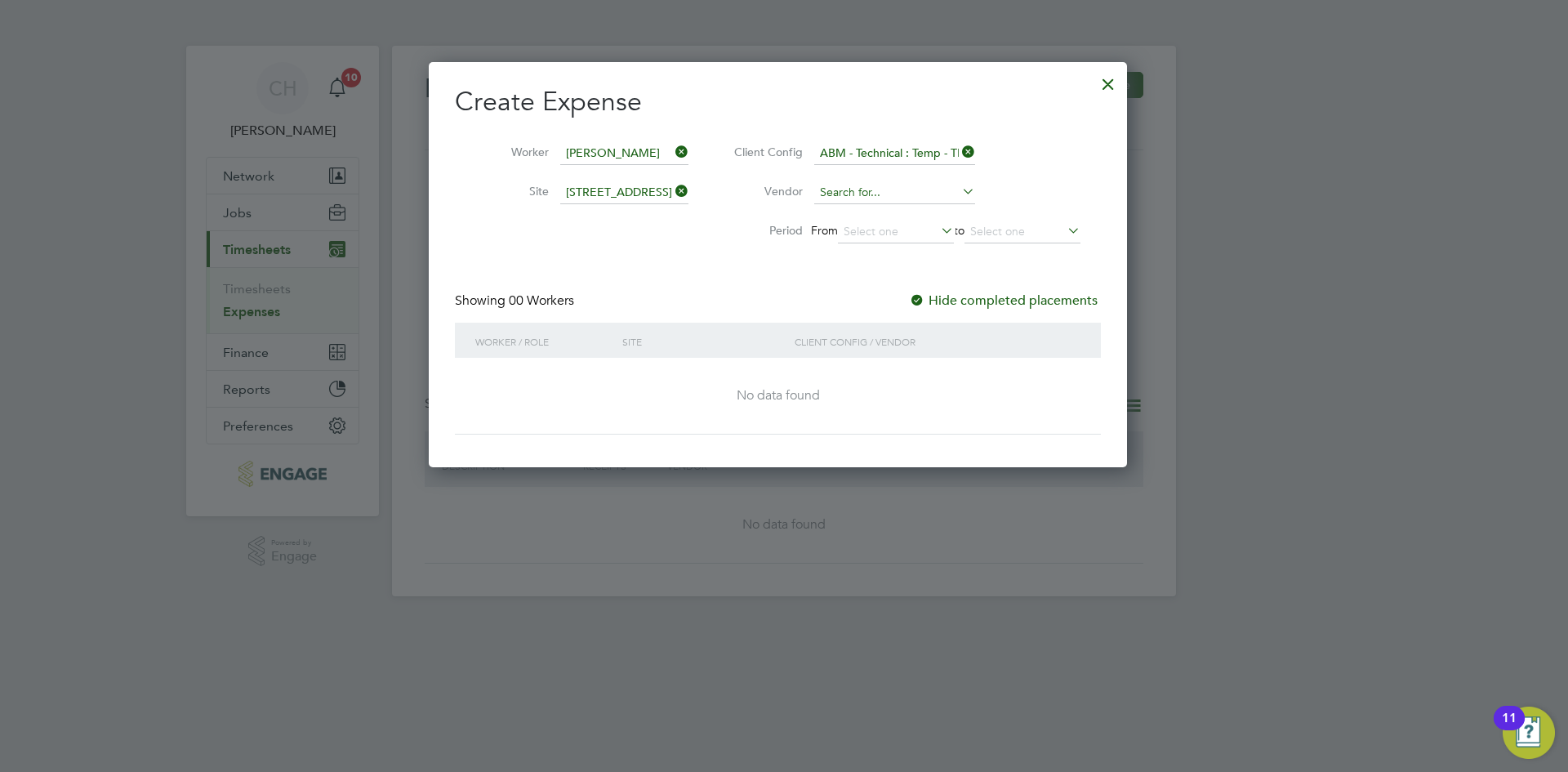
click at [906, 192] on input at bounding box center [894, 192] width 160 height 23
click at [887, 237] on input at bounding box center [896, 231] width 116 height 23
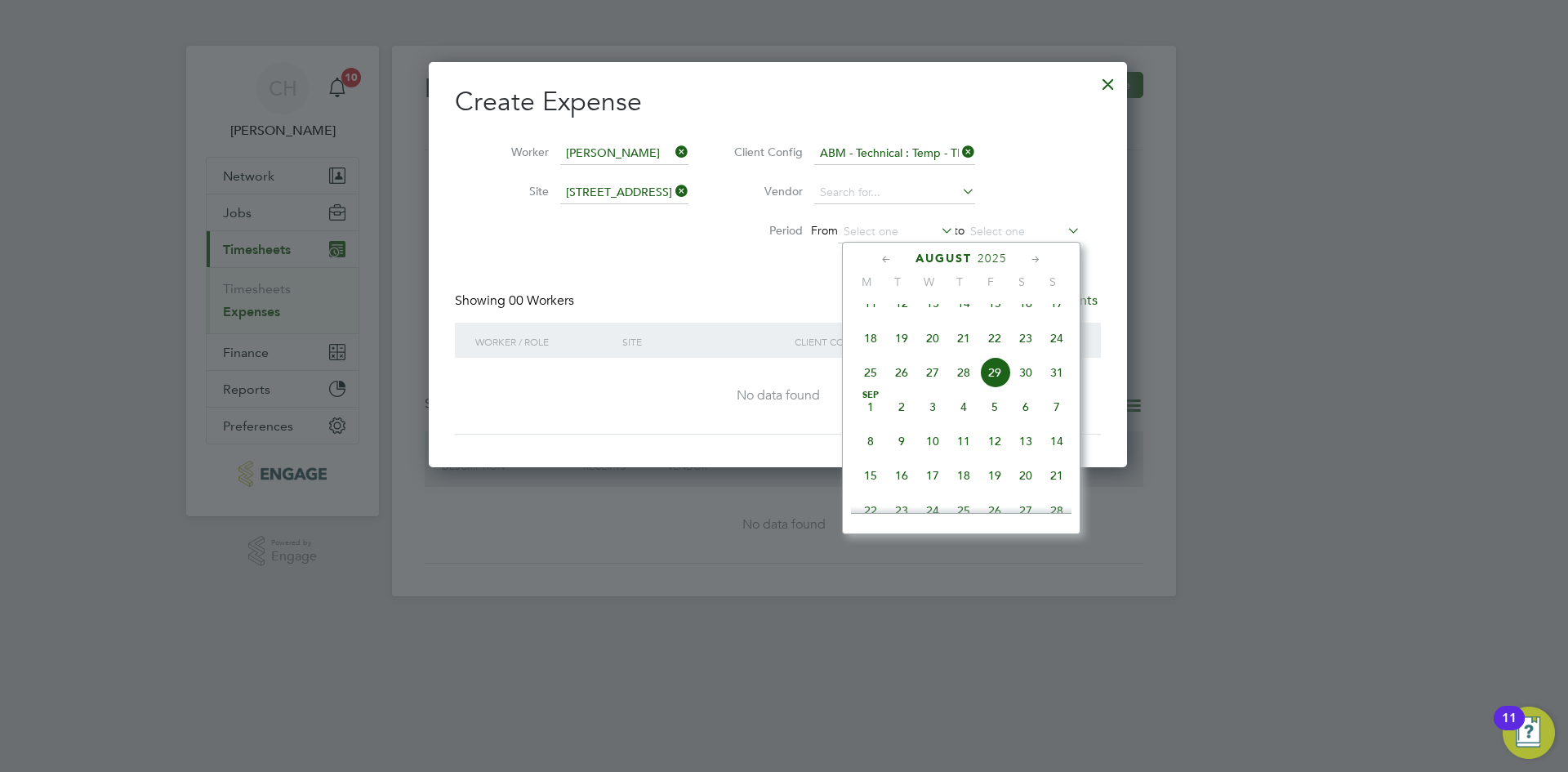
click at [874, 388] on span "25" at bounding box center [871, 373] width 31 height 31
type input "25 Aug 2025"
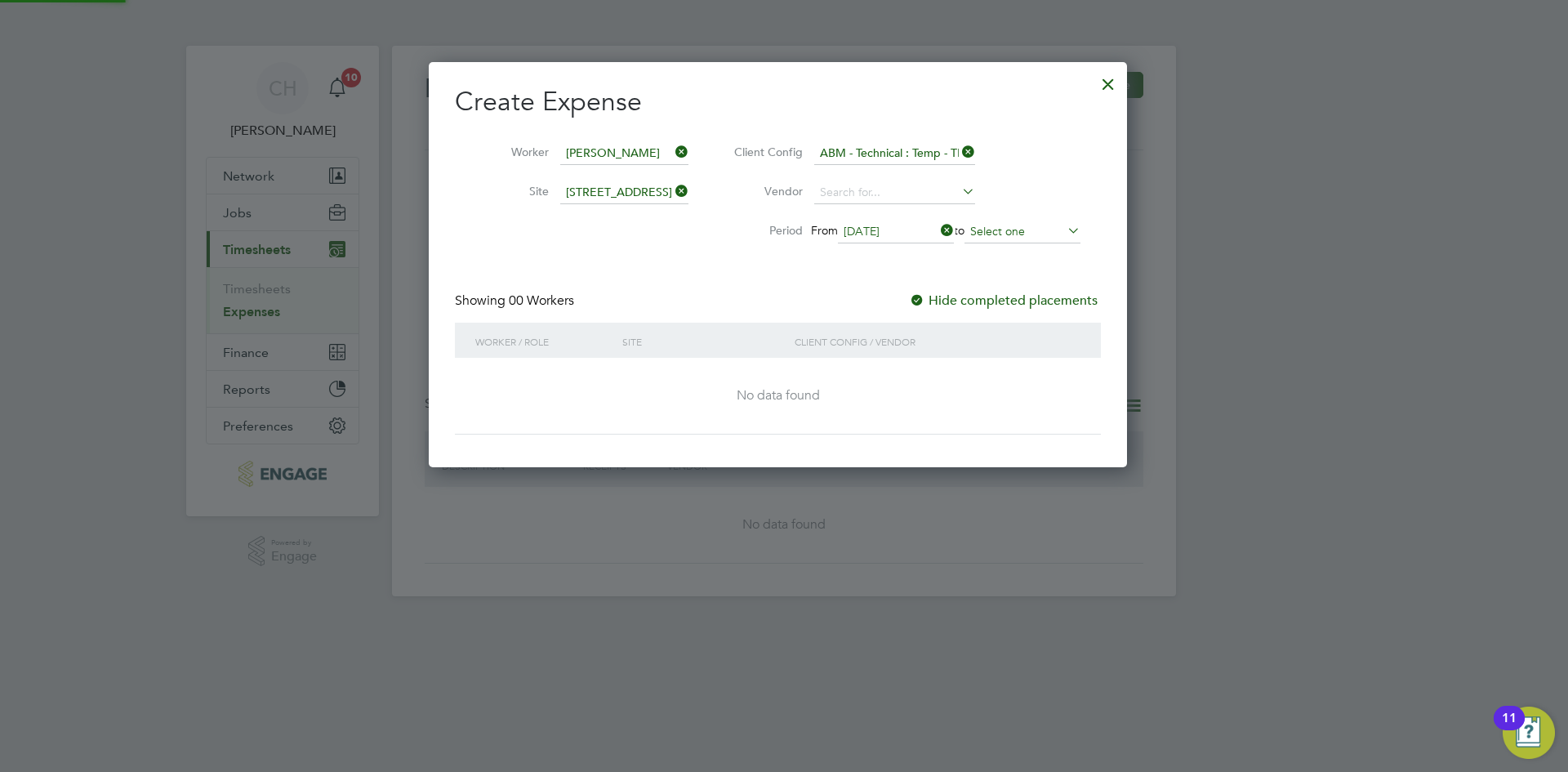
click at [1015, 235] on input at bounding box center [1022, 231] width 116 height 23
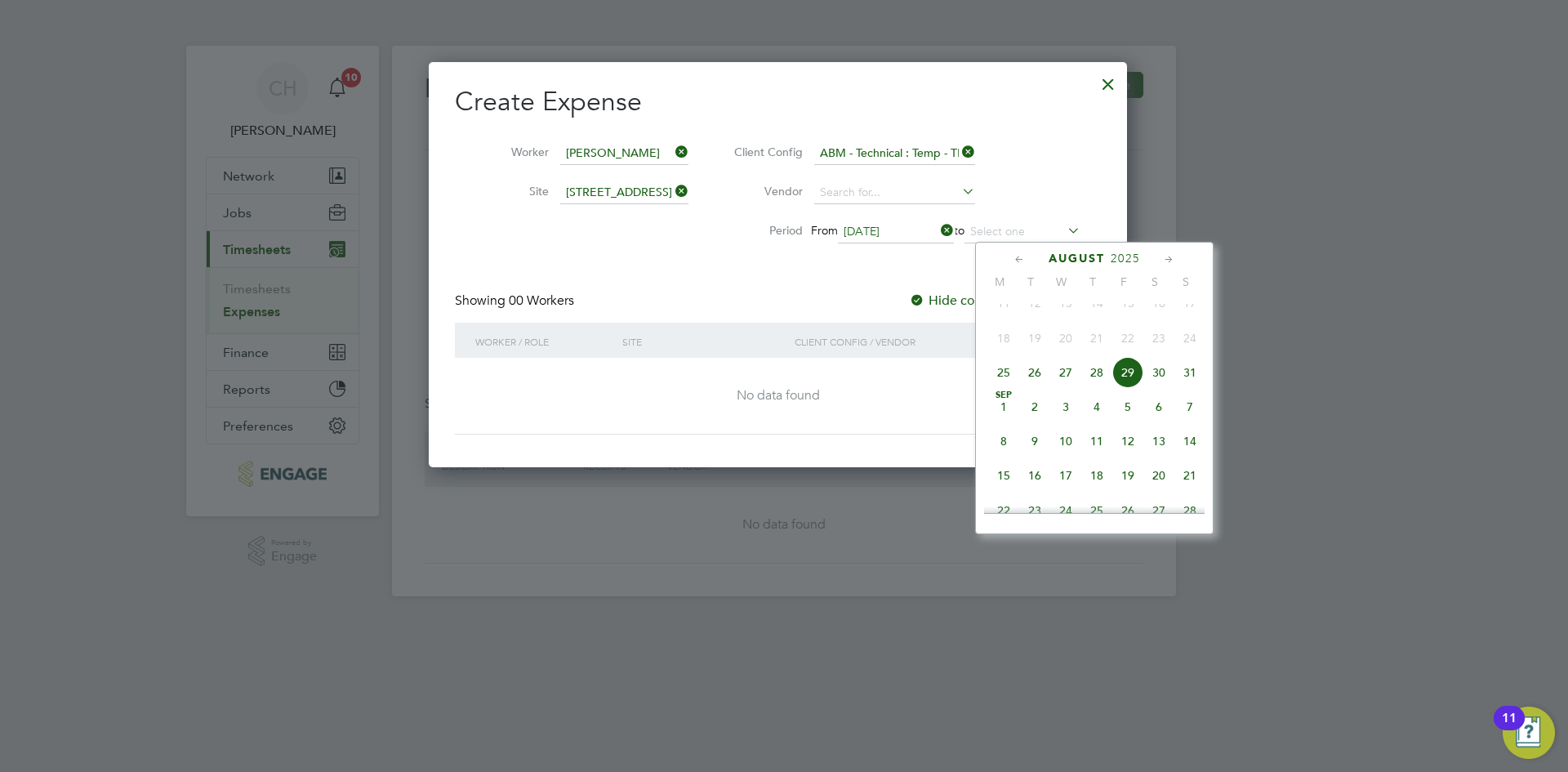
click at [1177, 388] on span "31" at bounding box center [1190, 373] width 31 height 31
type input "31 Aug 2025"
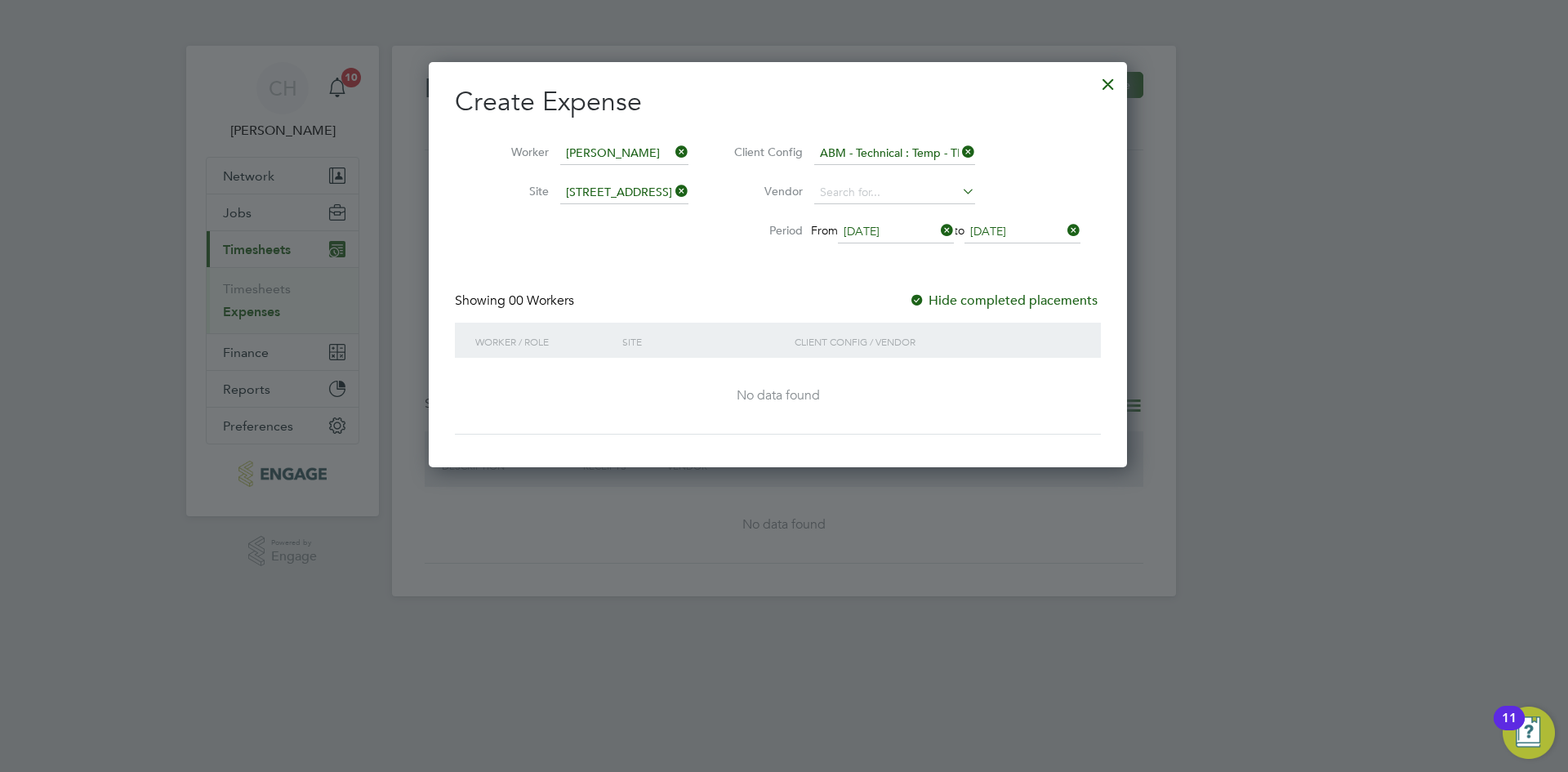
click at [672, 192] on icon at bounding box center [672, 191] width 0 height 23
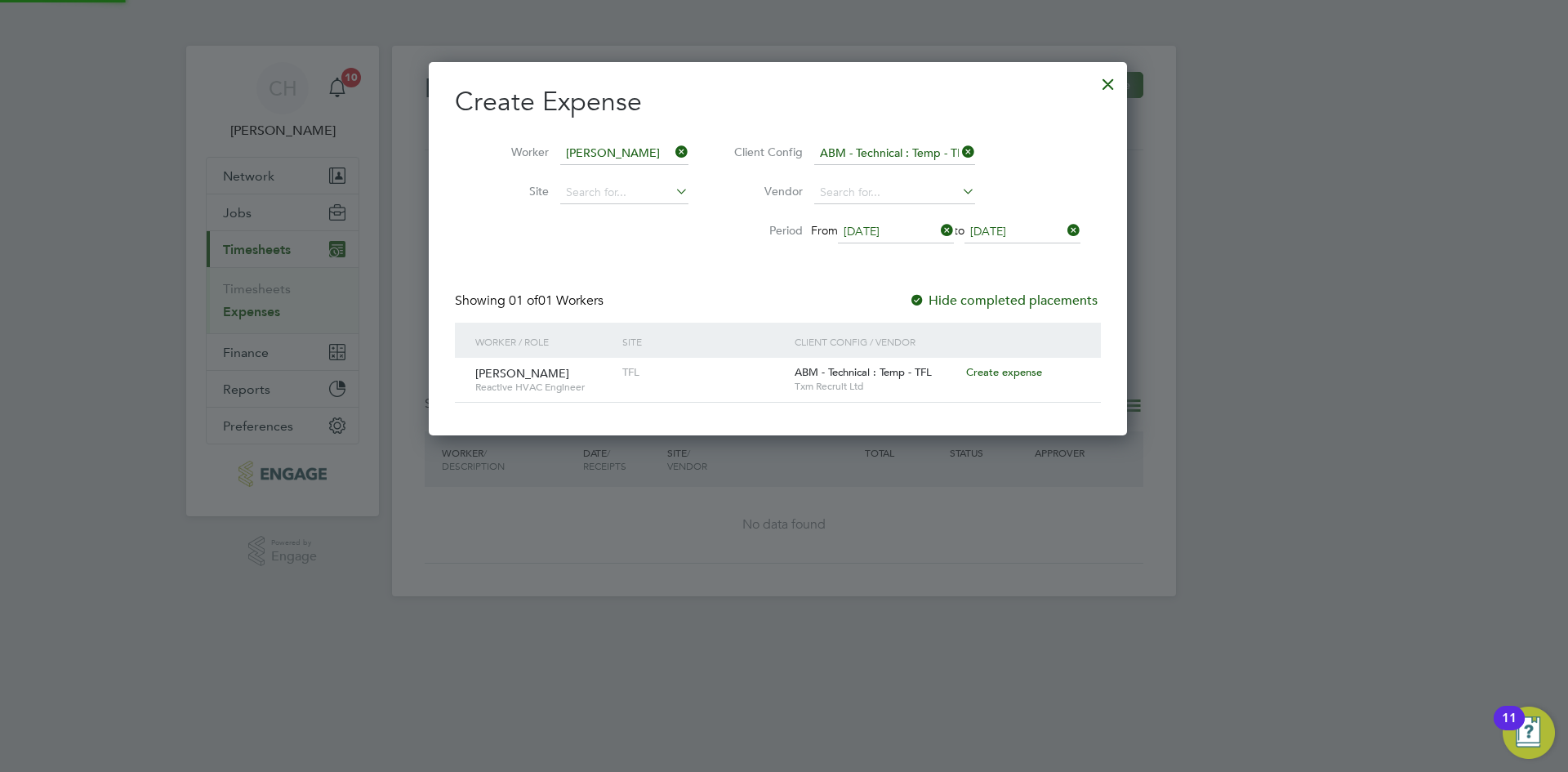
click at [959, 148] on icon at bounding box center [959, 152] width 0 height 23
click at [1008, 374] on span "Create expense" at bounding box center [1005, 372] width 76 height 14
type input "[PERSON_NAME]"
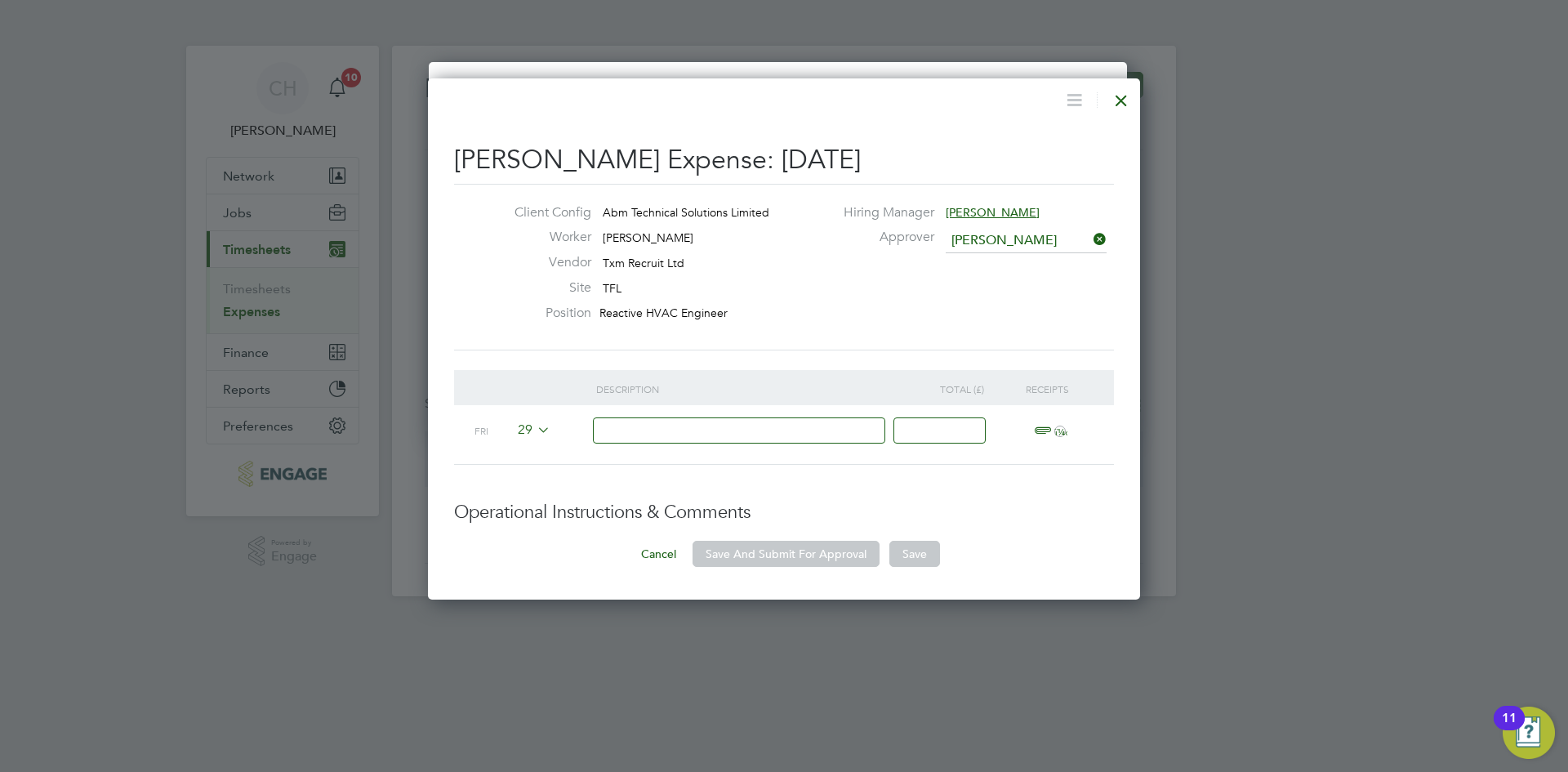
click at [534, 433] on icon at bounding box center [534, 429] width 0 height 13
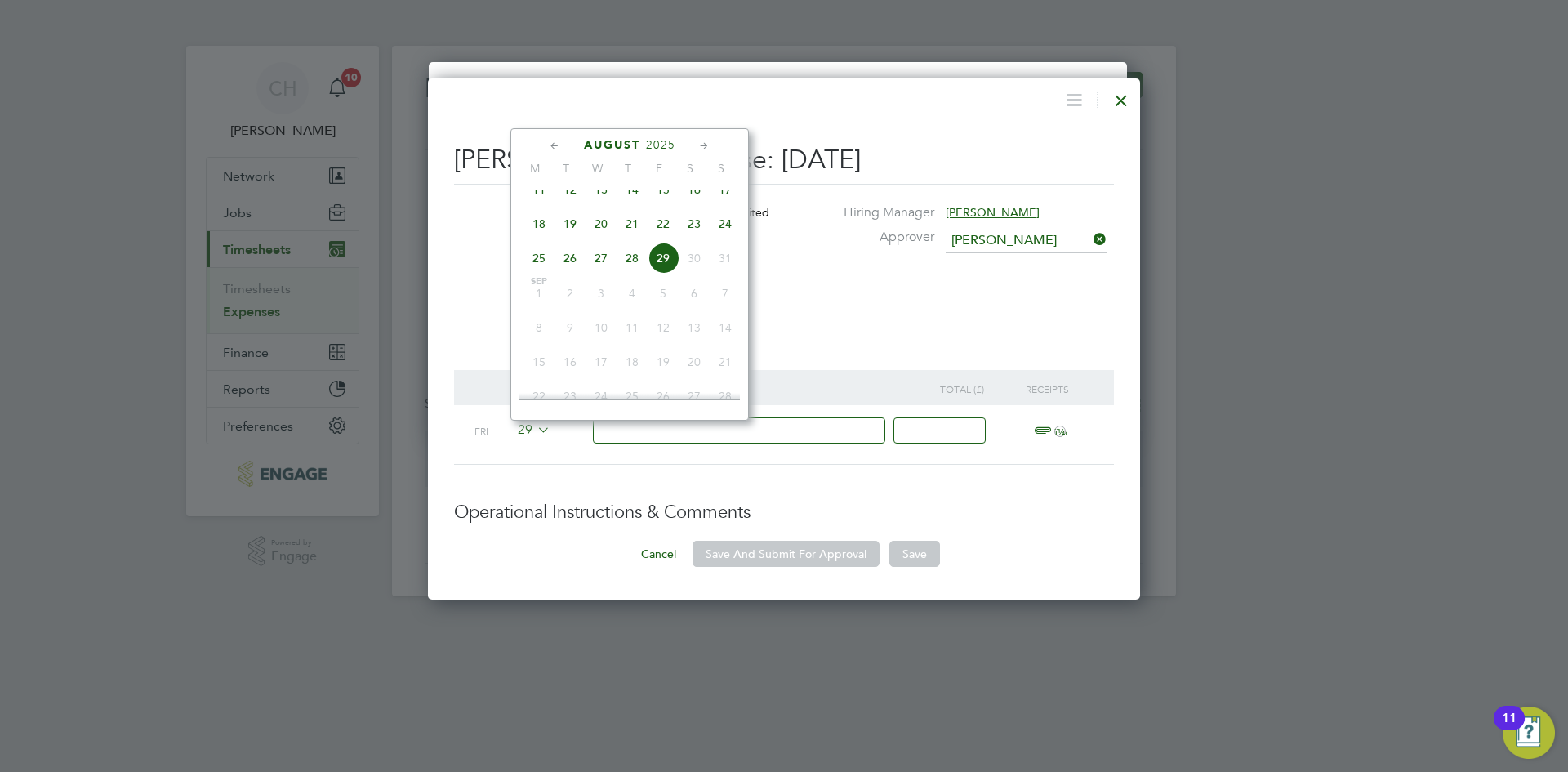
click at [635, 271] on span "28" at bounding box center [632, 258] width 31 height 31
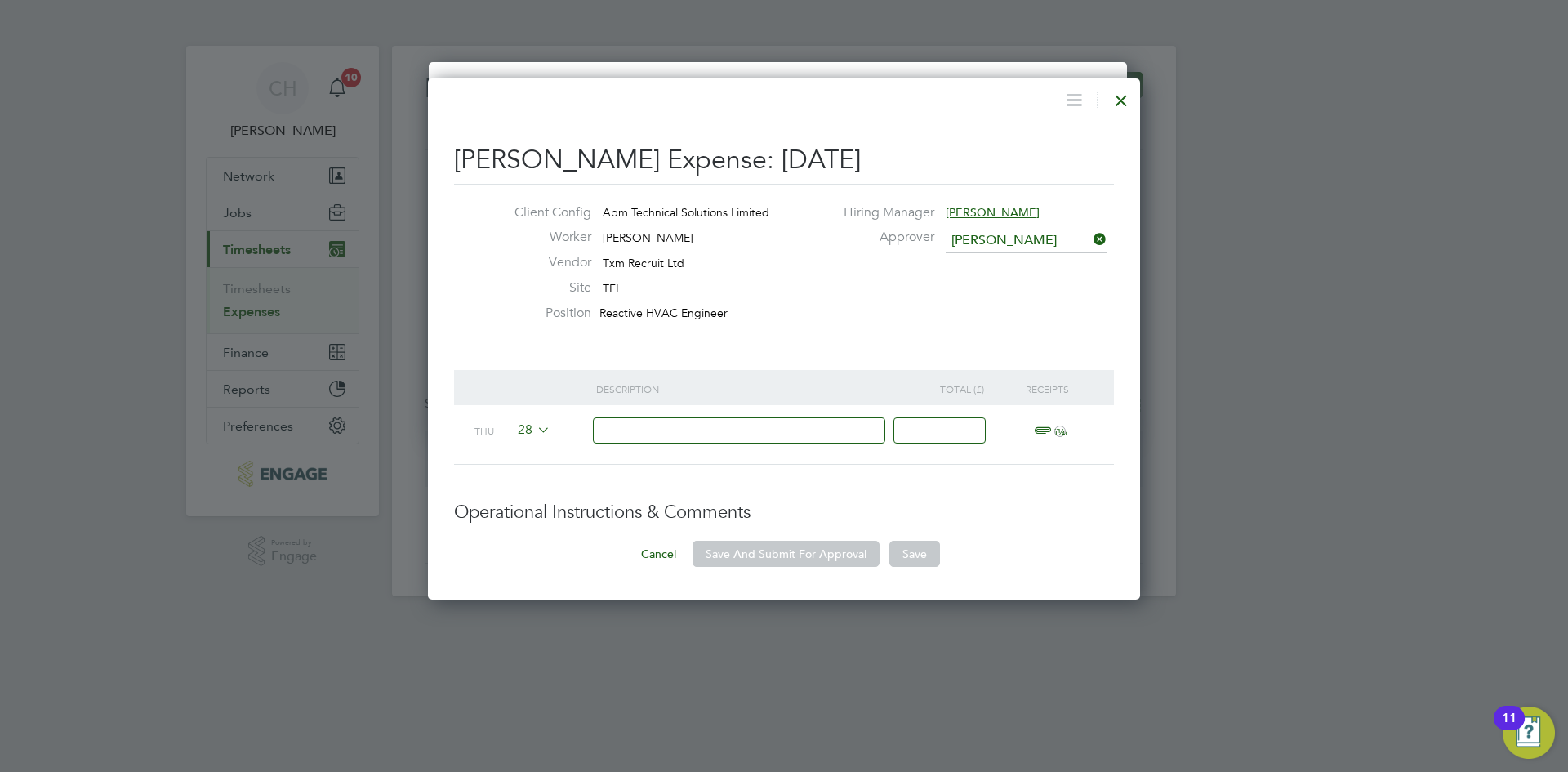
click at [680, 433] on input at bounding box center [739, 431] width 293 height 27
paste input "job 56337287"
type input "Parking at Heathrow T2 job 56337287"
click at [952, 436] on input at bounding box center [939, 431] width 92 height 27
type input "22"
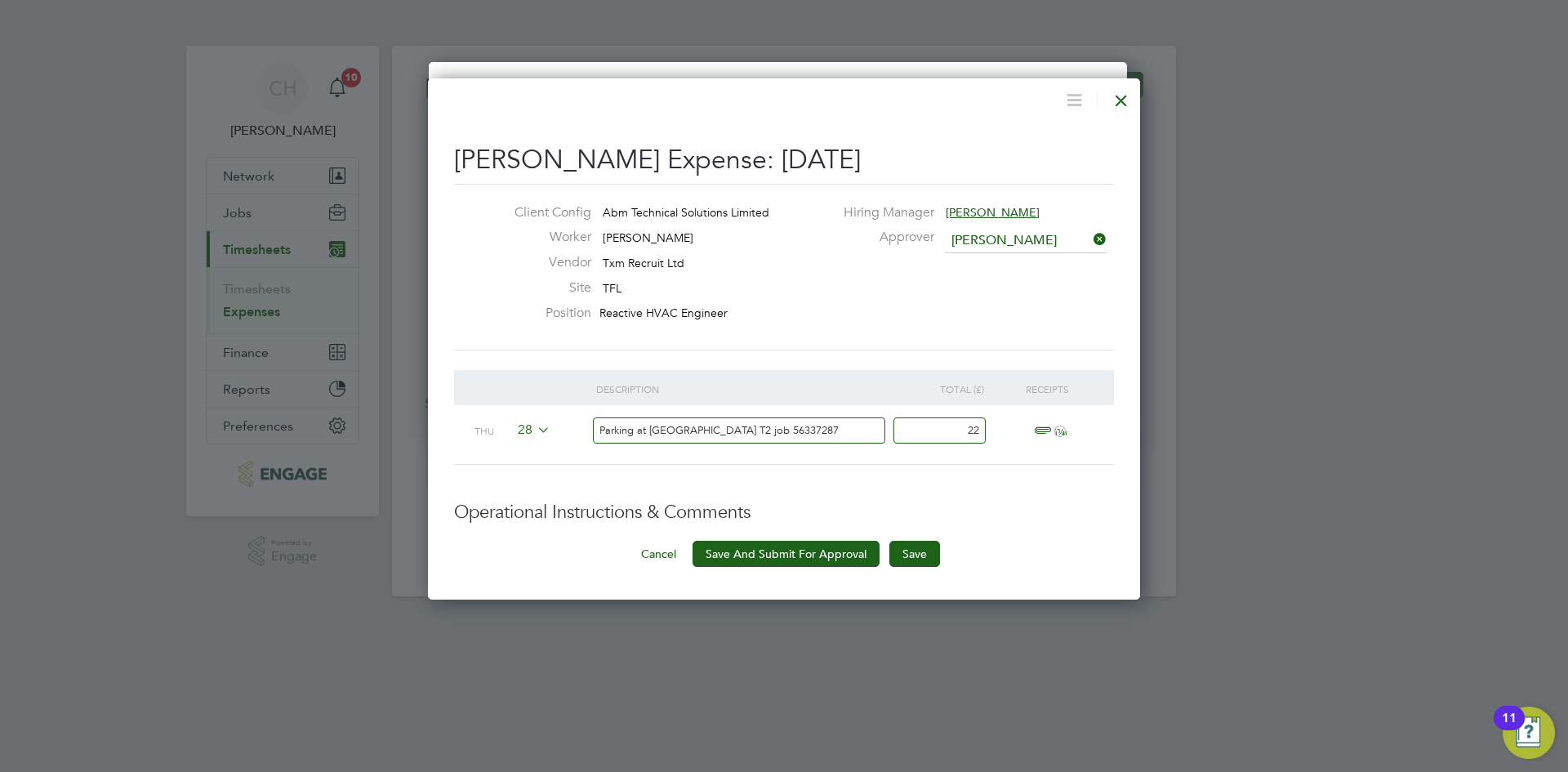
click at [1044, 429] on span "ï¼‹" at bounding box center [1048, 431] width 36 height 20
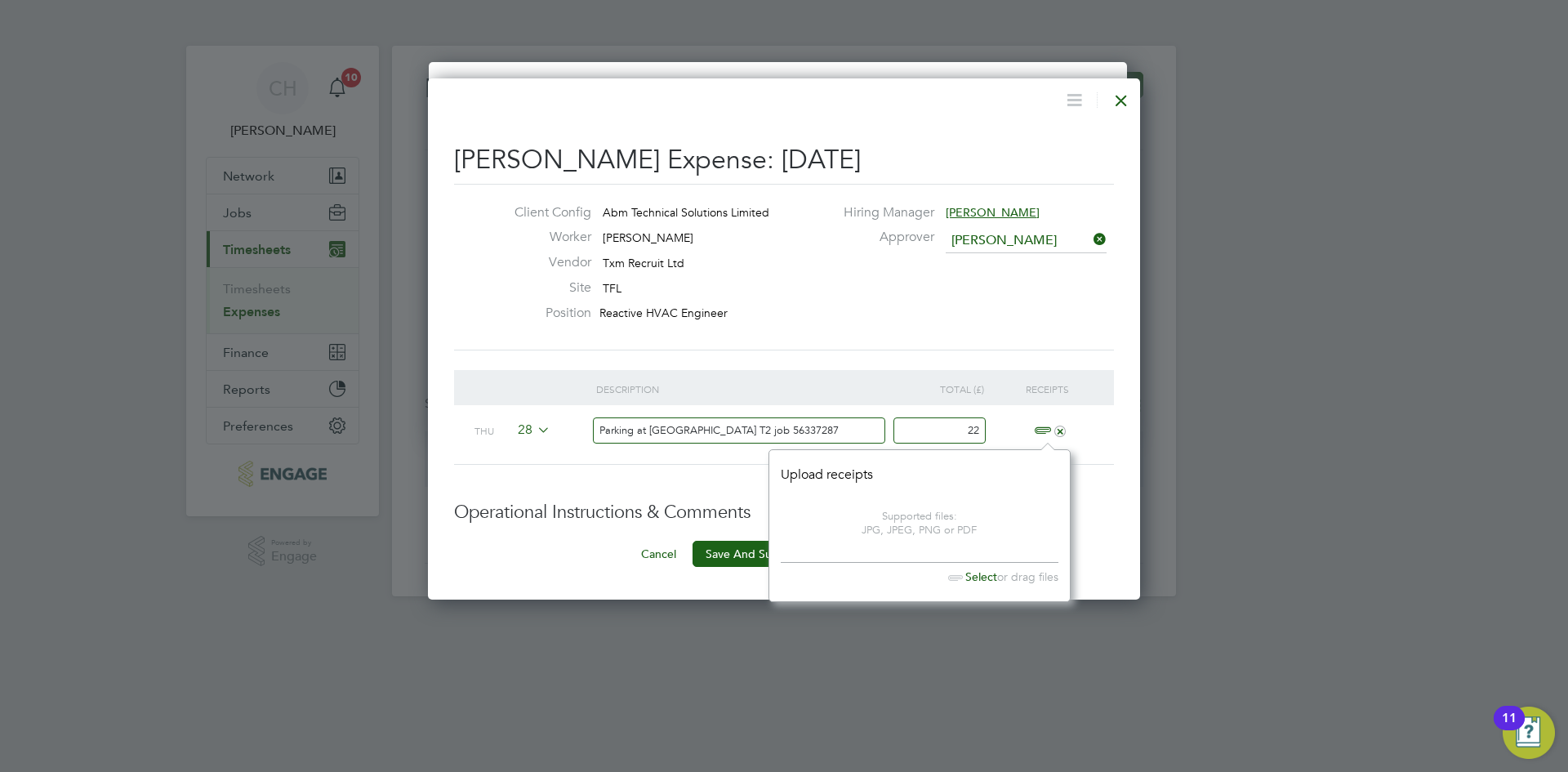
click at [972, 570] on span "Select" at bounding box center [969, 576] width 57 height 15
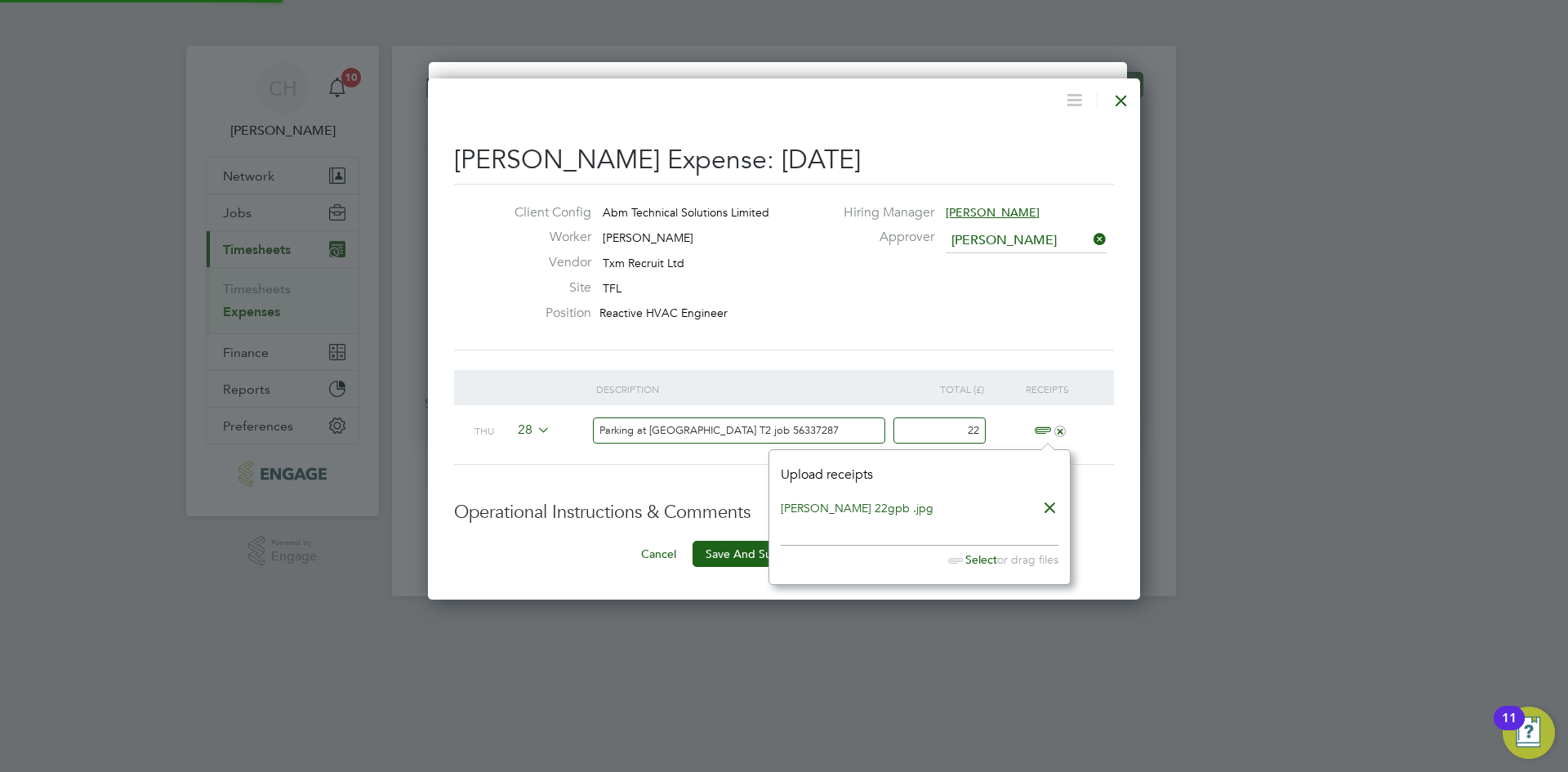
scroll to position [135, 301]
click at [1112, 502] on h3 "Operational Instructions & Comments" at bounding box center [784, 513] width 660 height 23
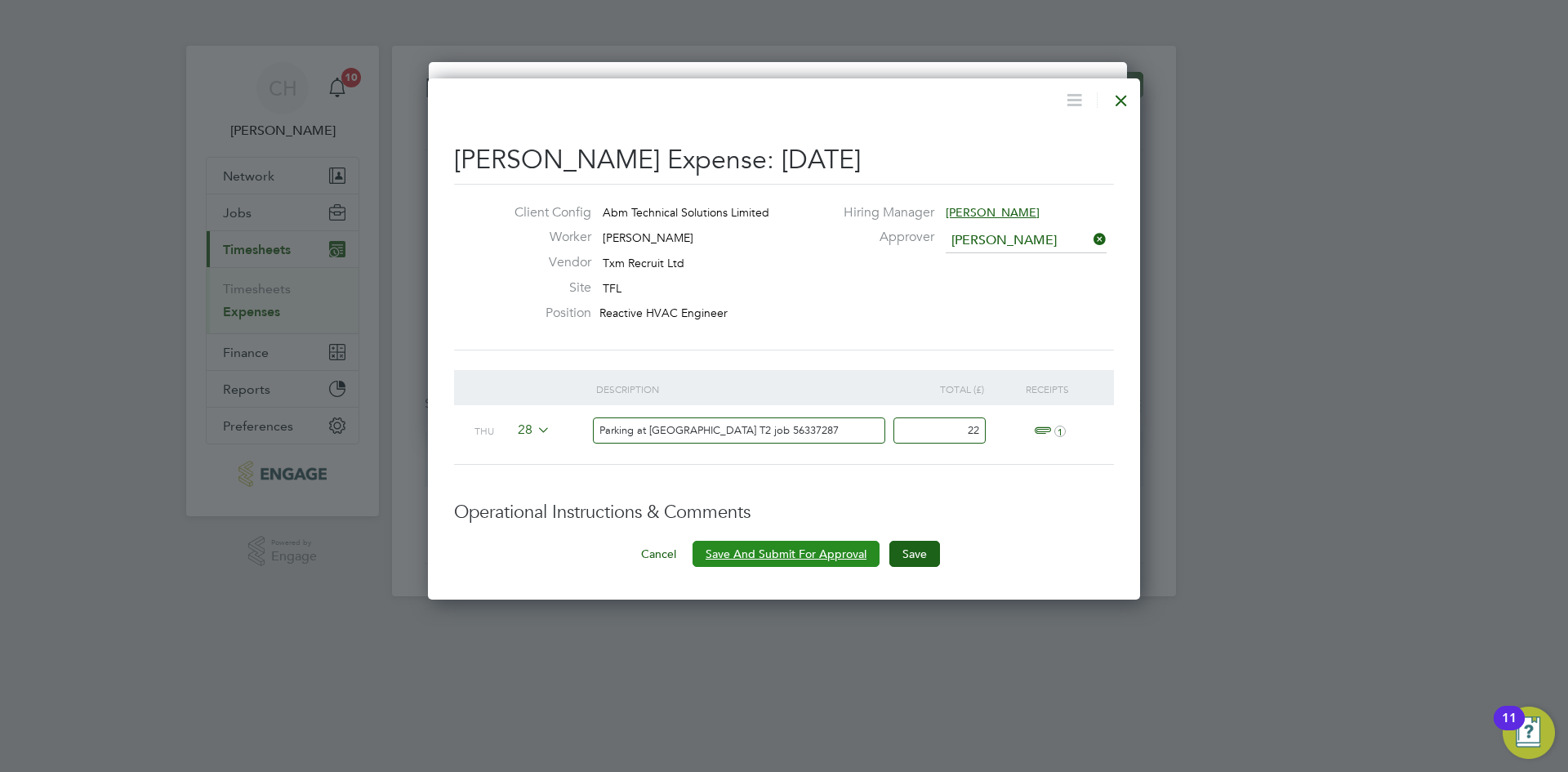
click at [777, 552] on button "Save And Submit For Approval" at bounding box center [785, 554] width 187 height 26
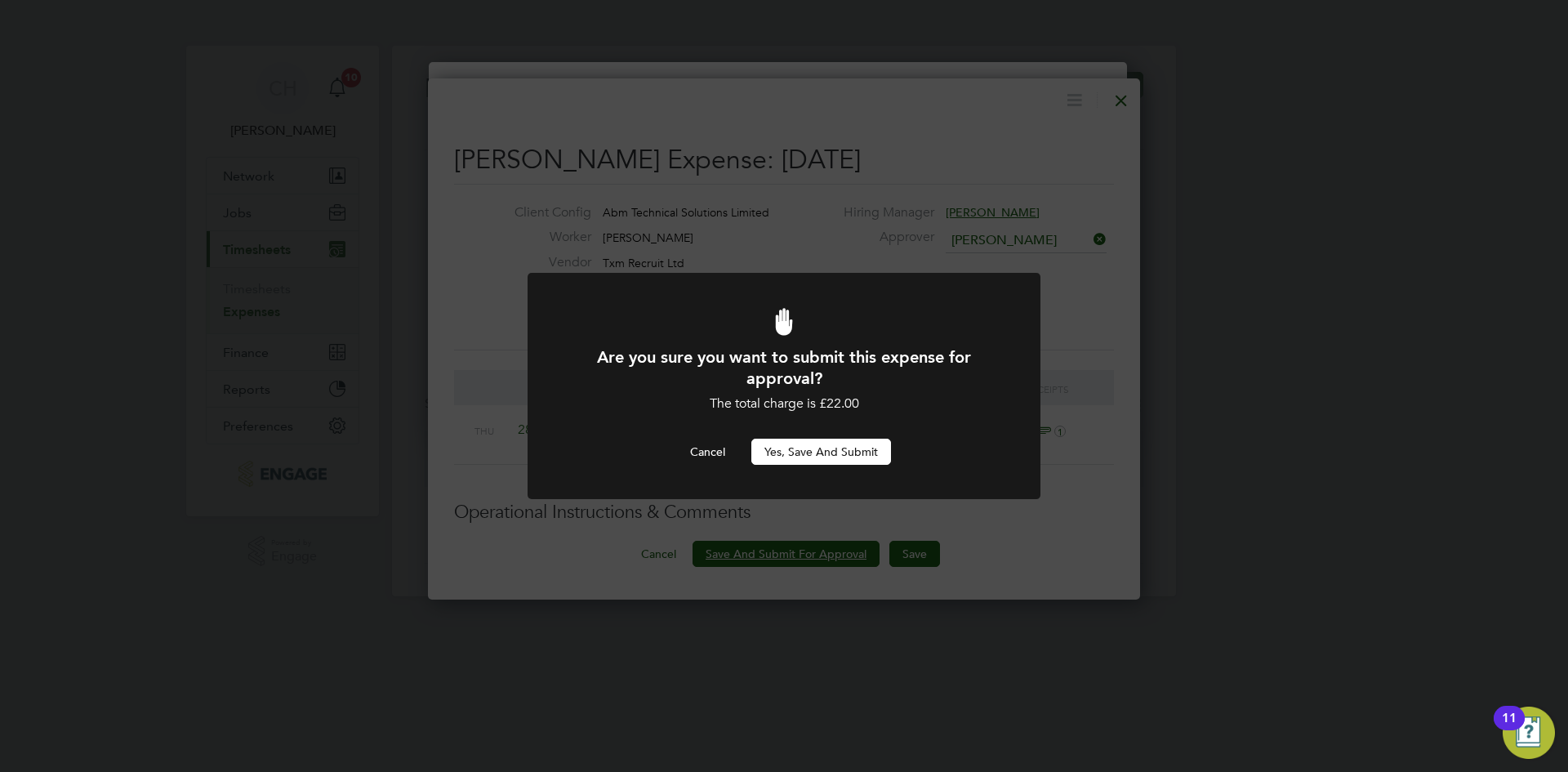
click at [804, 452] on button "Yes, Save and Submit" at bounding box center [821, 451] width 140 height 26
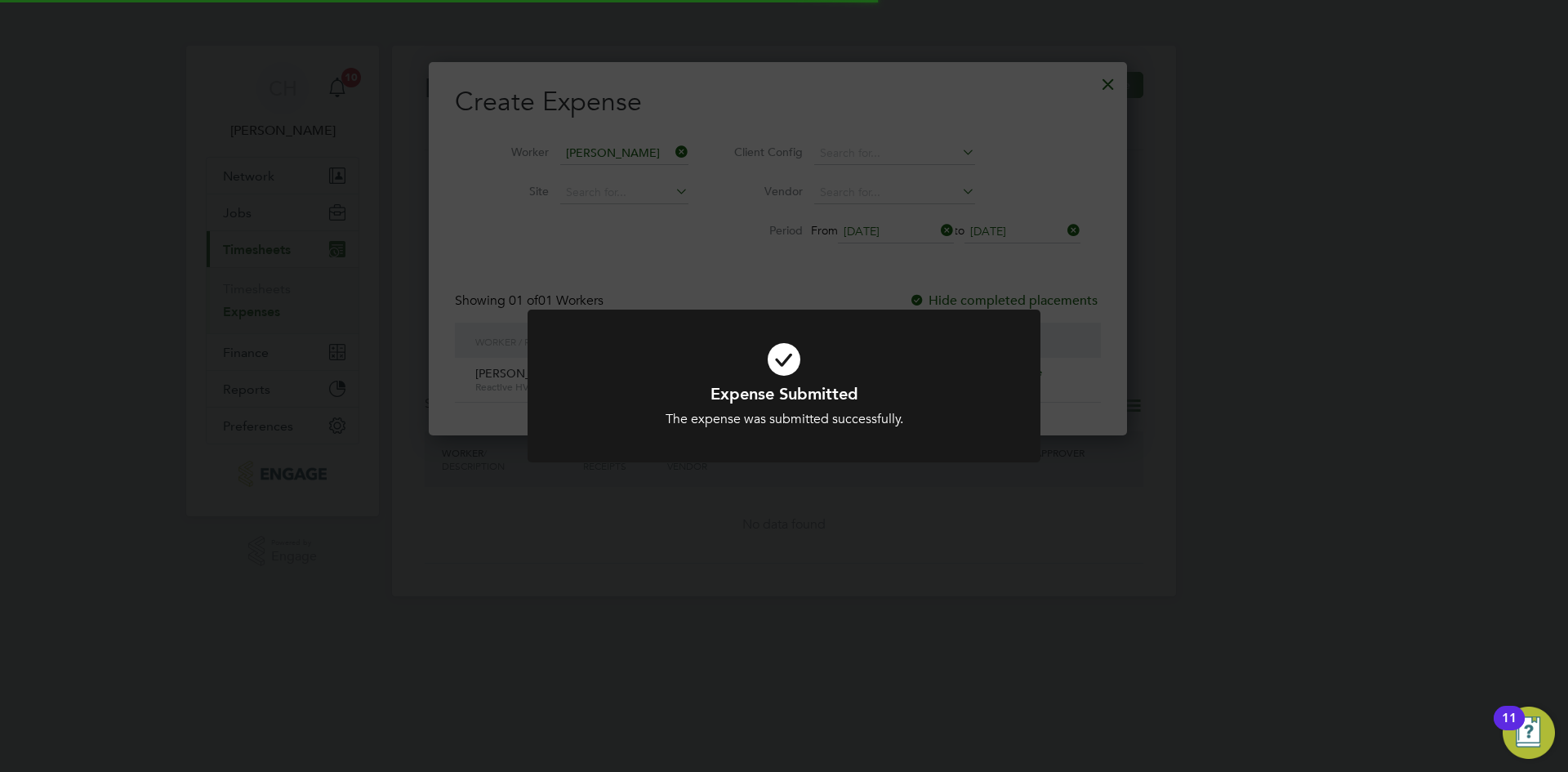
scroll to position [8, 8]
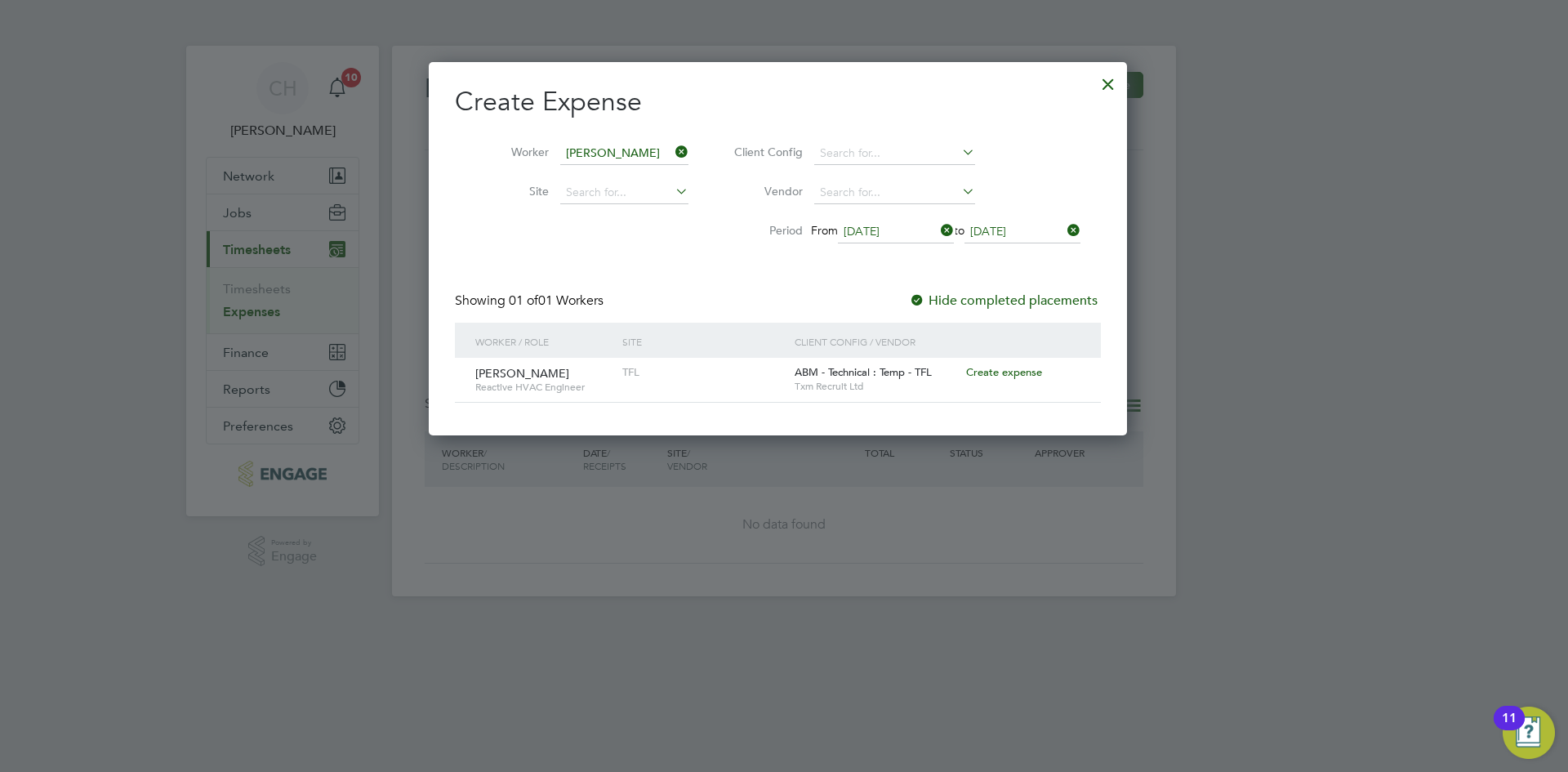
click at [1118, 85] on div at bounding box center [1108, 80] width 29 height 29
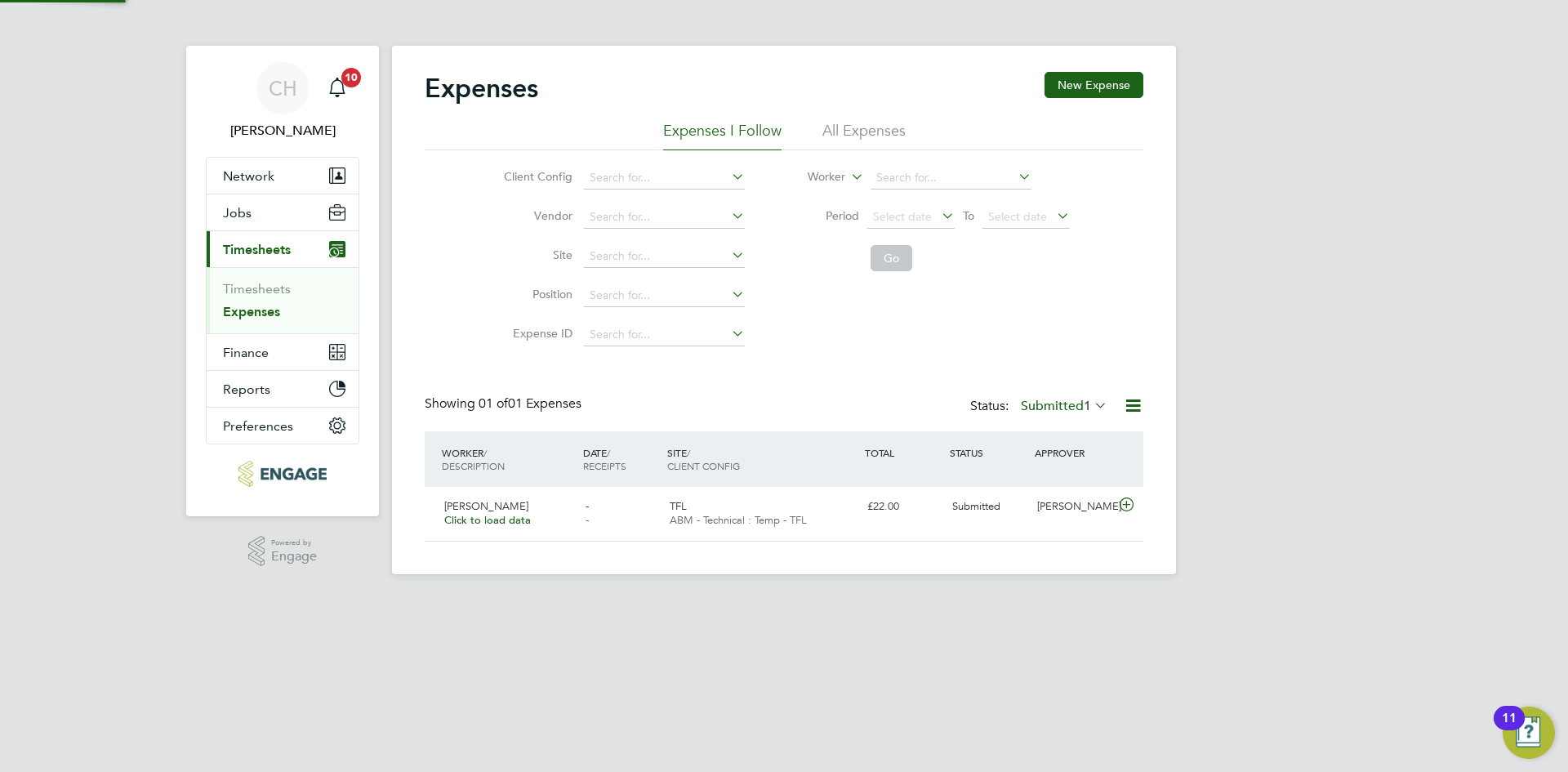
scroll to position [42, 199]
click at [238, 290] on link "Timesheets" at bounding box center [256, 289] width 67 height 16
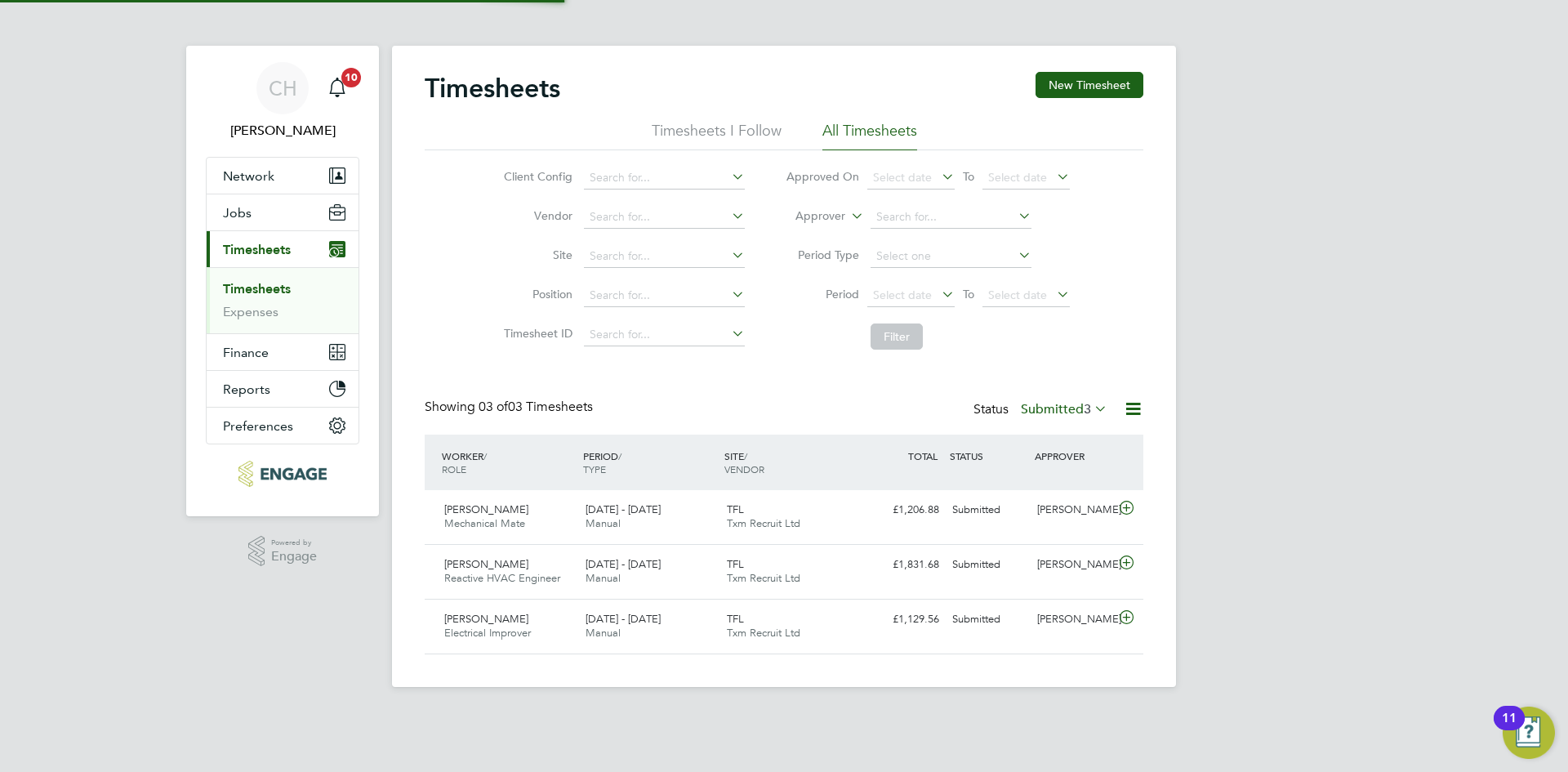
scroll to position [42, 142]
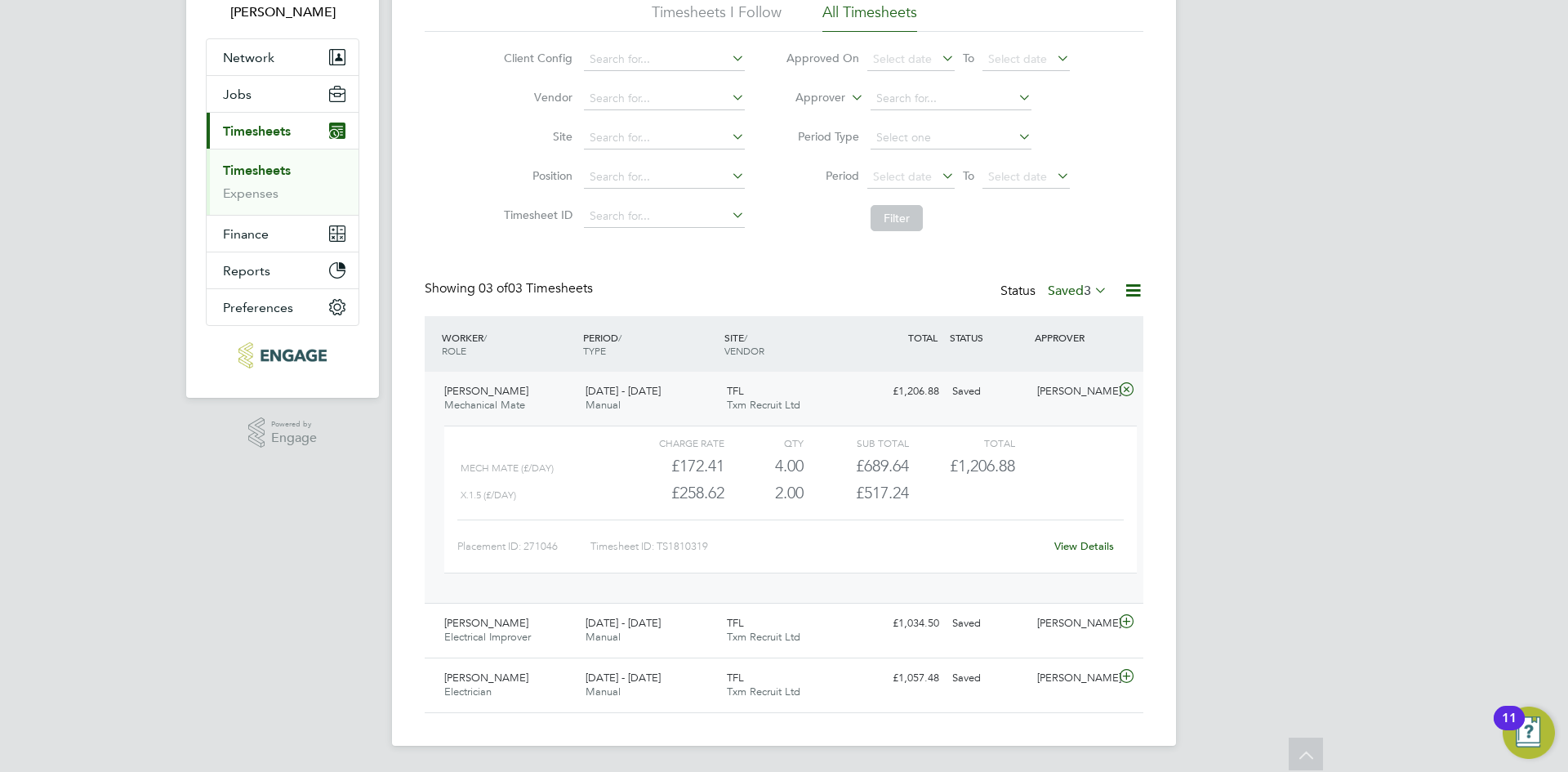
drag, startPoint x: 1212, startPoint y: 546, endPoint x: 1214, endPoint y: 536, distance: 10.2
click at [1214, 536] on div "CH [PERSON_NAME] Notifications 10 Applications: Network Team Members Businesses…" at bounding box center [784, 327] width 1568 height 890
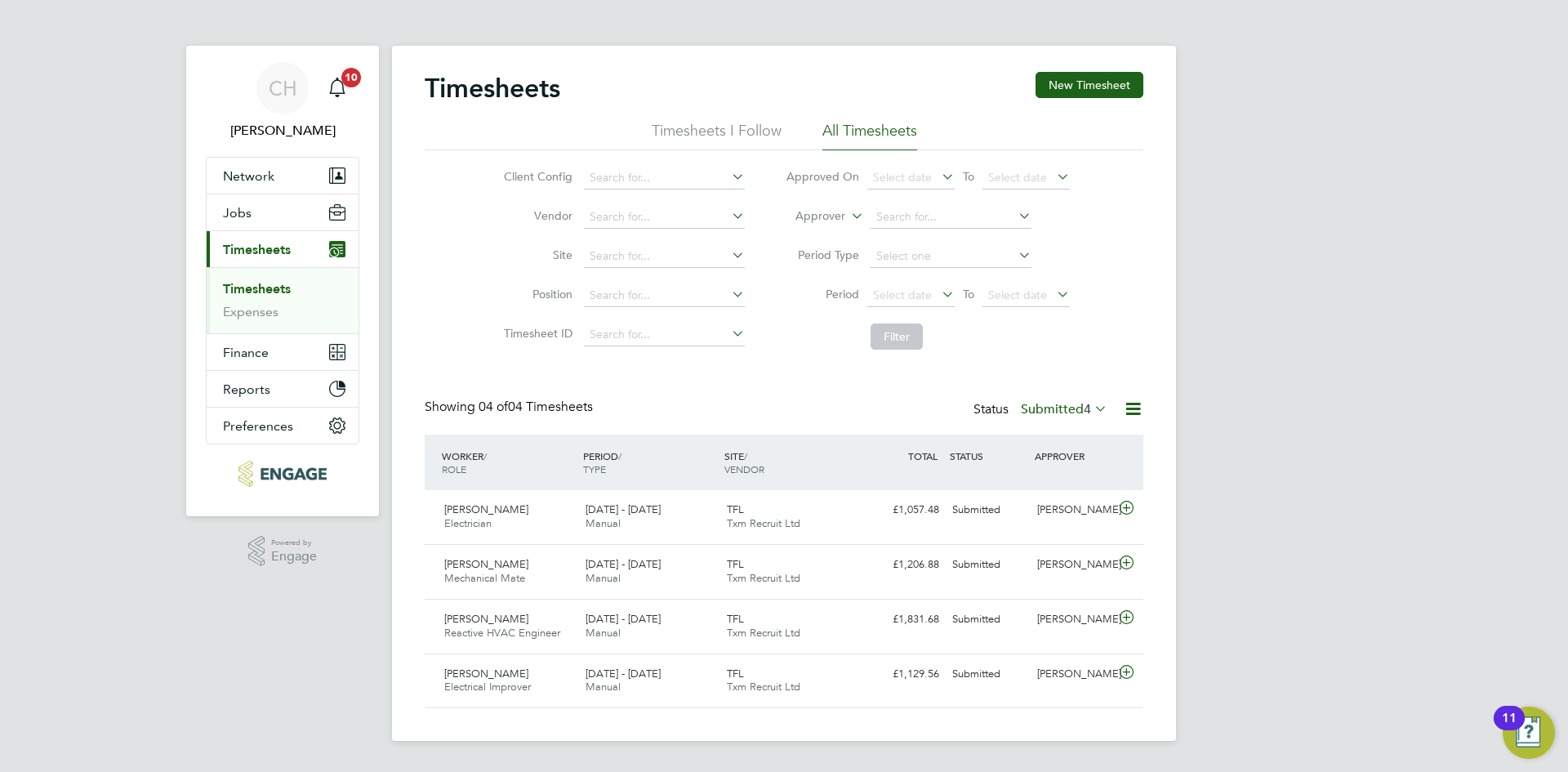
click at [1064, 403] on label "Submitted 4" at bounding box center [1064, 409] width 87 height 17
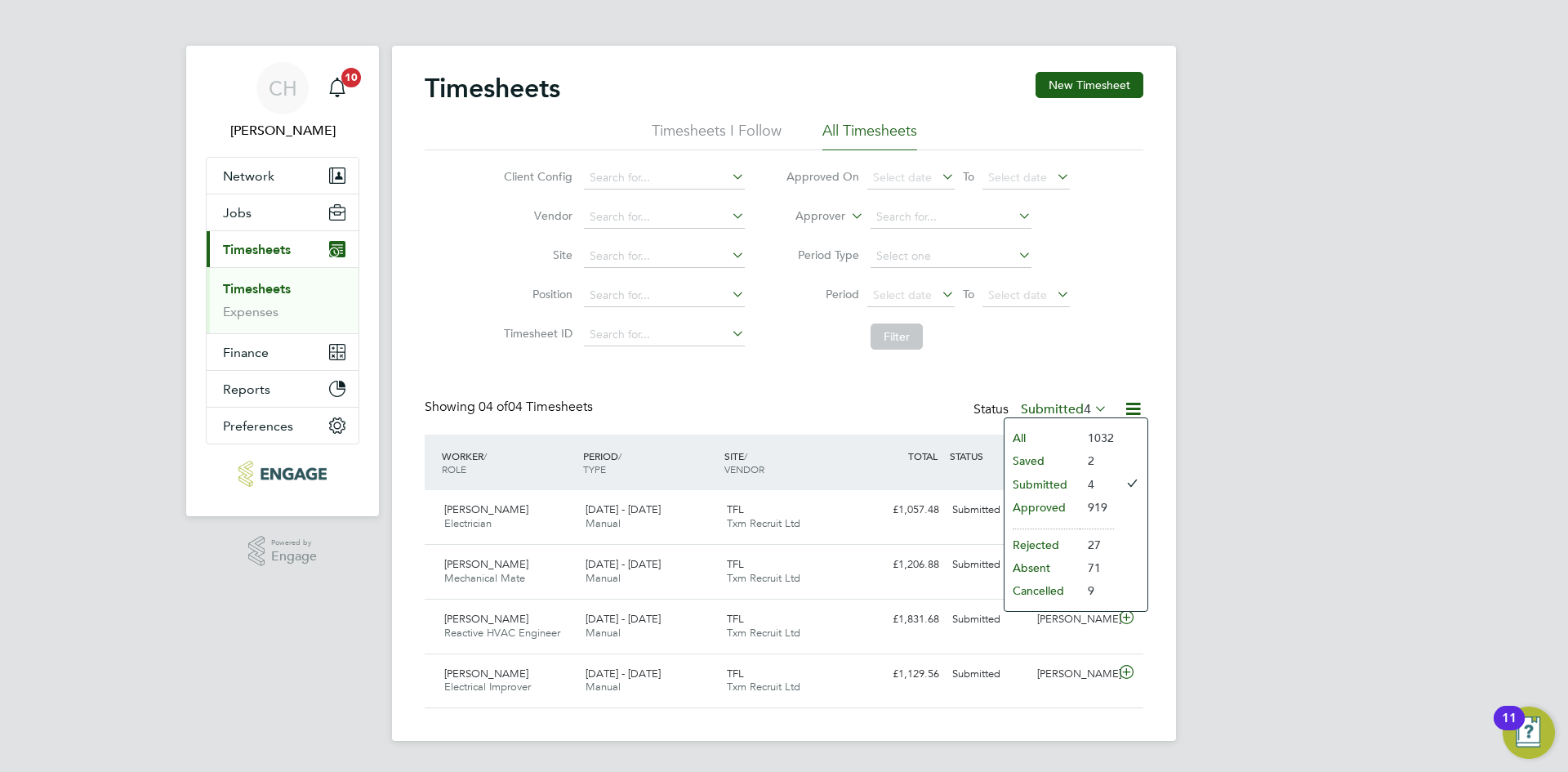
click at [1072, 498] on li "Approved" at bounding box center [1042, 507] width 75 height 23
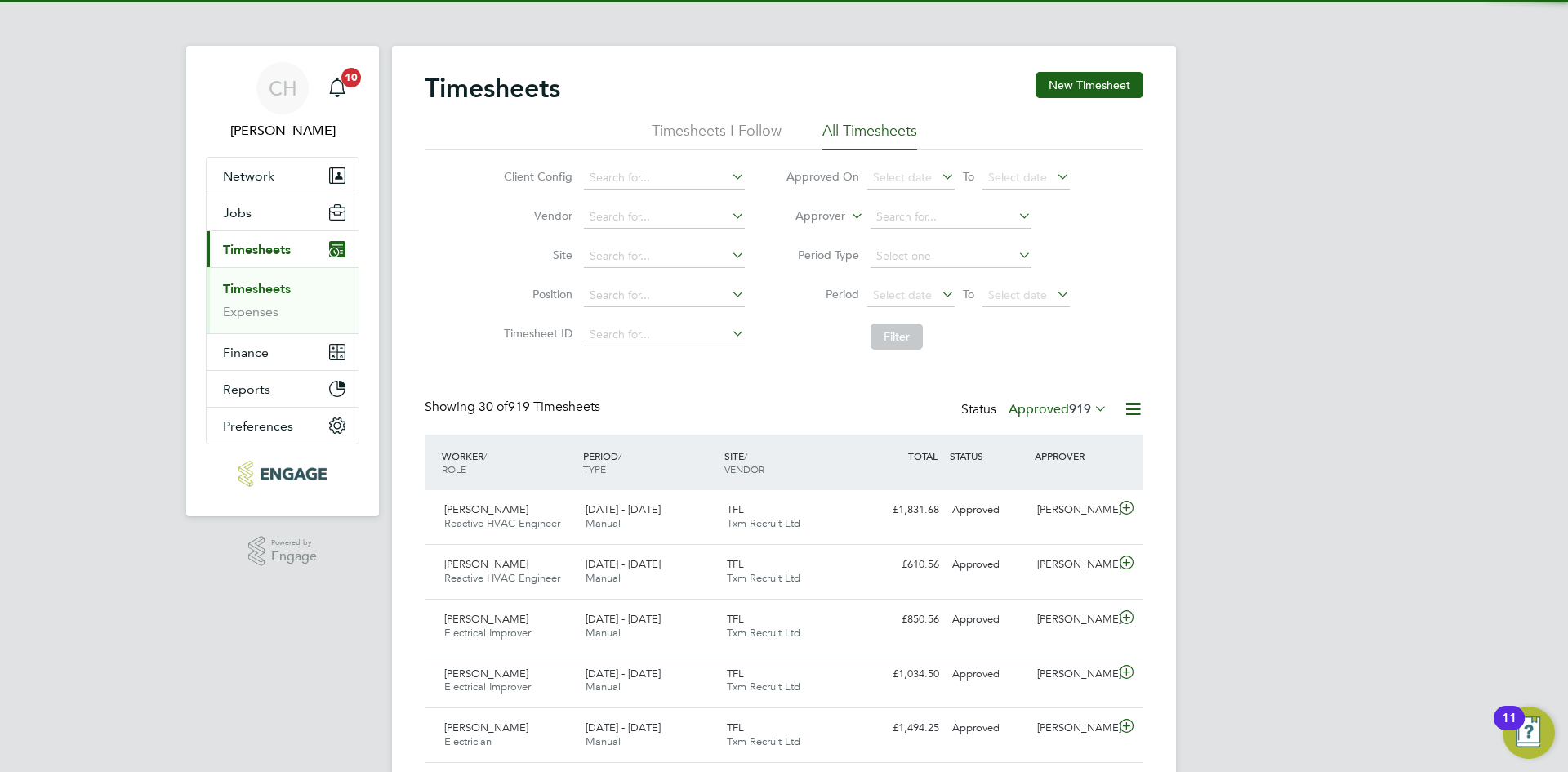
scroll to position [42, 142]
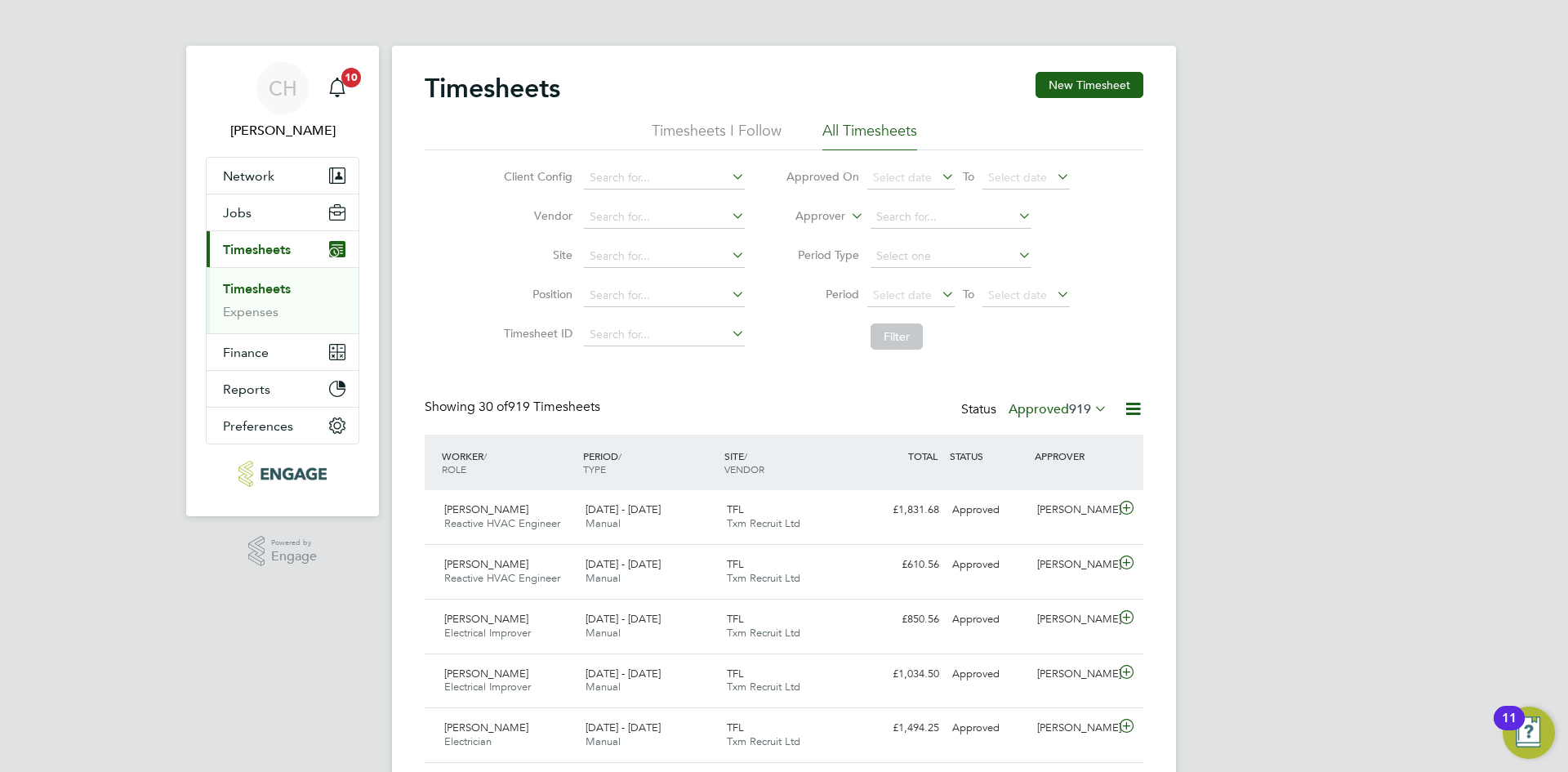
click at [1049, 405] on label "Approved 919" at bounding box center [1057, 409] width 99 height 17
click at [1053, 483] on li "Submitted" at bounding box center [1037, 483] width 75 height 23
